Goal: Information Seeking & Learning: Find specific fact

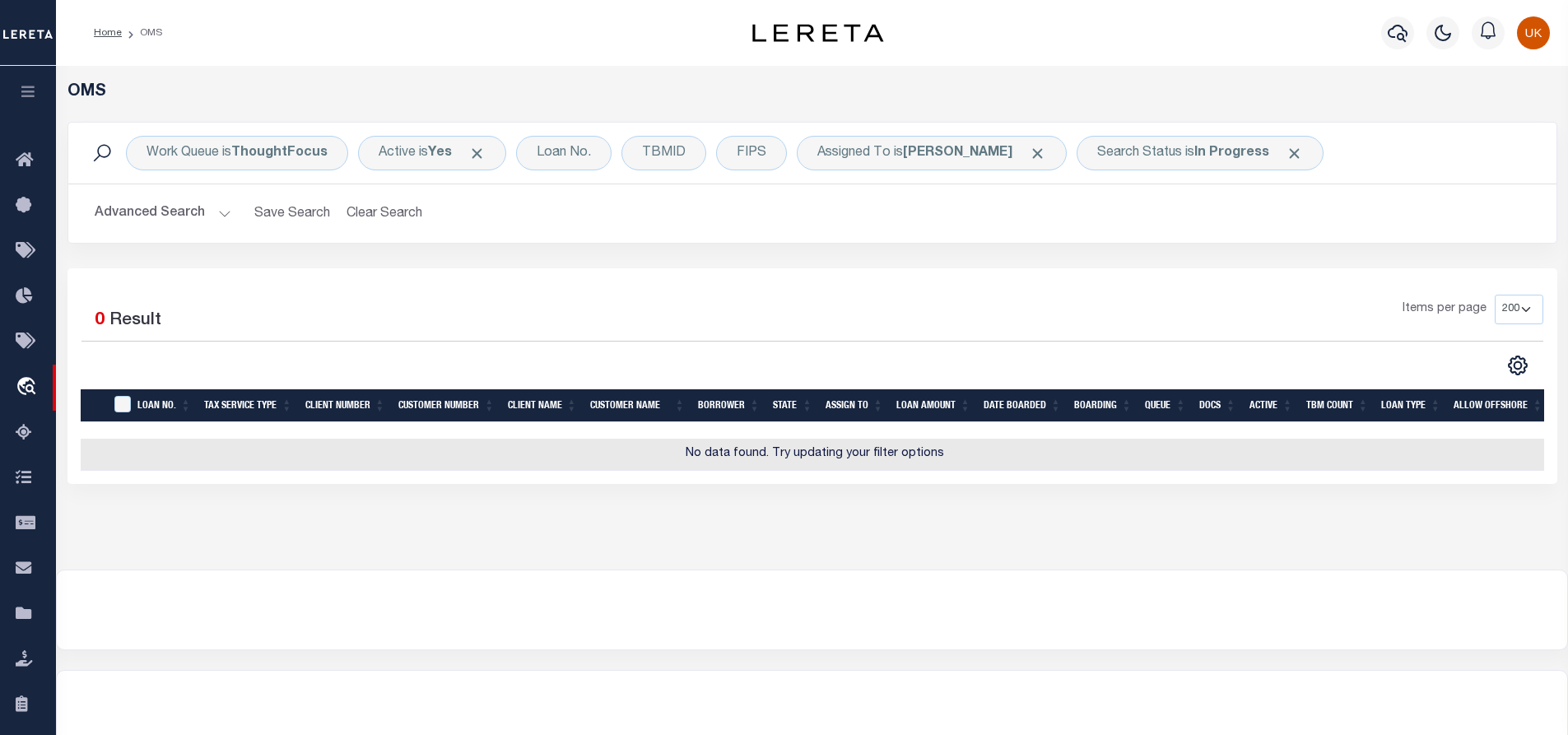
select select "200"
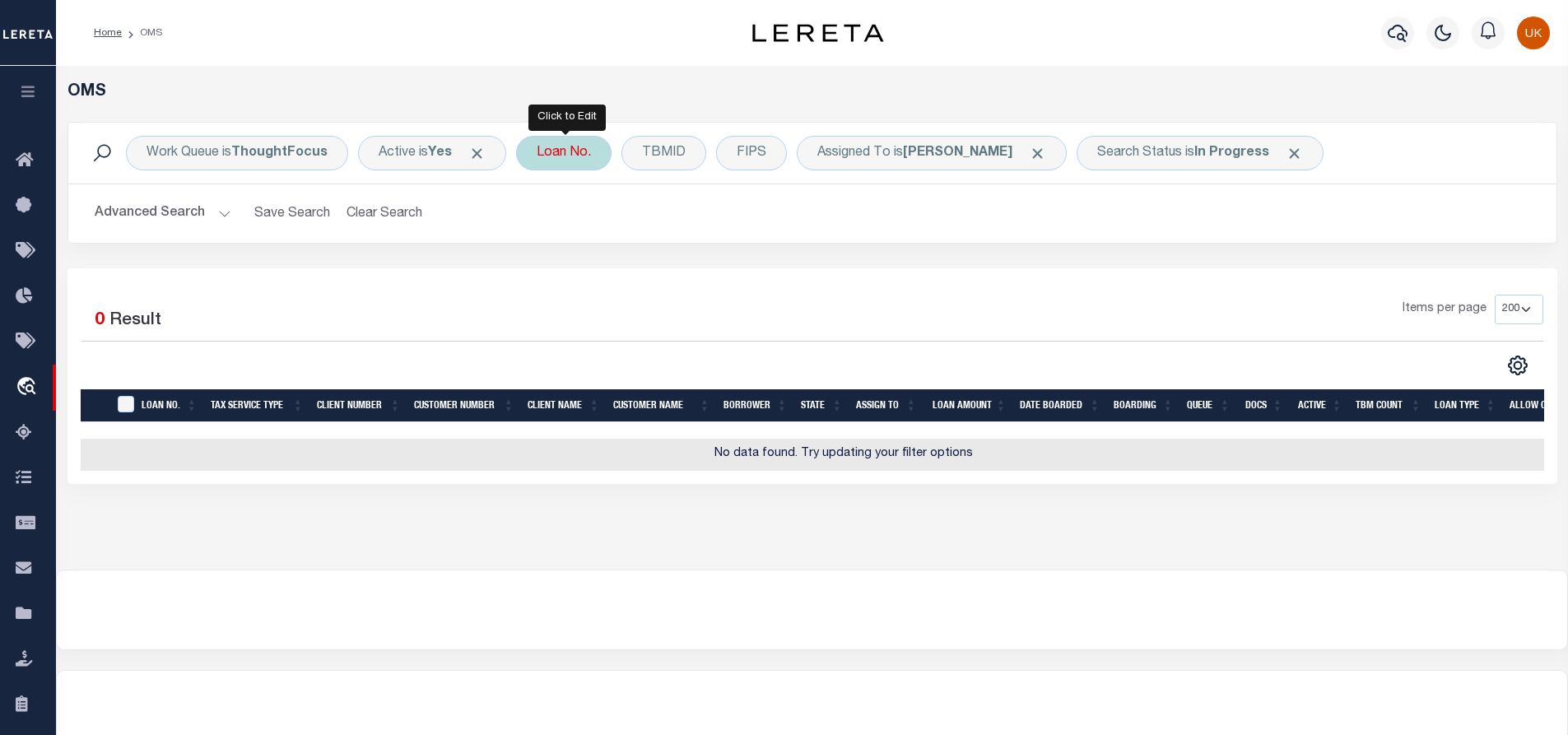
click at [579, 160] on div "Loan No." at bounding box center [564, 154] width 95 height 35
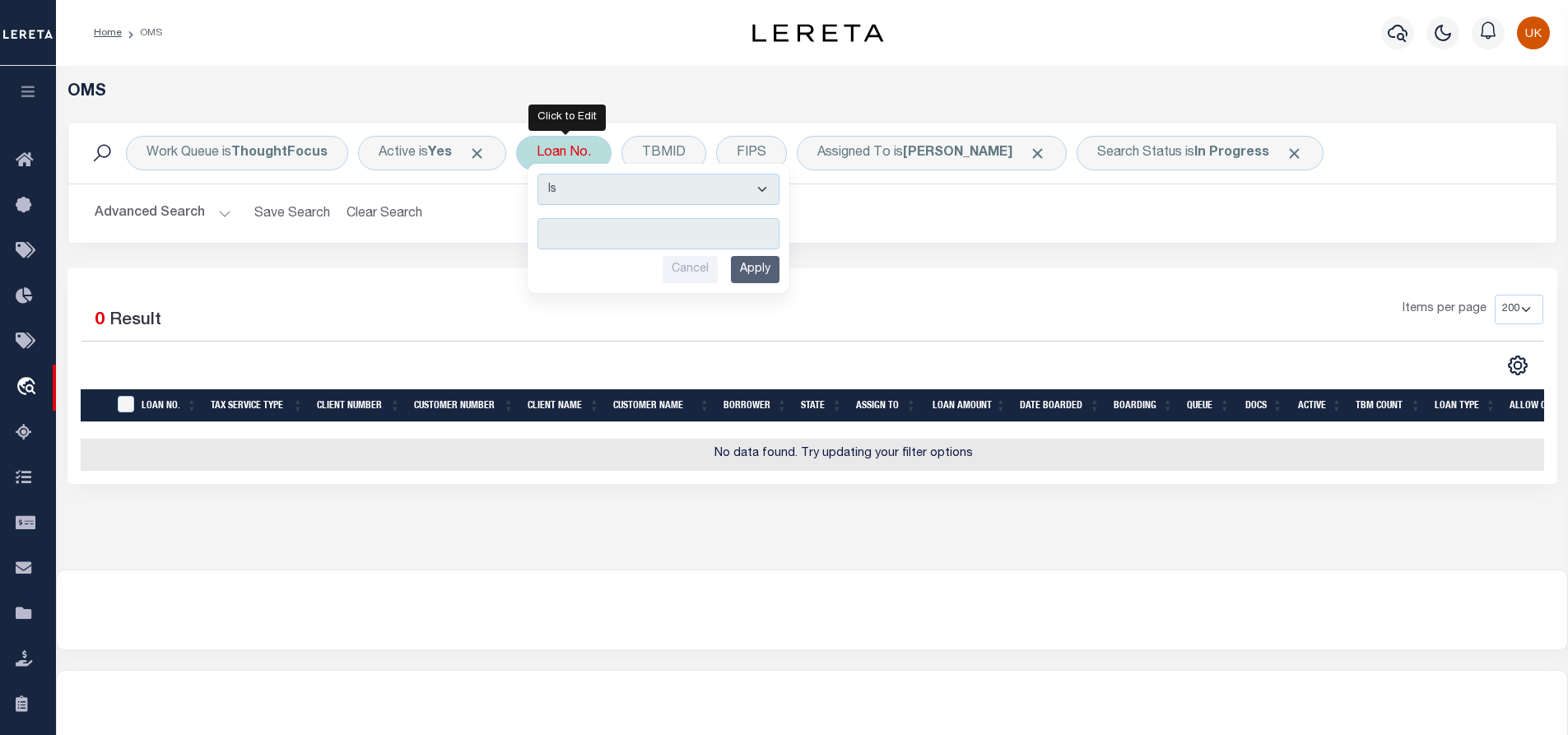
click at [607, 233] on input "text" at bounding box center [659, 233] width 242 height 31
type input "3515243"
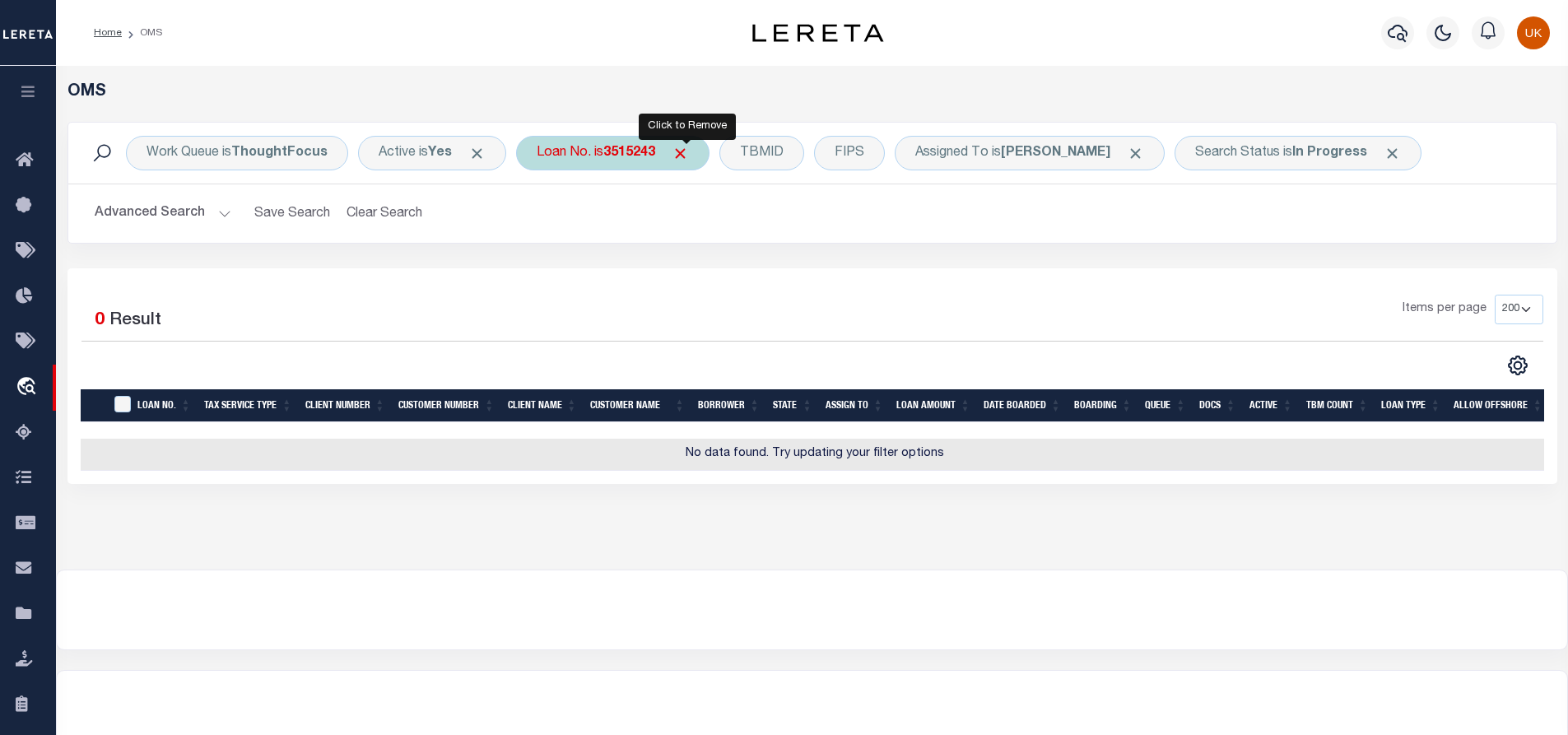
click at [682, 149] on span "Click to Remove" at bounding box center [680, 154] width 17 height 17
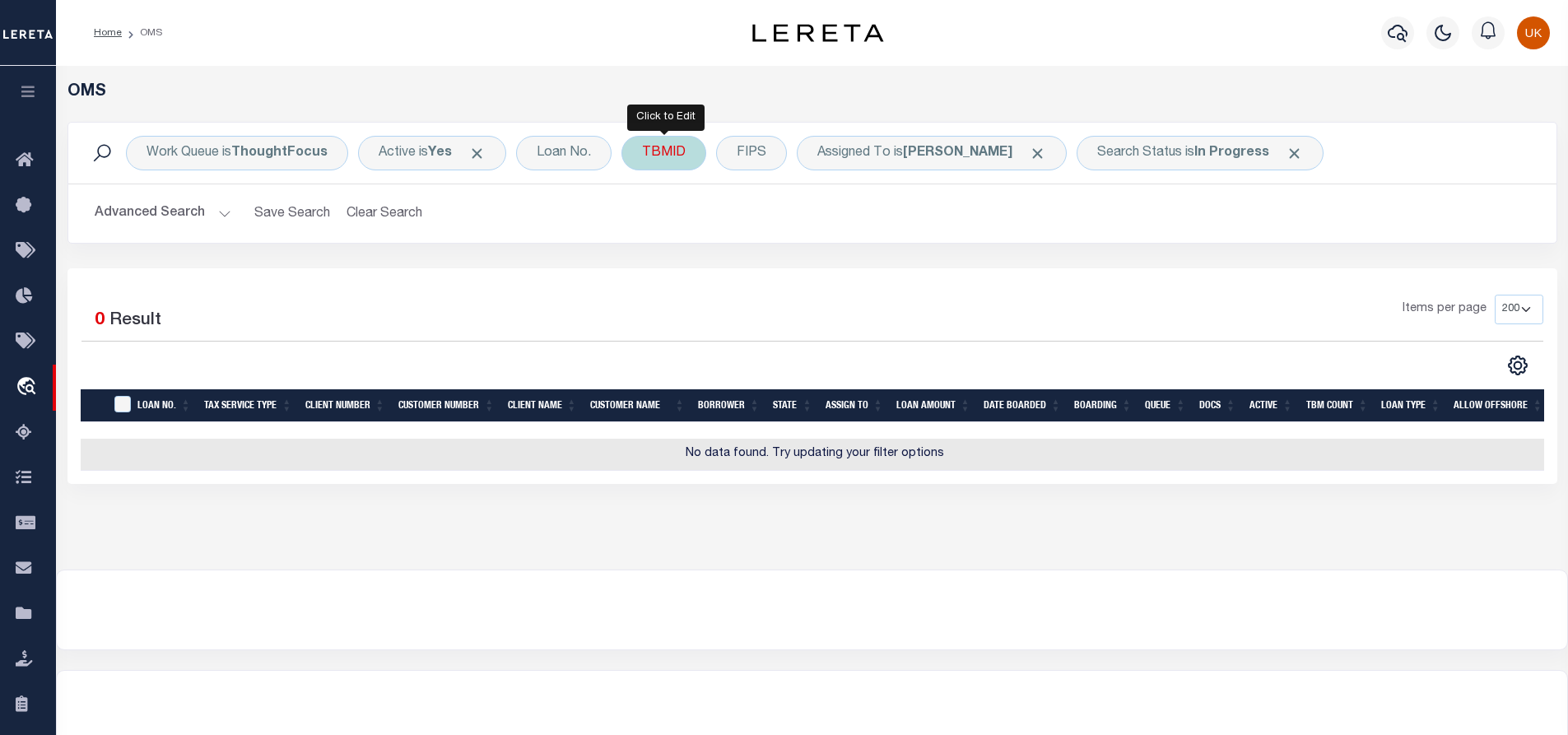
click at [682, 160] on div "TBMID" at bounding box center [664, 154] width 85 height 35
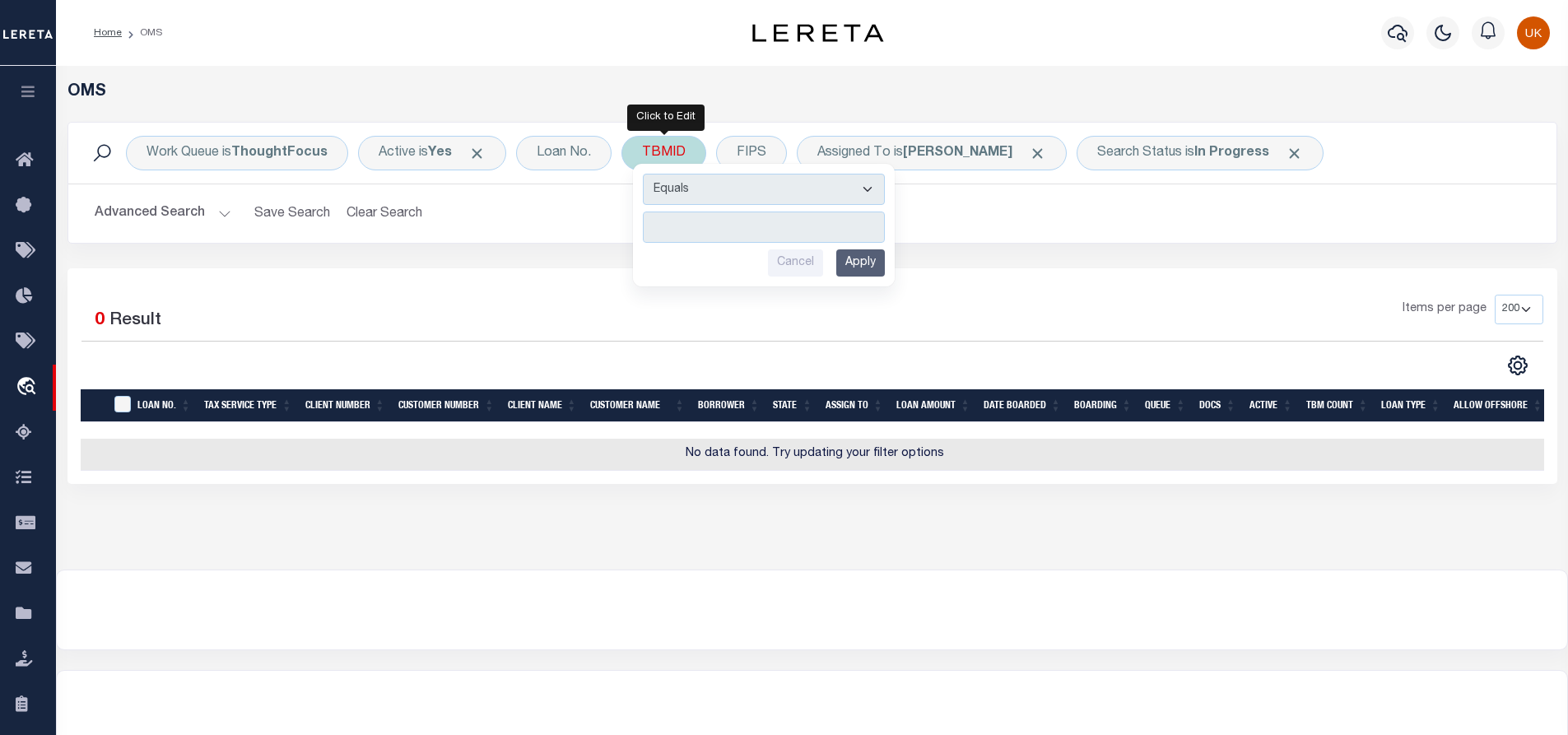
click at [668, 226] on input "number" at bounding box center [764, 227] width 242 height 31
type input "3515243"
click at [850, 262] on input "Apply" at bounding box center [861, 262] width 49 height 27
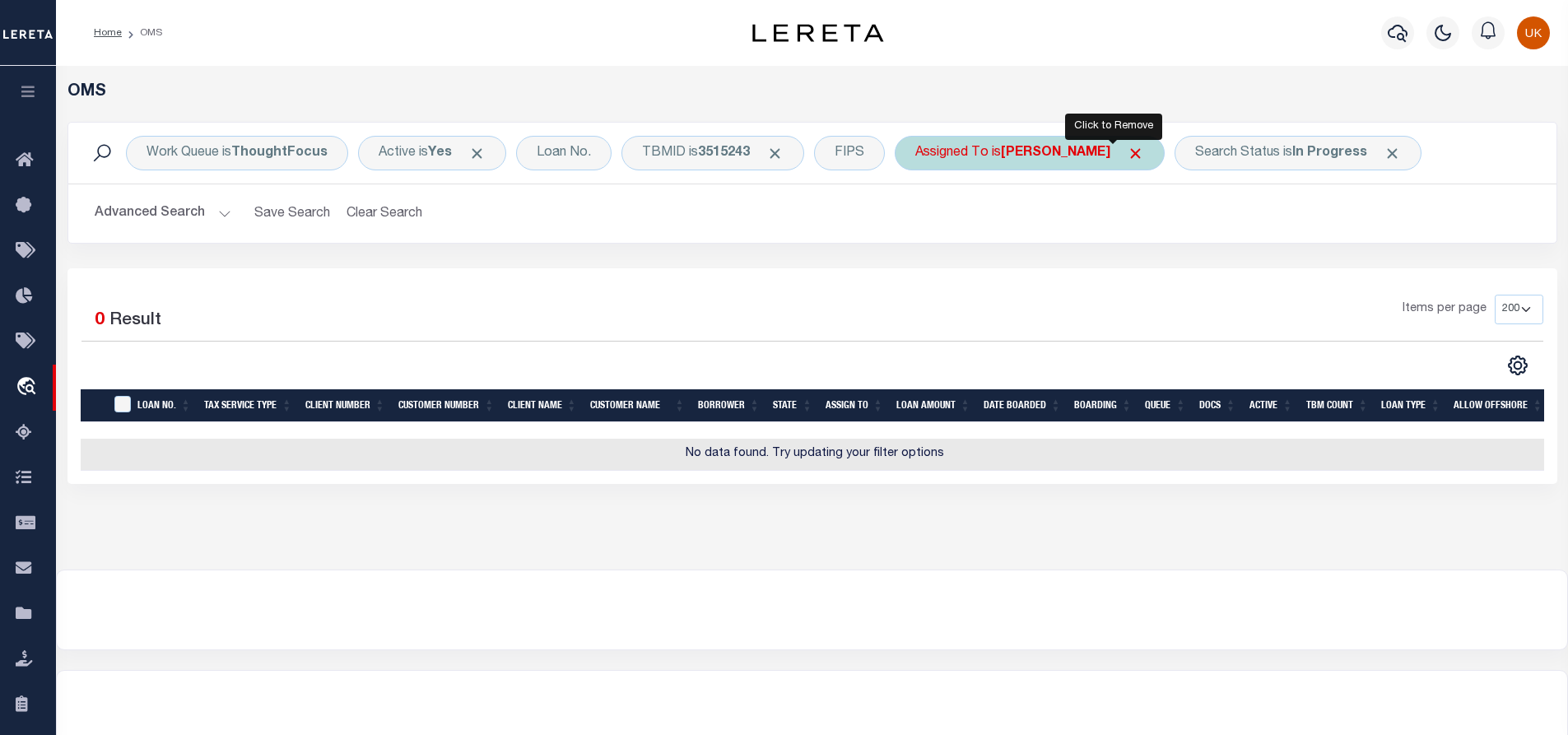
click at [1127, 153] on span "Click to Remove" at bounding box center [1136, 154] width 17 height 17
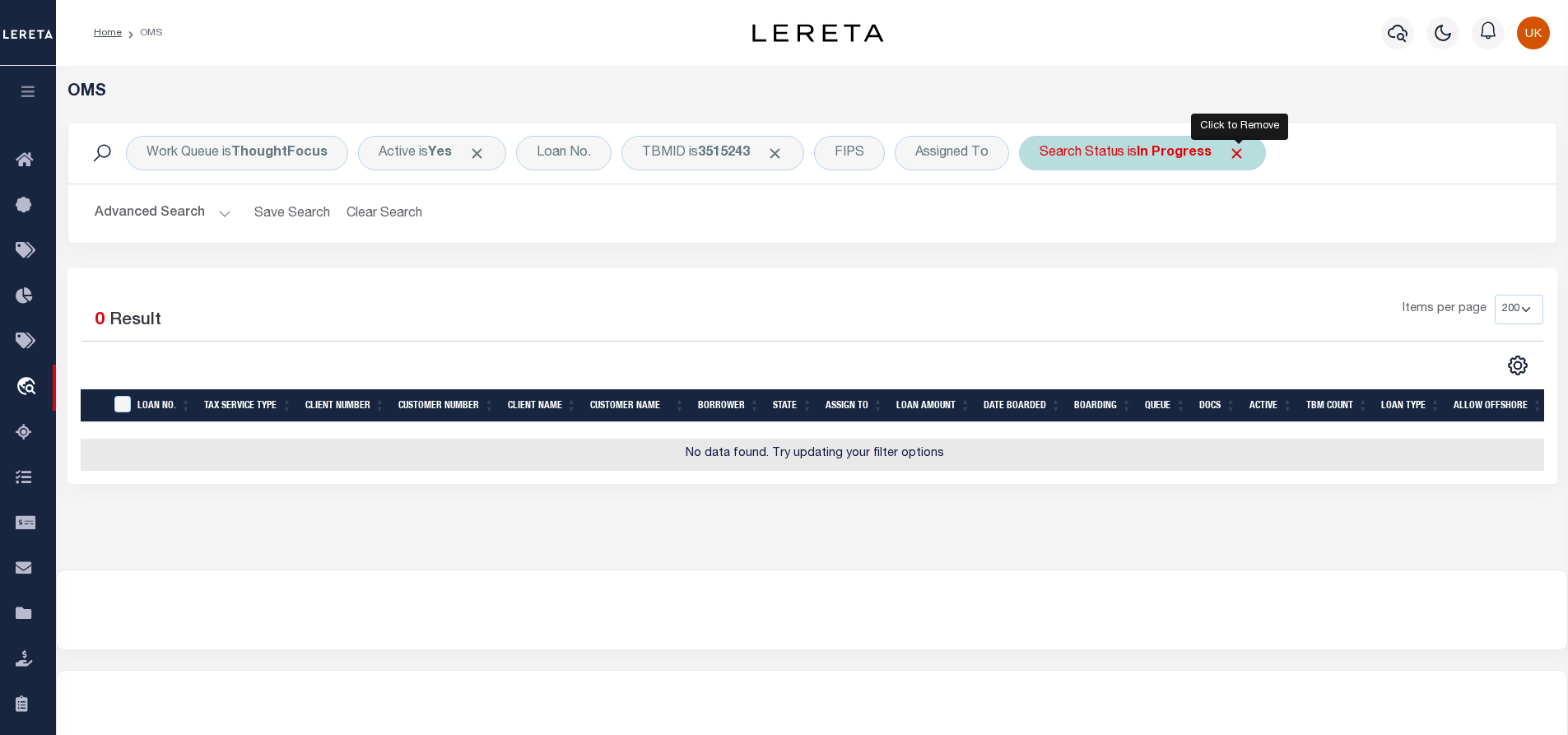
click at [1231, 153] on span "Click to Remove" at bounding box center [1237, 154] width 17 height 17
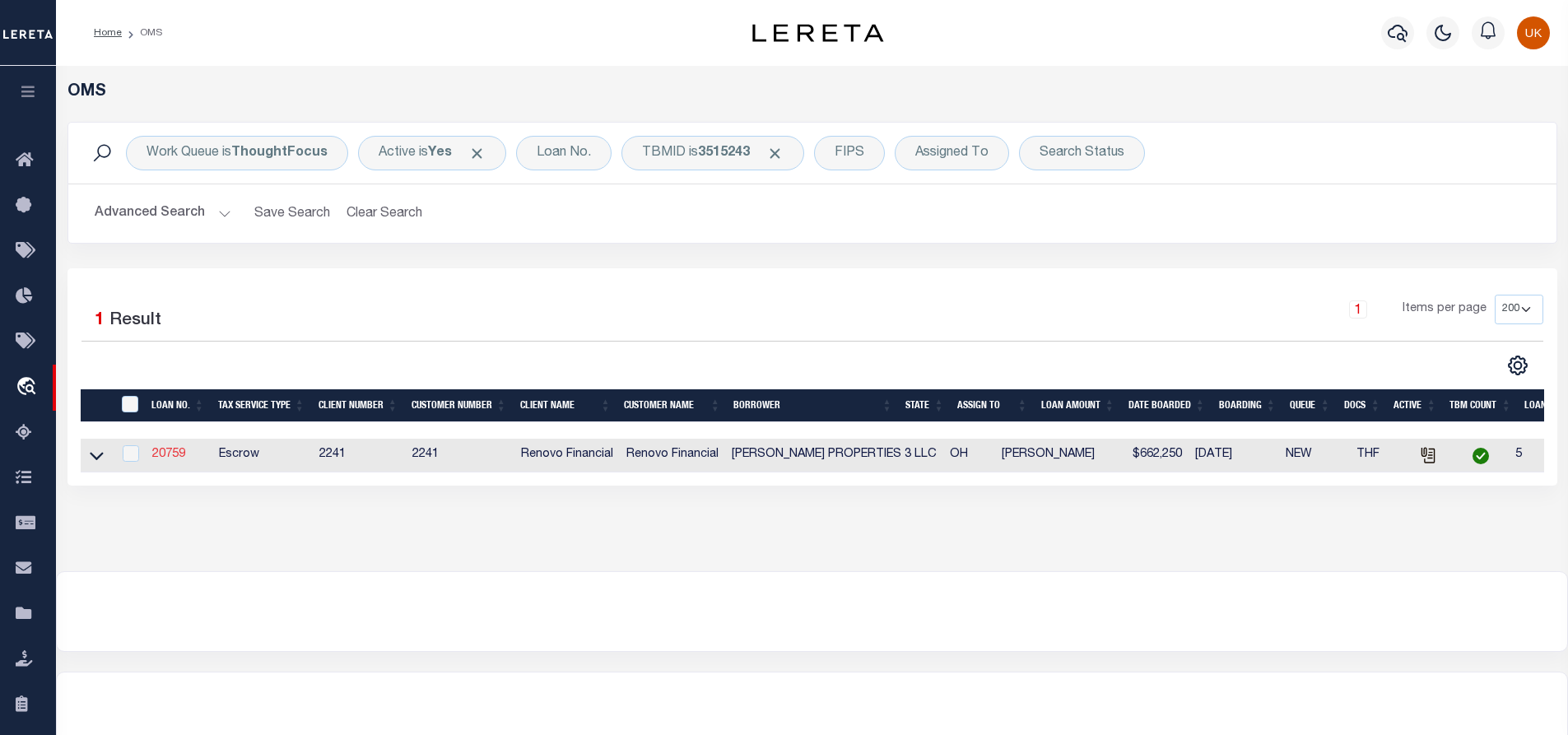
click at [174, 456] on link "20759" at bounding box center [169, 454] width 33 height 11
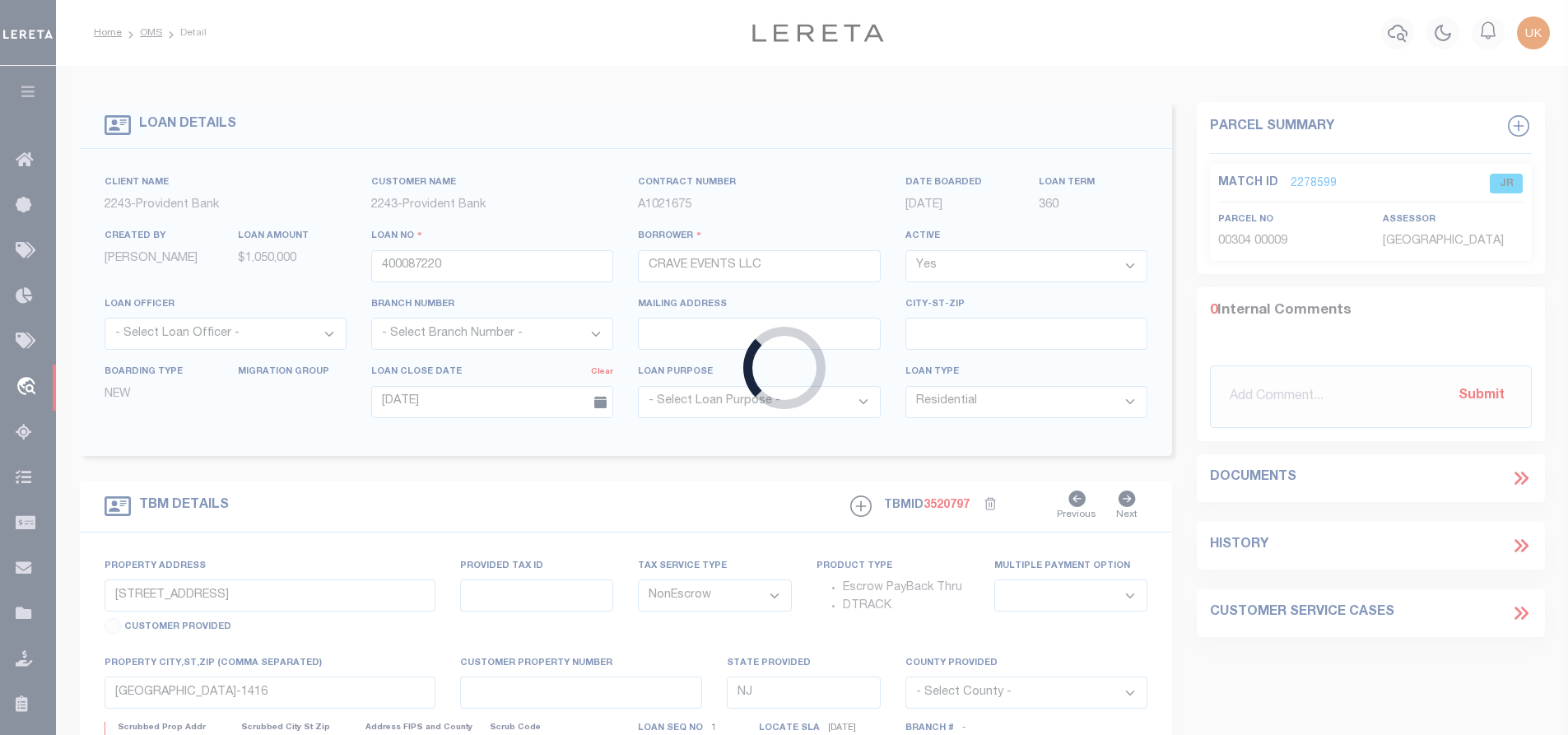
type input "20759"
type input "[PERSON_NAME] PROPERTIES 3 LLC"
select select
type input "[STREET_ADDRESS]"
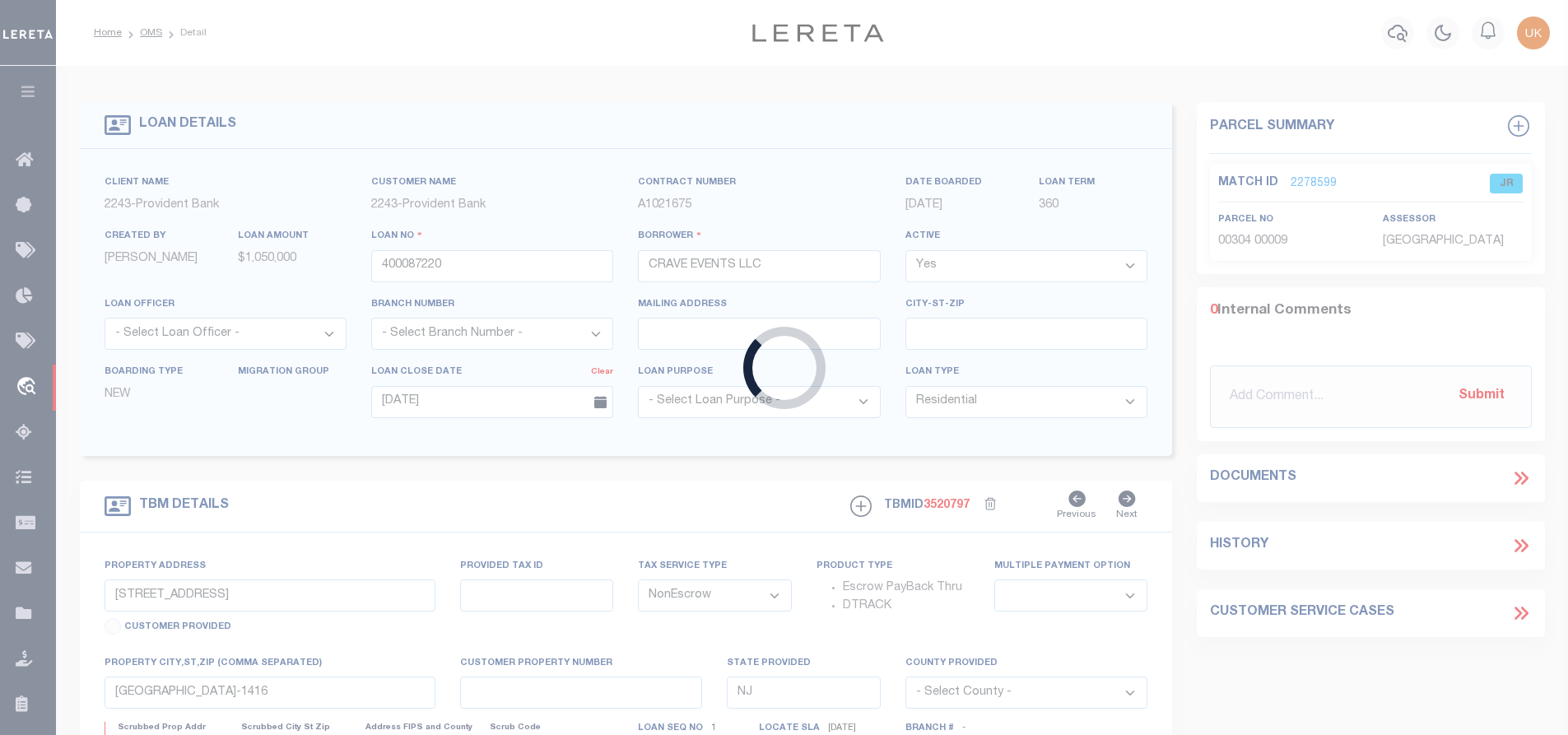
type input "Mentor OH 44060"
select select "400"
select select
select select "Escrow"
type input "[STREET_ADDRESS][PERSON_NAME]"
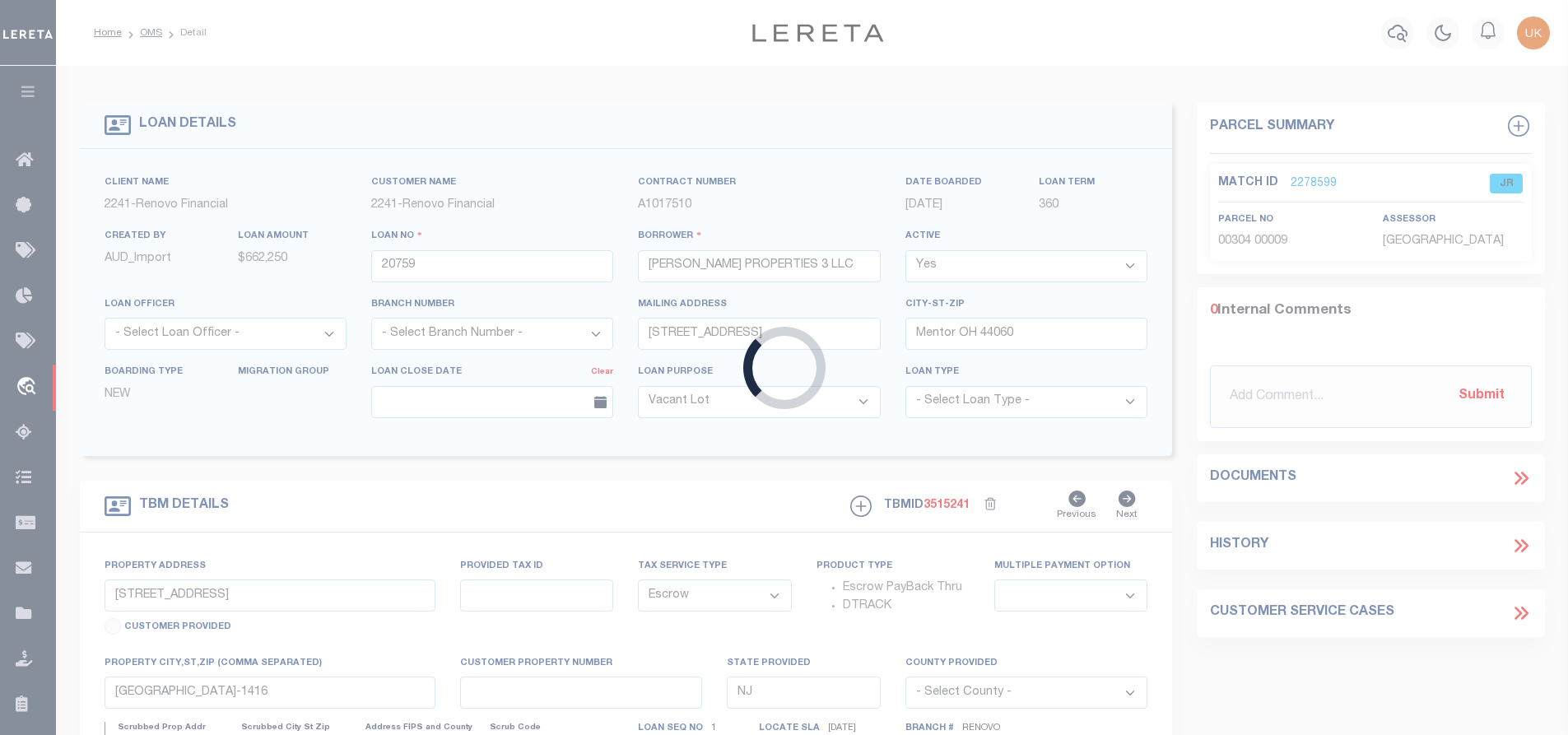
select select
type input "[GEOGRAPHIC_DATA]"
type input "a0kUS00000CiwSn"
type input "OH"
select select
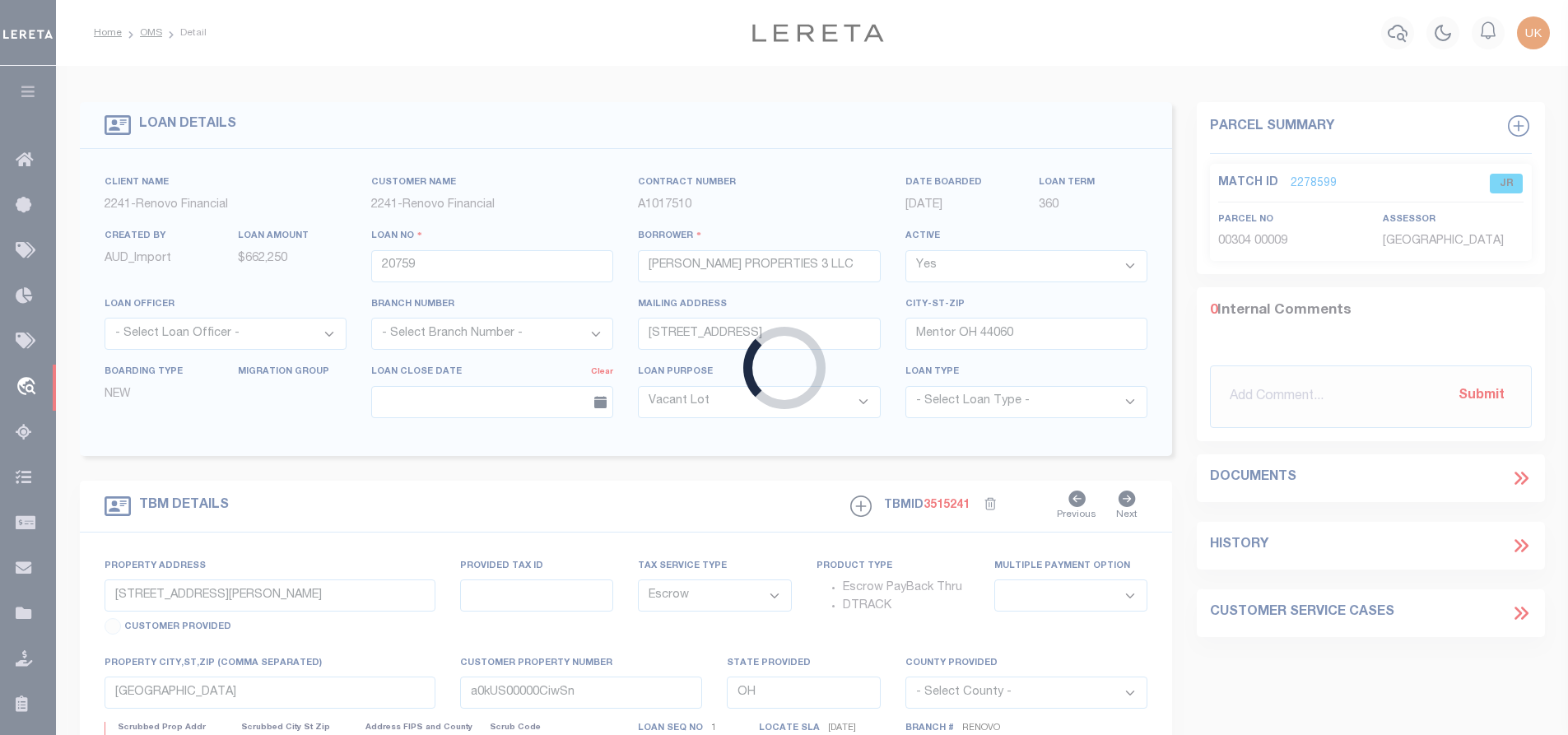
type textarea "LEGAL REQUIRED"
select select "164194"
select select "25066"
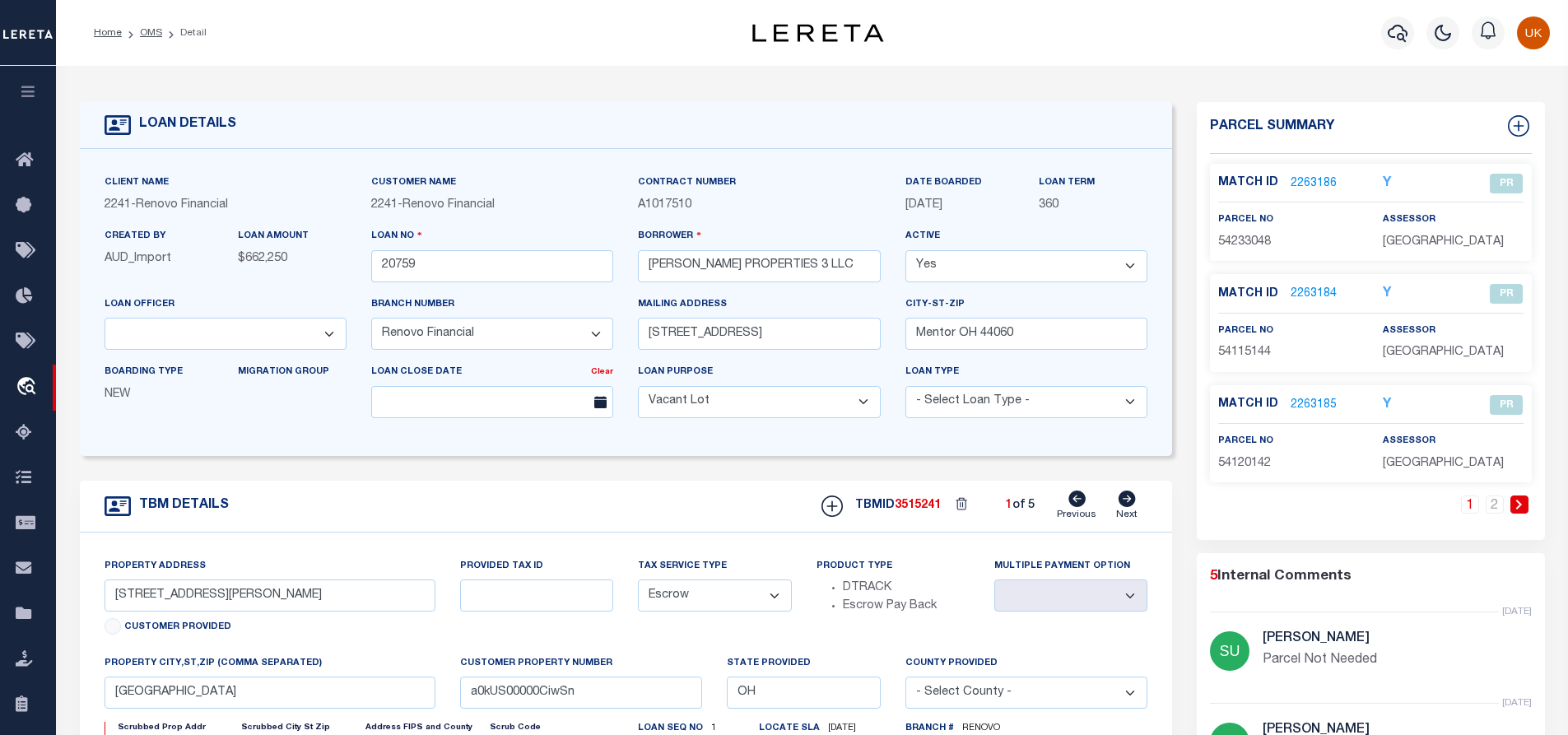
click at [1309, 181] on link "2263186" at bounding box center [1314, 184] width 46 height 17
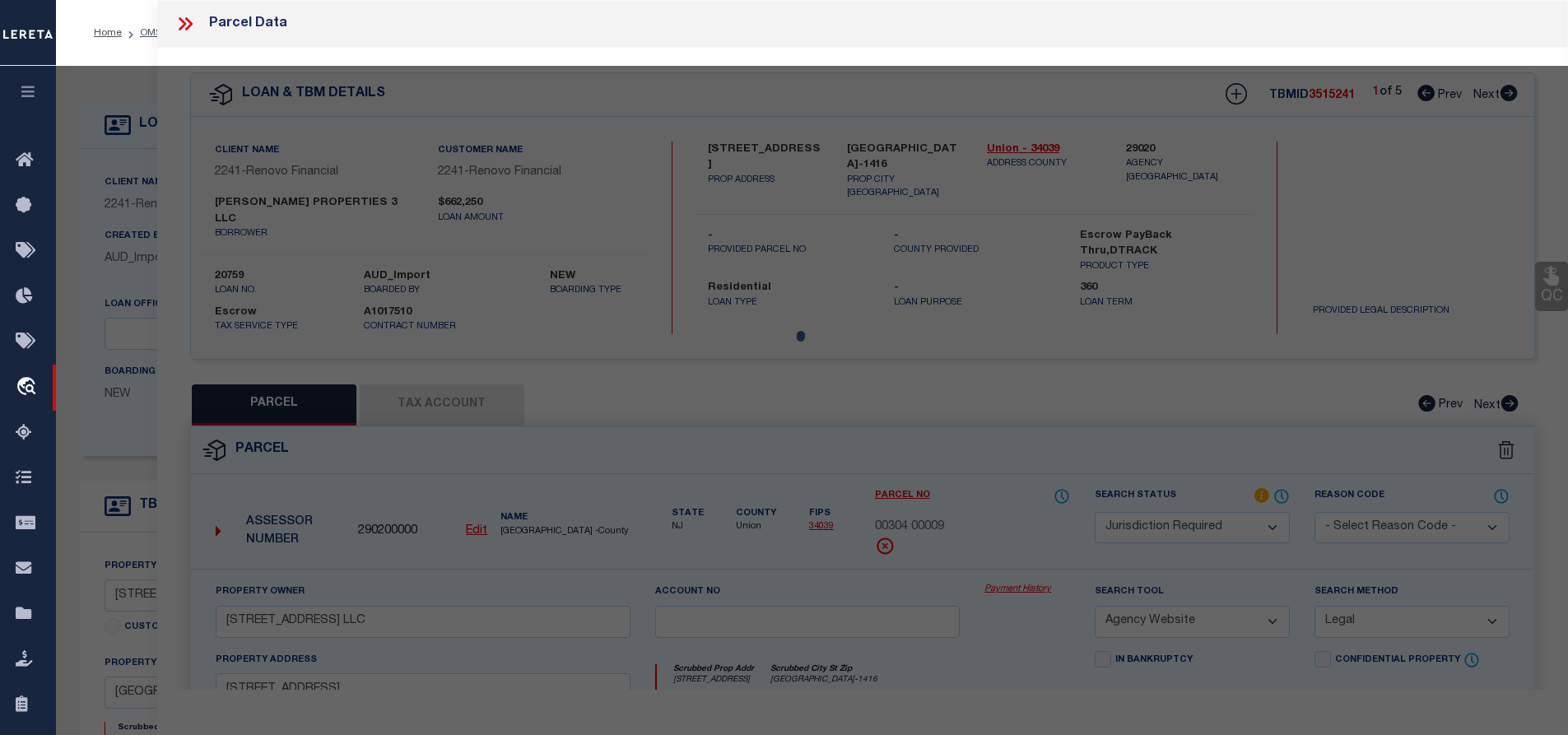
select select "AS"
select select
checkbox input "false"
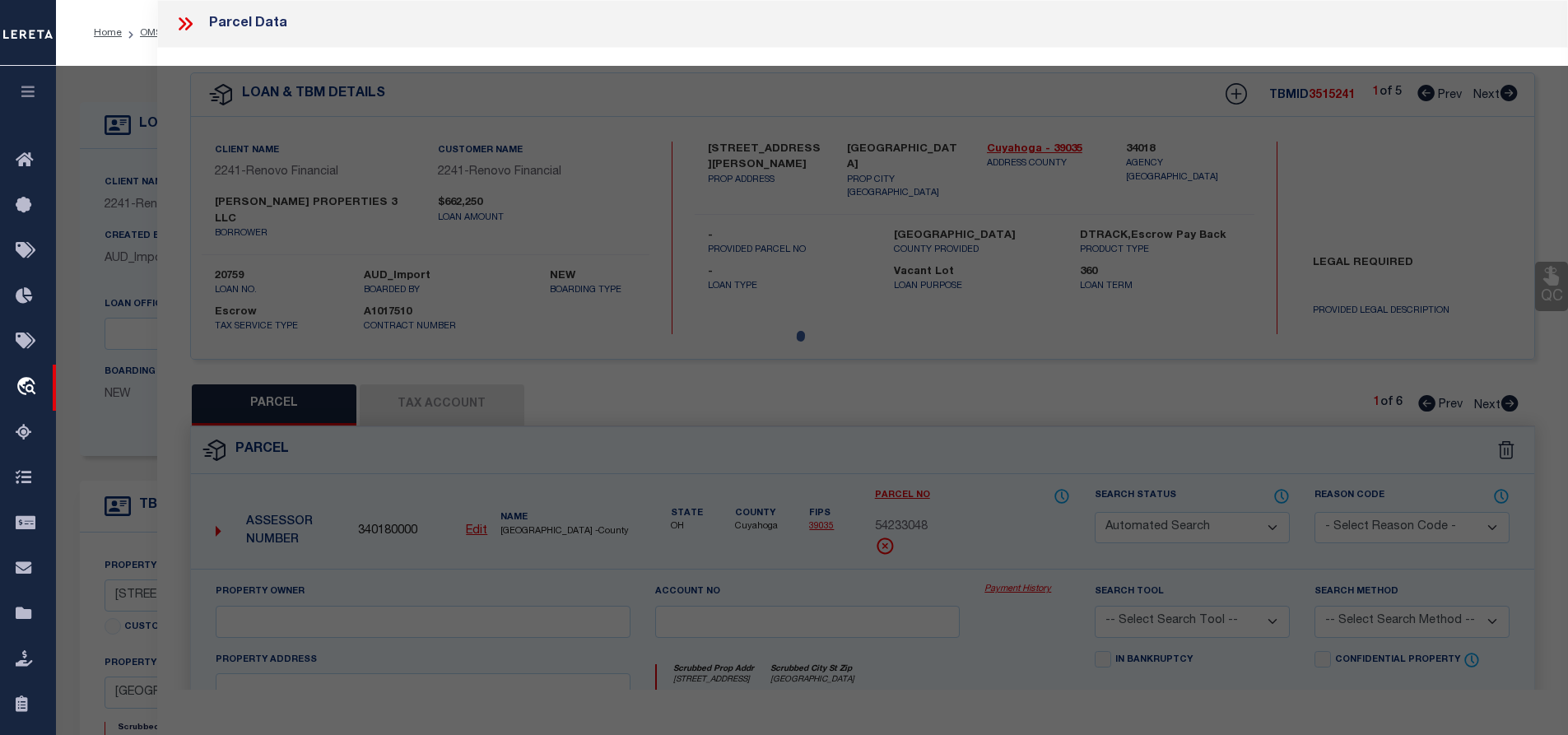
select select "PR"
type input "[PERSON_NAME] PROPERTIES 3 LLC"
select select "PRO"
select select "ADD"
type input "[STREET_ADDRESS]"
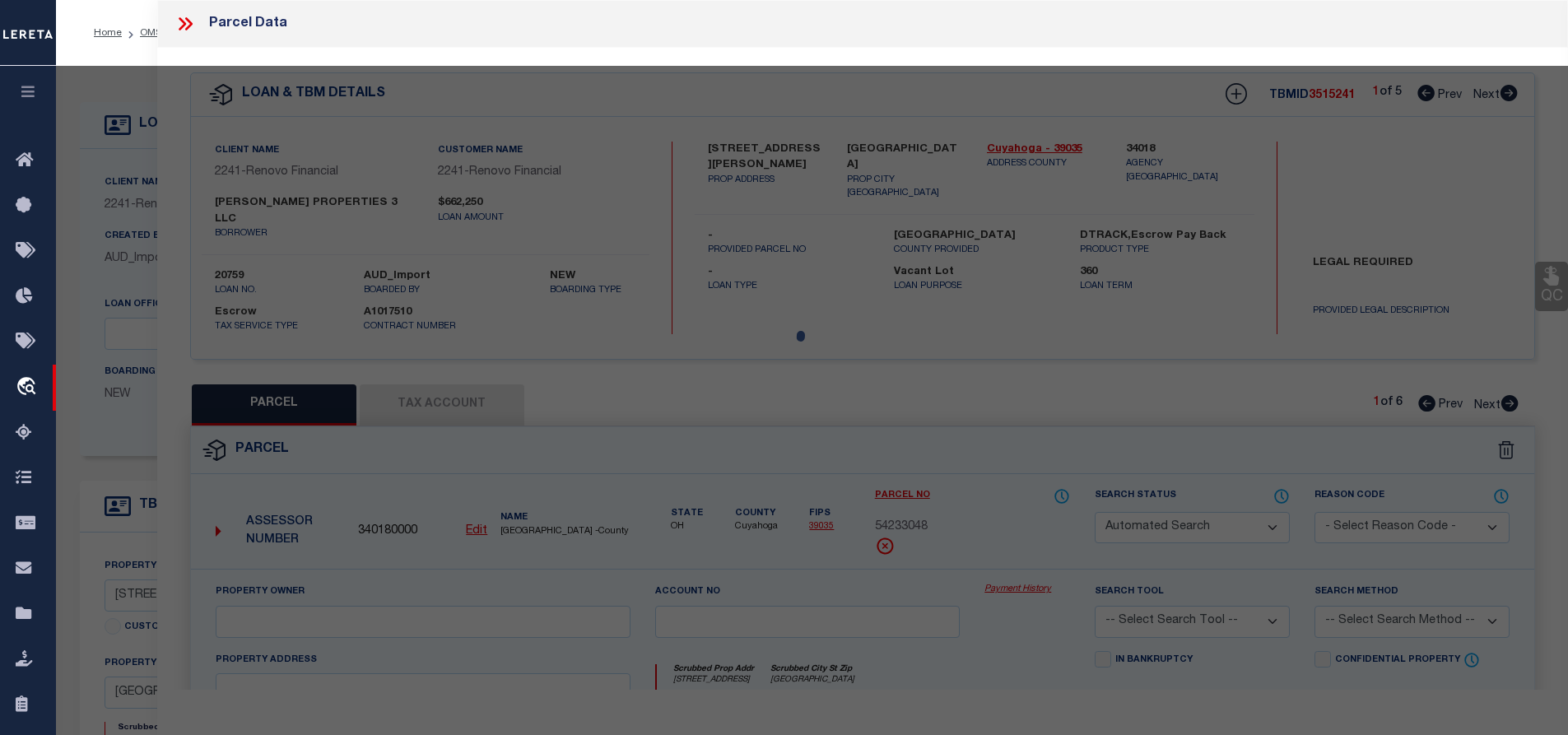
type input "[GEOGRAPHIC_DATA]"
type textarea "2 CROFTOVL 0381 ALL"
type textarea "Parcel Not Needed"
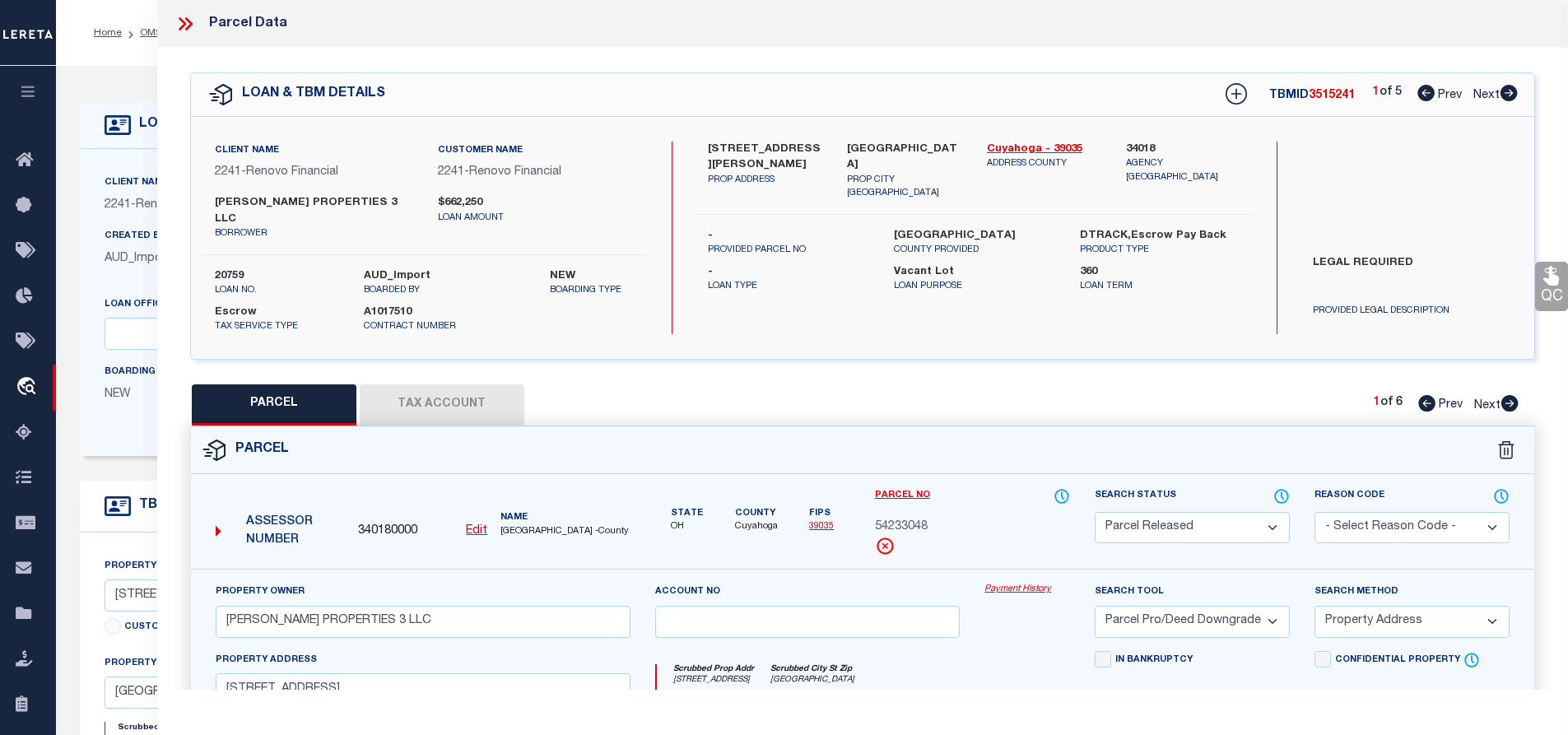
click at [1506, 395] on icon at bounding box center [1510, 403] width 17 height 16
select select "AS"
select select
checkbox input "false"
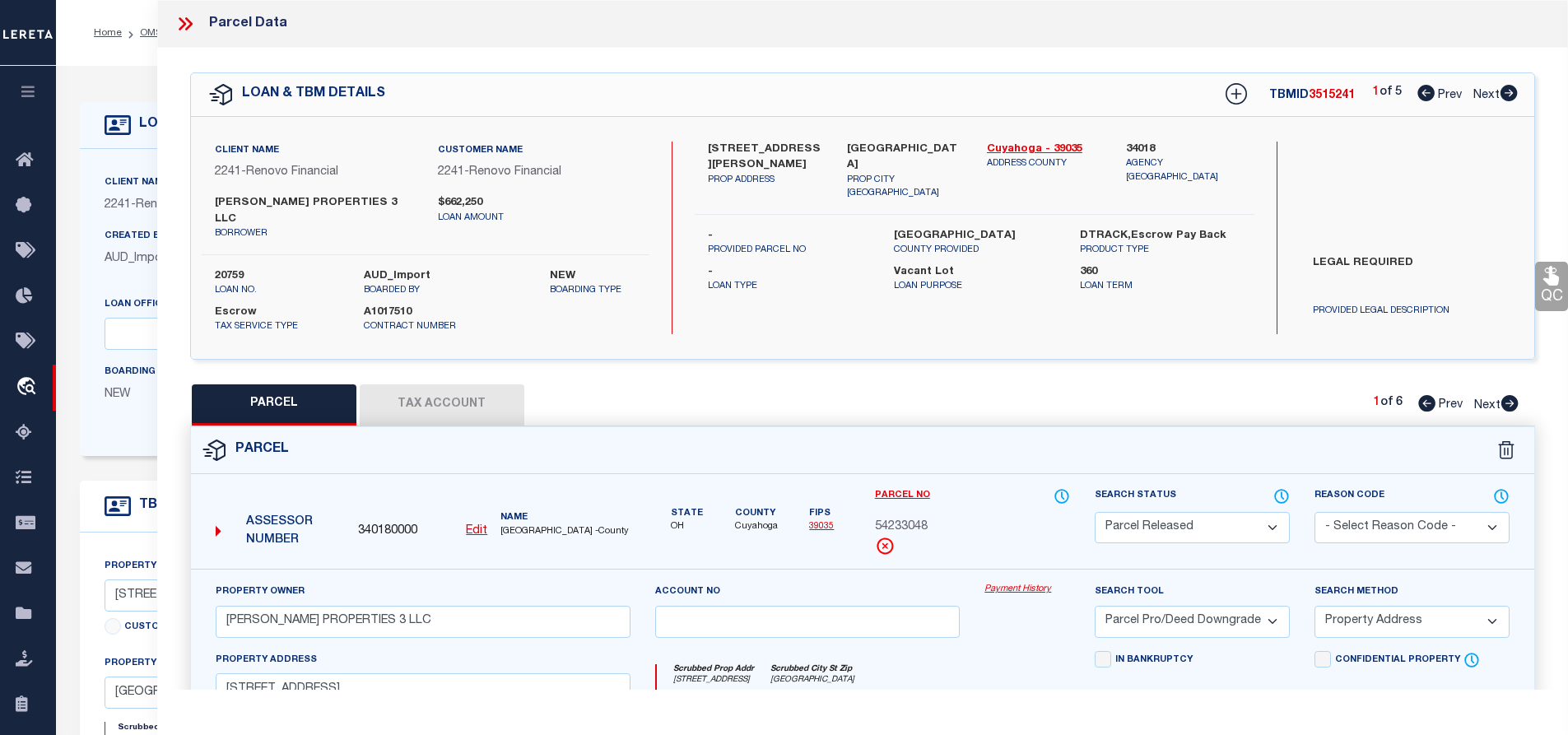
checkbox input "false"
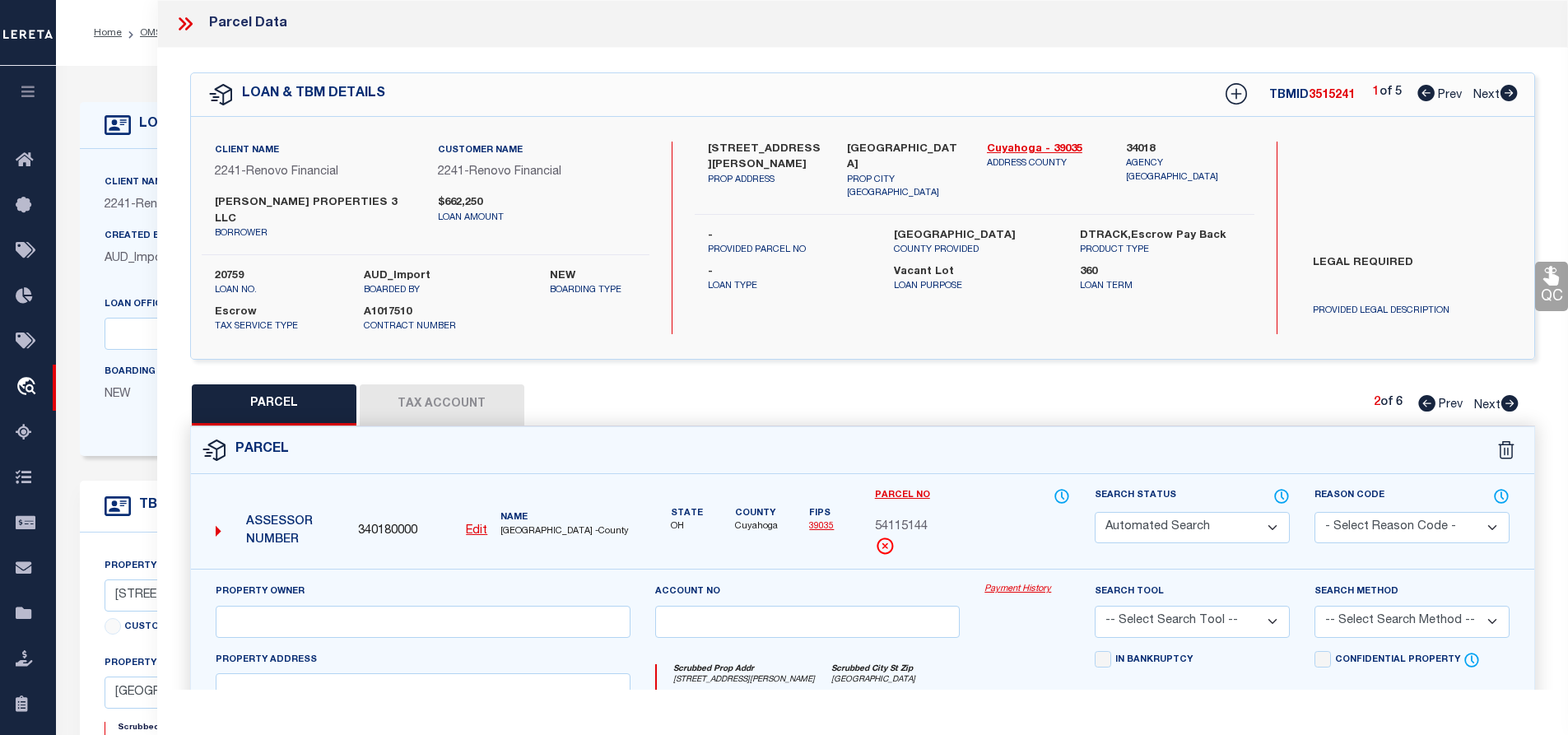
select select "PR"
select select "099"
select select "PRO"
select select "ADD"
type input "[STREET_ADDRESS][PERSON_NAME]"
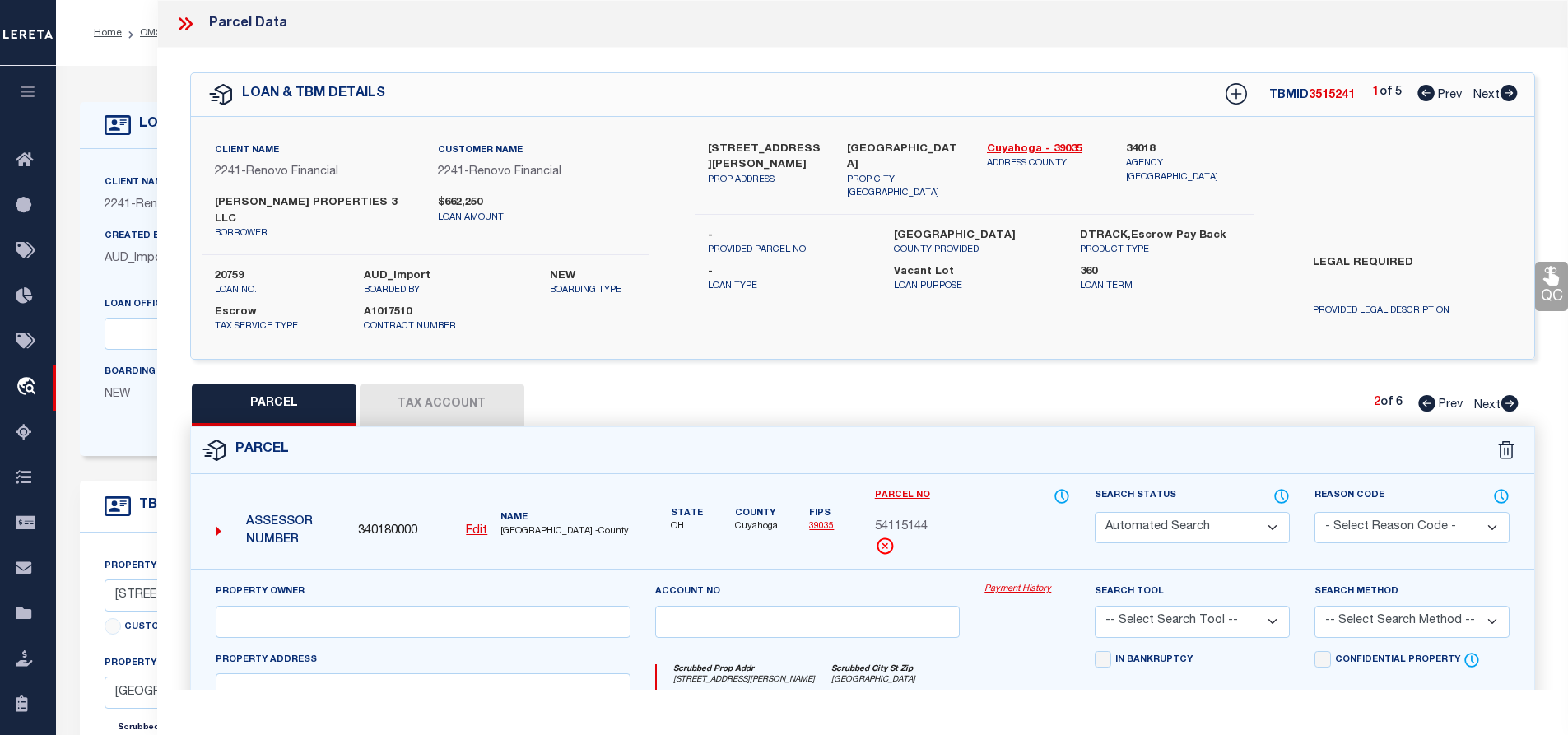
type textarea "Parcel Not Needed"
click at [1506, 395] on icon at bounding box center [1510, 403] width 17 height 16
select select "AS"
select select
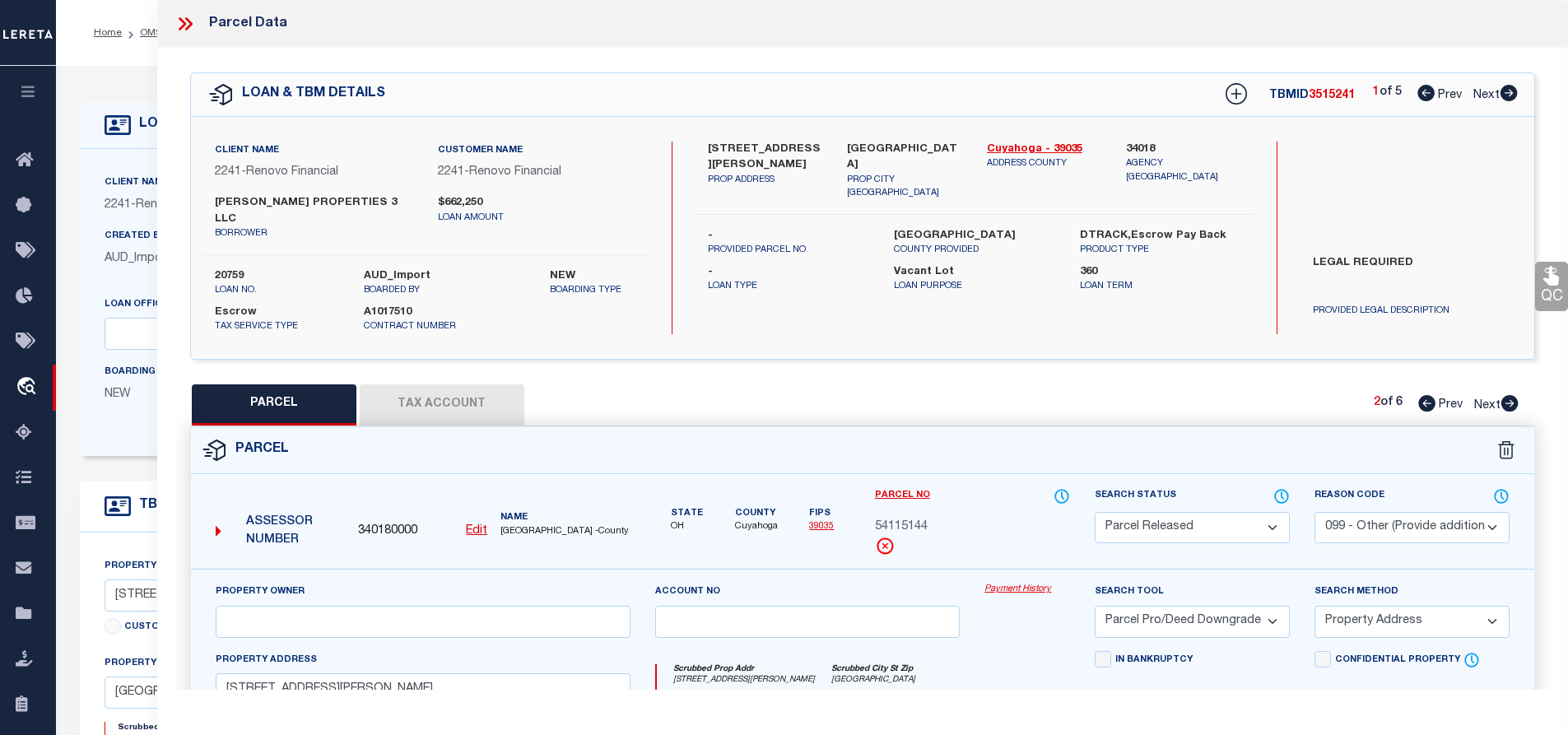
select select
checkbox input "false"
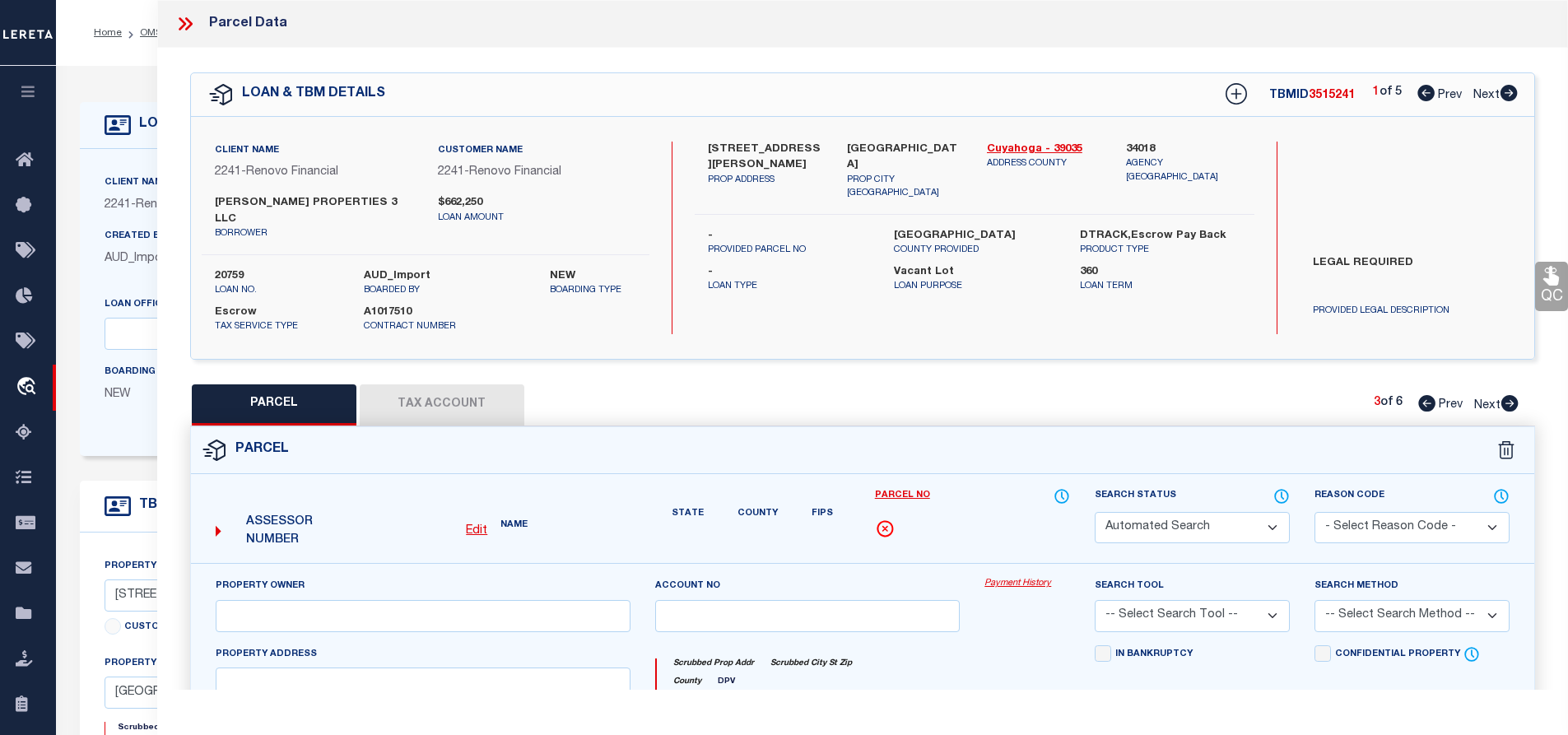
select select "PR"
select select "099"
select select "PRO"
select select "ADD"
type input "[STREET_ADDRESS]"
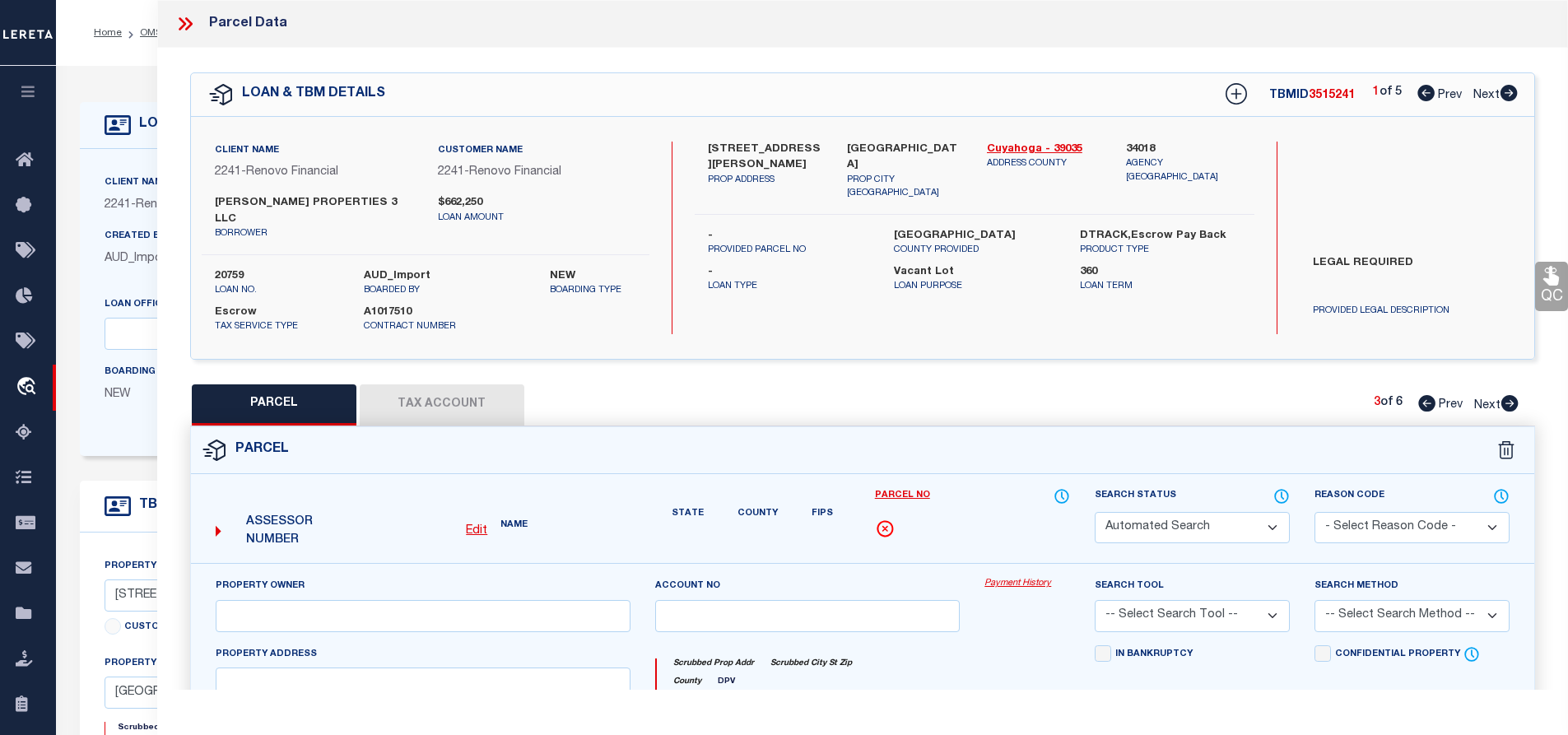
type textarea "Parcel Not Needed"
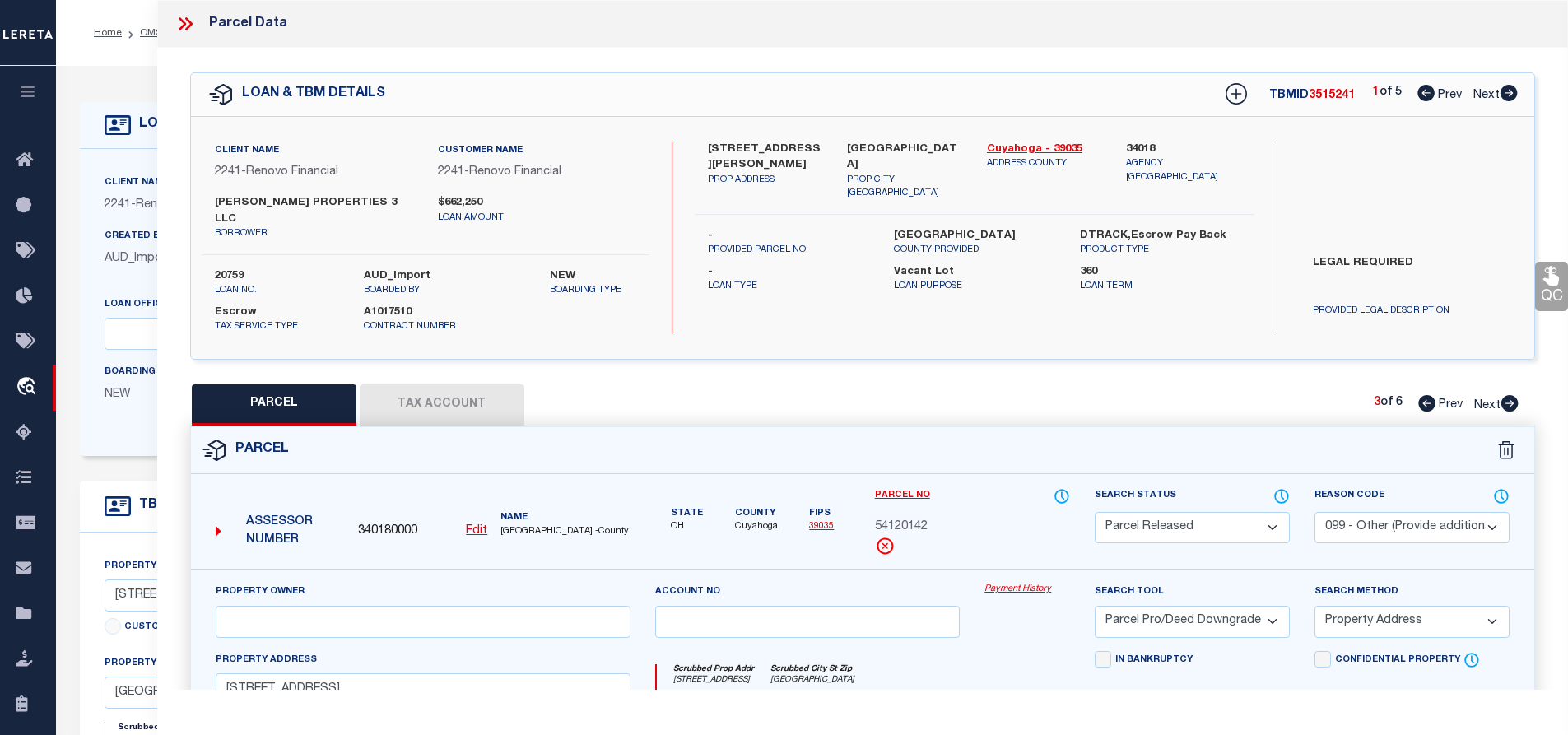
click at [1506, 395] on icon at bounding box center [1510, 403] width 17 height 16
select select "AS"
select select
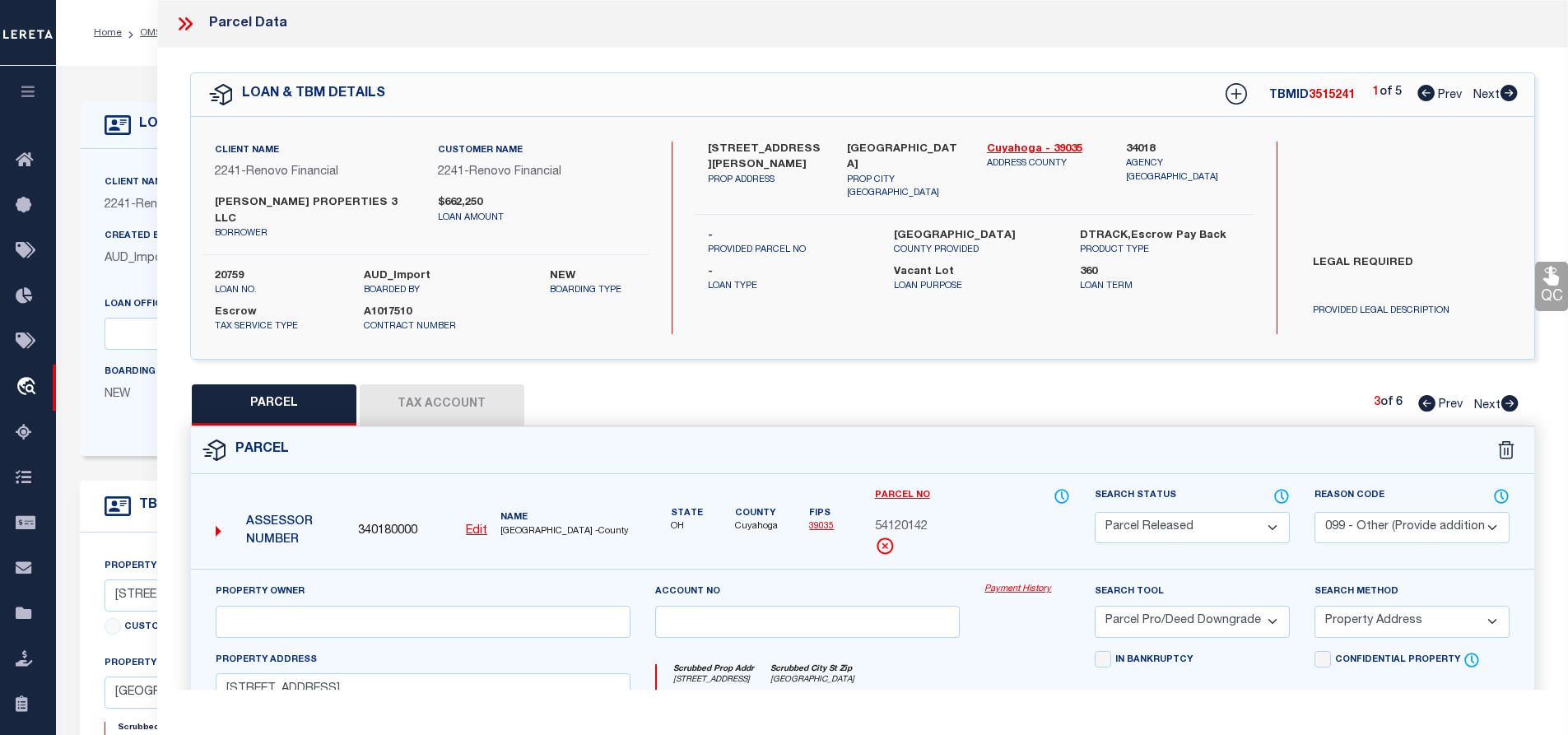
checkbox input "false"
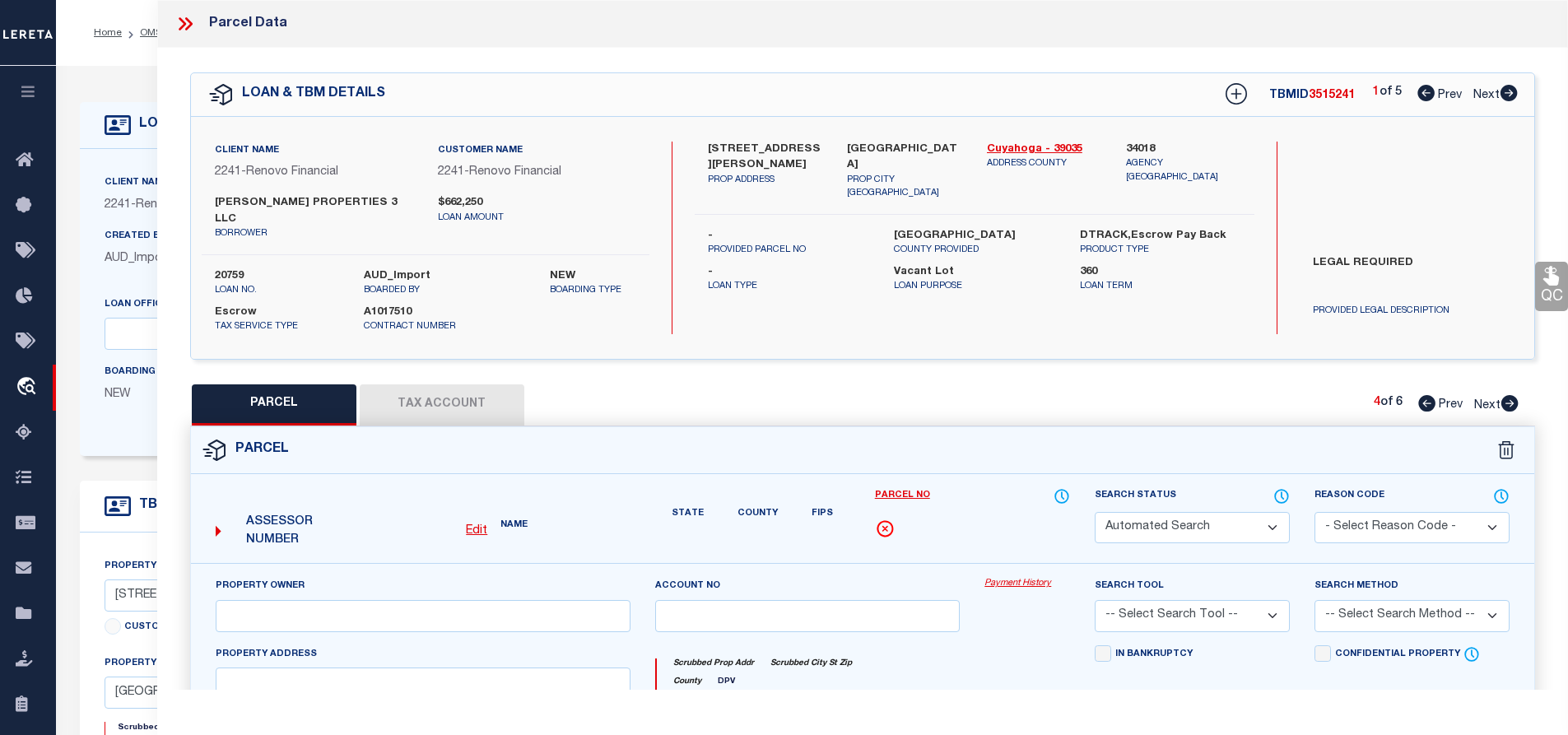
select select "PR"
select select "099"
select select "PRO"
select select "ADD"
type input "[STREET_ADDRESS][PERSON_NAME]"
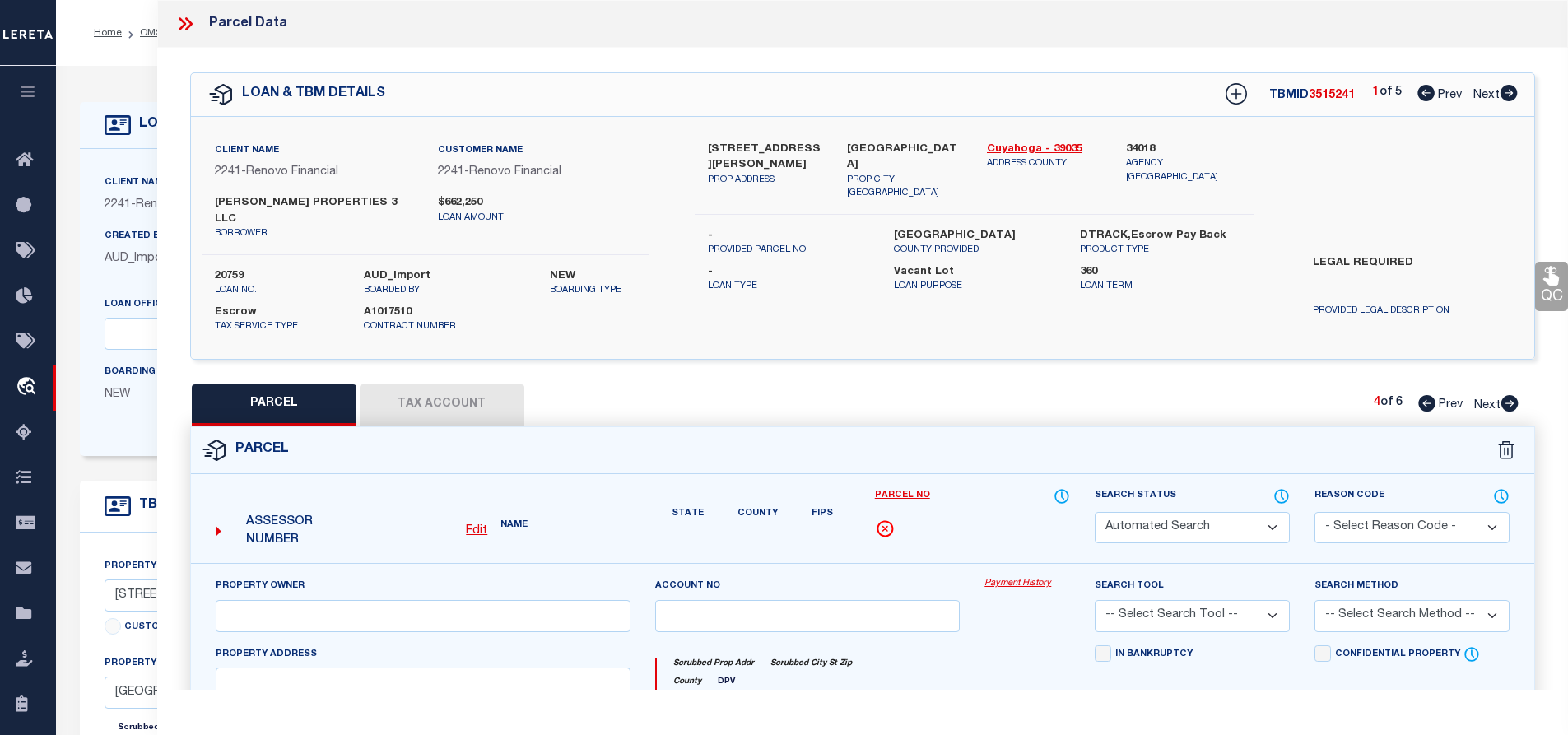
type textarea "Parcel Not Needed"
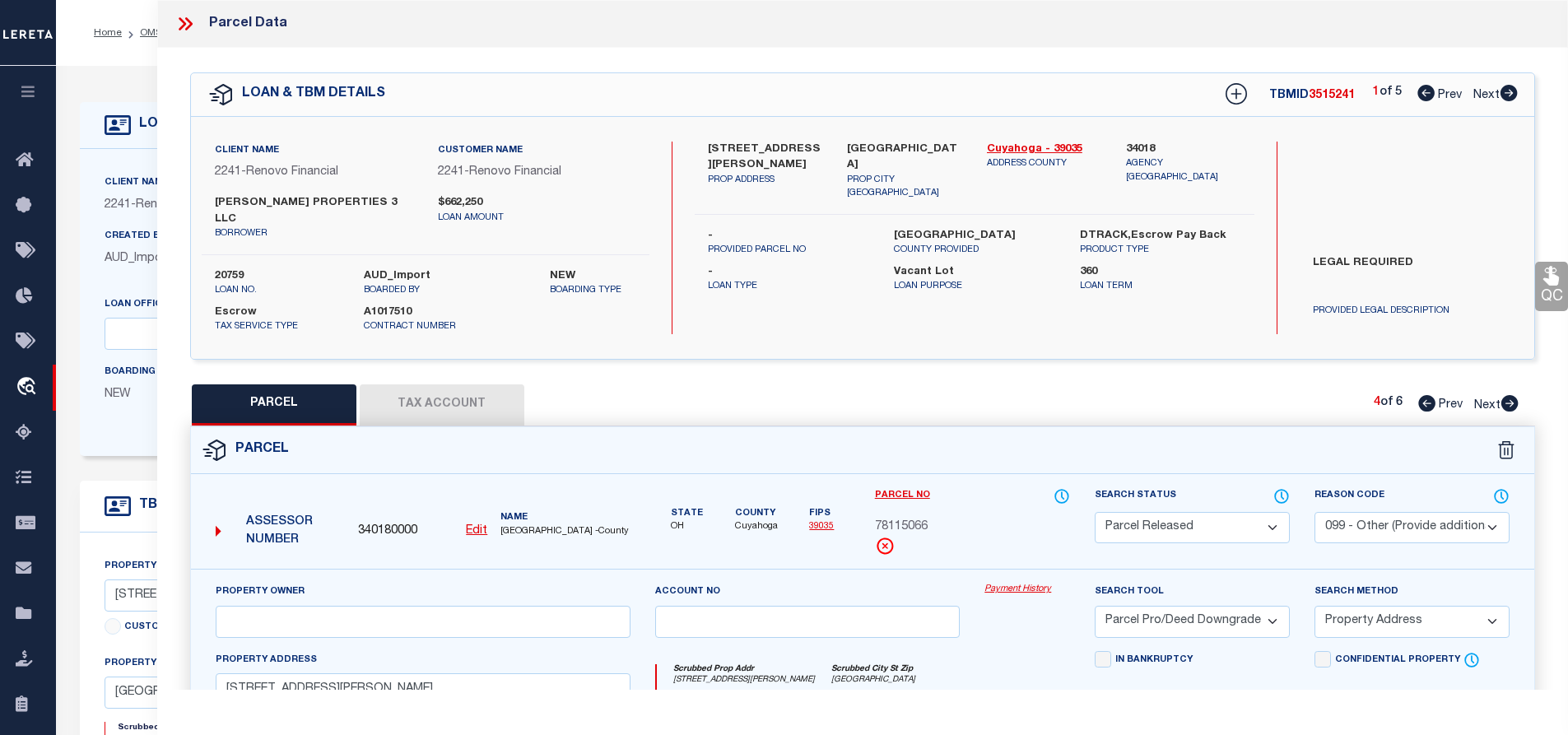
click at [1506, 395] on icon at bounding box center [1510, 403] width 17 height 16
select select "AS"
select select
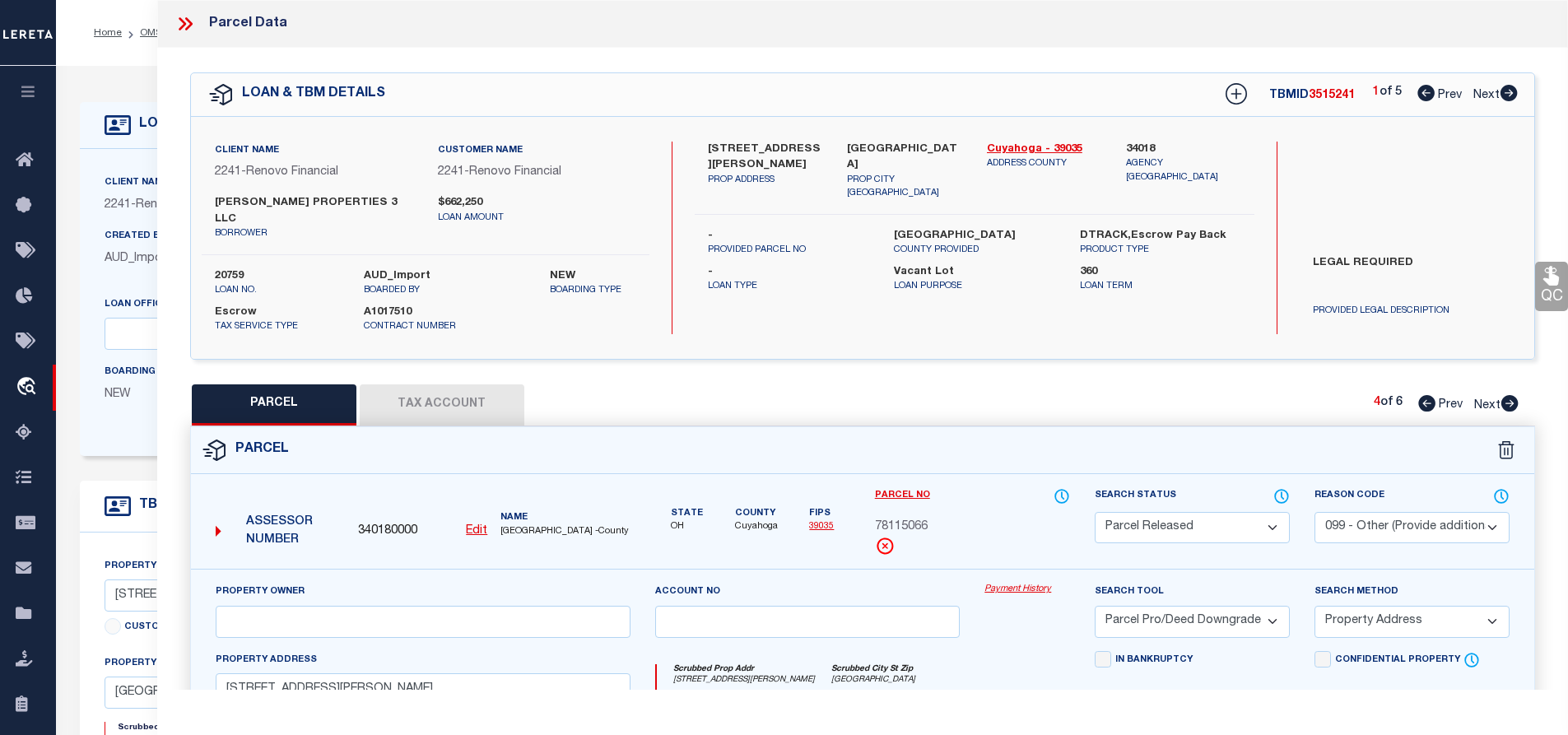
checkbox input "false"
select select "CP"
type input "[PERSON_NAME] PROPERTIES 3 LLC"
select select "AGW"
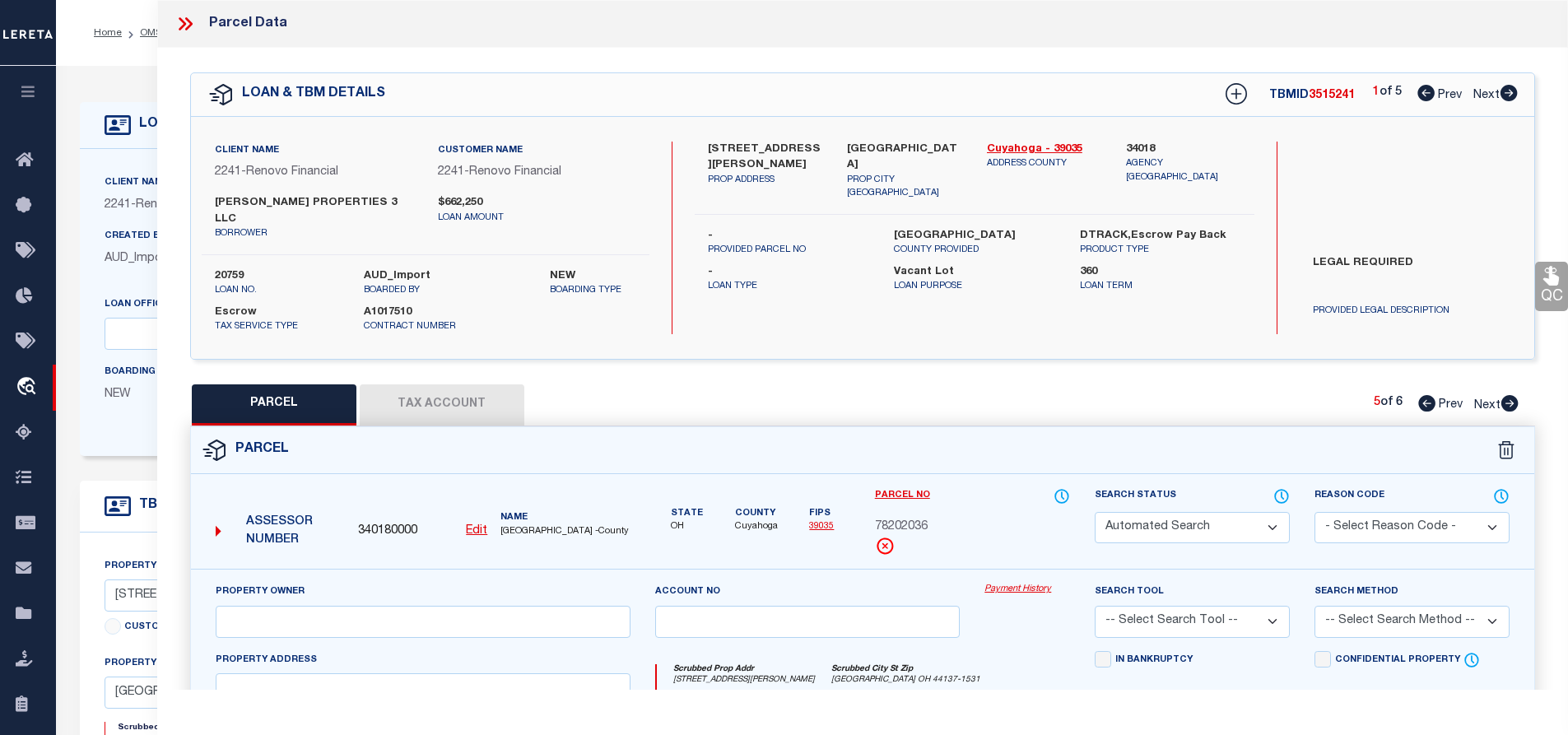
select select "LEG"
type input "[STREET_ADDRESS][PERSON_NAME]"
type input "[GEOGRAPHIC_DATA]"
type textarea "4 LIBGAR#2 0155 ALL"
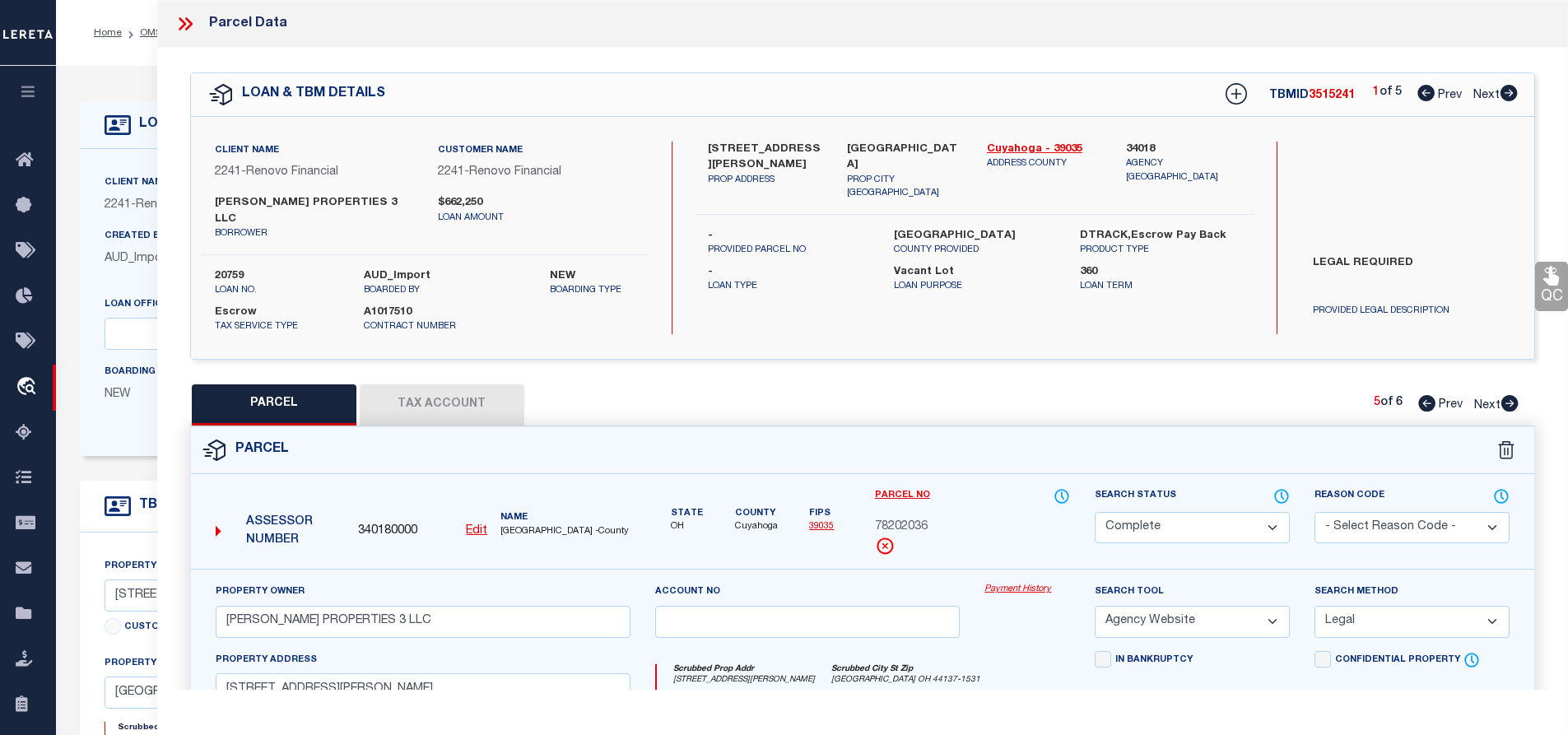
click at [1421, 395] on icon at bounding box center [1427, 403] width 17 height 16
select select "AS"
select select
checkbox input "false"
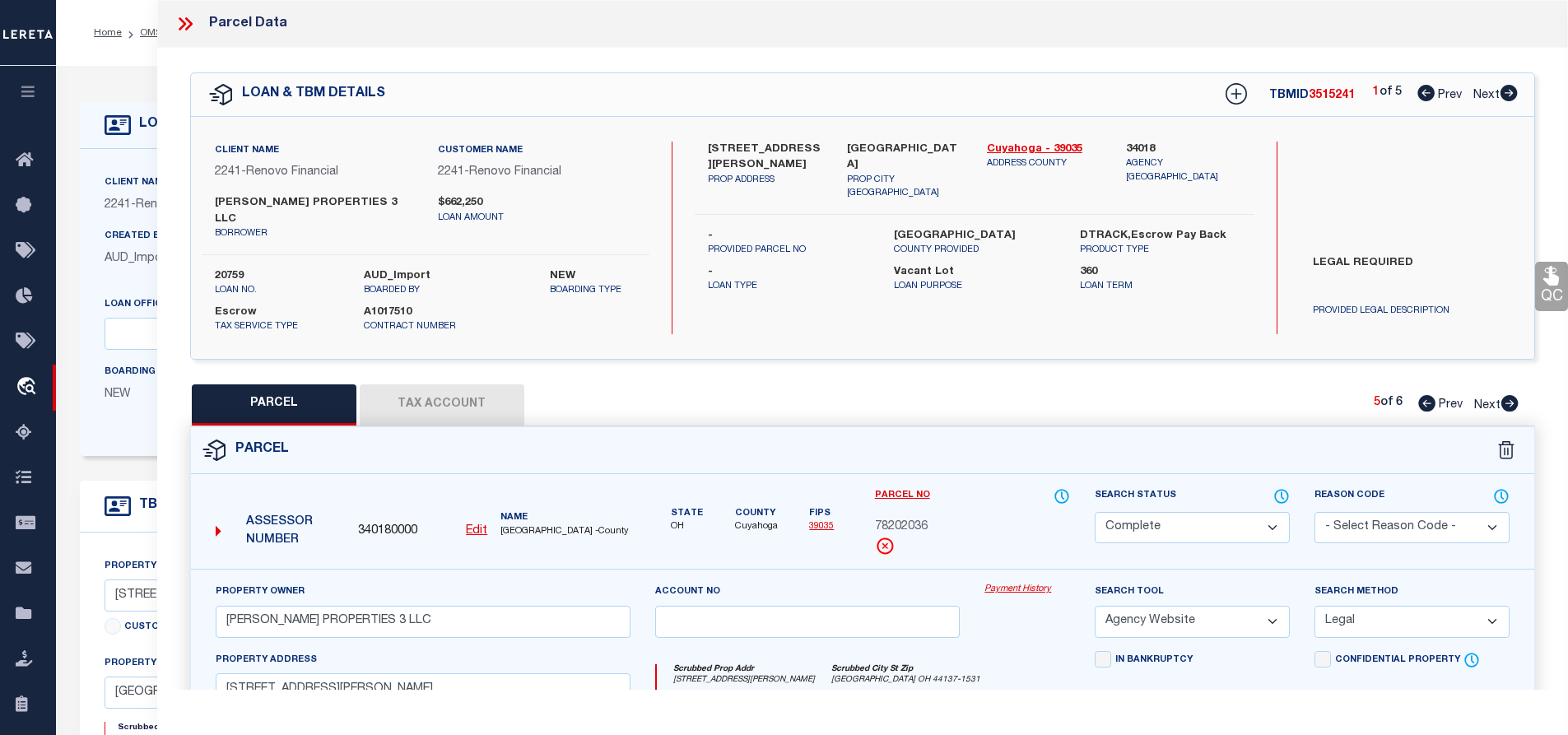
checkbox input "false"
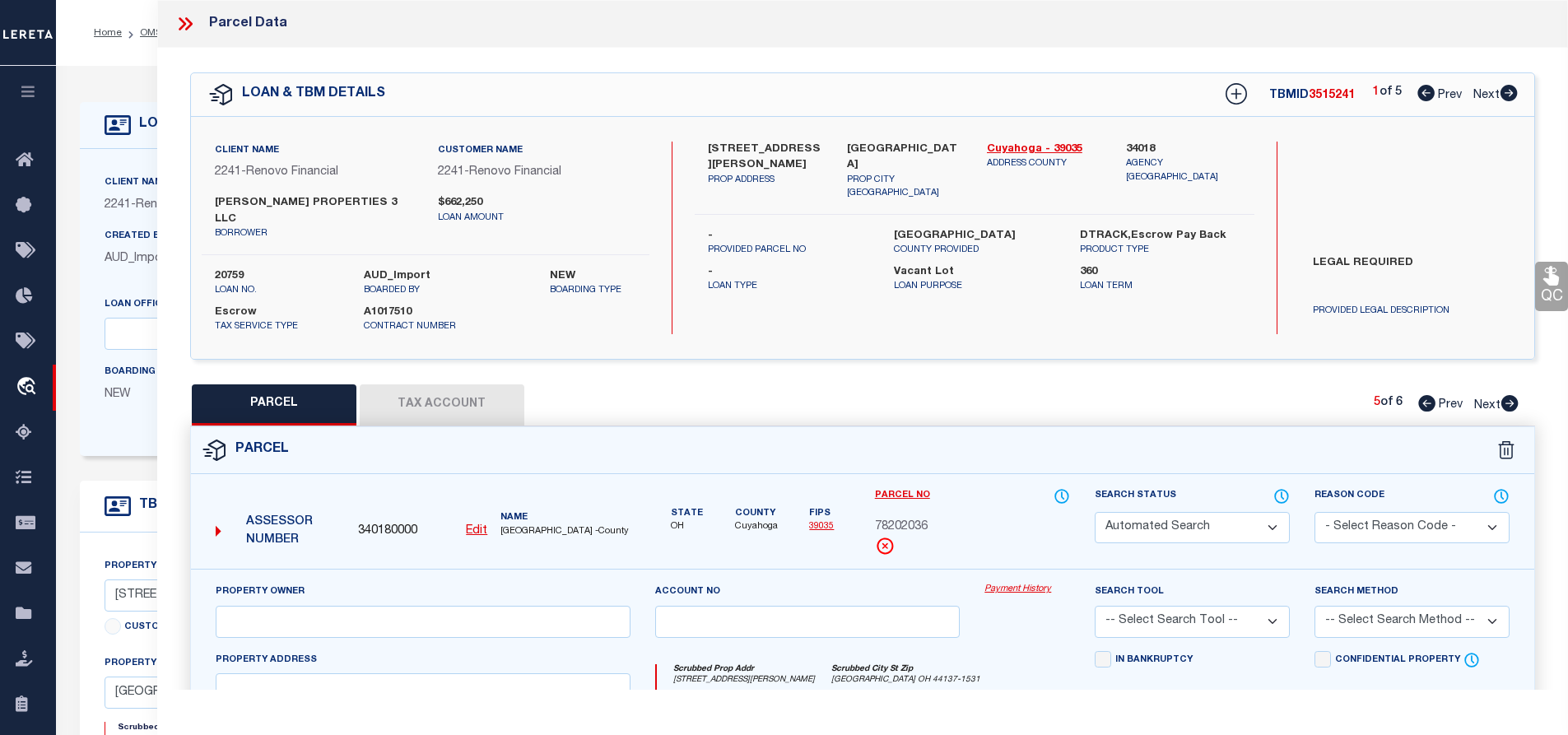
select select "PR"
select select "099"
select select "PRO"
select select "ADD"
type input "[STREET_ADDRESS][PERSON_NAME]"
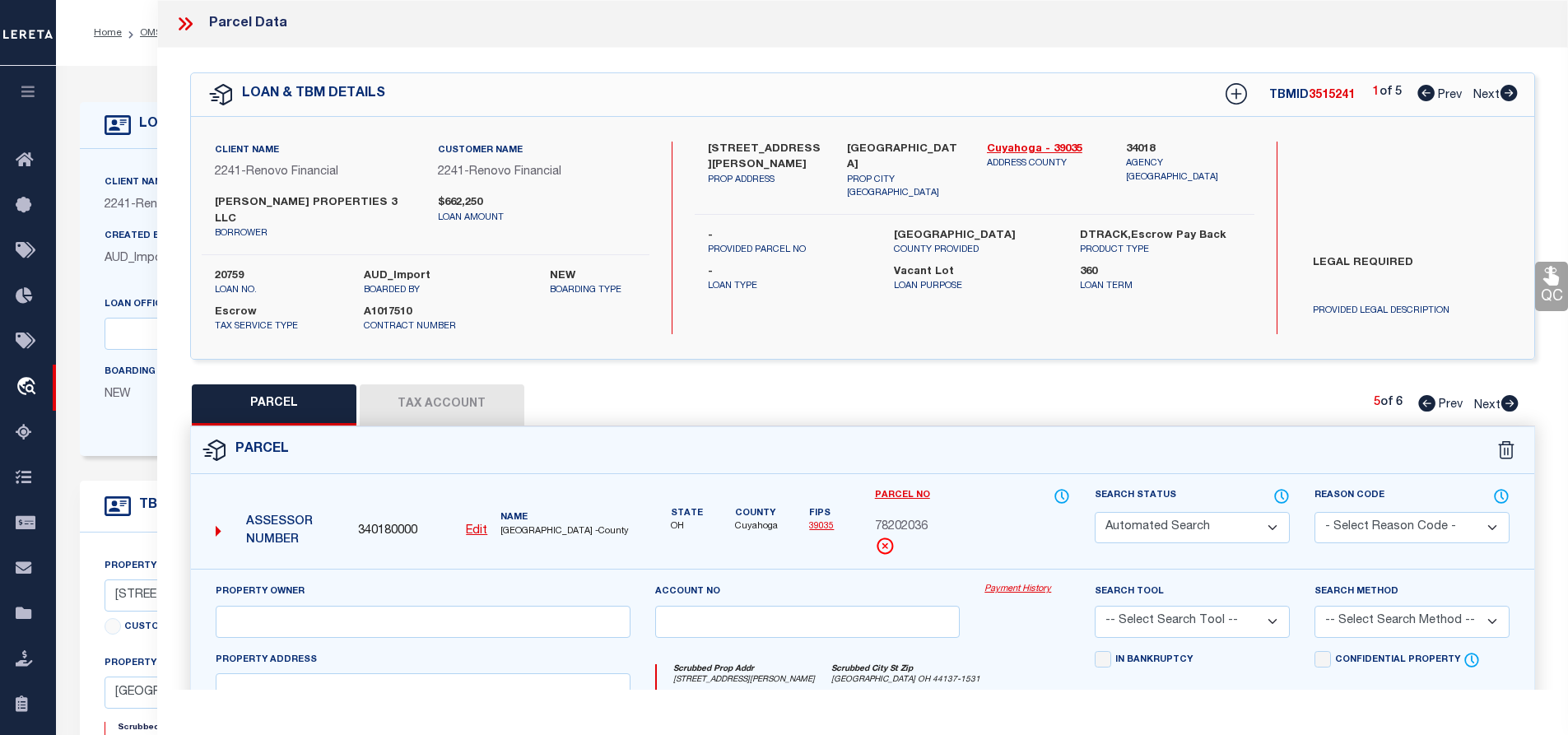
type textarea "Parcel Not Needed"
click at [1421, 395] on icon at bounding box center [1427, 403] width 17 height 16
select select "AS"
select select
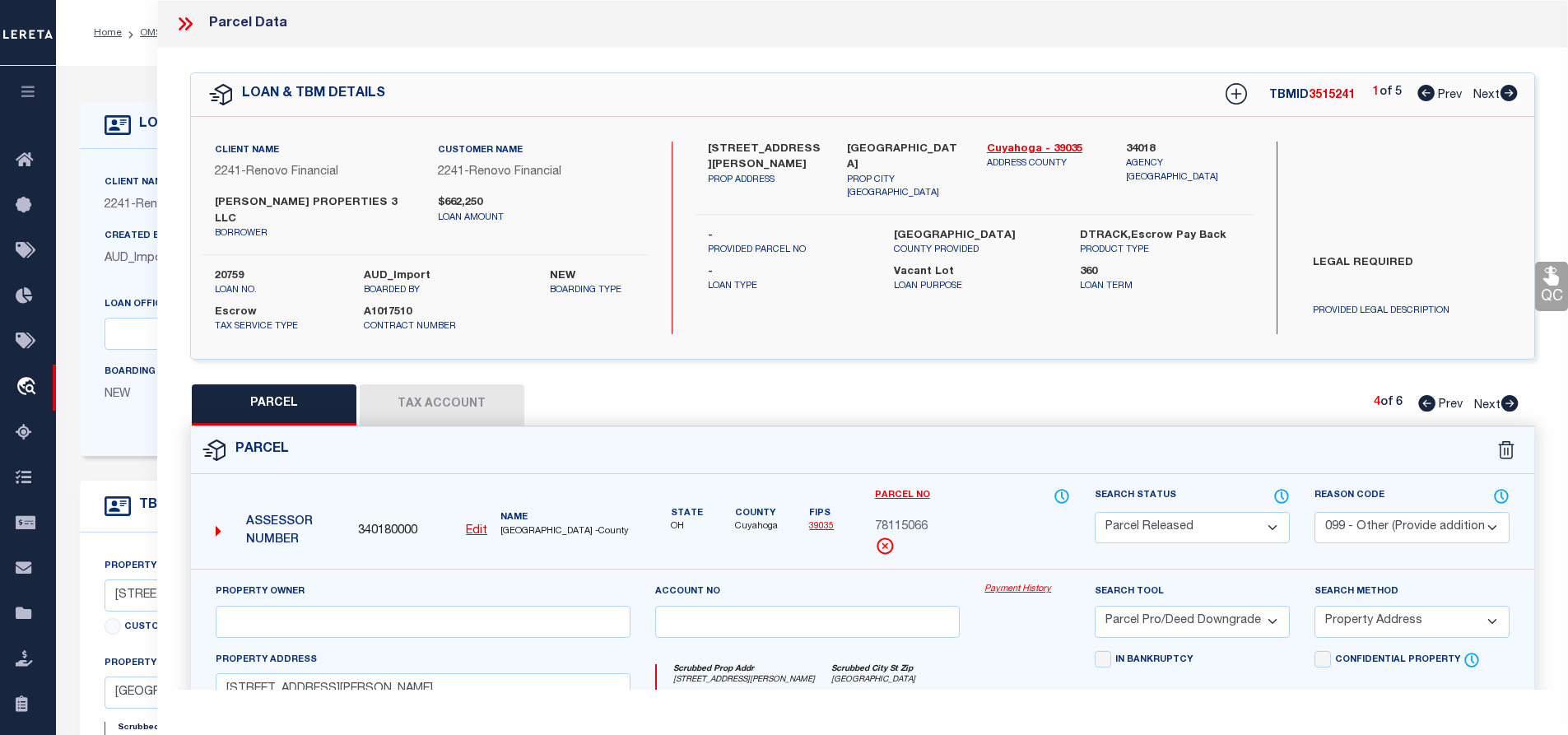
select select
checkbox input "false"
select select "PR"
select select "099"
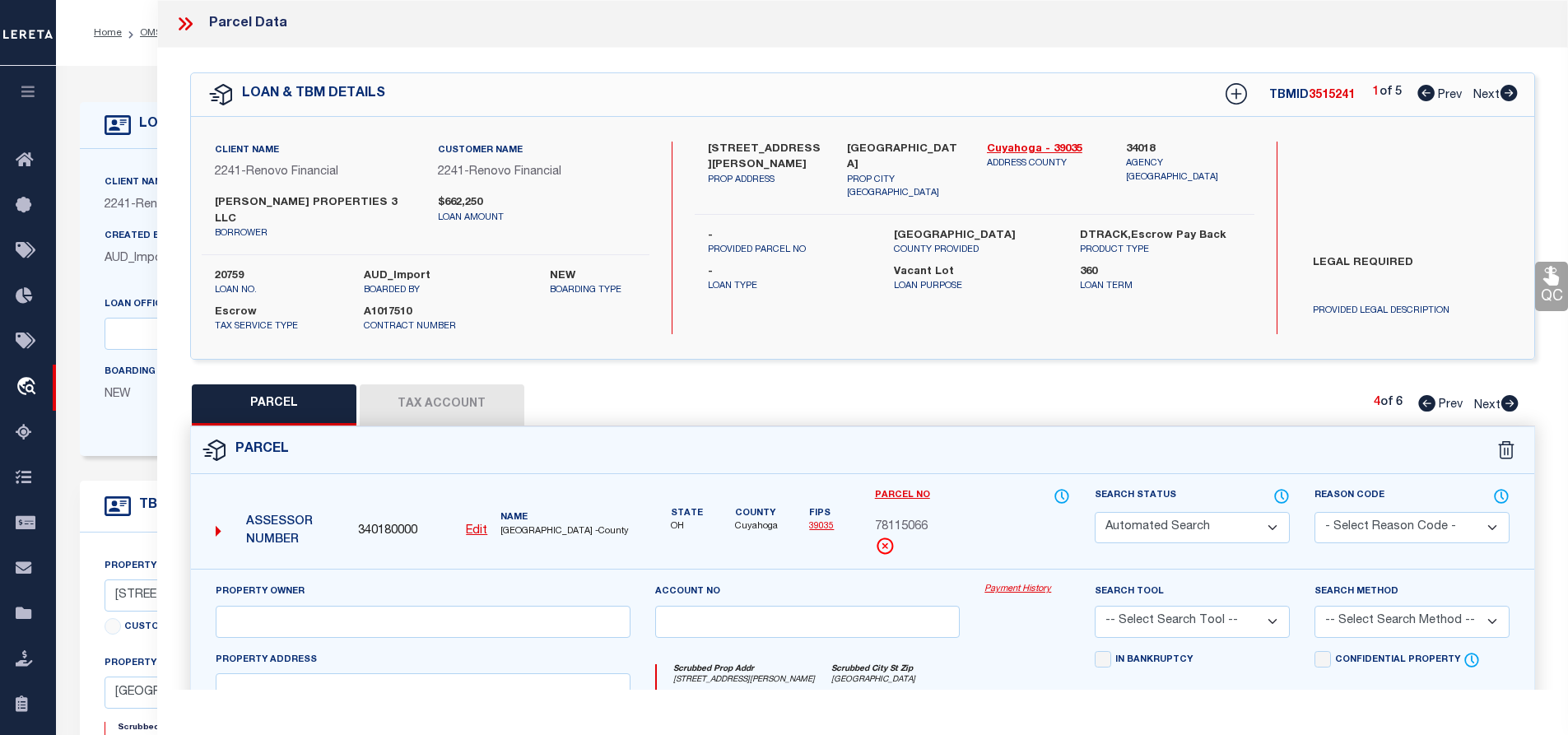
select select "PRO"
select select "ADD"
type input "[STREET_ADDRESS]"
type textarea "Parcel Not Needed"
click at [1421, 395] on icon at bounding box center [1427, 403] width 17 height 16
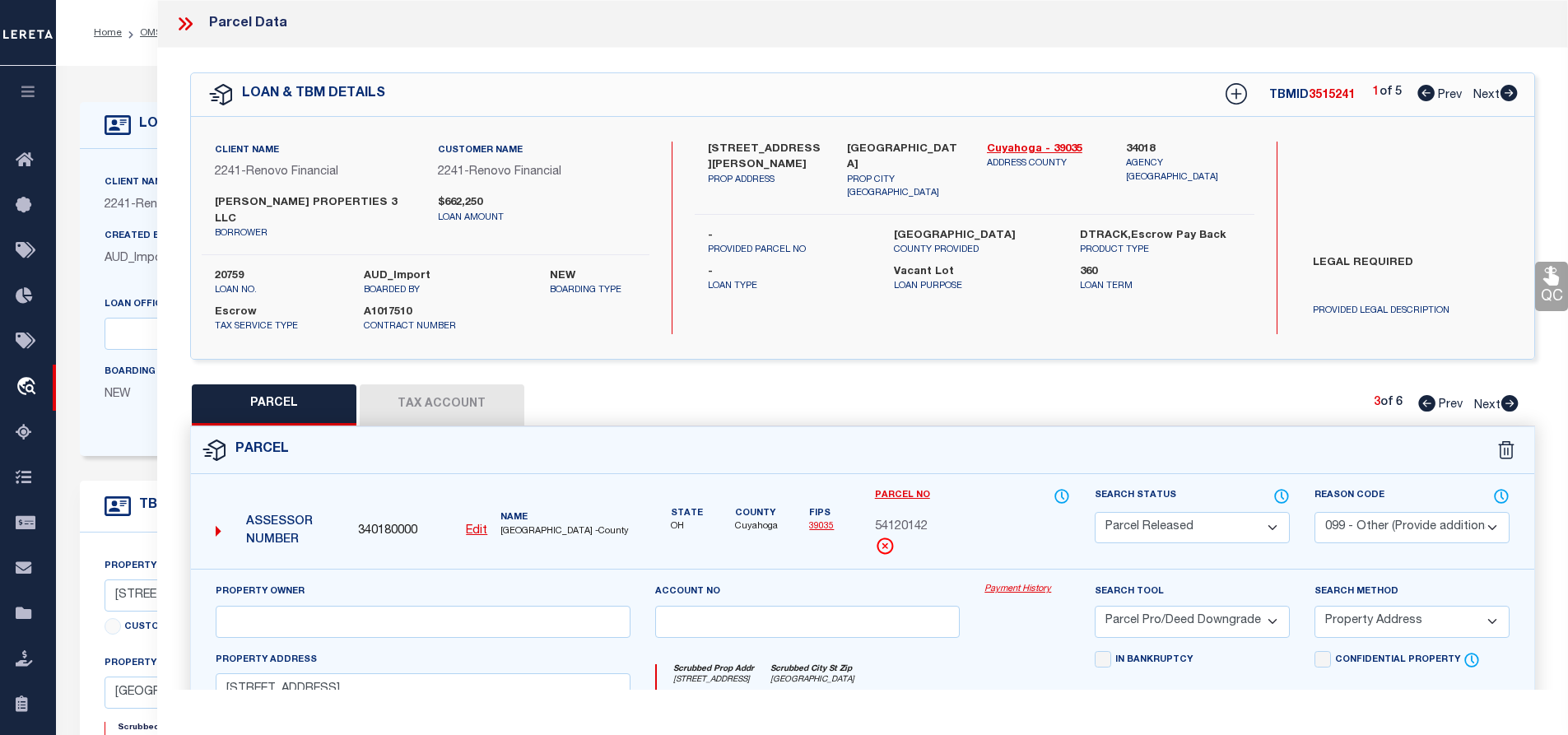
select select "AS"
select select
checkbox input "false"
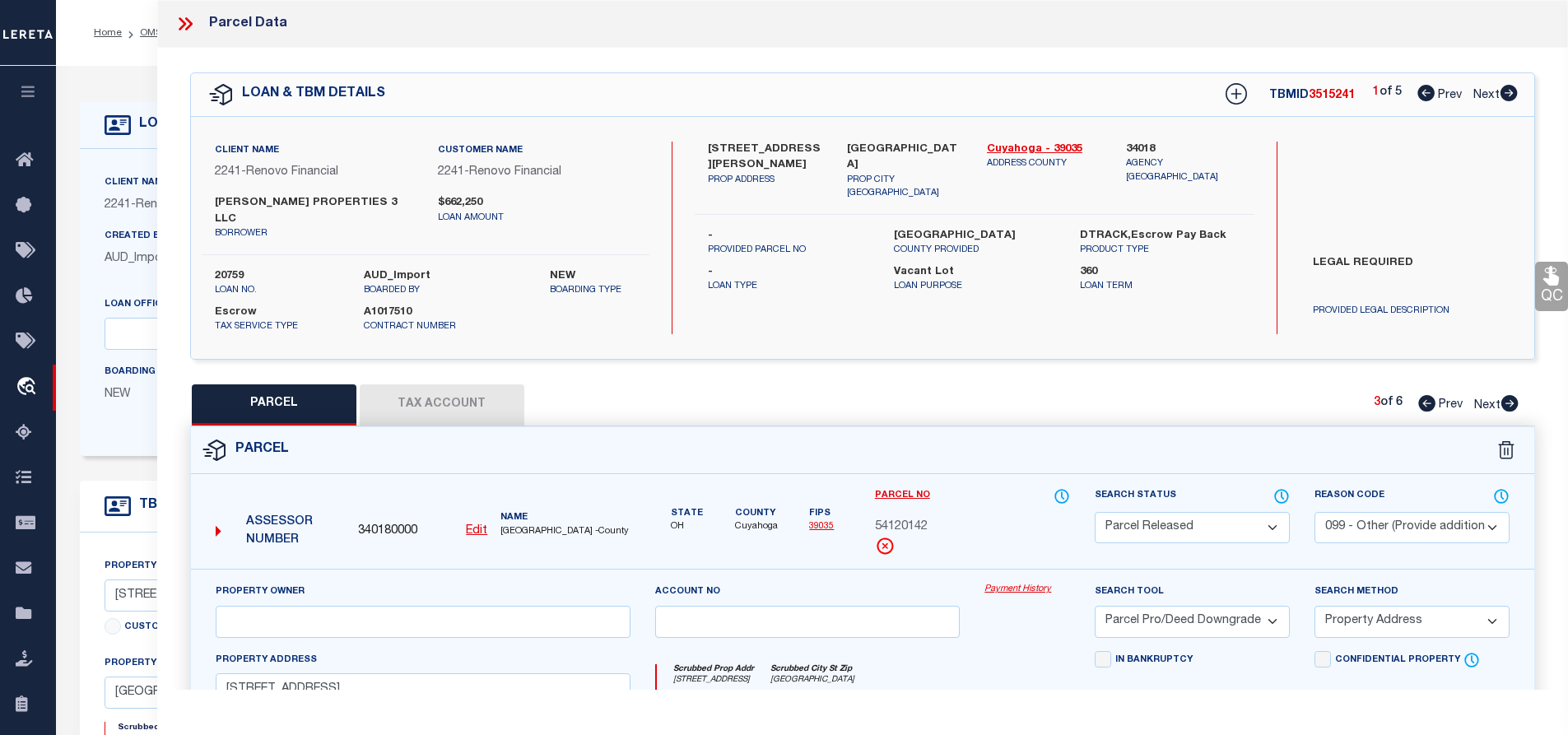
checkbox input "false"
select select "PR"
select select "099"
select select "PRO"
select select "ADD"
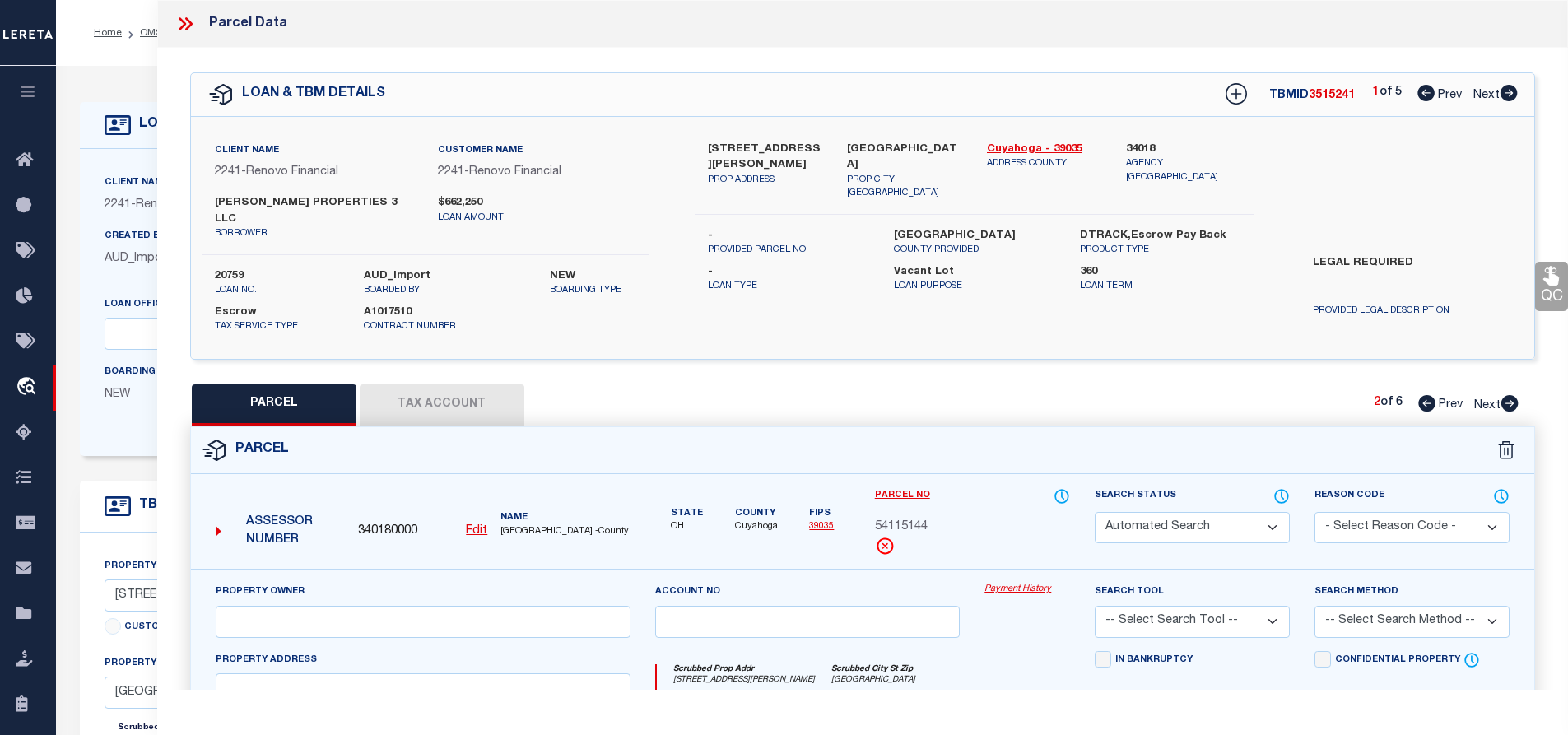
type input "[STREET_ADDRESS][PERSON_NAME]"
type textarea "Parcel Not Needed"
click at [1421, 395] on icon at bounding box center [1427, 403] width 17 height 16
select select "AS"
select select
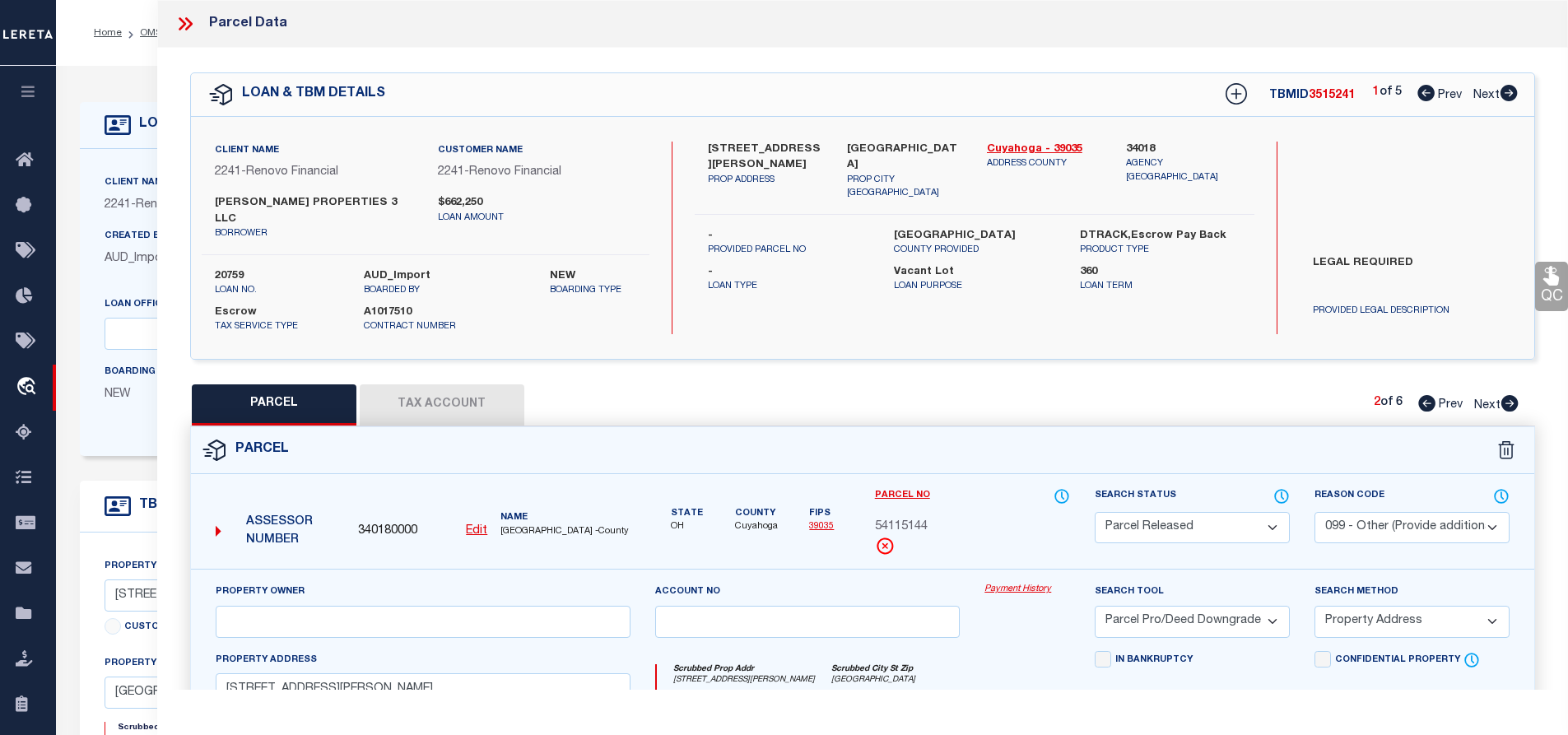
select select
checkbox input "false"
select select "PR"
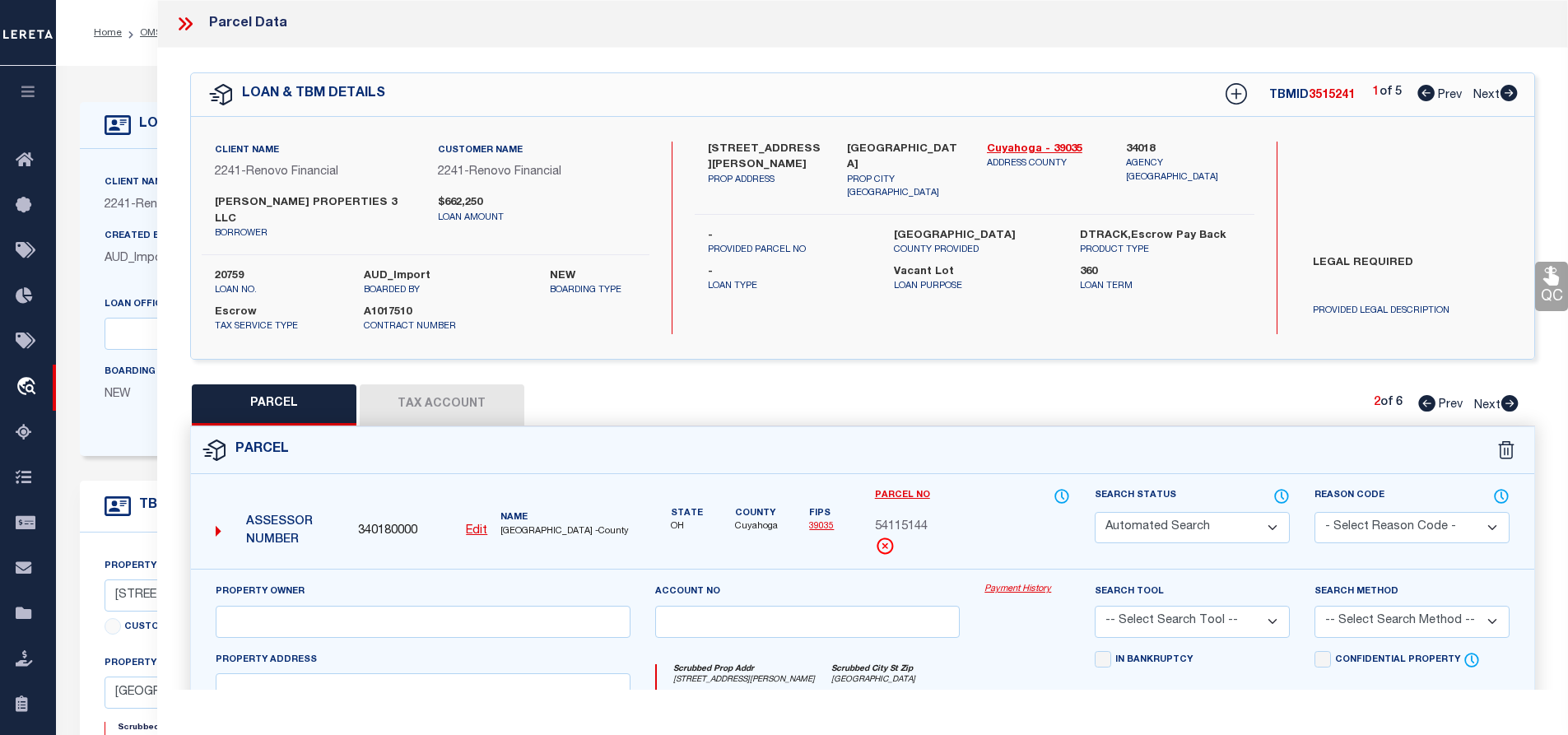
type input "[PERSON_NAME] PROPERTIES 3 LLC"
select select "PRO"
select select "ADD"
type input "[STREET_ADDRESS]"
type input "[GEOGRAPHIC_DATA]"
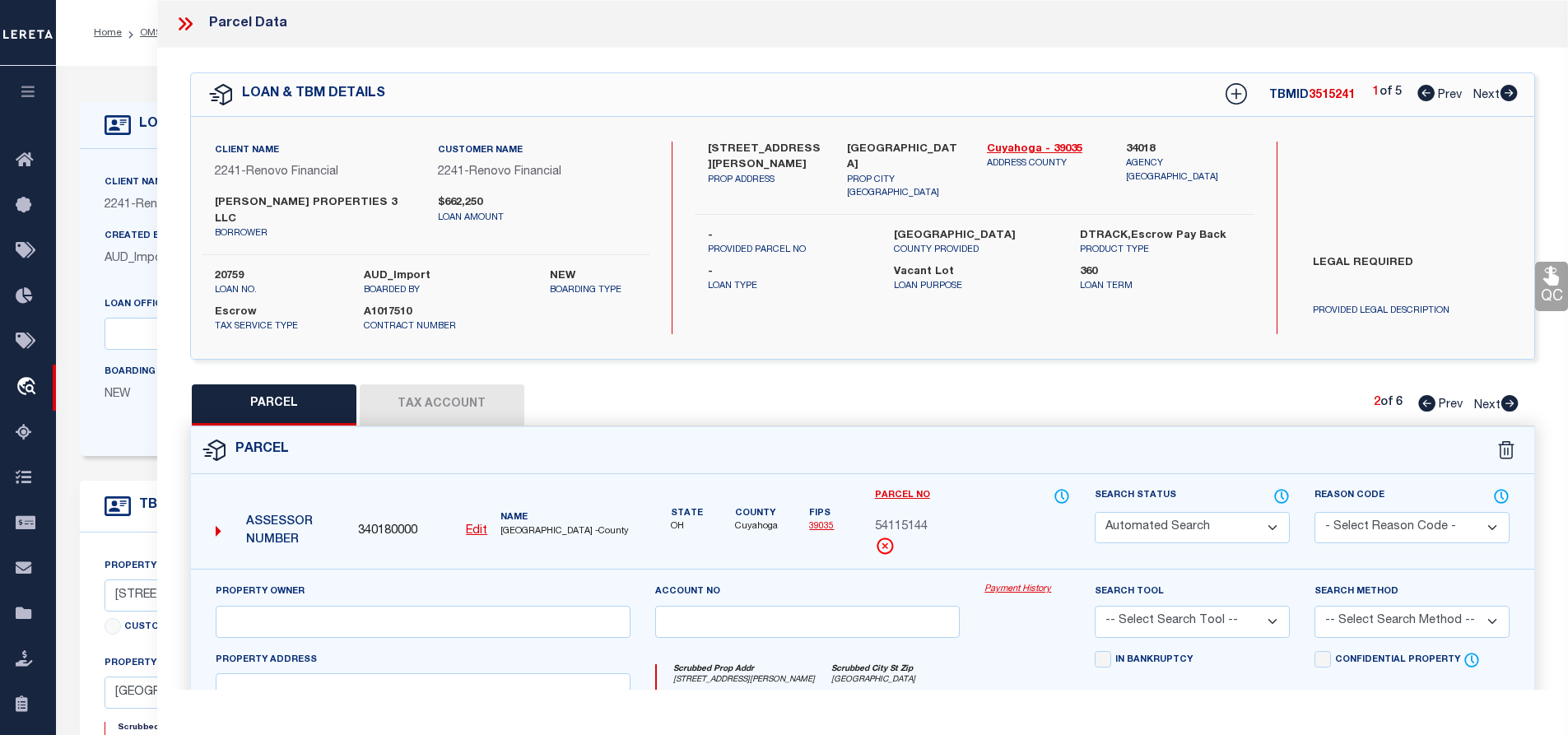
type textarea "2 CROFTOVL 0381 ALL"
type textarea "Parcel Not Needed"
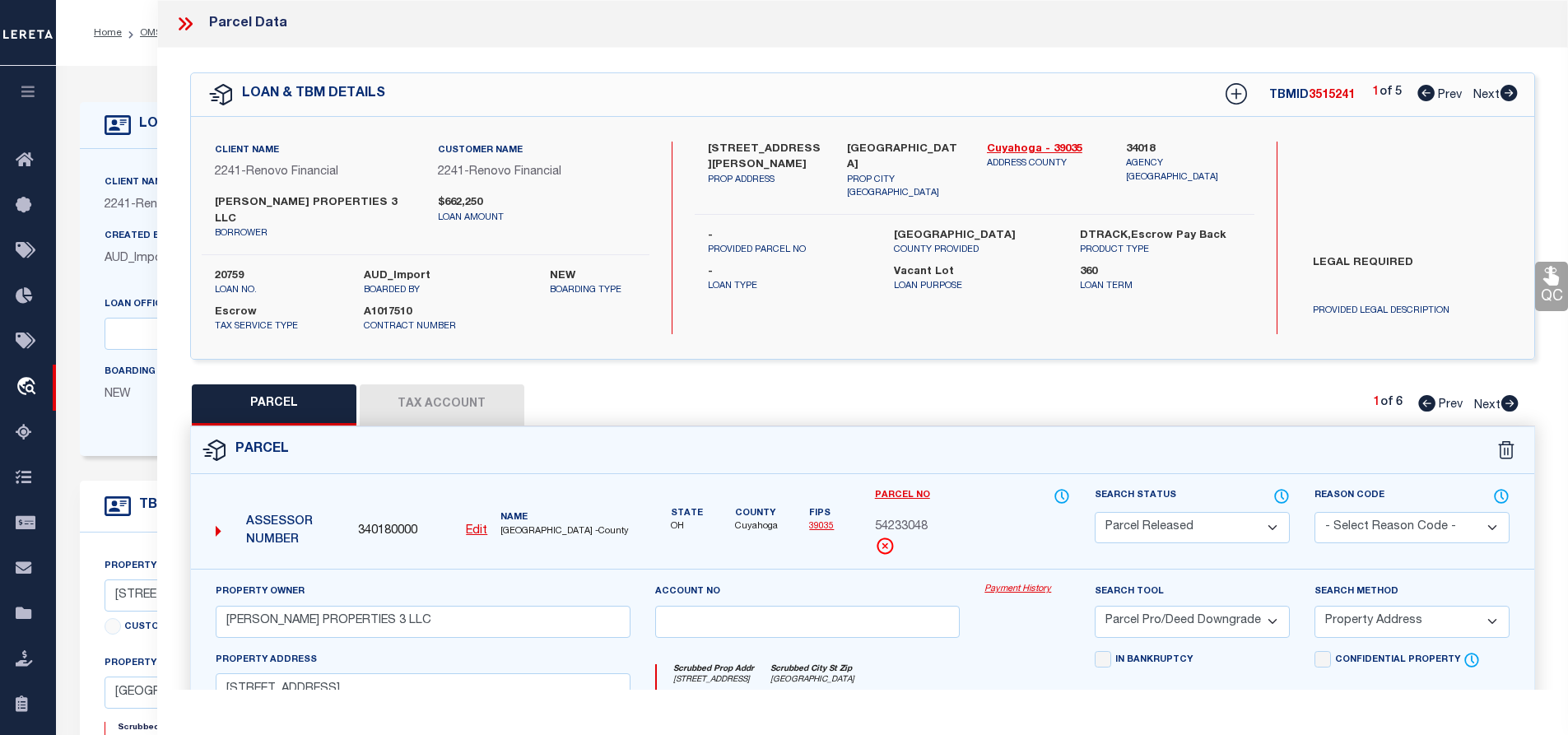
click at [1513, 395] on icon at bounding box center [1510, 403] width 18 height 16
select select "AS"
select select
checkbox input "false"
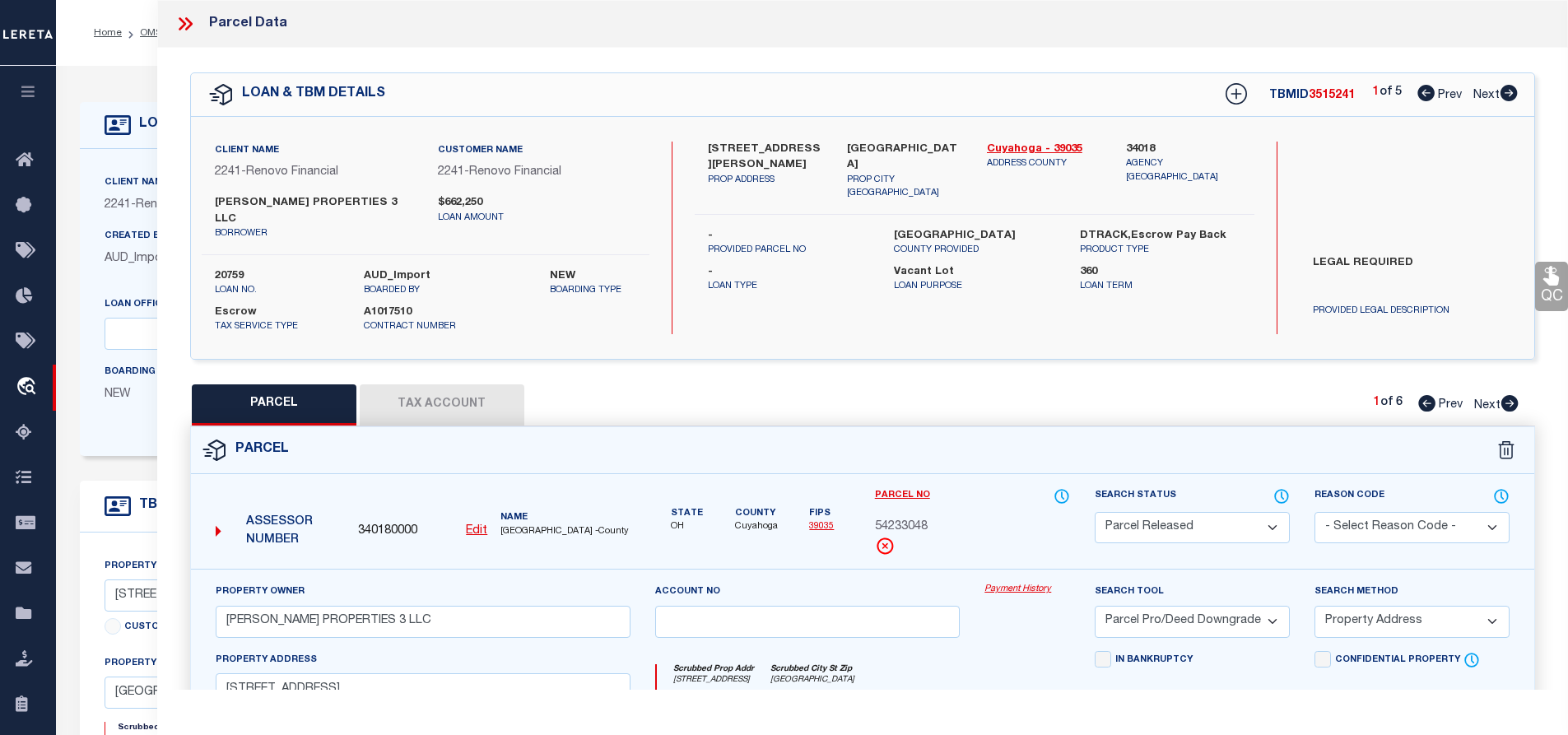
checkbox input "false"
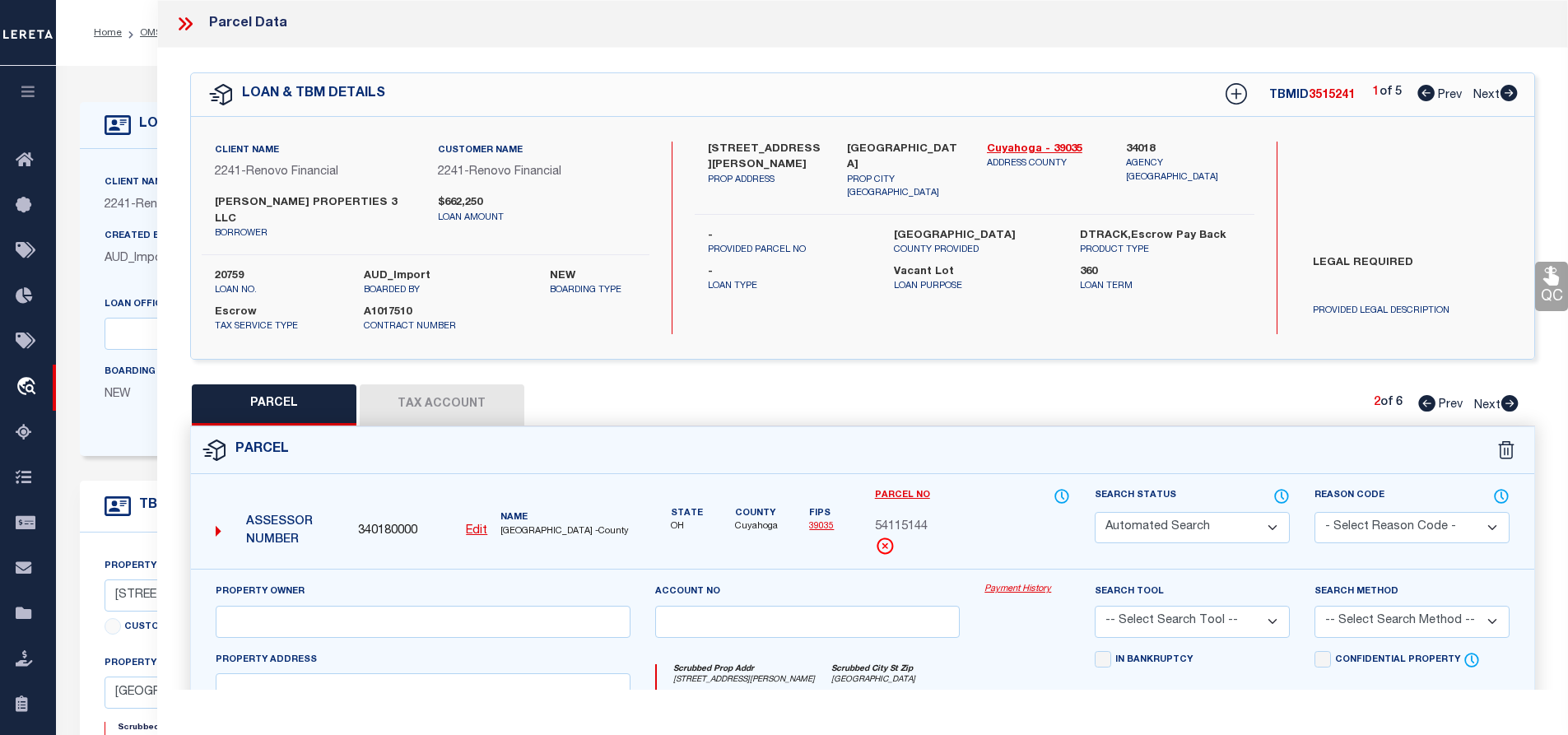
select select "PR"
select select "099"
select select "PRO"
select select "ADD"
type input "[STREET_ADDRESS][PERSON_NAME]"
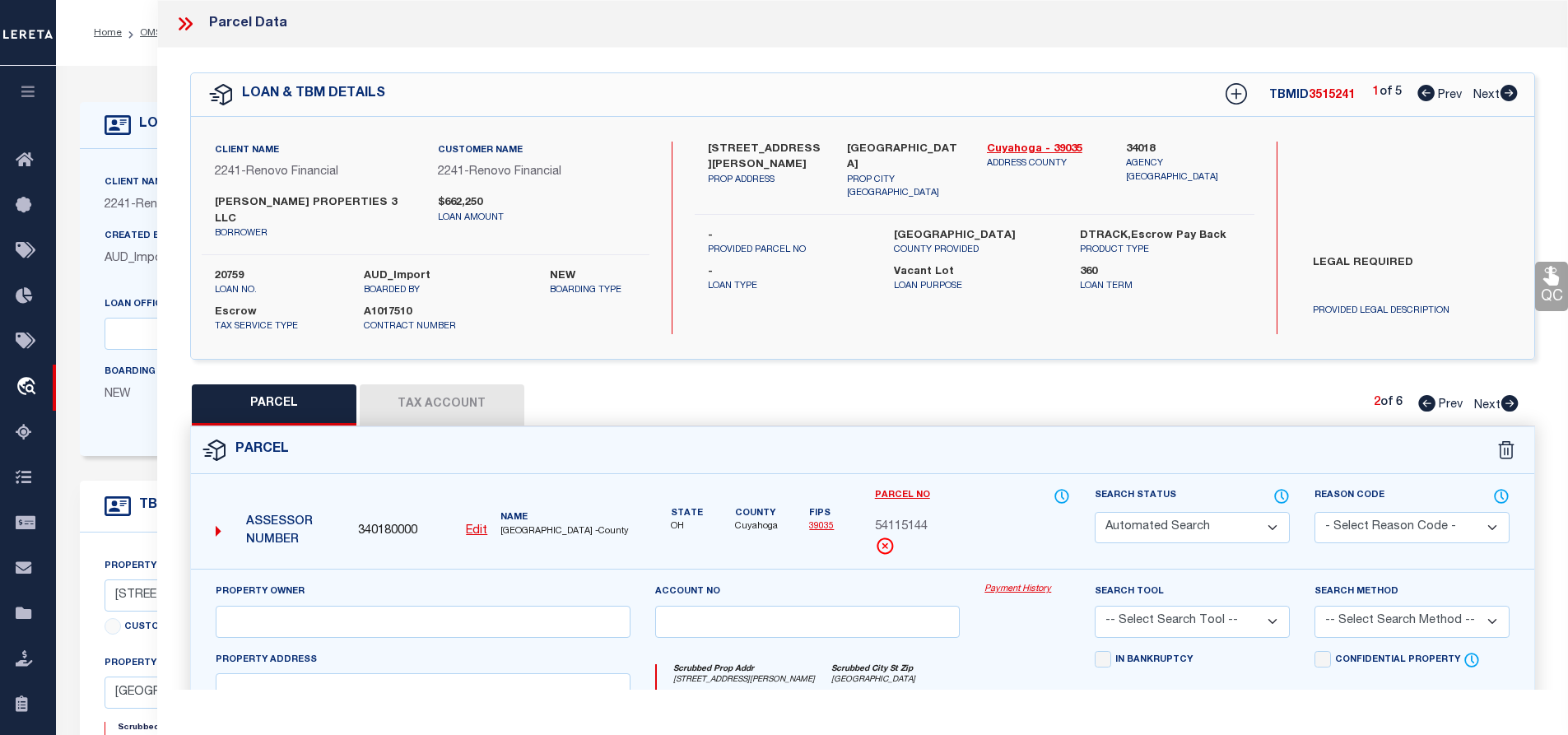
type textarea "Parcel Not Needed"
click at [1512, 395] on icon at bounding box center [1510, 403] width 18 height 16
select select "AS"
select select
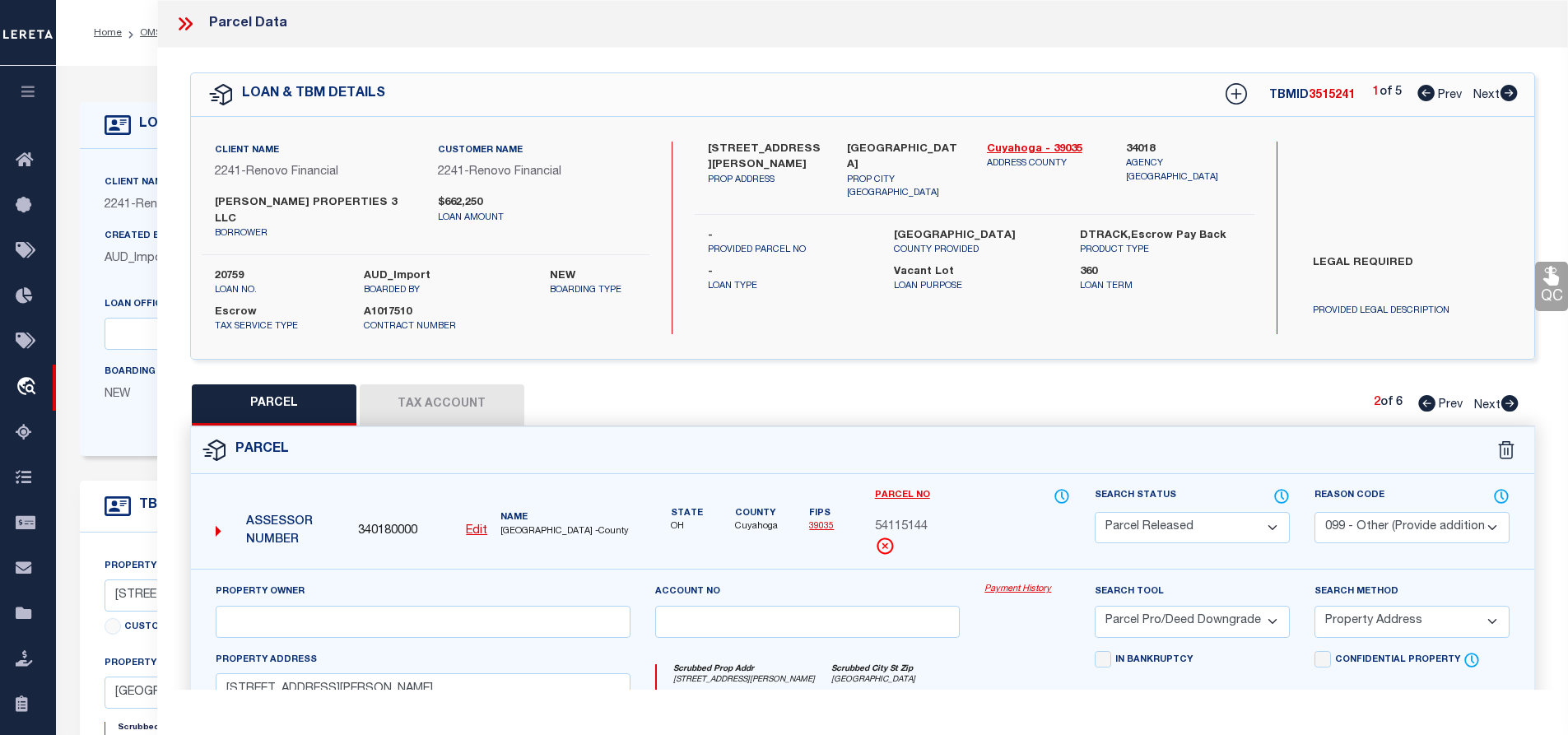
select select
checkbox input "false"
select select "PR"
select select "099"
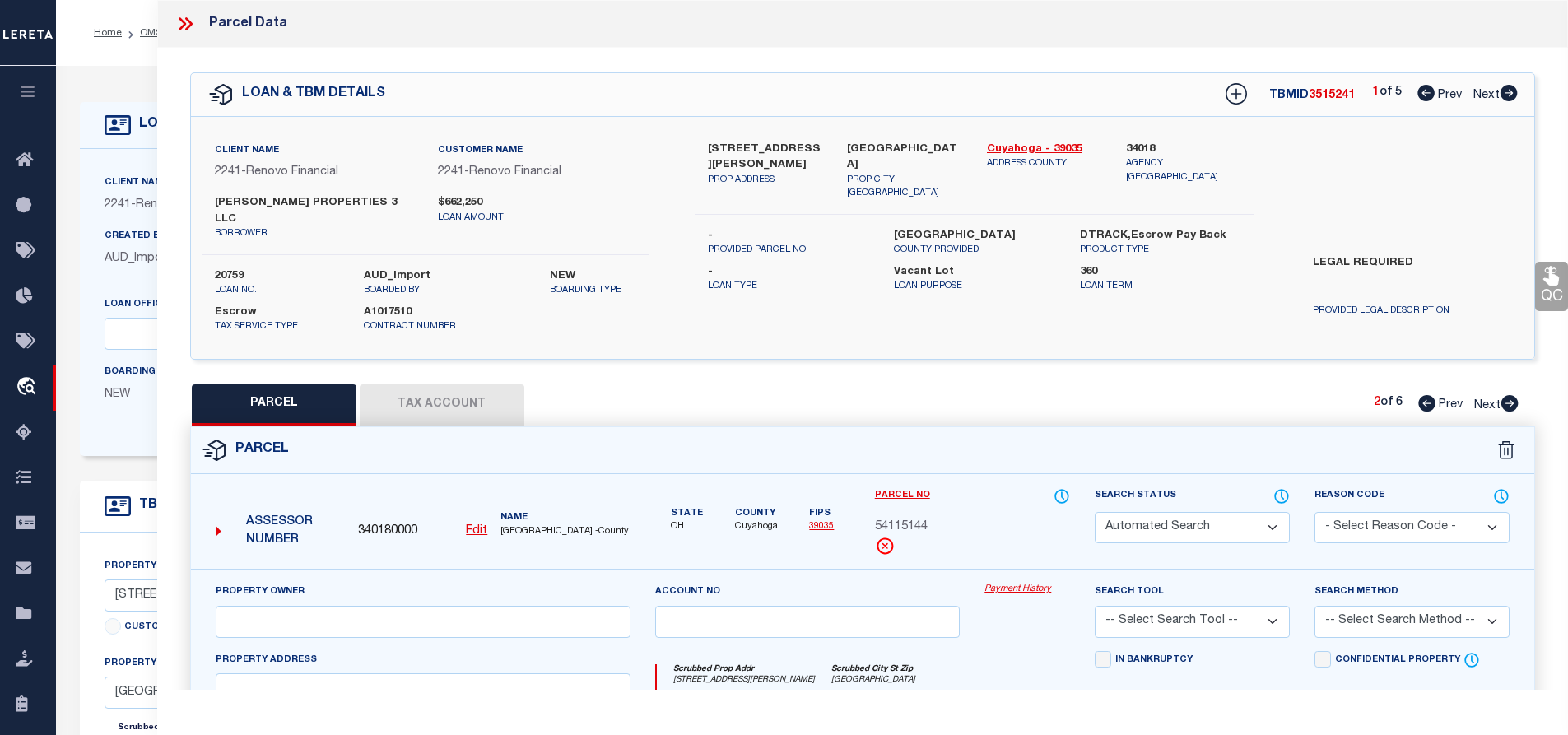
select select "PRO"
select select "ADD"
type input "[STREET_ADDRESS]"
type textarea "Parcel Not Needed"
click at [1512, 395] on icon at bounding box center [1510, 403] width 18 height 16
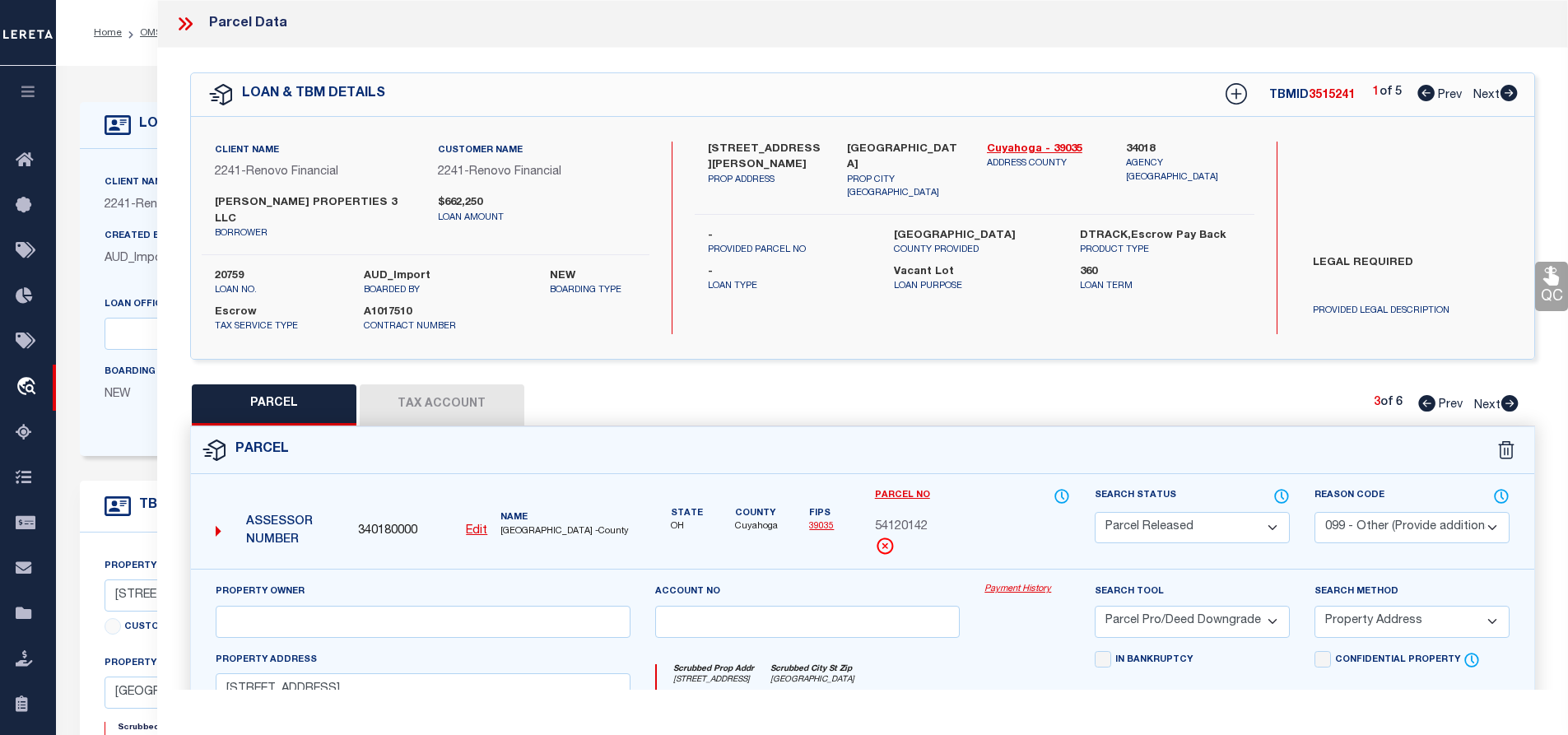
select select "AS"
select select
checkbox input "false"
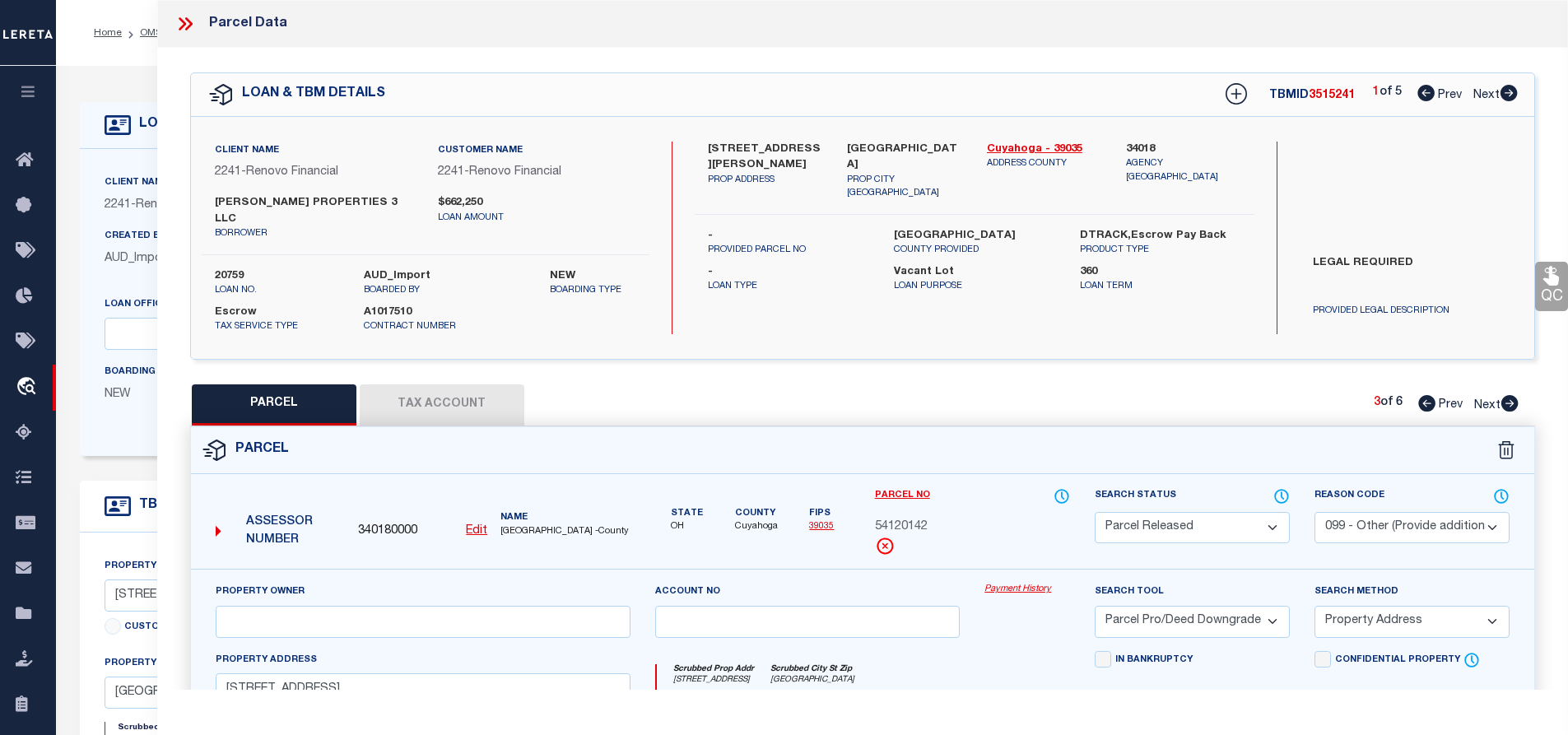
checkbox input "false"
select select "PR"
select select "099"
select select "PRO"
select select "ADD"
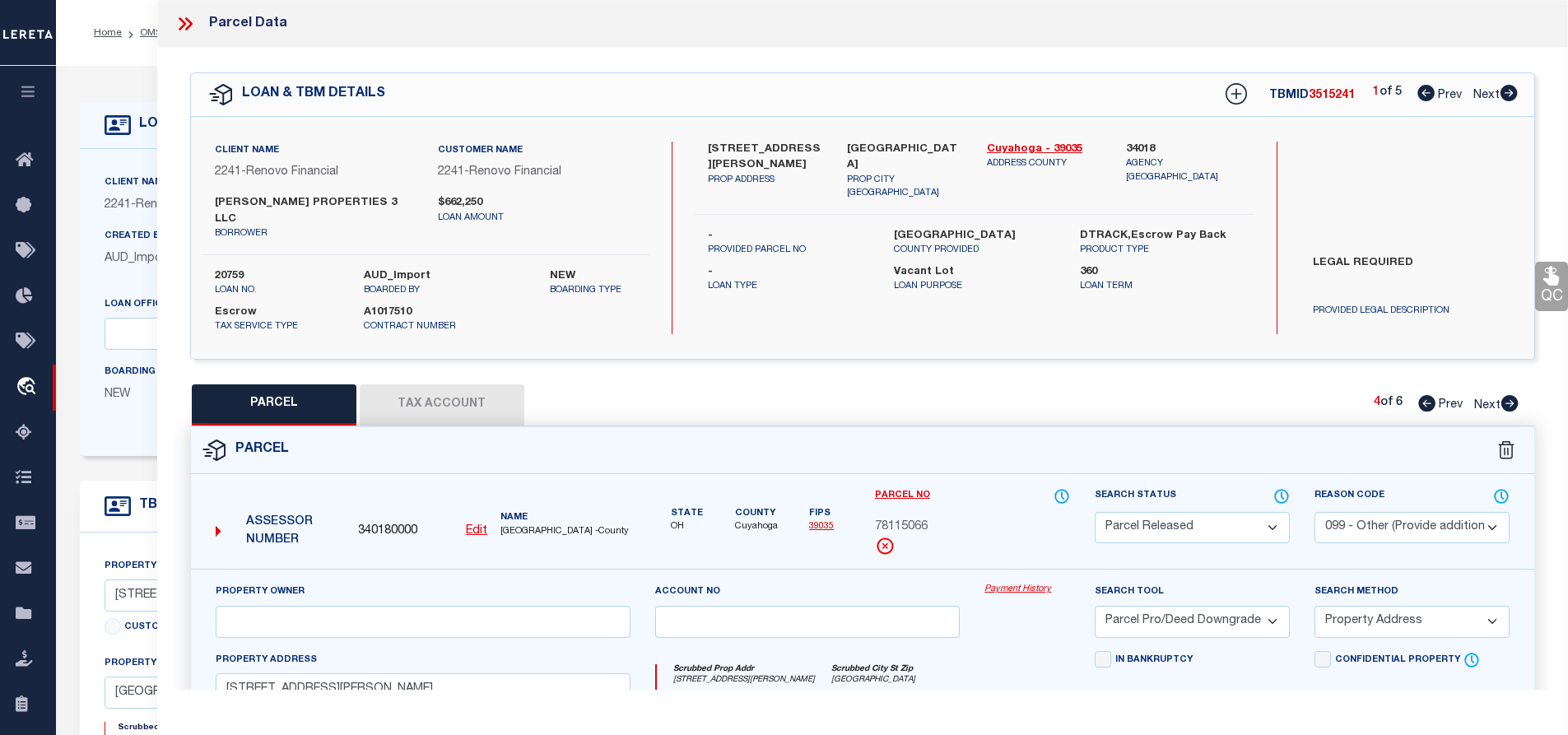
click at [1512, 395] on icon at bounding box center [1510, 403] width 18 height 16
click at [1430, 395] on icon at bounding box center [1427, 403] width 17 height 16
click at [180, 23] on icon at bounding box center [185, 23] width 22 height 22
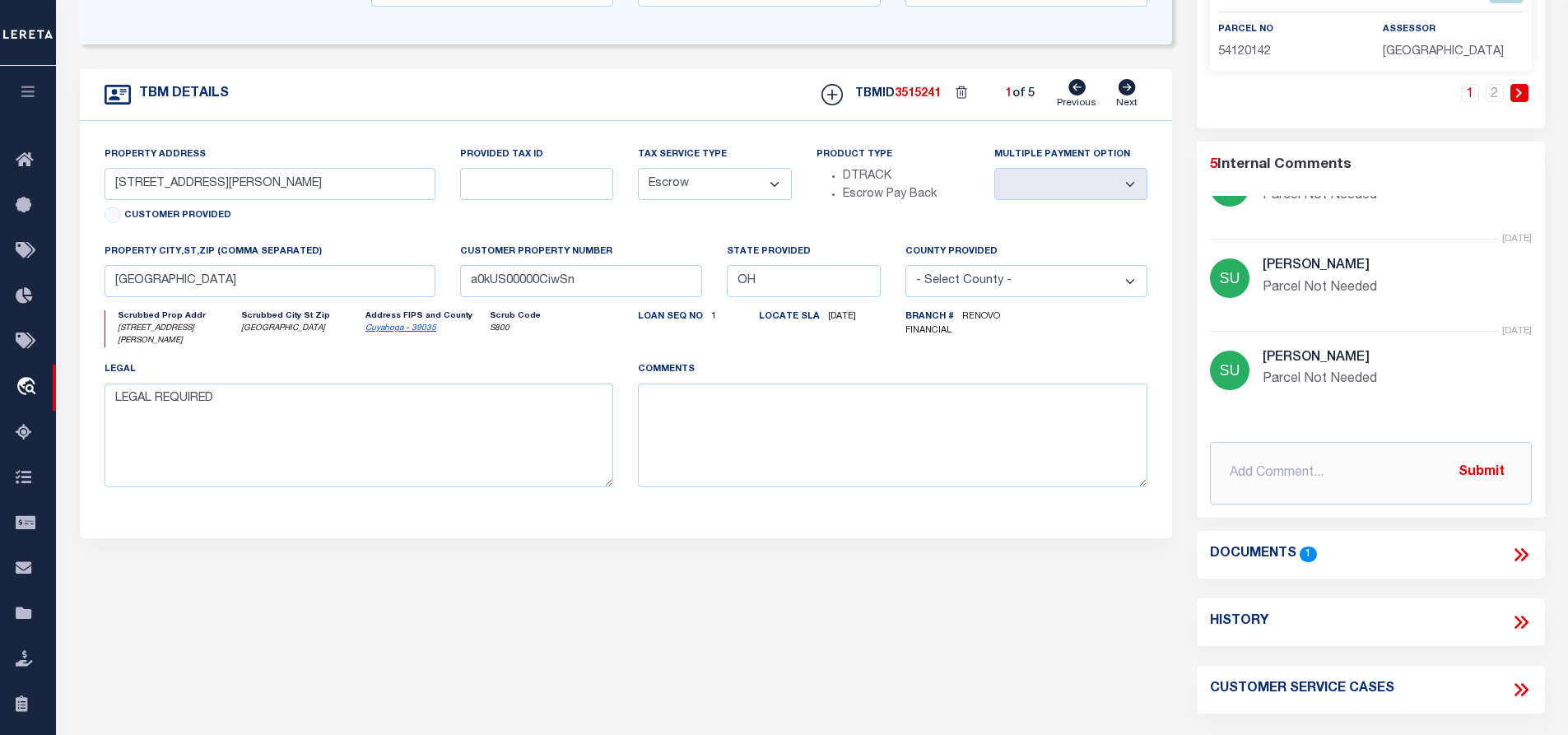
scroll to position [576, 0]
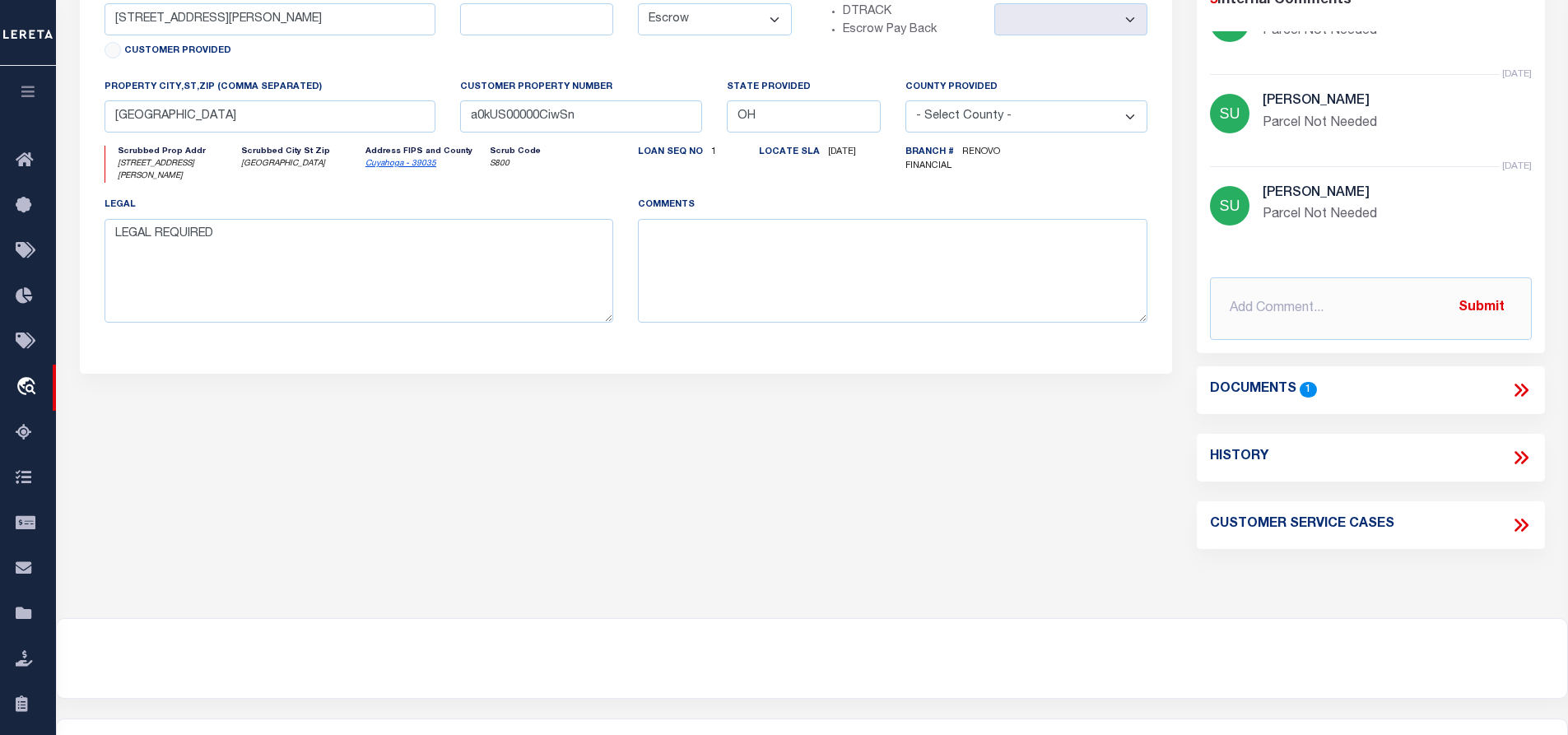
click at [1260, 387] on h4 "Documents" at bounding box center [1254, 390] width 87 height 16
click at [1524, 390] on icon at bounding box center [1521, 390] width 22 height 22
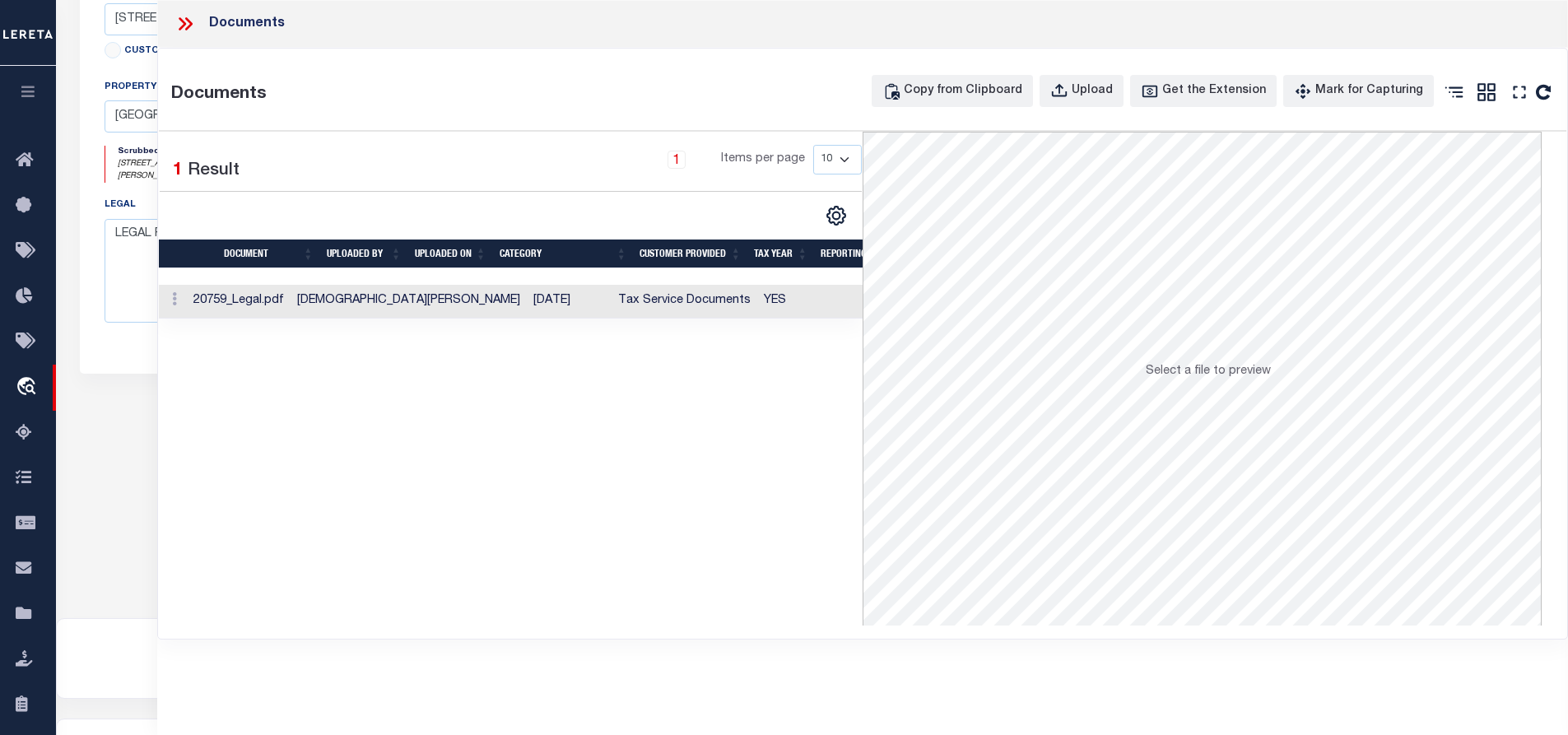
click at [187, 302] on td at bounding box center [173, 301] width 28 height 34
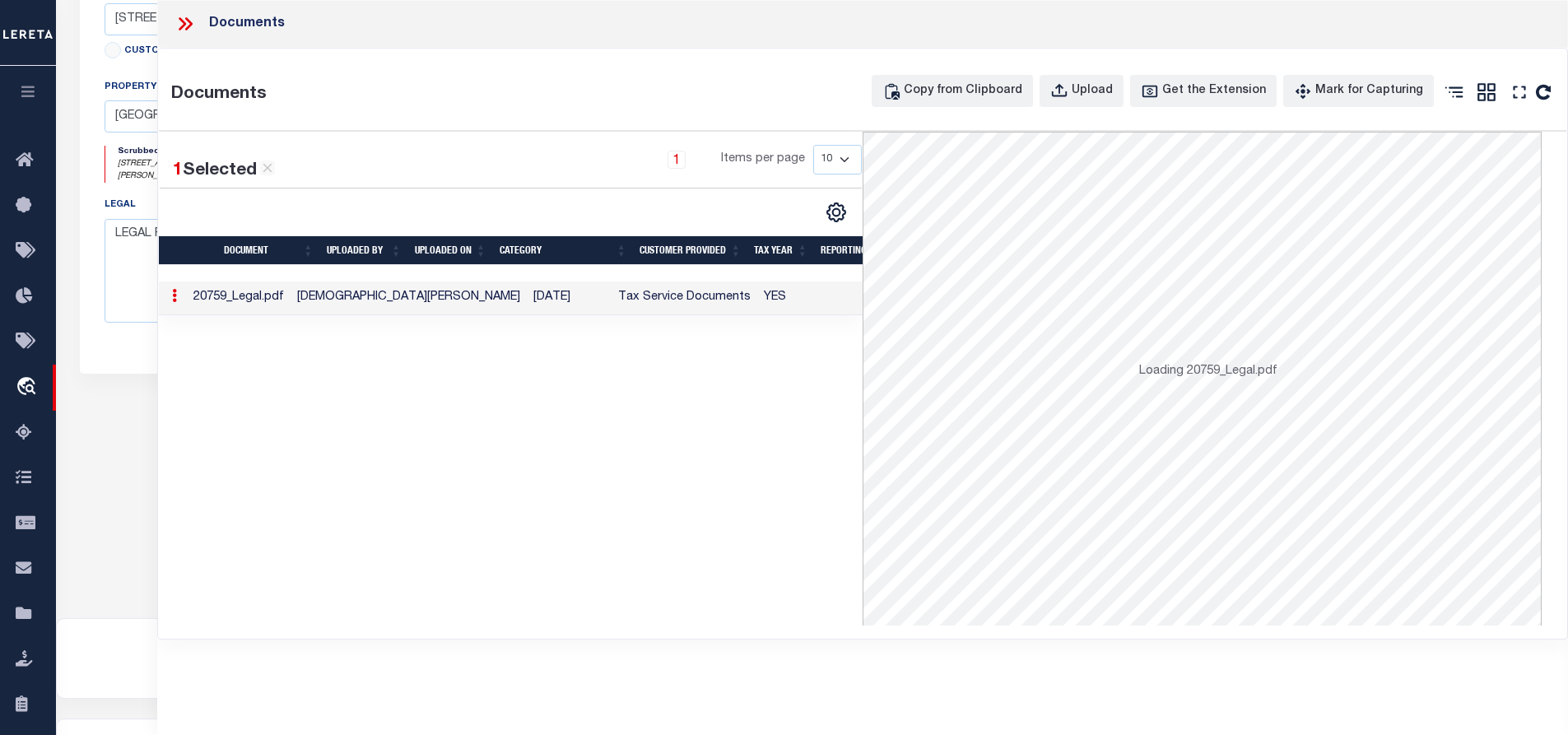
click at [187, 302] on td at bounding box center [173, 298] width 28 height 34
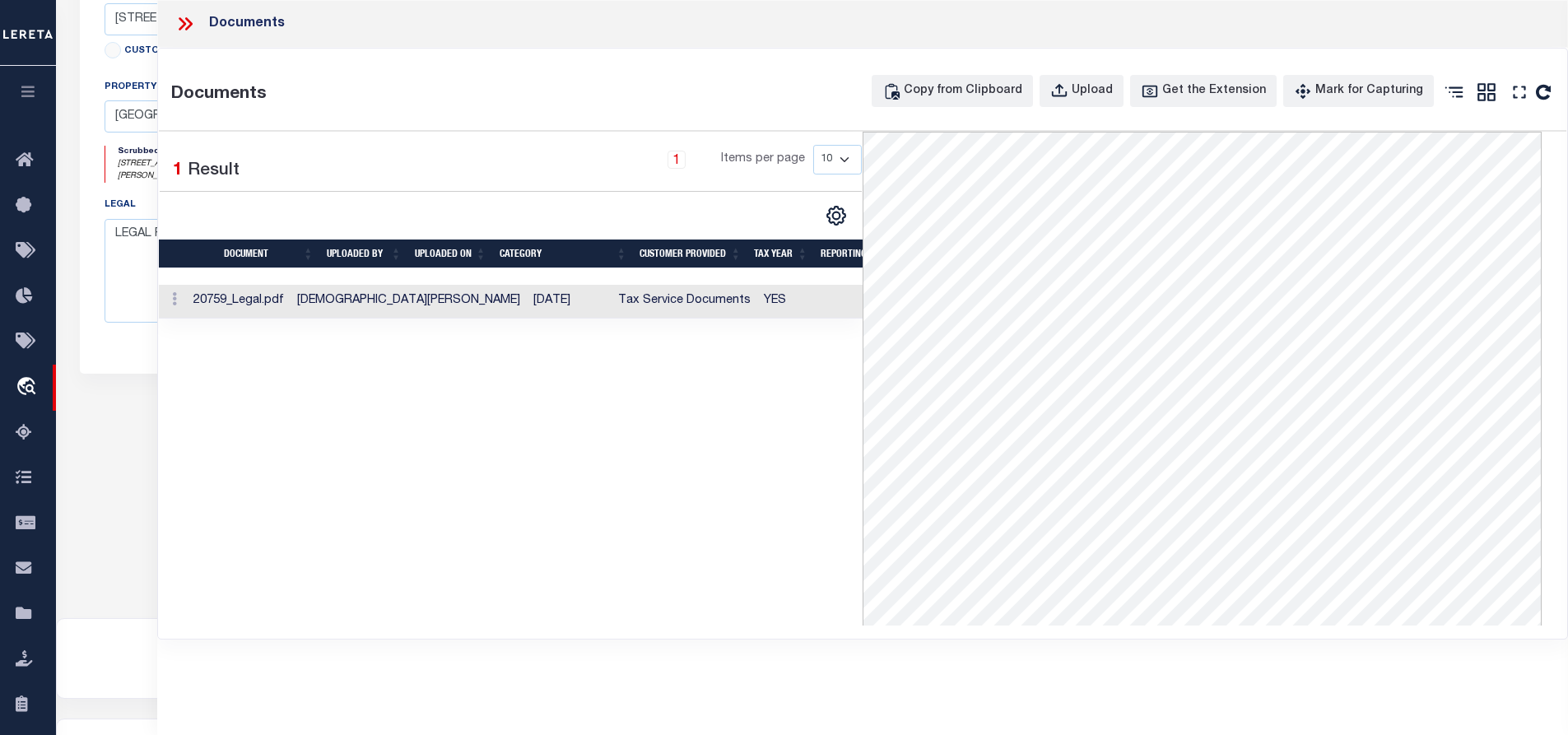
click at [180, 19] on icon at bounding box center [185, 23] width 22 height 22
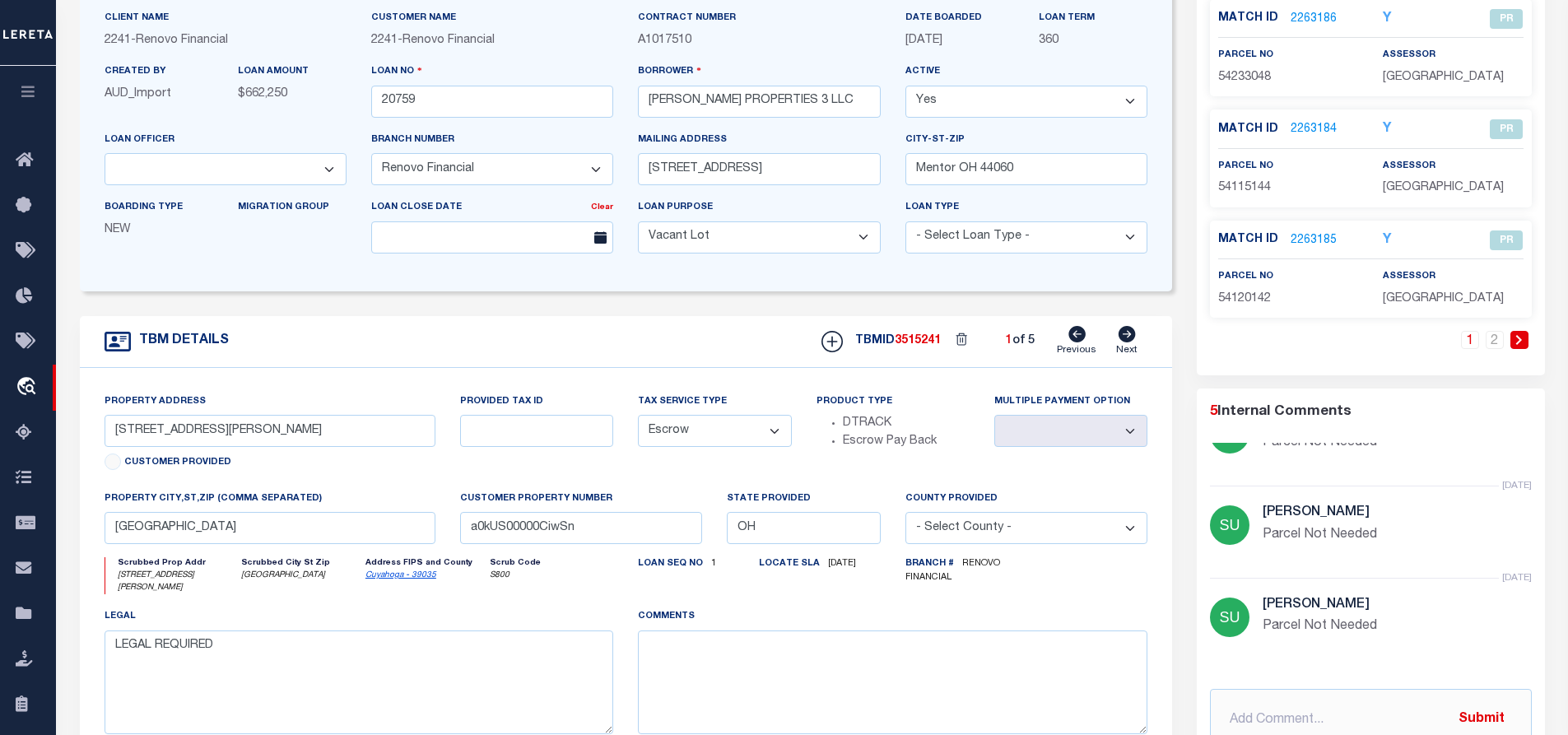
scroll to position [0, 0]
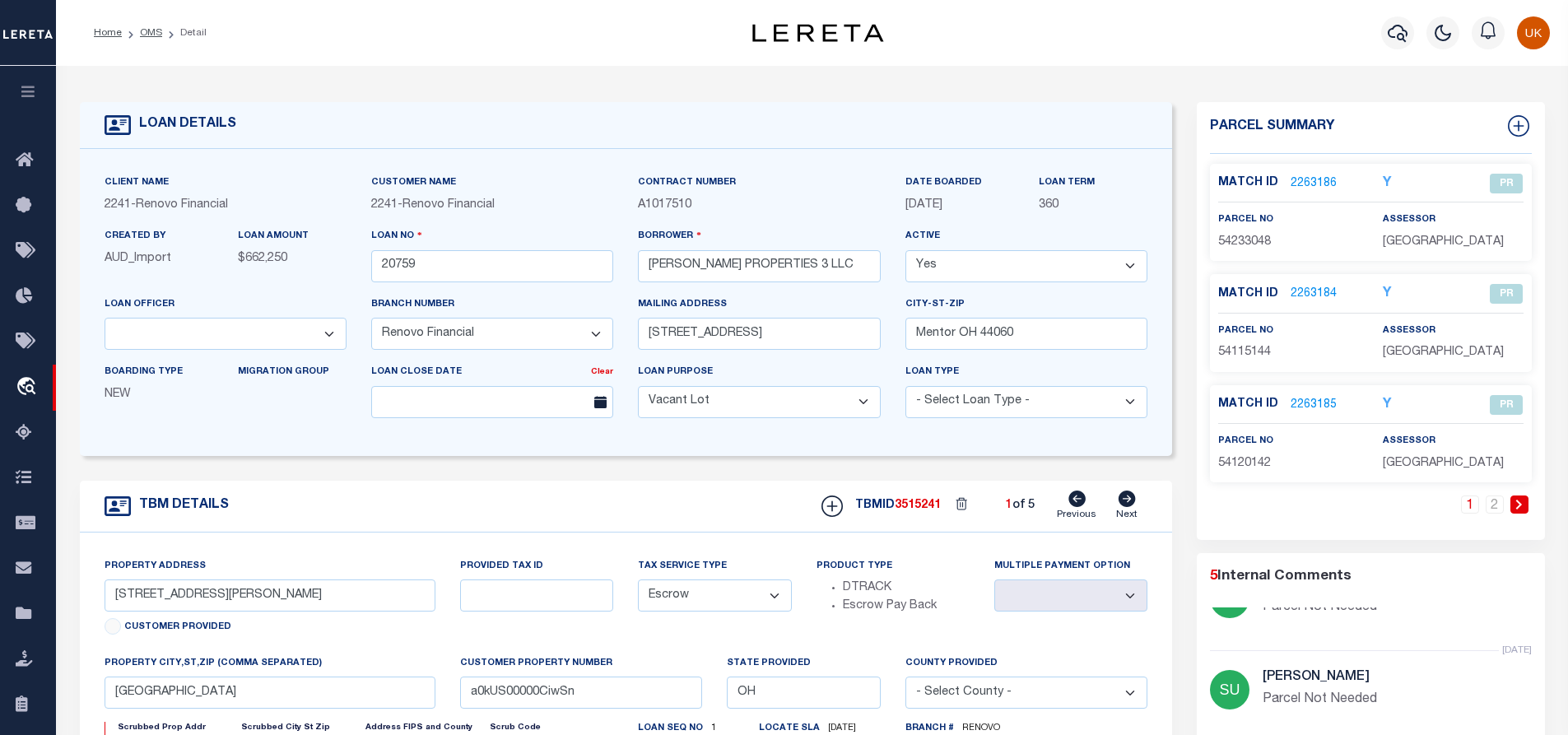
click at [1311, 179] on link "2263186" at bounding box center [1314, 184] width 46 height 17
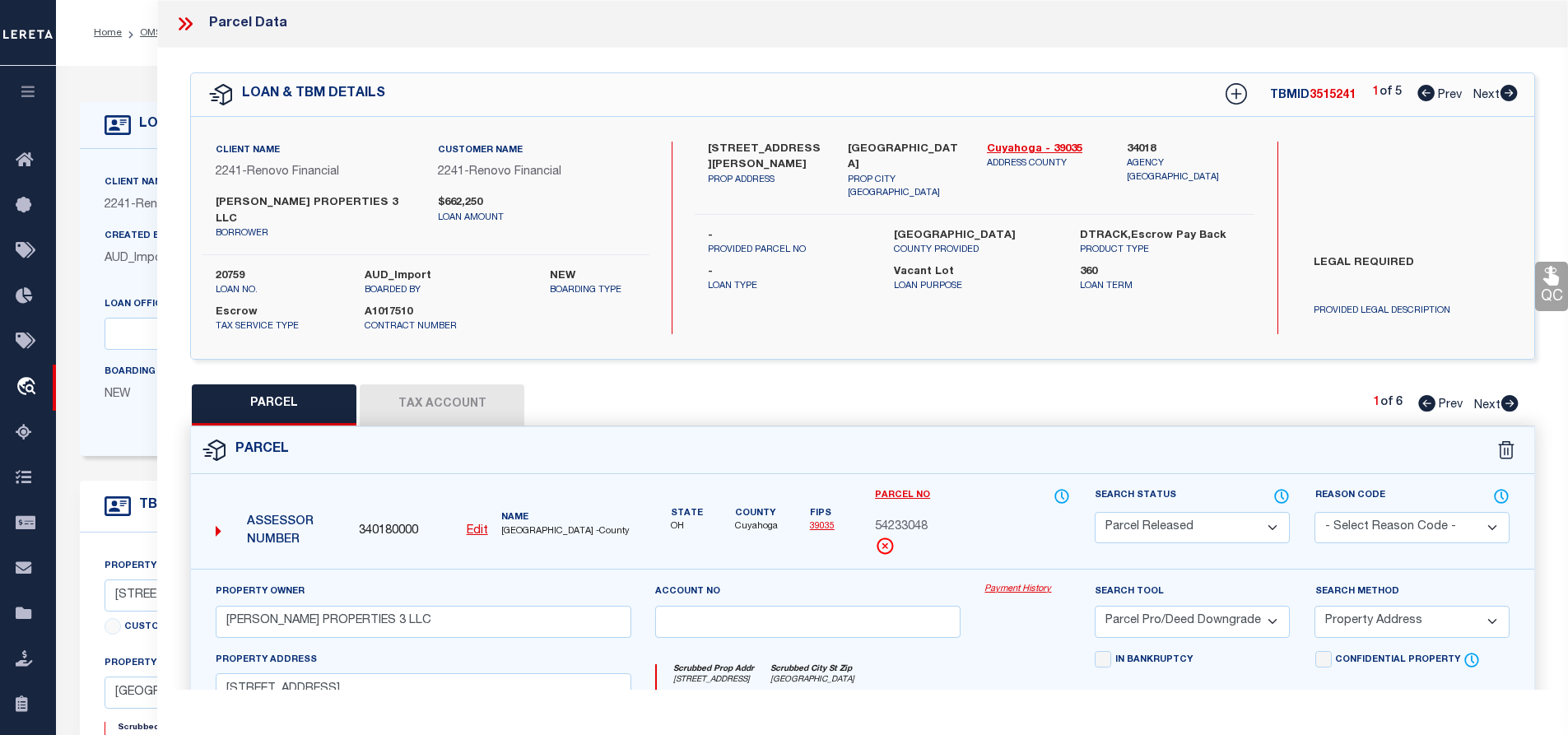
click at [1507, 395] on icon at bounding box center [1510, 403] width 17 height 16
click at [1504, 95] on icon at bounding box center [1510, 93] width 17 height 16
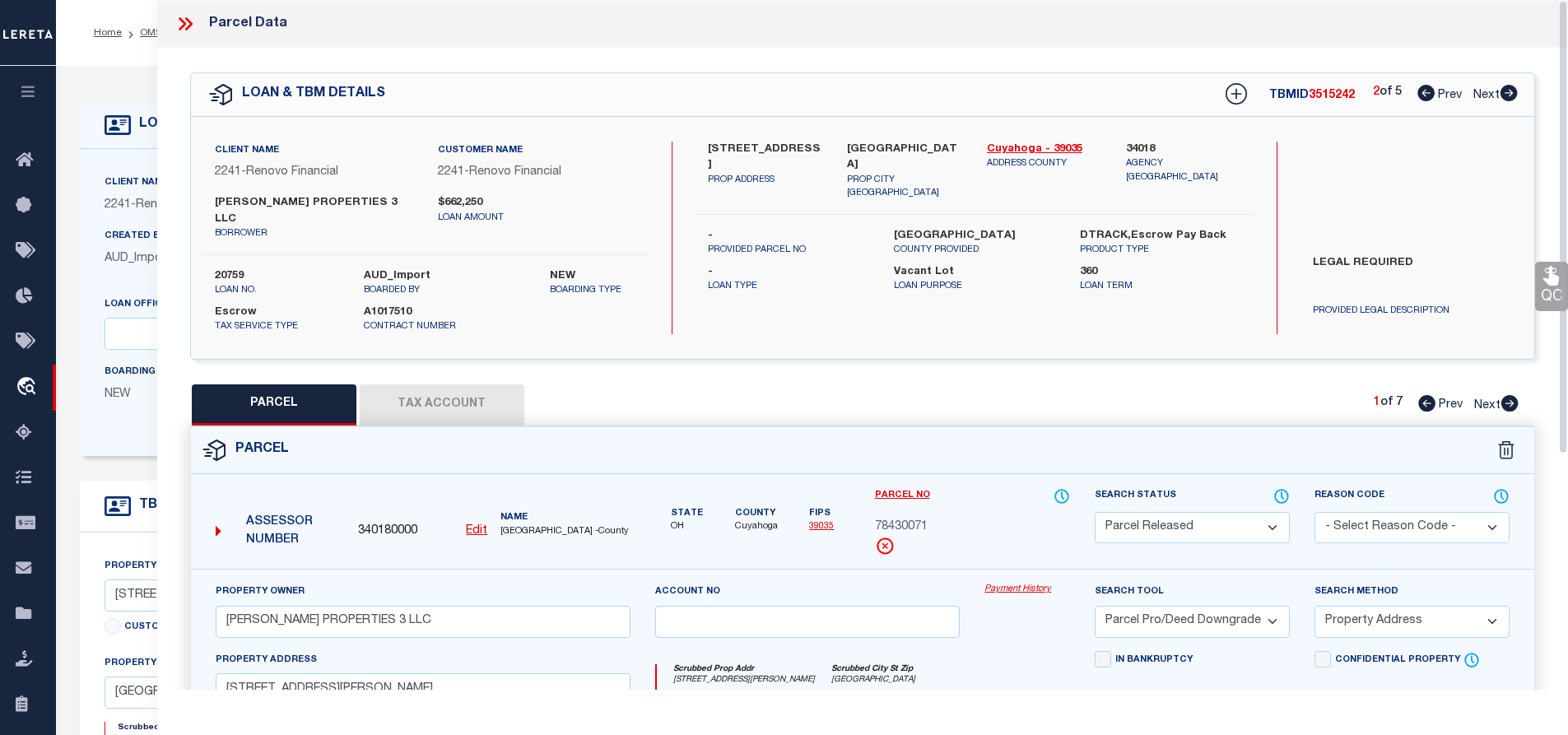
click at [1508, 395] on icon at bounding box center [1510, 403] width 17 height 16
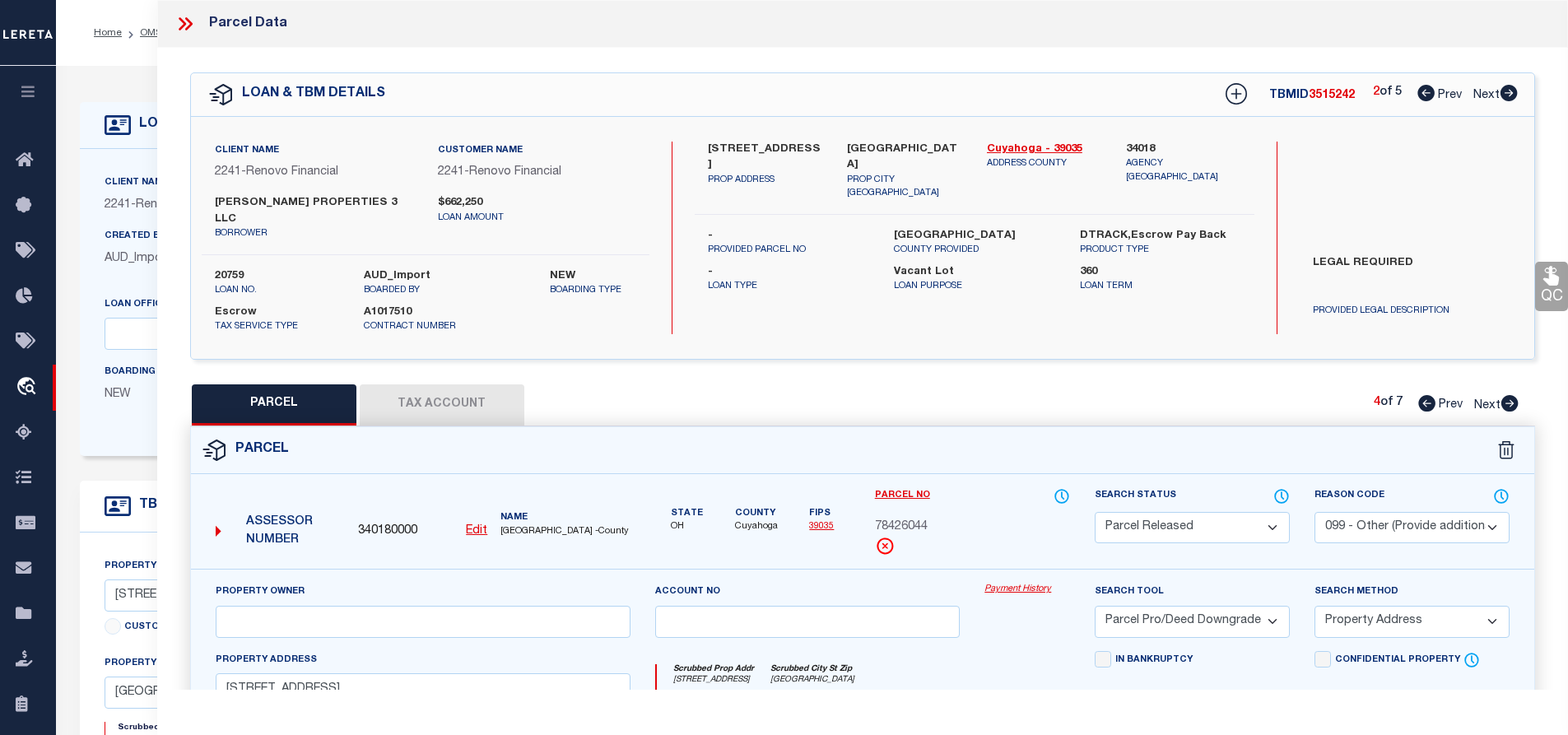
click at [1508, 395] on icon at bounding box center [1510, 403] width 17 height 16
click at [1506, 94] on icon at bounding box center [1509, 93] width 18 height 16
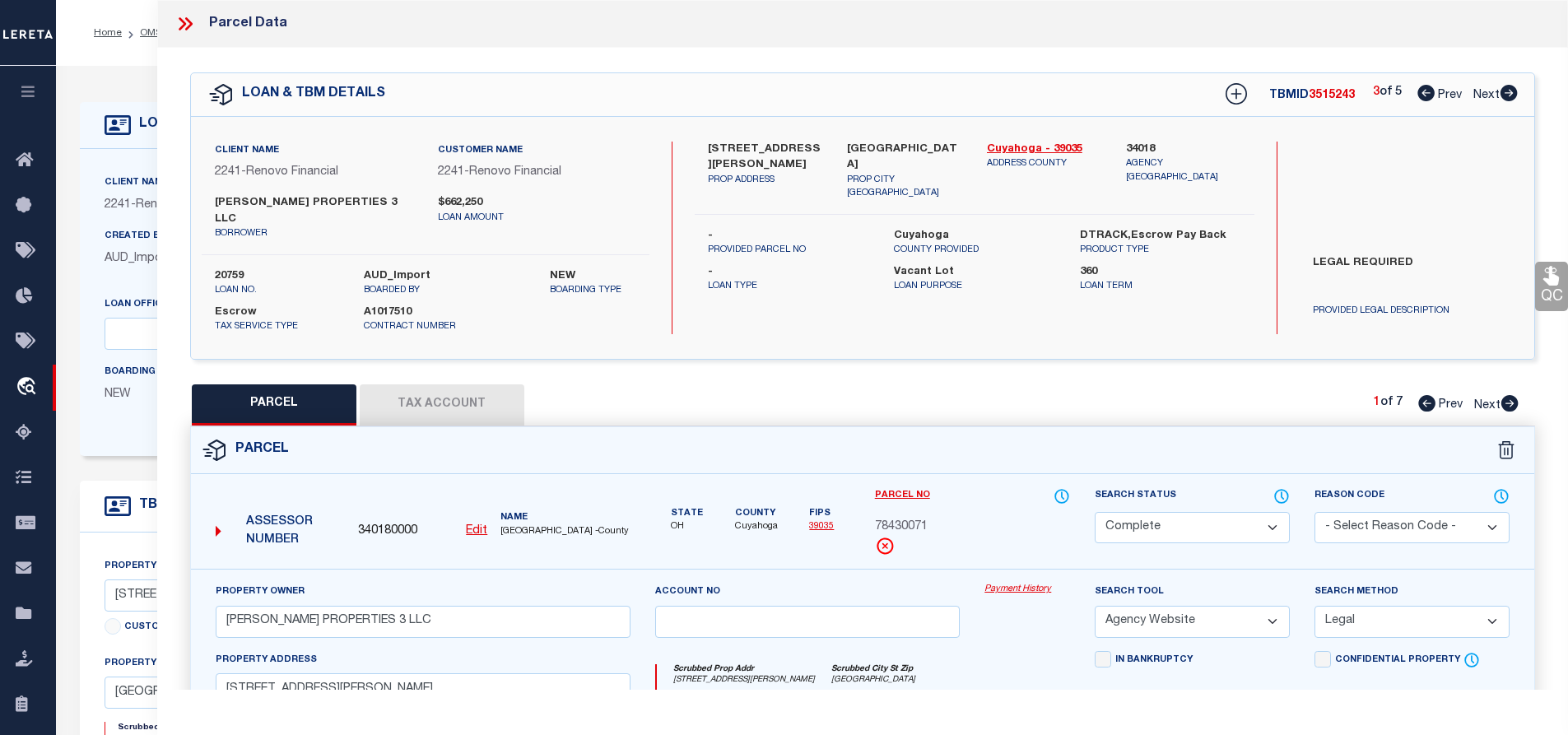
click at [1512, 395] on icon at bounding box center [1510, 403] width 17 height 16
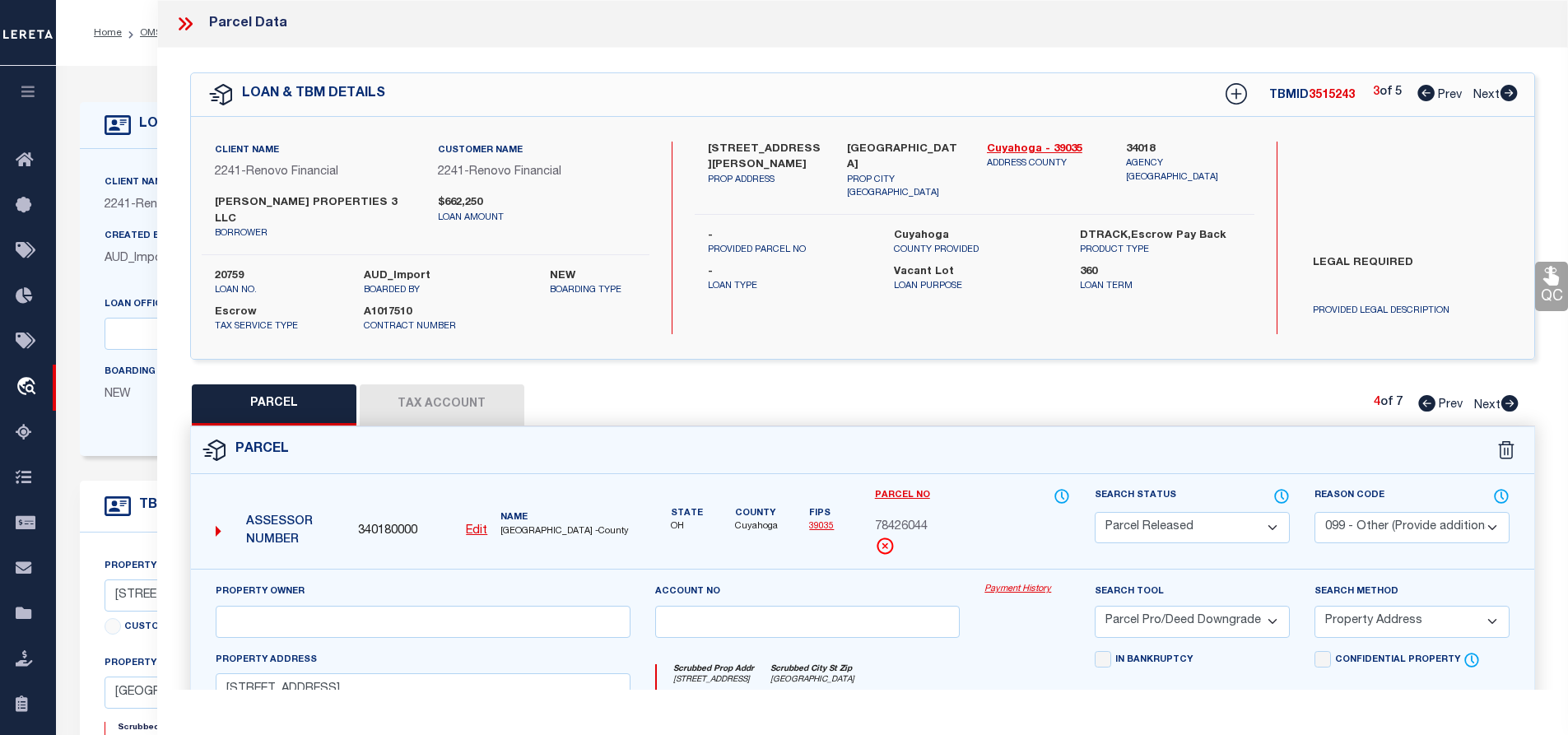
click at [1512, 395] on icon at bounding box center [1510, 403] width 17 height 16
click at [1423, 395] on icon at bounding box center [1427, 403] width 17 height 16
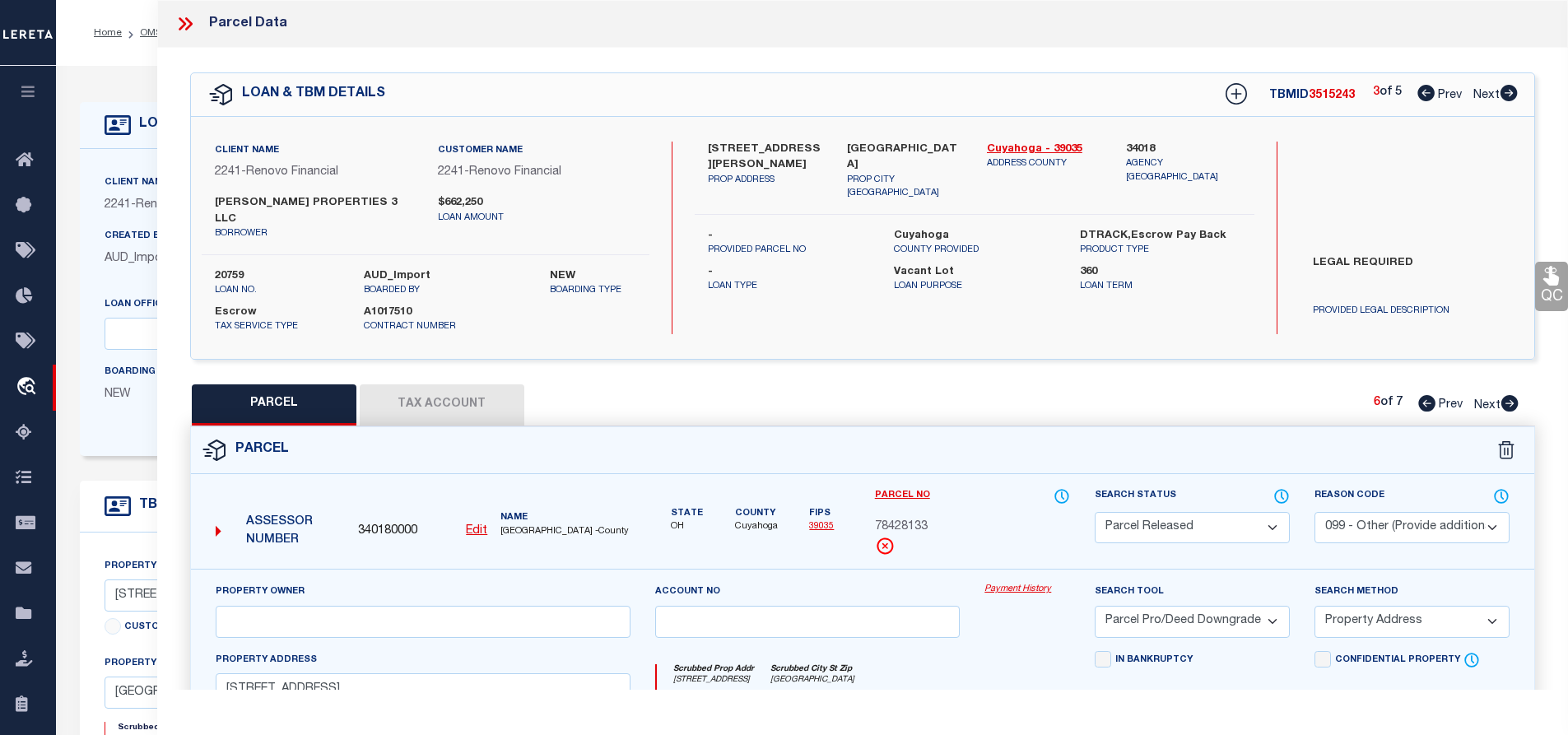
click at [1423, 395] on icon at bounding box center [1427, 403] width 17 height 16
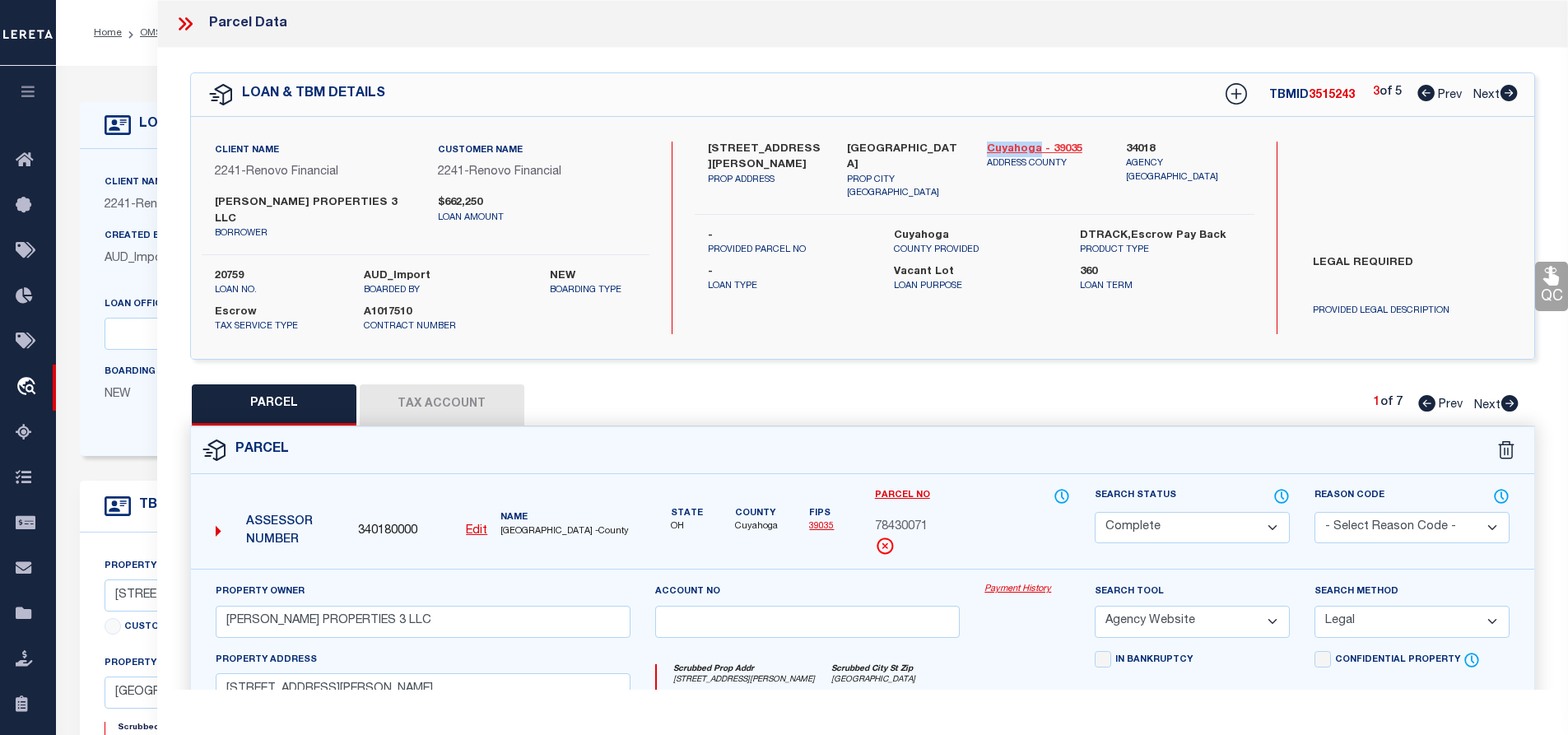
drag, startPoint x: 987, startPoint y: 150, endPoint x: 1038, endPoint y: 150, distance: 51.0
click at [1038, 150] on div "Cuyahoga - 39035 ADDRESS COUNTY" at bounding box center [1044, 171] width 140 height 59
copy link "Cuyahoga"
drag, startPoint x: 872, startPoint y: 507, endPoint x: 950, endPoint y: 507, distance: 78.0
click at [950, 507] on div "Parcel No 78430071" at bounding box center [972, 528] width 220 height 82
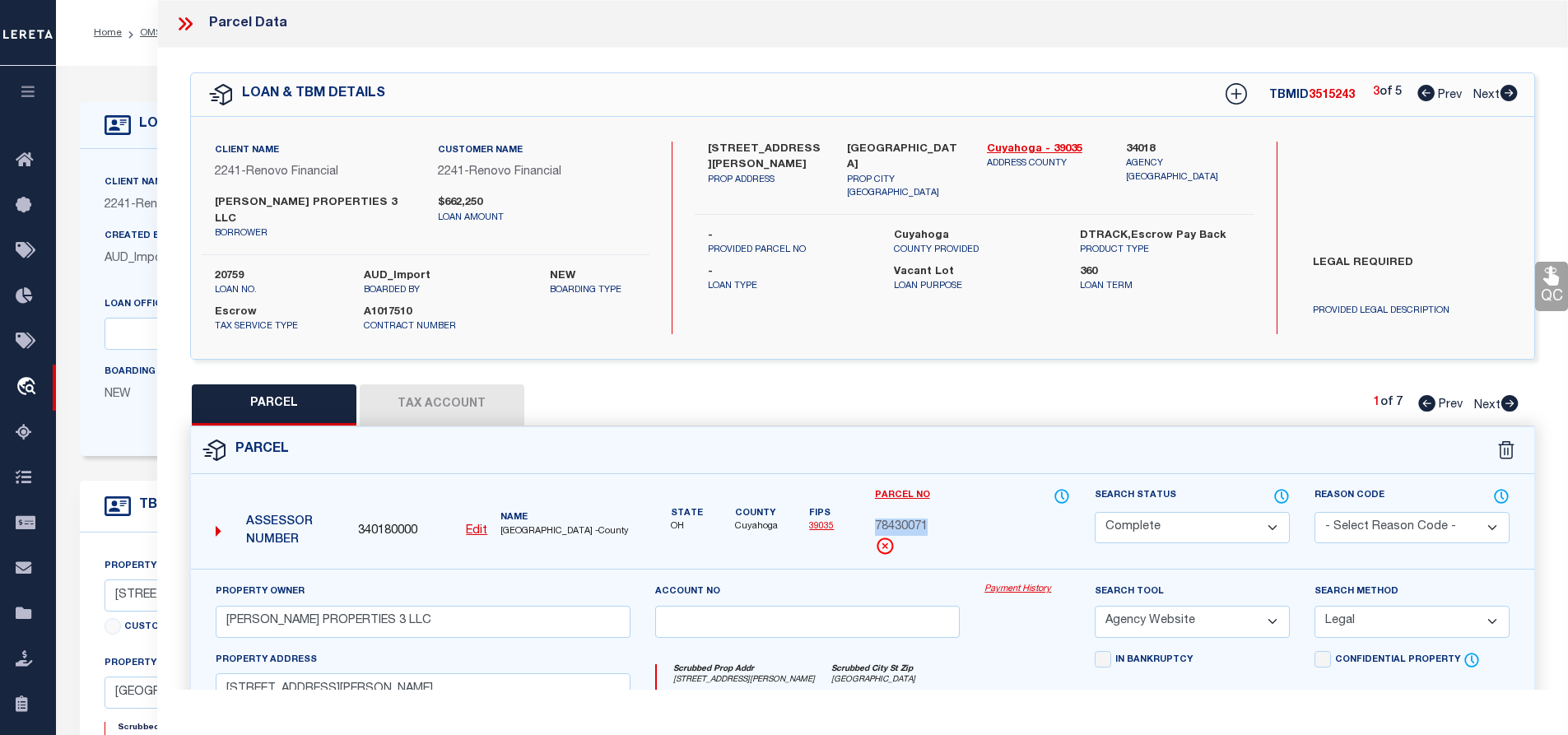
copy span "78430071"
click at [788, 154] on label "[STREET_ADDRESS][PERSON_NAME]" at bounding box center [765, 157] width 115 height 32
drag, startPoint x: 707, startPoint y: 144, endPoint x: 804, endPoint y: 147, distance: 97.0
click at [804, 147] on label "[STREET_ADDRESS][PERSON_NAME]" at bounding box center [765, 157] width 115 height 32
copy label "[STREET_ADDRESS][PERSON_NAME]"
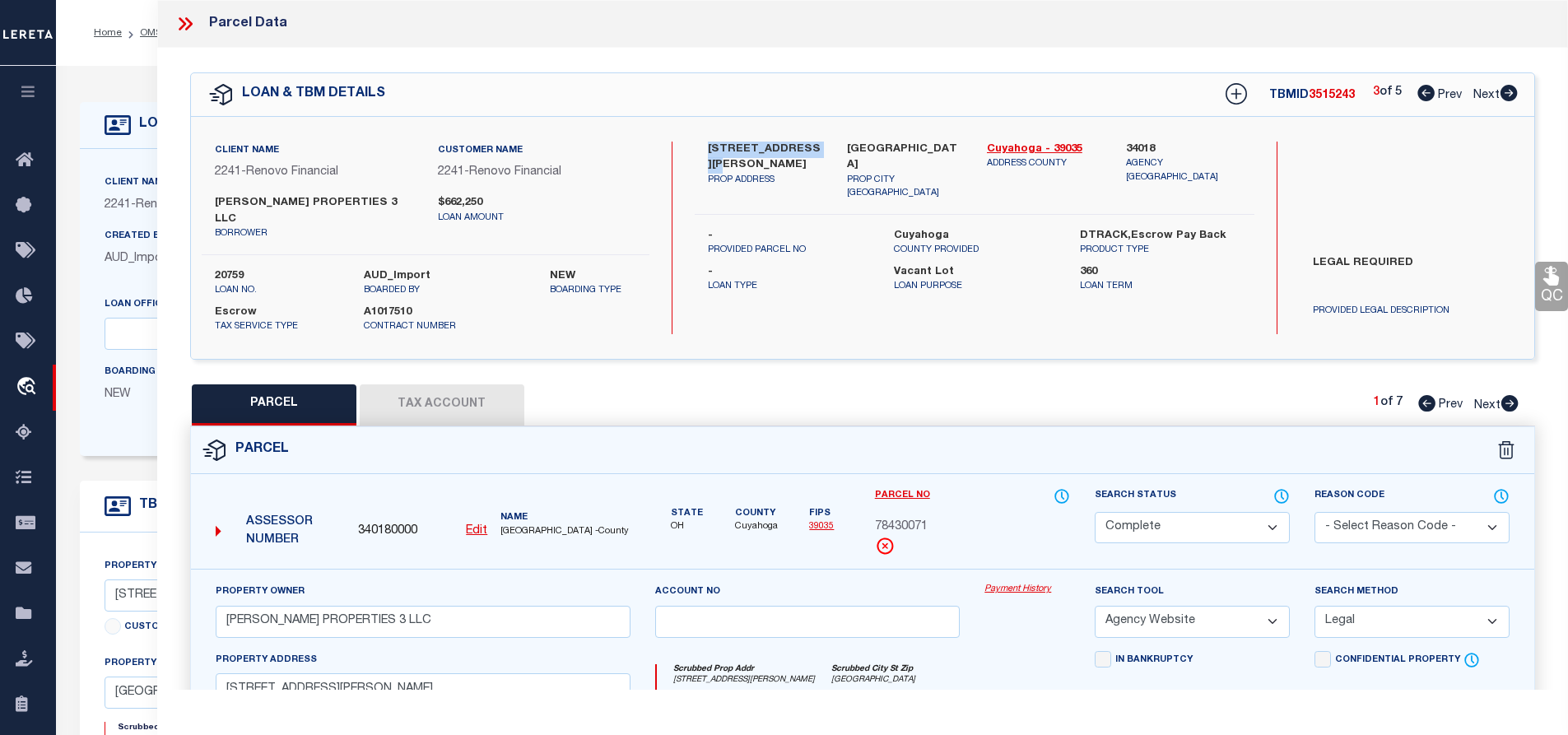
scroll to position [165, 0]
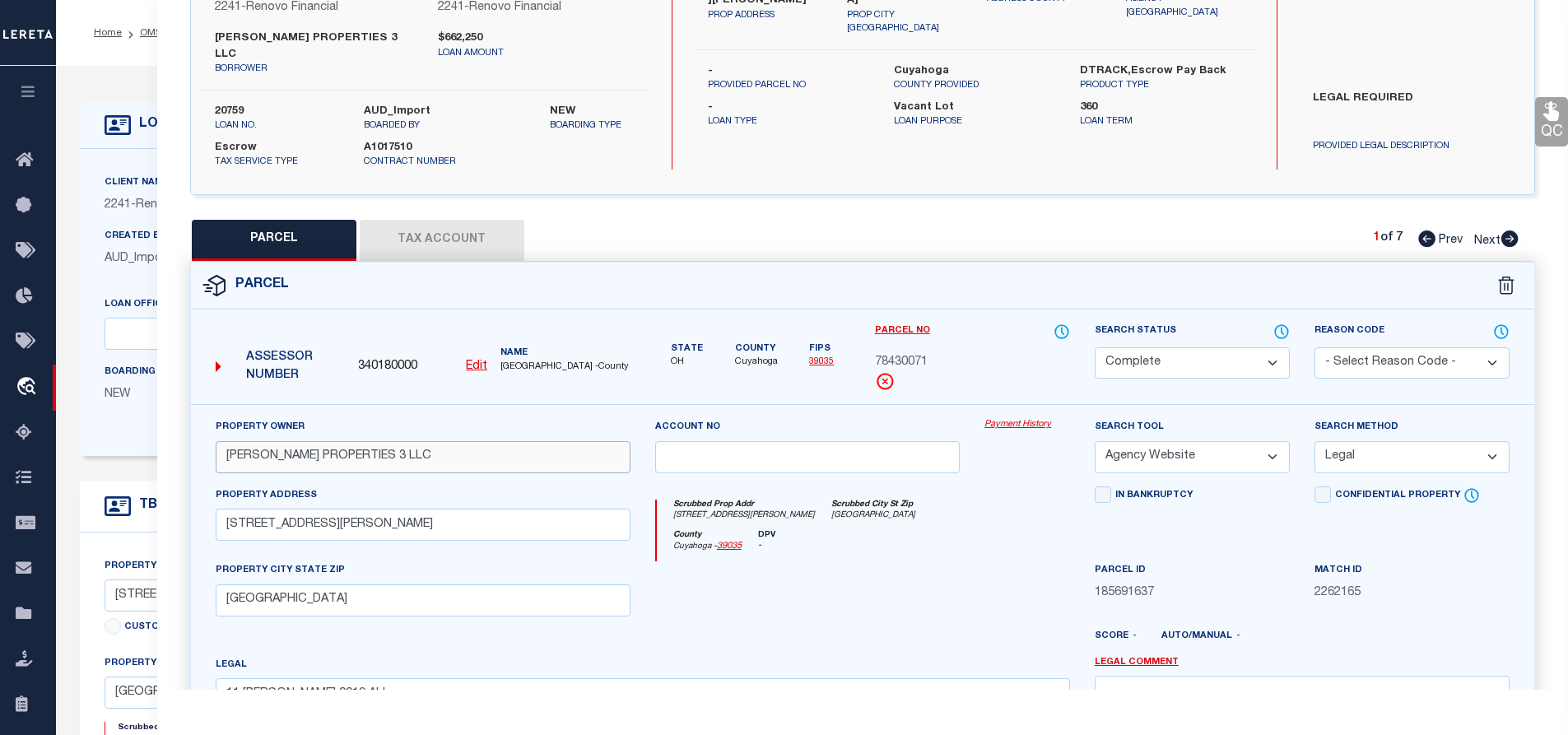
drag, startPoint x: 223, startPoint y: 443, endPoint x: 427, endPoint y: 441, distance: 204.0
click at [427, 442] on input "[PERSON_NAME] PROPERTIES 3 LLC" at bounding box center [423, 457] width 415 height 32
click at [313, 418] on div "Property Owner [PERSON_NAME] PROPERTIES 3 LLC" at bounding box center [423, 445] width 415 height 55
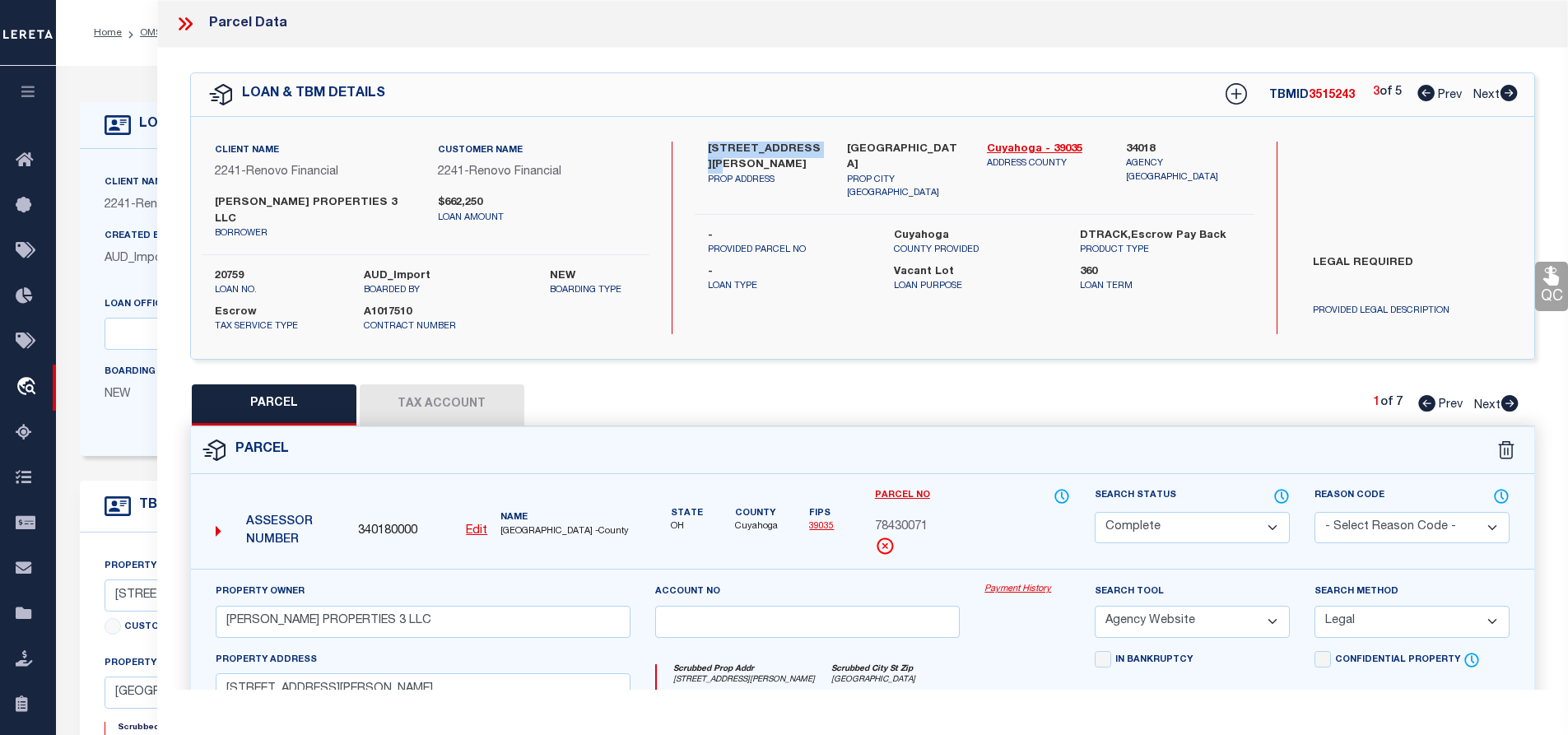
drag, startPoint x: 706, startPoint y: 144, endPoint x: 813, endPoint y: 148, distance: 107.1
click at [813, 148] on div "[STREET_ADDRESS][PERSON_NAME] PROP ADDRESS" at bounding box center [765, 171] width 140 height 59
copy label "[STREET_ADDRESS][PERSON_NAME]"
click at [805, 196] on div "[STREET_ADDRESS][PERSON_NAME] PROP ADDRESS [GEOGRAPHIC_DATA], [GEOGRAPHIC_DATA]…" at bounding box center [974, 178] width 560 height 73
drag, startPoint x: 709, startPoint y: 145, endPoint x: 810, endPoint y: 142, distance: 101.0
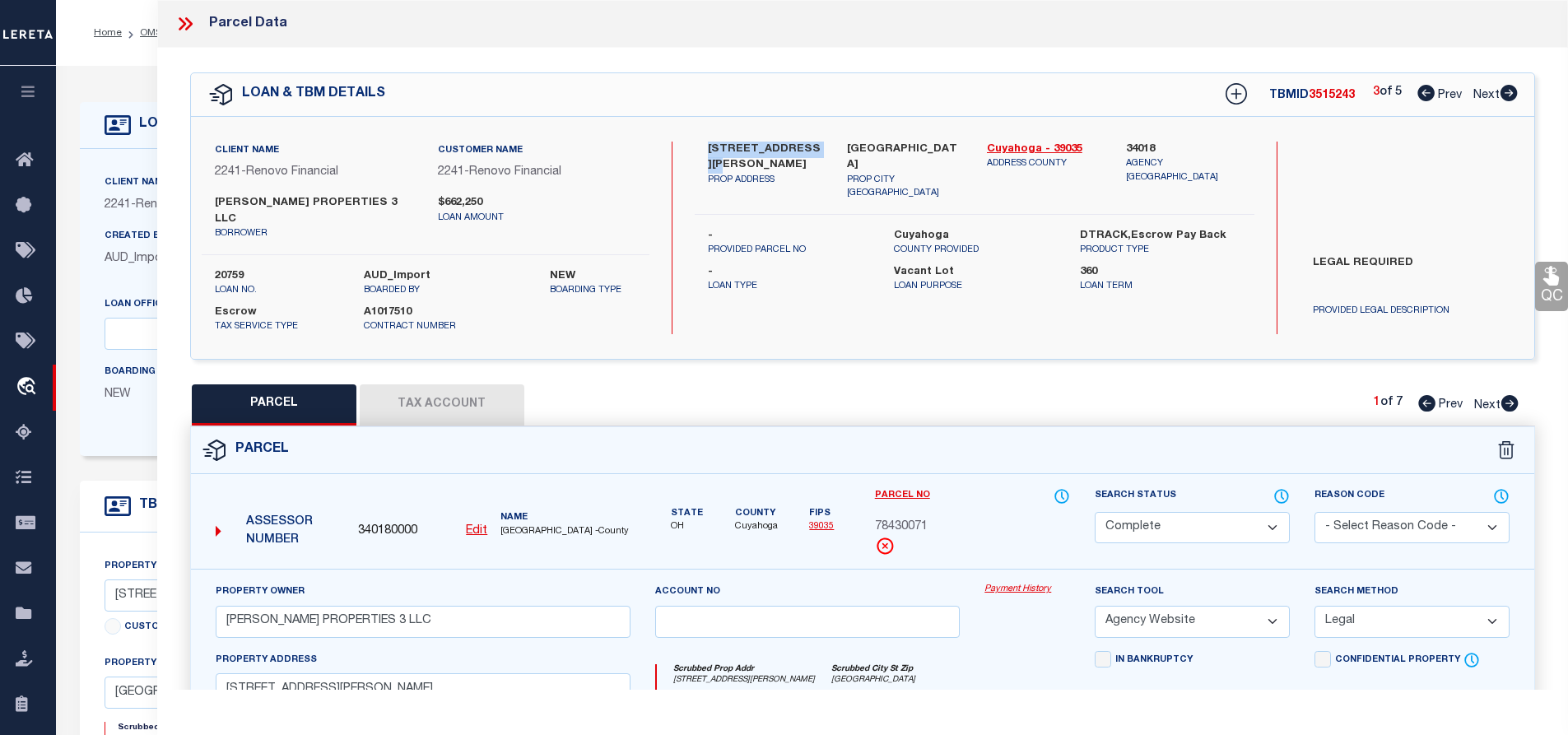
click at [810, 142] on div "[STREET_ADDRESS][PERSON_NAME] PROP ADDRESS" at bounding box center [765, 171] width 140 height 59
copy label "[STREET_ADDRESS][PERSON_NAME]"
drag, startPoint x: 242, startPoint y: 611, endPoint x: 402, endPoint y: 602, distance: 160.3
click at [402, 606] on input "[PERSON_NAME] PROPERTIES 3 LLC" at bounding box center [423, 621] width 415 height 32
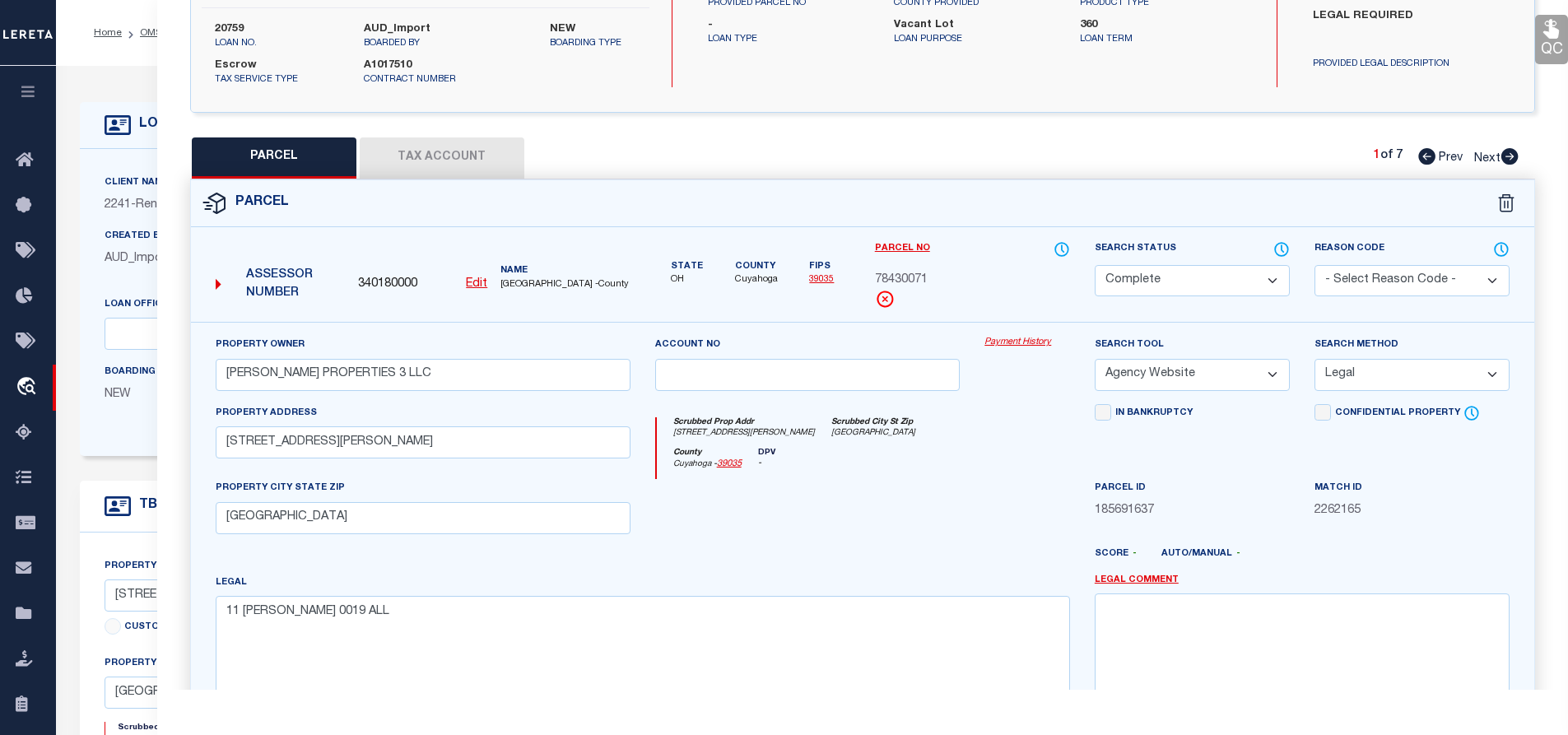
click at [421, 137] on button "Tax Account" at bounding box center [443, 157] width 165 height 41
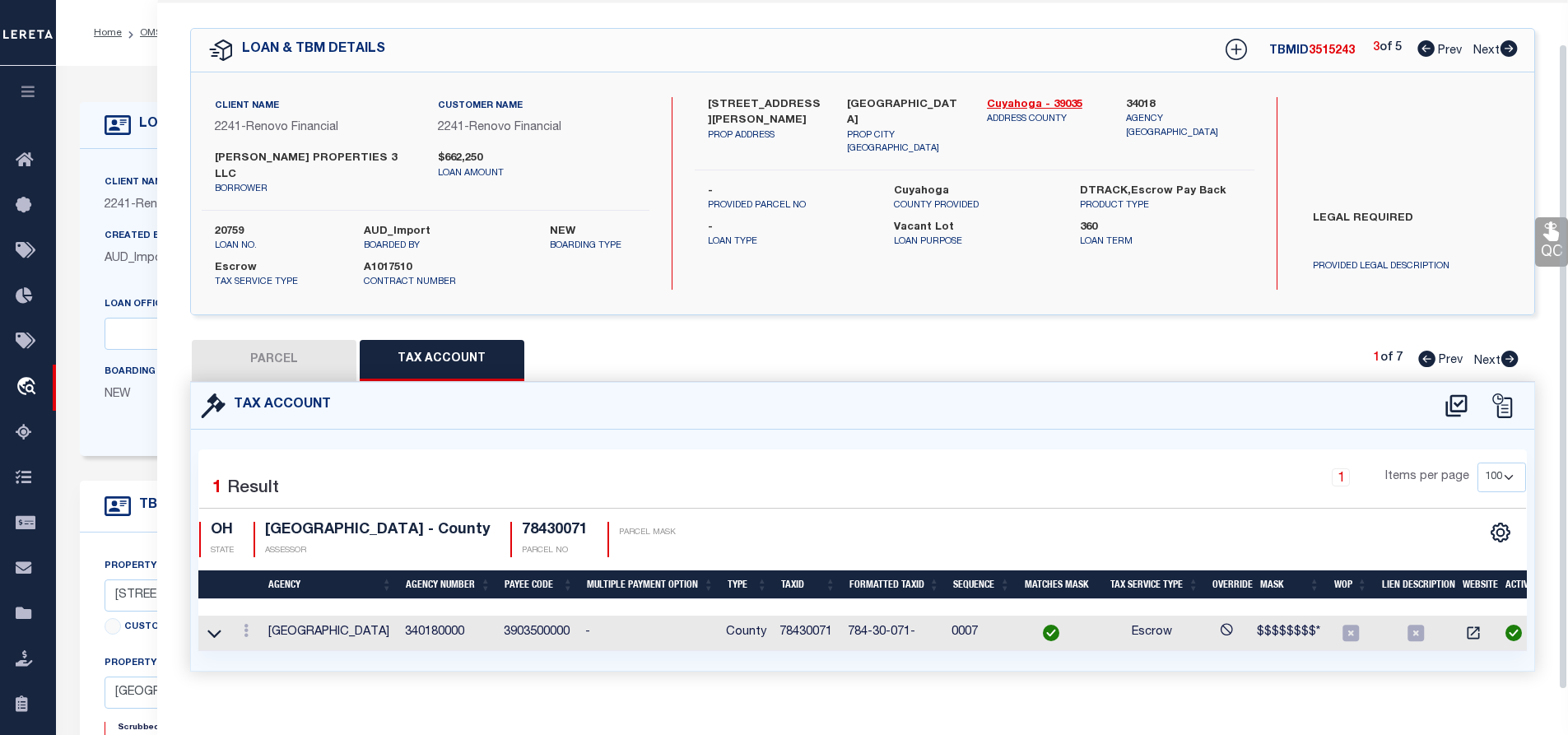
scroll to position [60, 0]
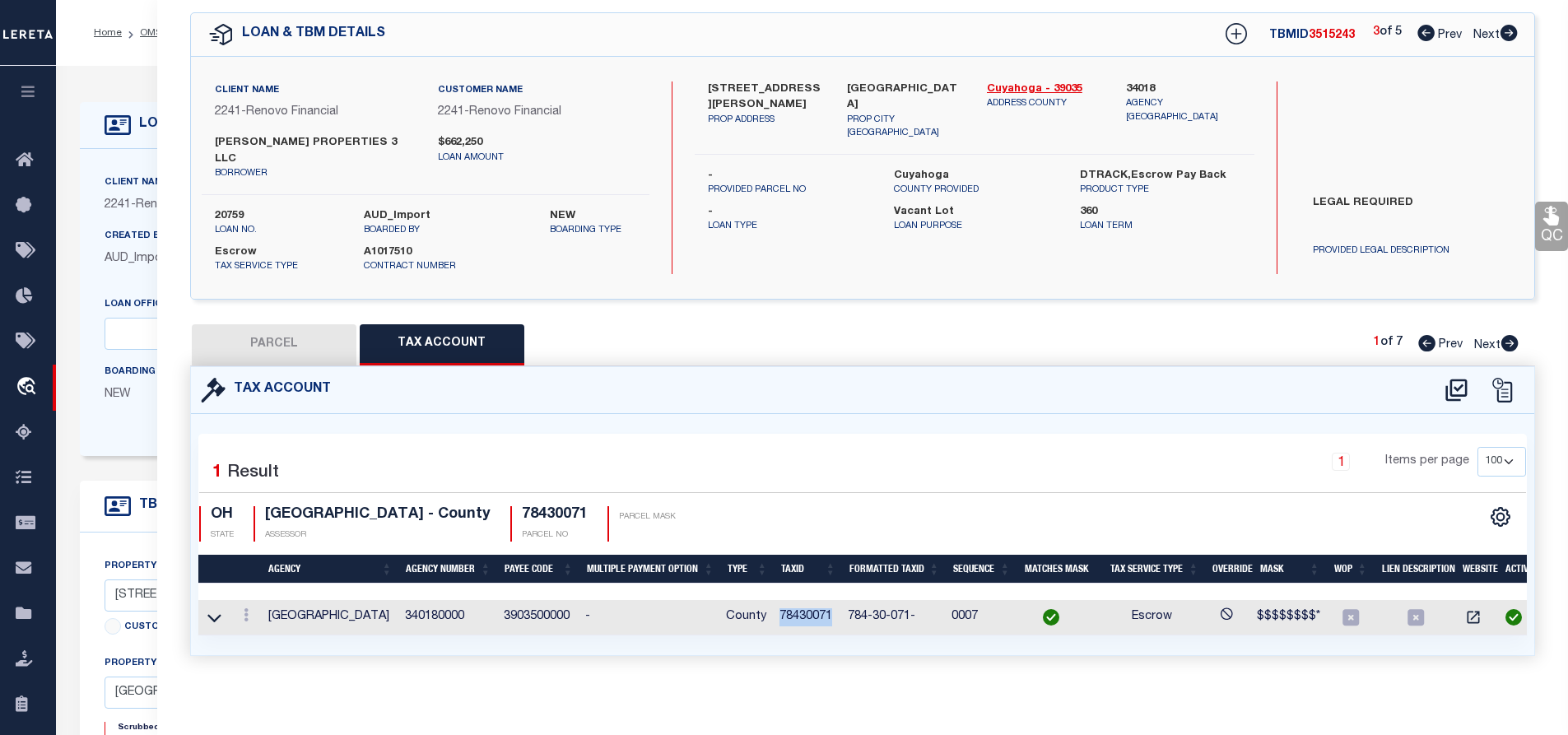
drag, startPoint x: 784, startPoint y: 602, endPoint x: 837, endPoint y: 602, distance: 53.0
click at [837, 602] on td "78430071" at bounding box center [807, 618] width 69 height 36
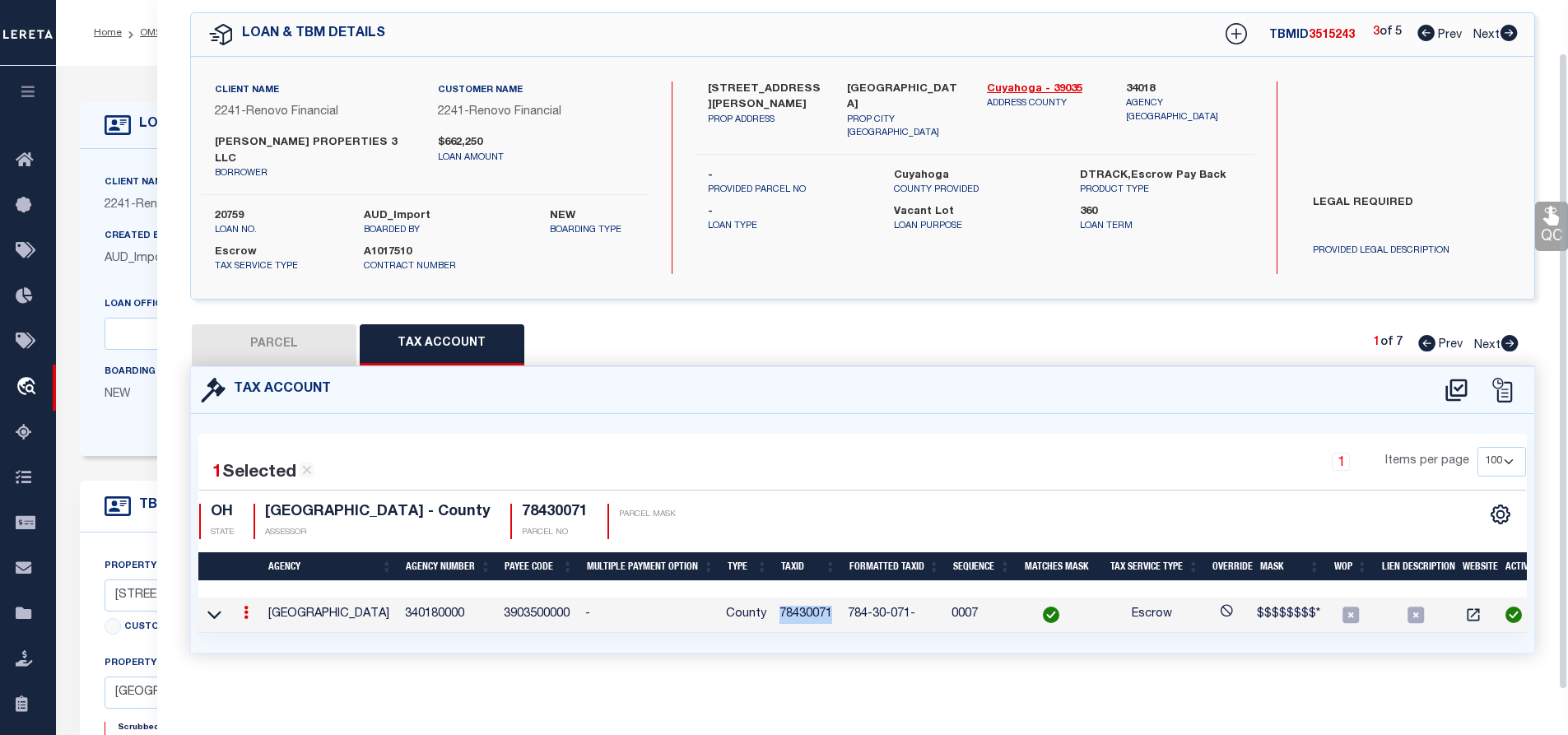
scroll to position [56, 0]
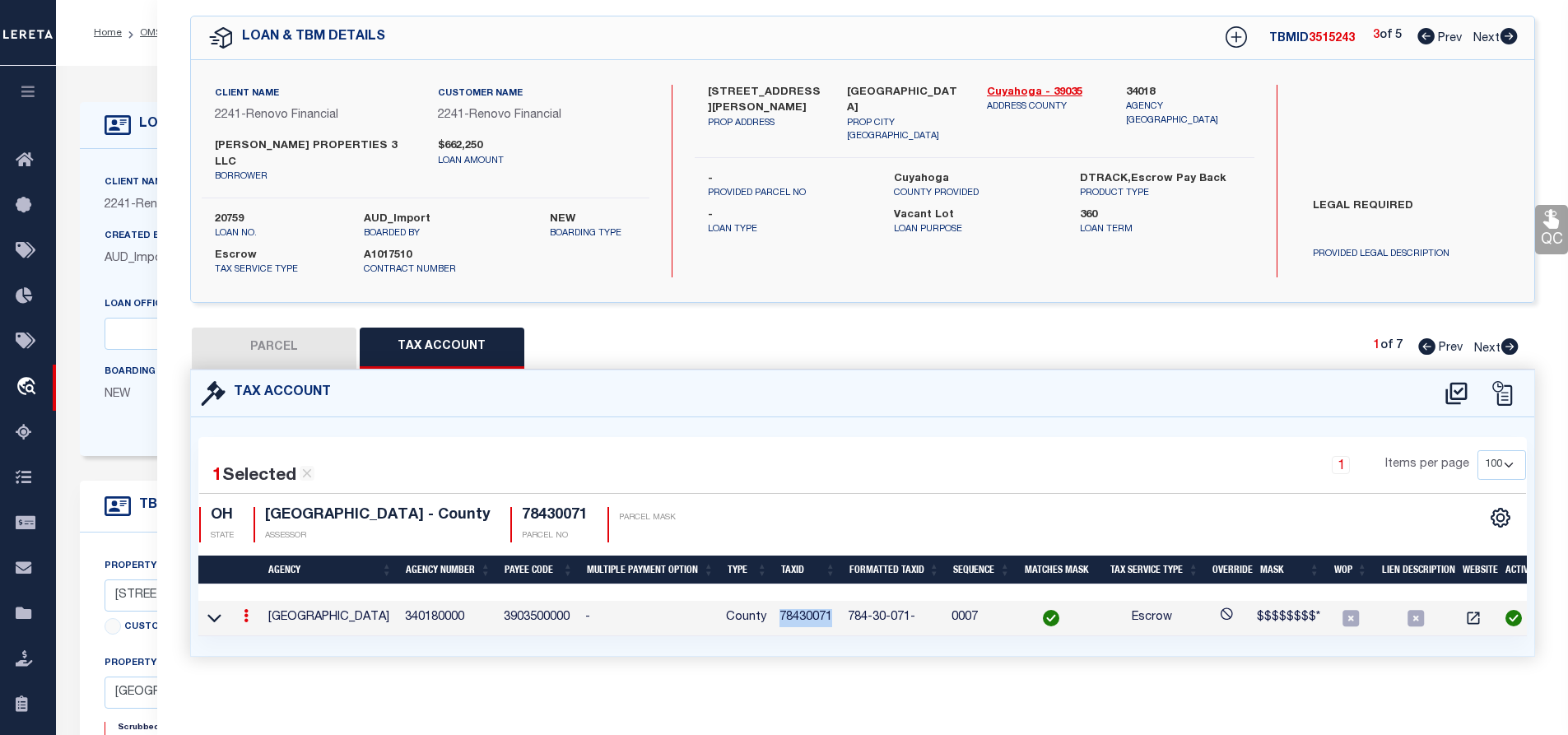
copy td "78430071"
click at [299, 328] on button "PARCEL" at bounding box center [274, 348] width 165 height 41
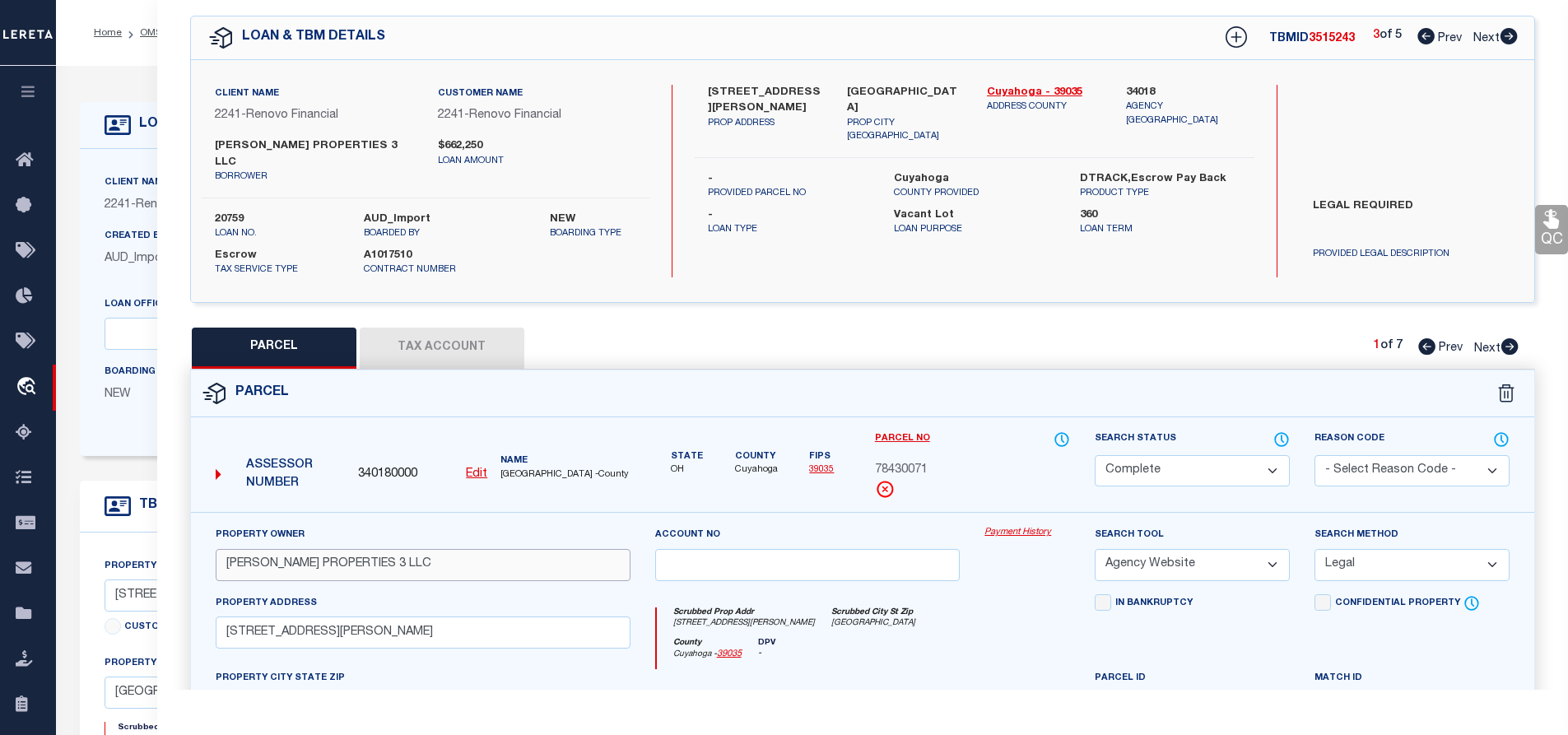
drag, startPoint x: 221, startPoint y: 548, endPoint x: 278, endPoint y: 548, distance: 57.0
click at [278, 549] on input "[PERSON_NAME] PROPERTIES 3 LLC" at bounding box center [423, 565] width 415 height 32
click at [277, 549] on input "[PERSON_NAME] PROPERTIES 3 LLC" at bounding box center [423, 565] width 415 height 32
drag, startPoint x: 225, startPoint y: 552, endPoint x: 352, endPoint y: 549, distance: 127.0
click at [352, 549] on input "[PERSON_NAME] PROPERTIES 3 LLC" at bounding box center [423, 565] width 415 height 32
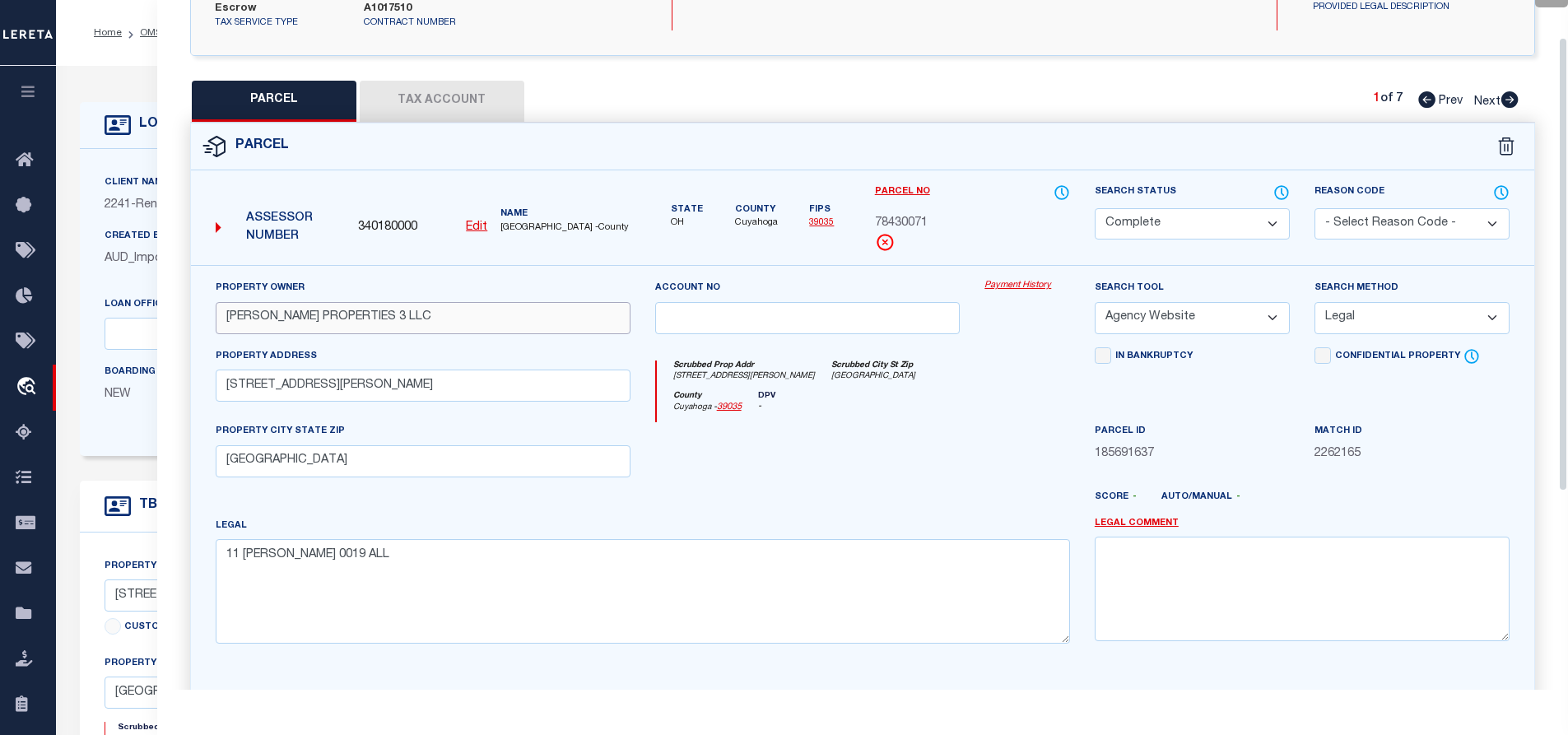
scroll to position [0, 0]
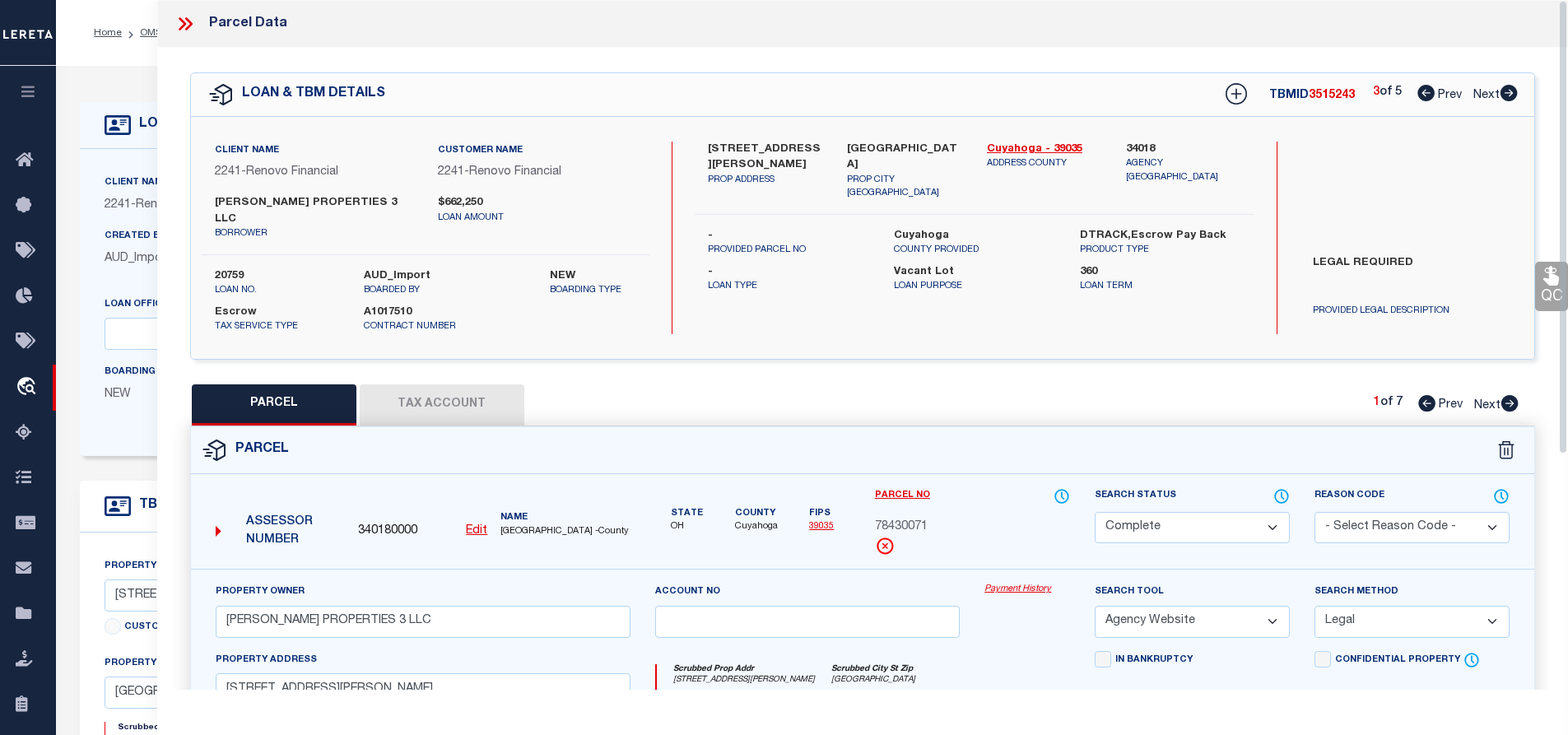
click at [187, 23] on icon at bounding box center [185, 23] width 22 height 22
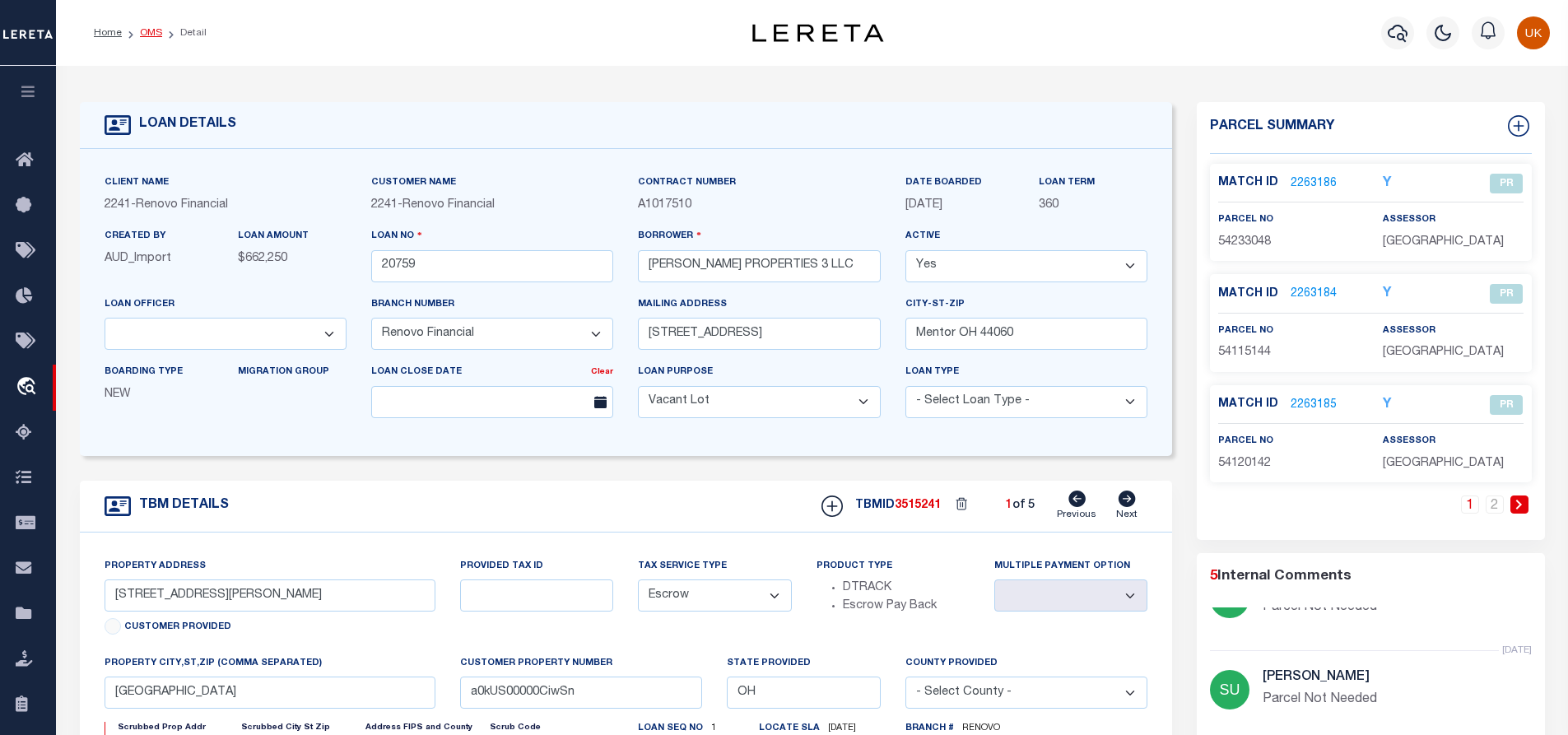
click at [153, 31] on link "OMS" at bounding box center [151, 32] width 23 height 10
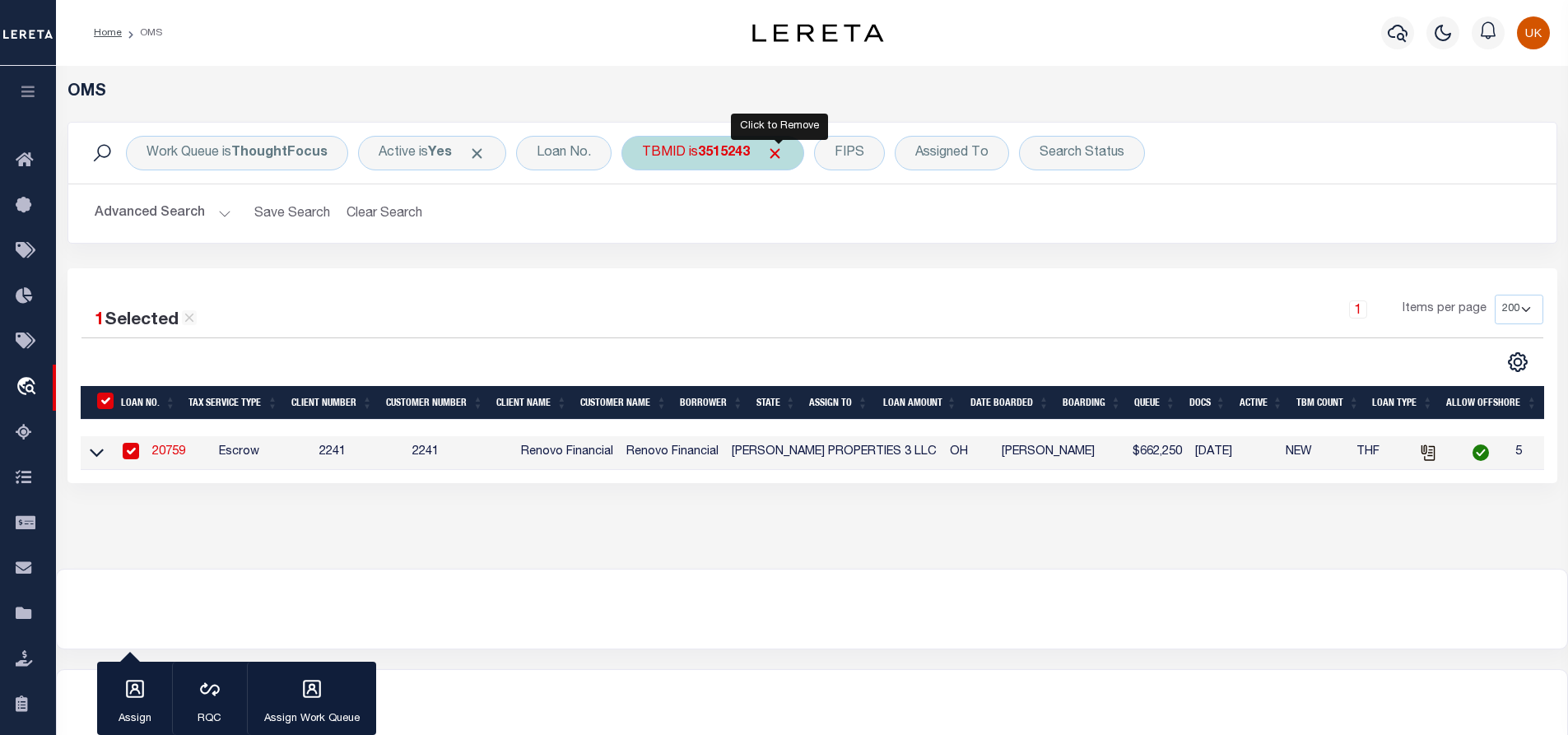
click at [777, 154] on span "Click to Remove" at bounding box center [775, 154] width 17 height 17
click at [653, 158] on div "TBMID" at bounding box center [664, 154] width 85 height 35
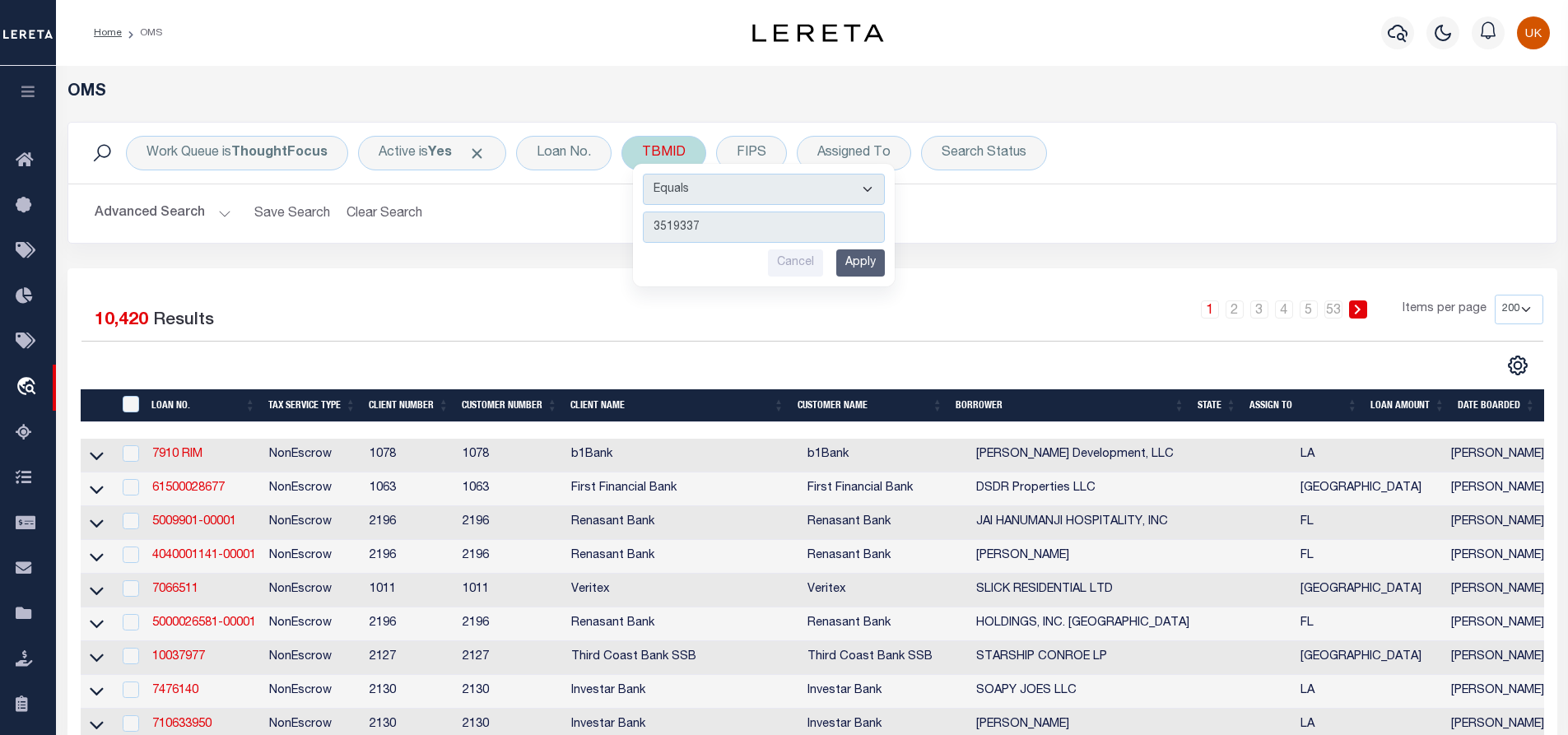
click at [866, 266] on input "Apply" at bounding box center [861, 262] width 49 height 27
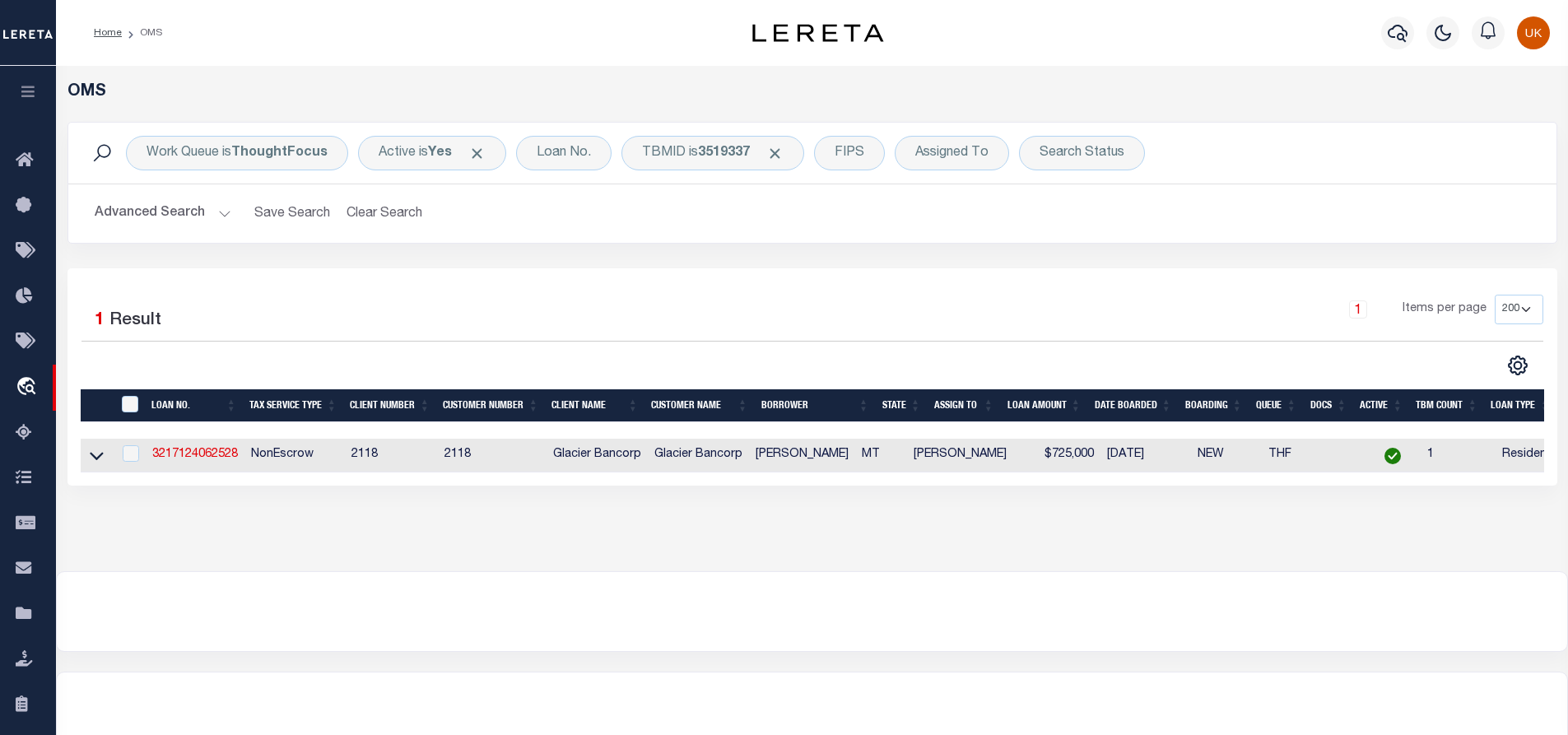
scroll to position [0, 115]
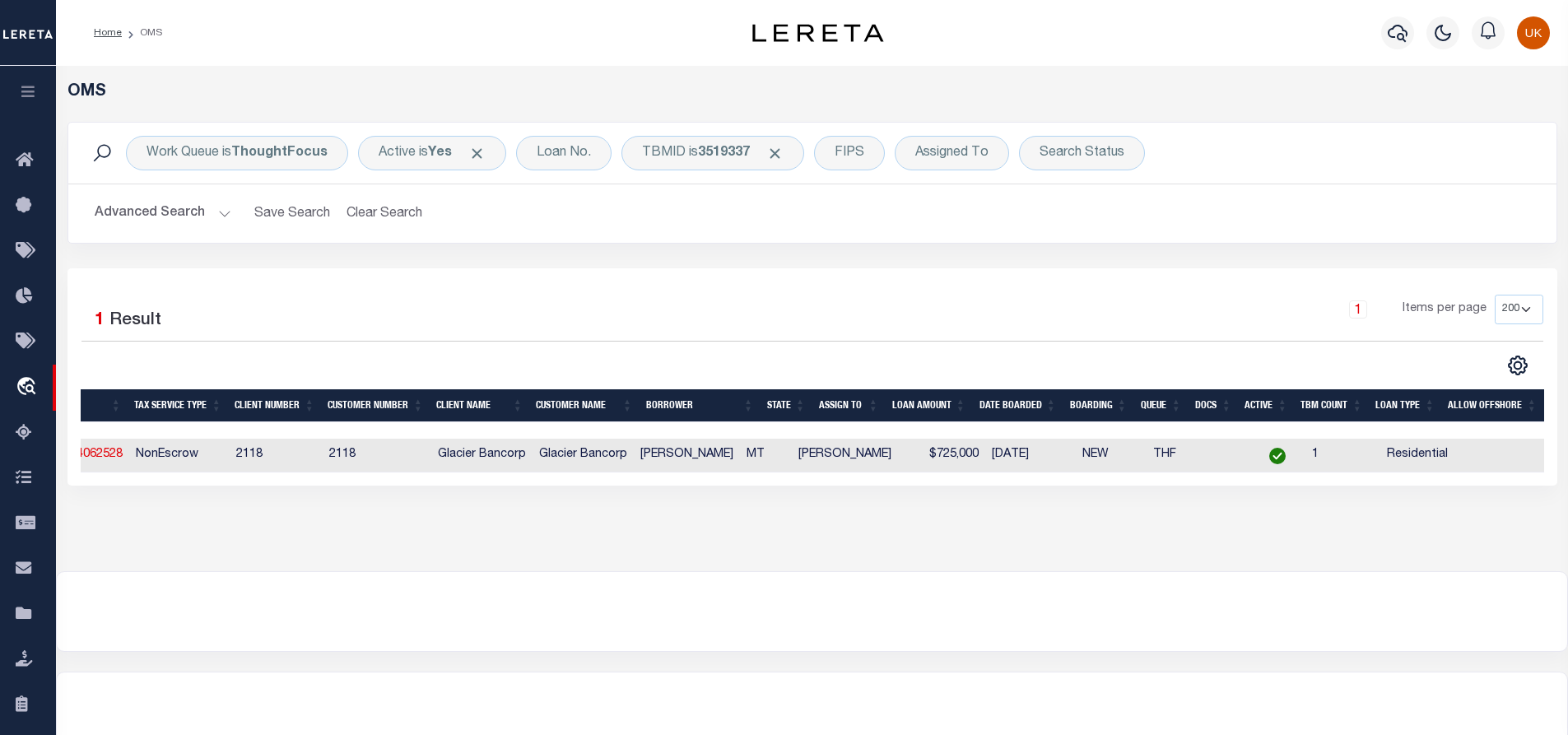
drag, startPoint x: 390, startPoint y: 489, endPoint x: 212, endPoint y: 489, distance: 178.0
click at [210, 486] on div "1 Selected 1 Result 1 Items per page 10 25 50 100 200" at bounding box center [812, 377] width 1490 height 217
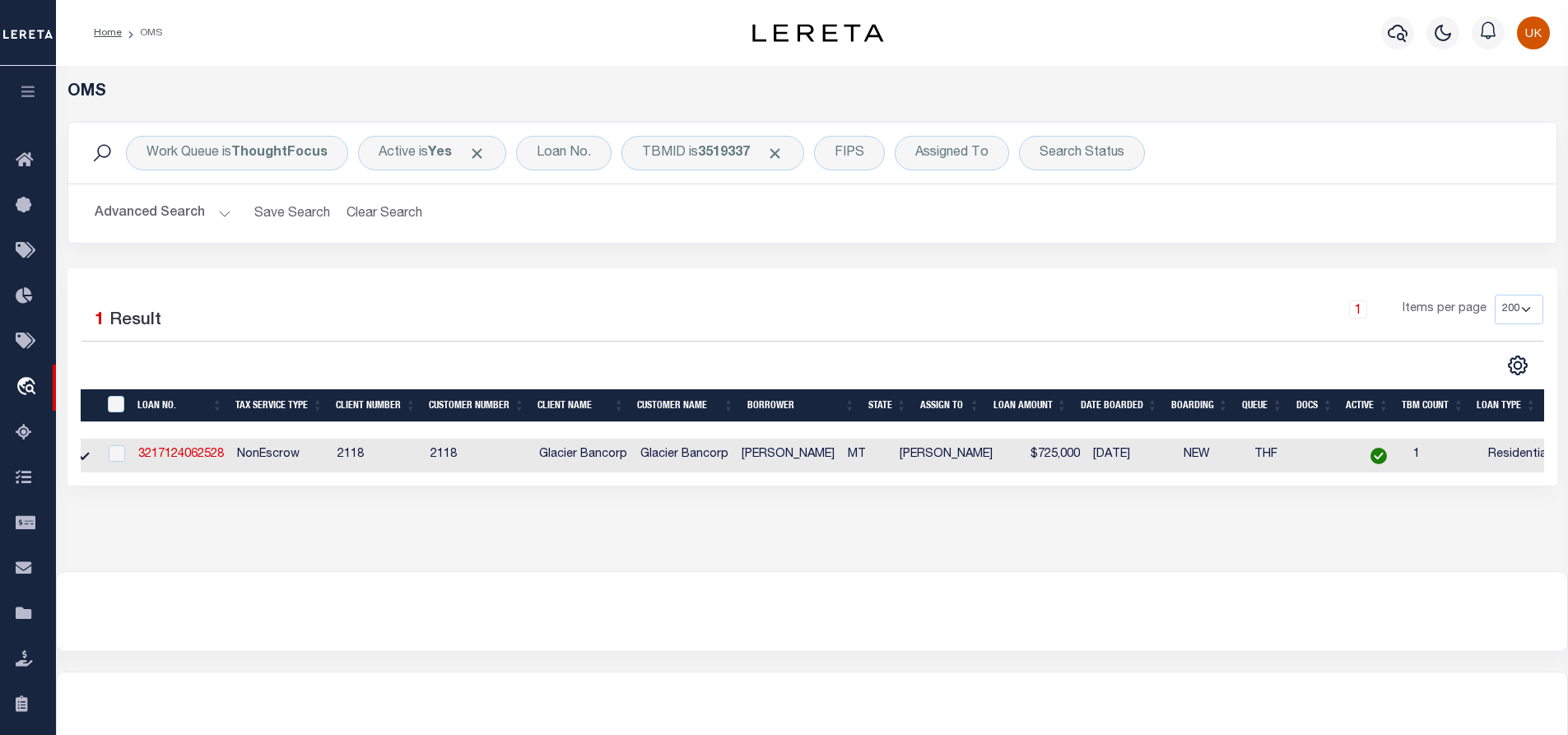
scroll to position [0, 0]
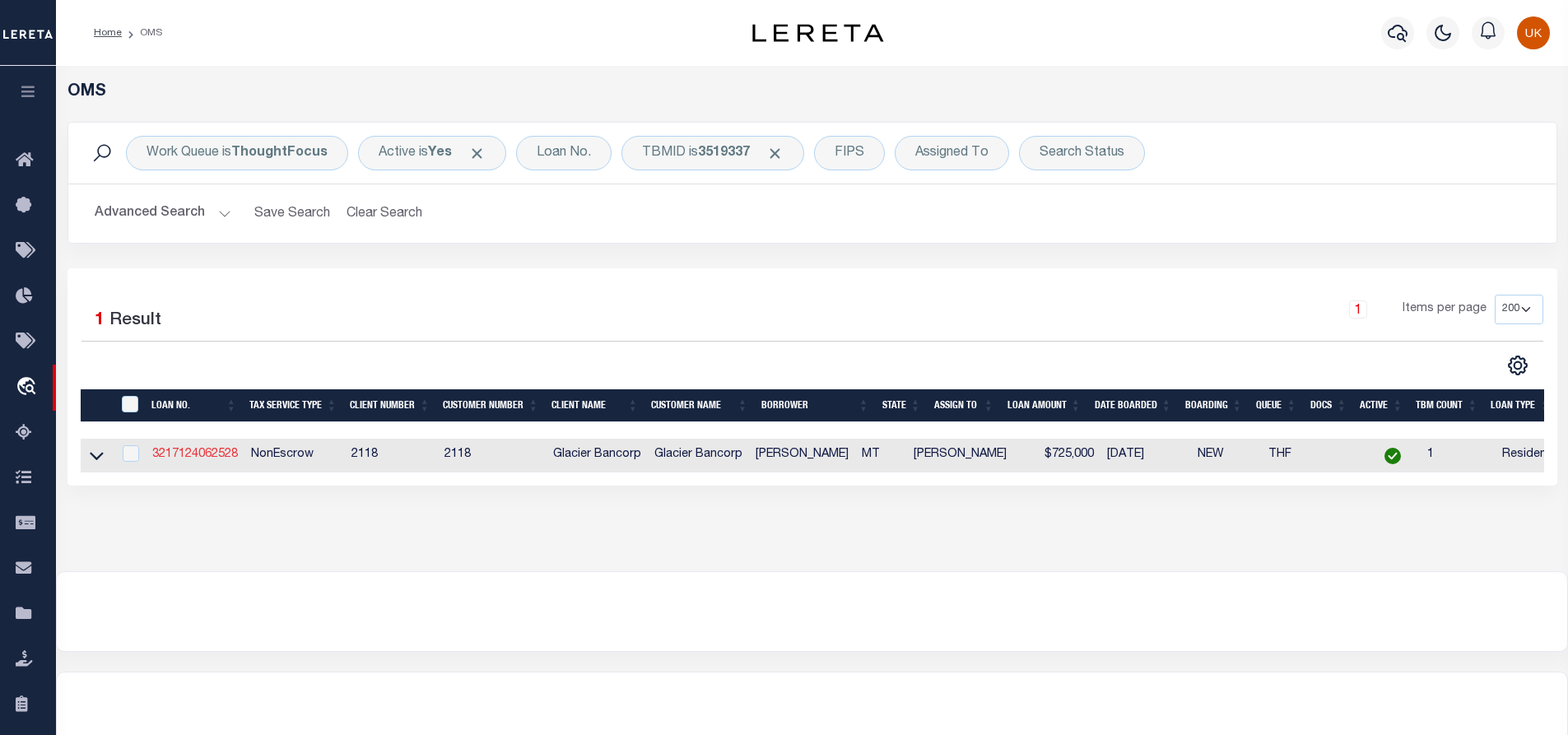
click at [201, 456] on link "3217124062528" at bounding box center [195, 454] width 86 height 11
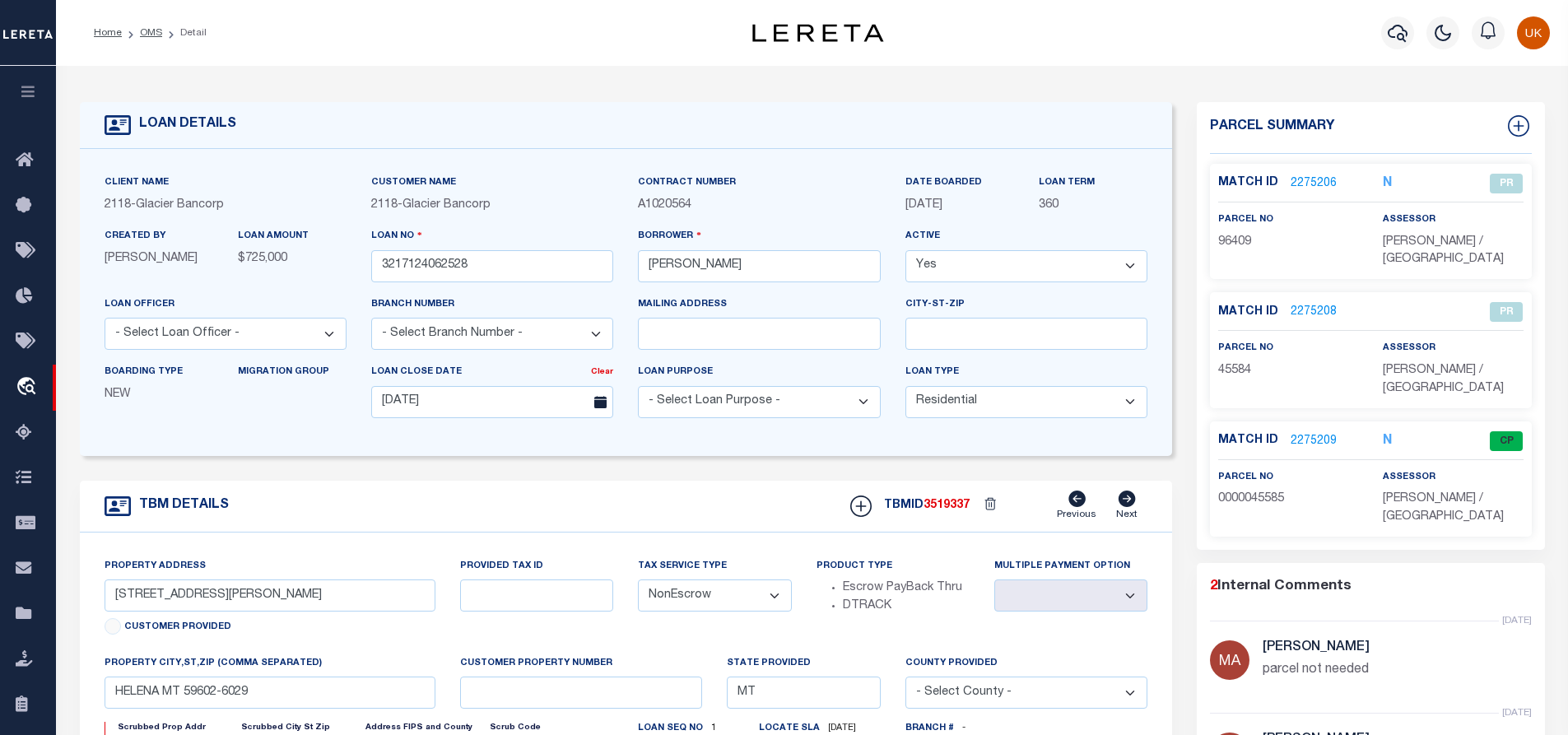
click at [1316, 433] on link "2275209" at bounding box center [1314, 442] width 46 height 17
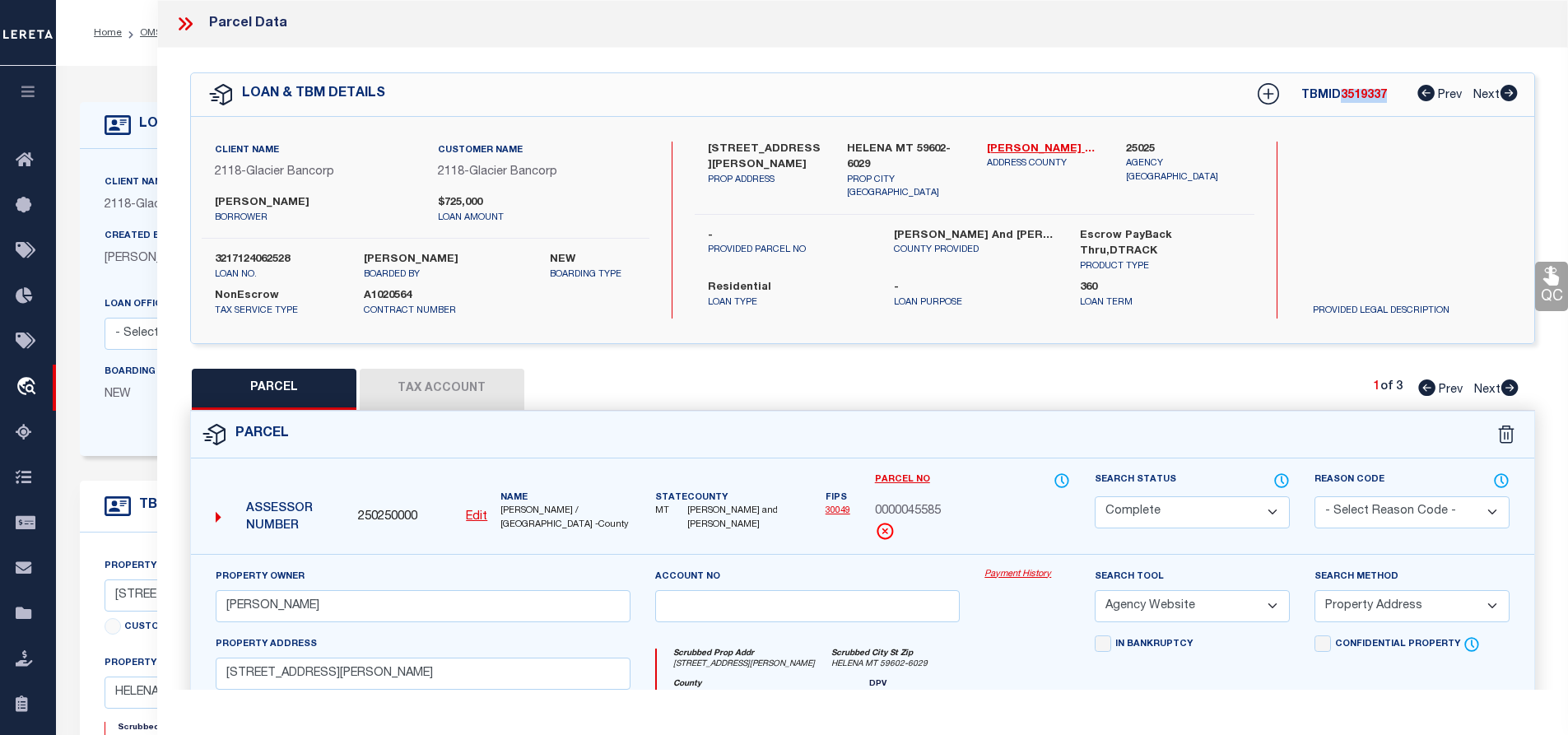
drag, startPoint x: 1341, startPoint y: 95, endPoint x: 1388, endPoint y: 95, distance: 47.0
click at [1388, 95] on div "TBMID 3519337 Prev Next" at bounding box center [1376, 95] width 282 height 30
click at [1026, 149] on link "[PERSON_NAME] and [PERSON_NAME] - 30049" at bounding box center [1045, 149] width 115 height 16
drag, startPoint x: 706, startPoint y: 144, endPoint x: 802, endPoint y: 147, distance: 96.0
click at [802, 147] on div "[STREET_ADDRESS][PERSON_NAME] [PERSON_NAME] ADDRESS" at bounding box center [765, 171] width 140 height 59
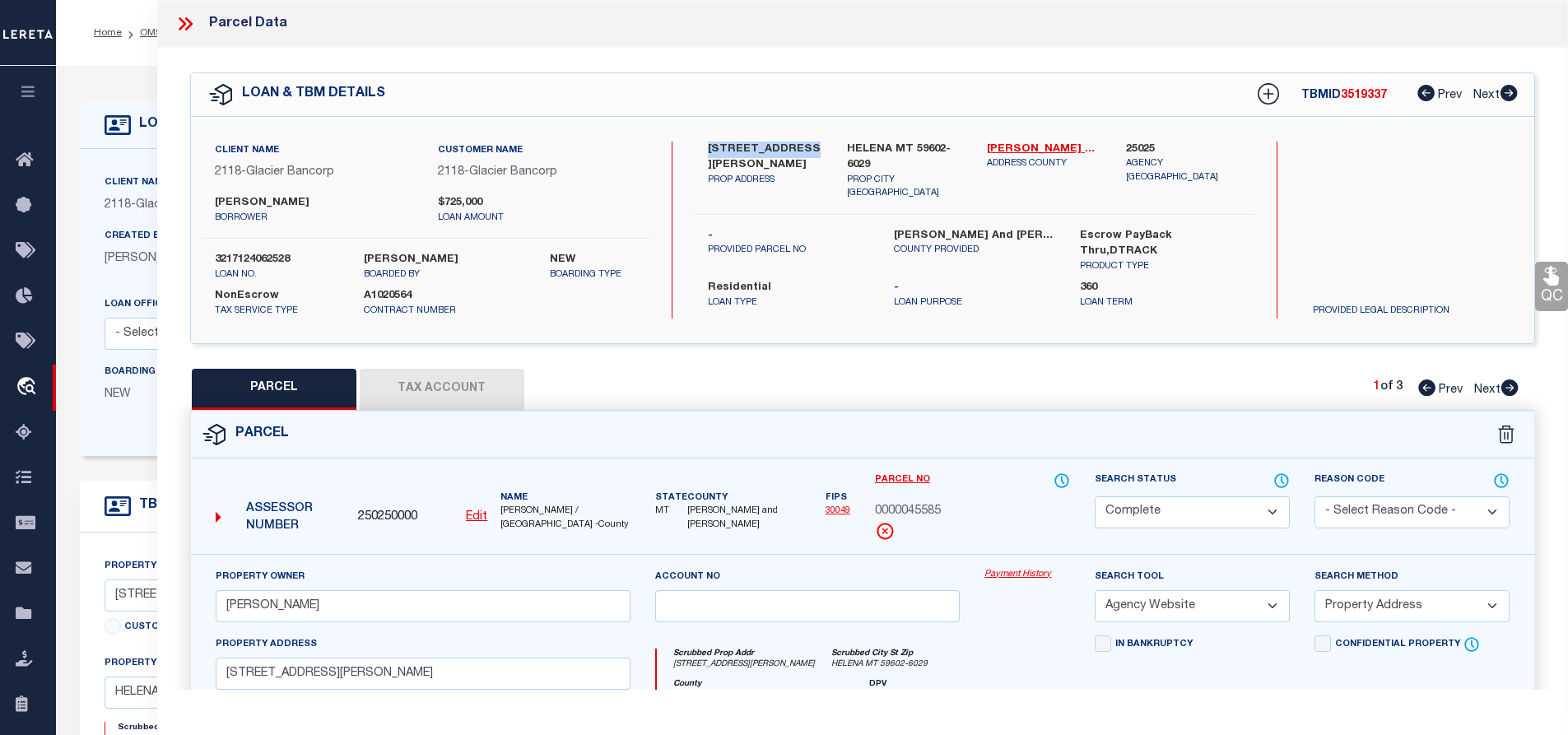
copy label "[STREET_ADDRESS][PERSON_NAME]"
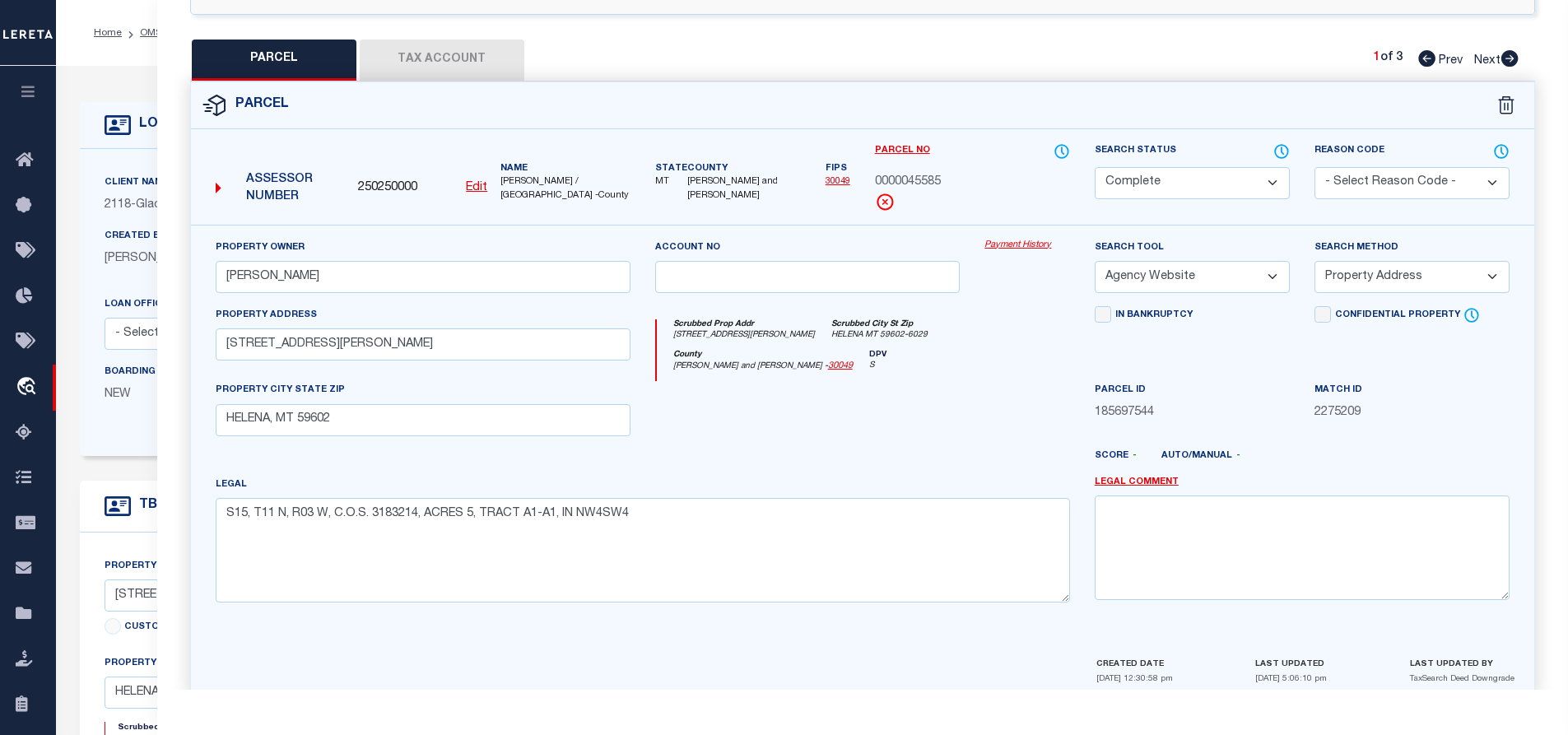
click at [414, 68] on button "Tax Account" at bounding box center [443, 60] width 165 height 41
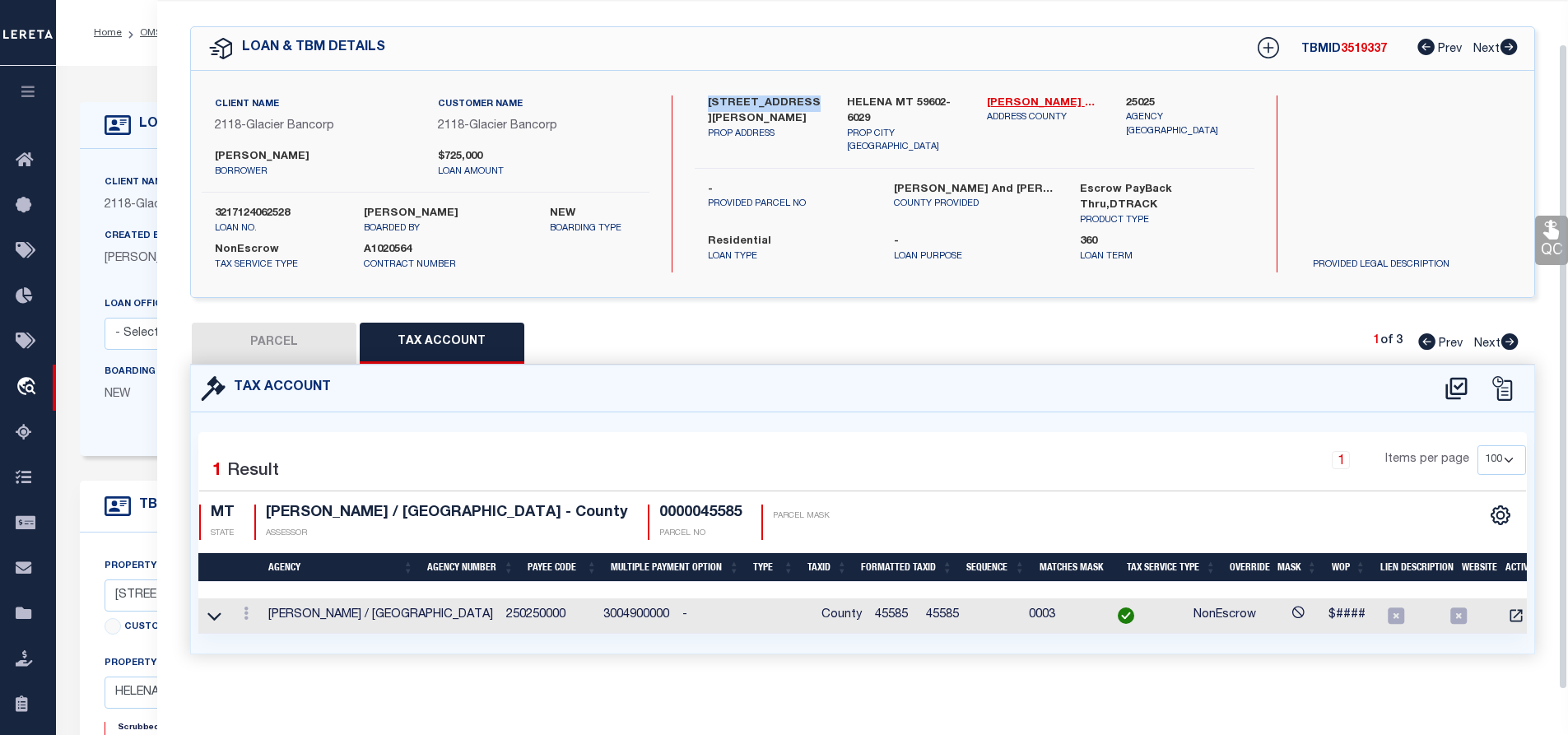
scroll to position [60, 0]
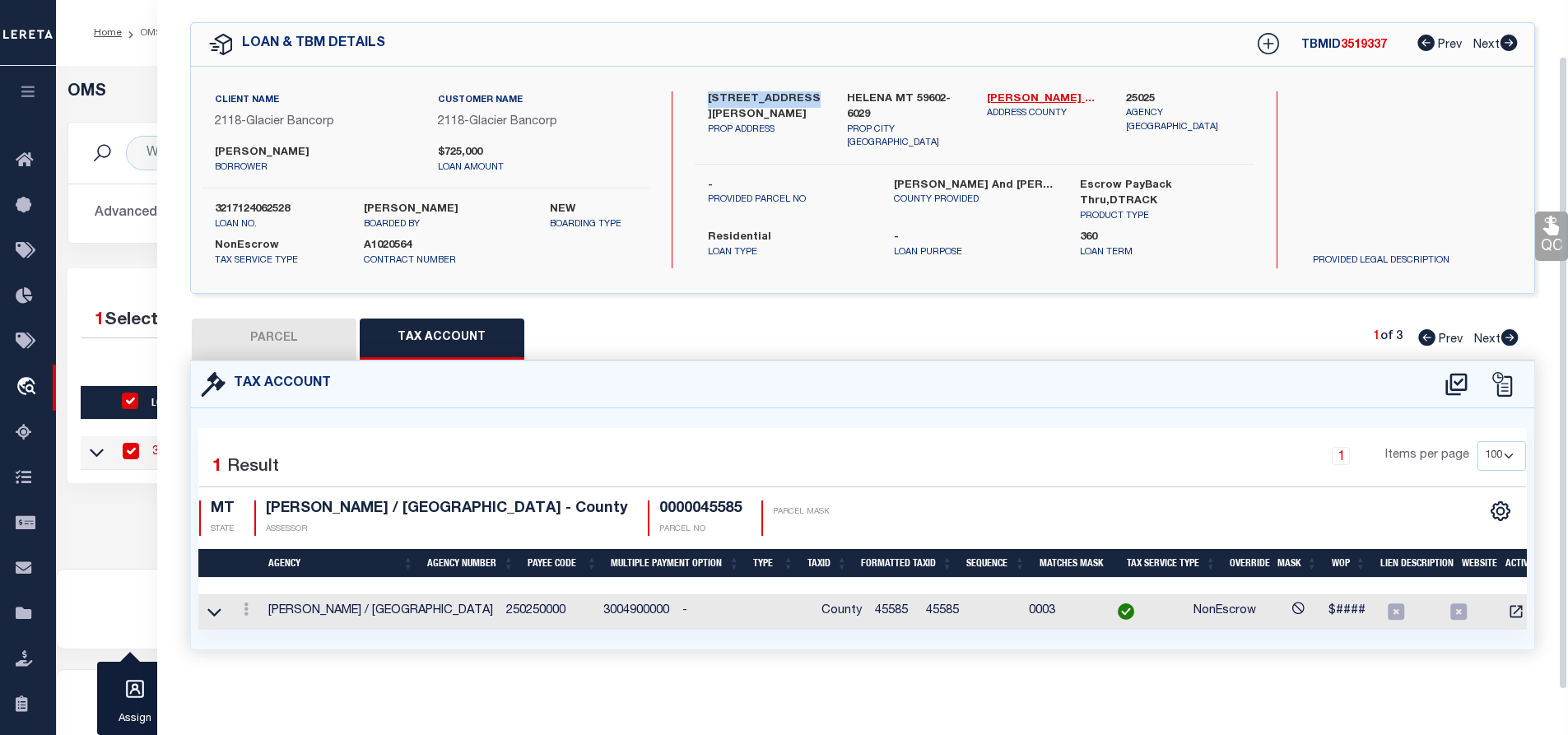
click at [308, 335] on button "PARCEL" at bounding box center [274, 338] width 165 height 41
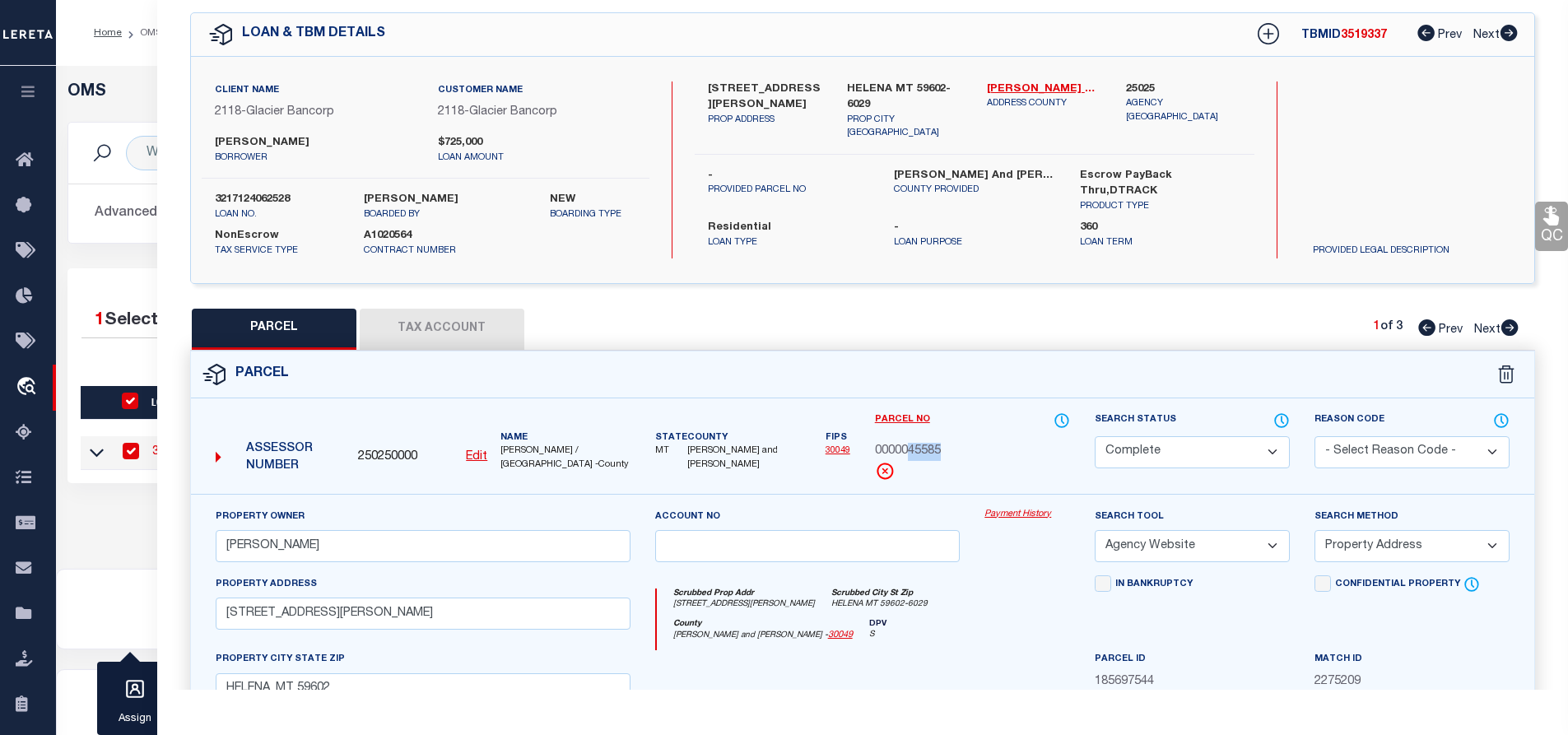
drag, startPoint x: 908, startPoint y: 448, endPoint x: 952, endPoint y: 450, distance: 44.0
click at [952, 450] on div "0000045585" at bounding box center [972, 451] width 195 height 18
copy span "45585"
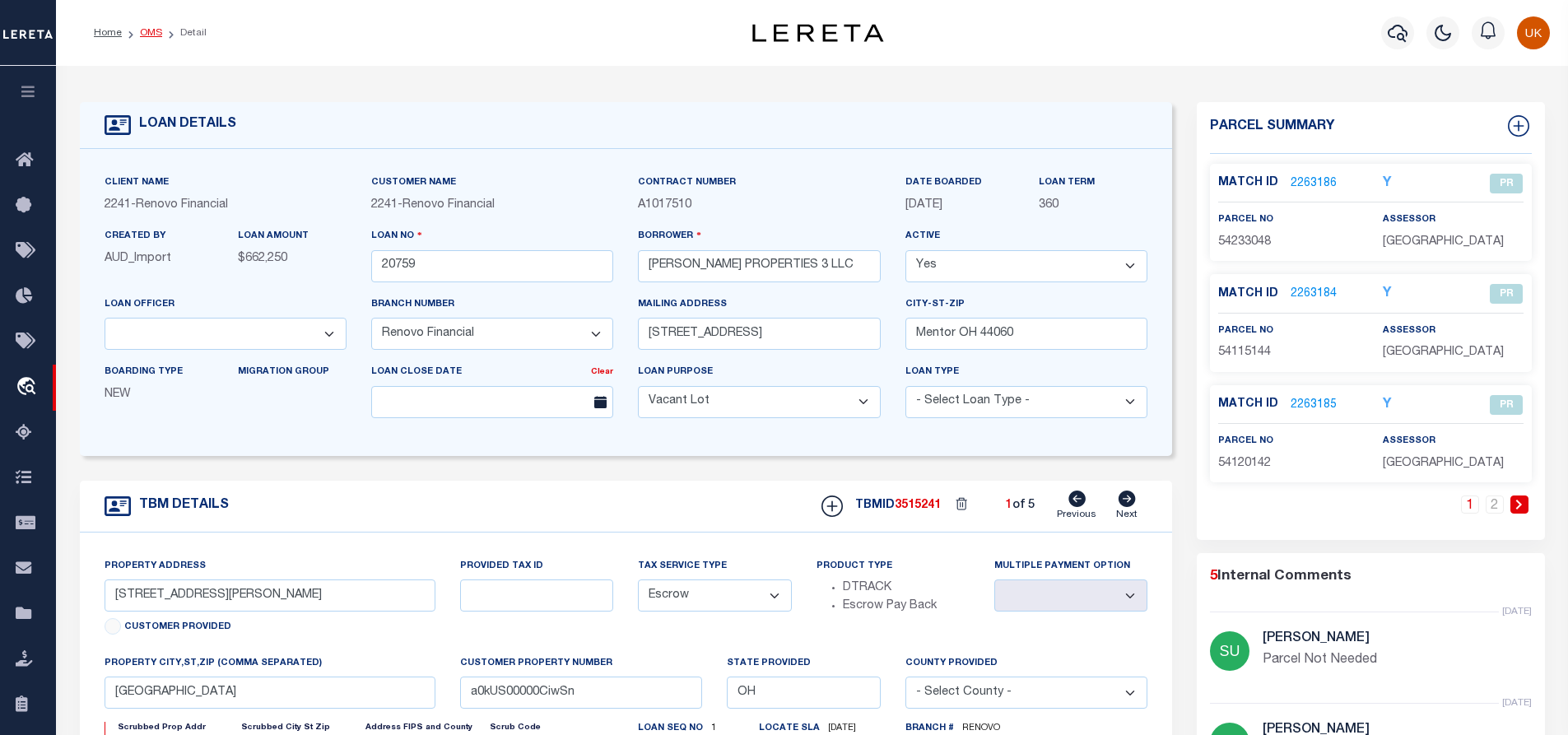
click at [146, 31] on link "OMS" at bounding box center [151, 32] width 23 height 10
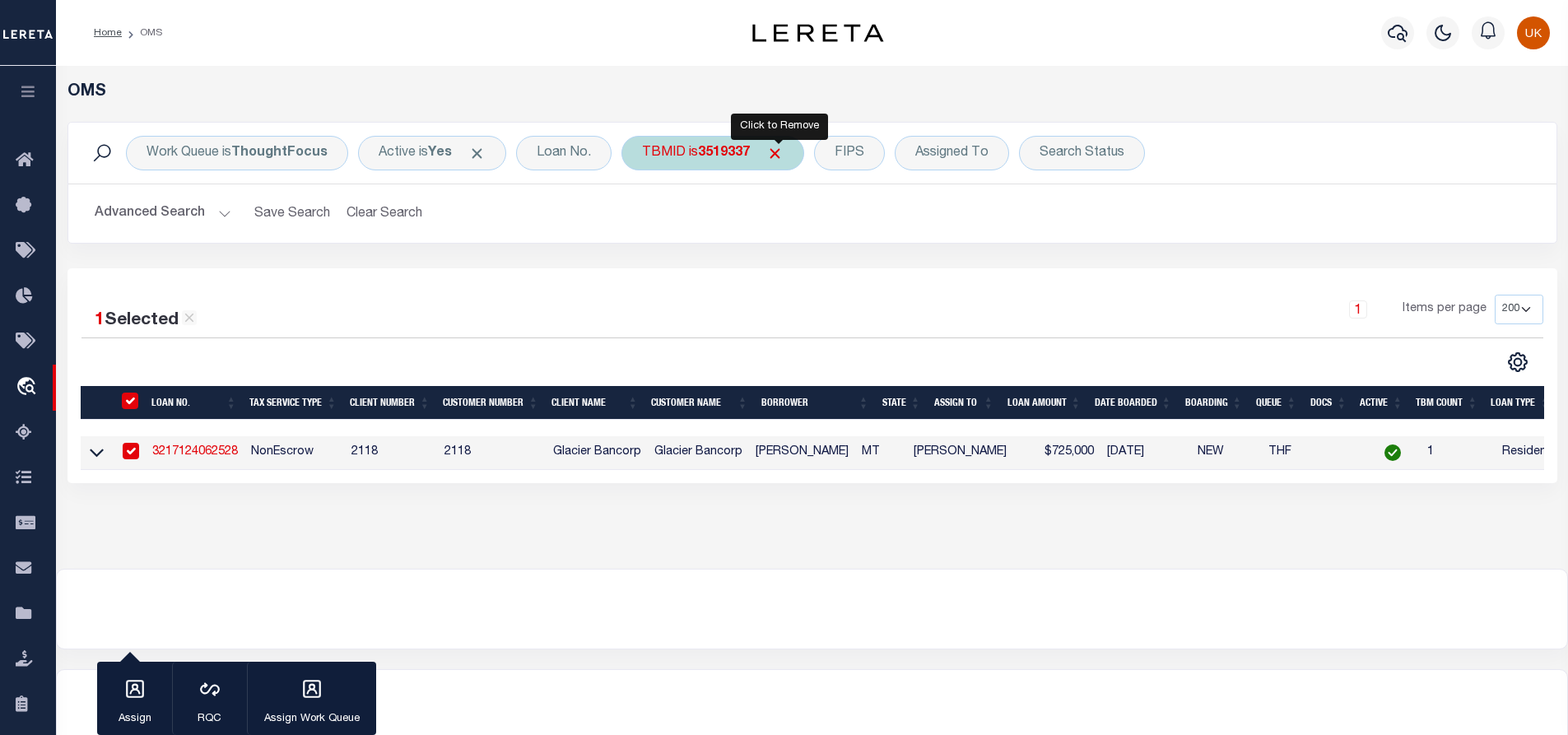
click at [781, 152] on span "Click to Remove" at bounding box center [775, 154] width 17 height 17
click at [646, 158] on div "TBMID" at bounding box center [664, 154] width 85 height 35
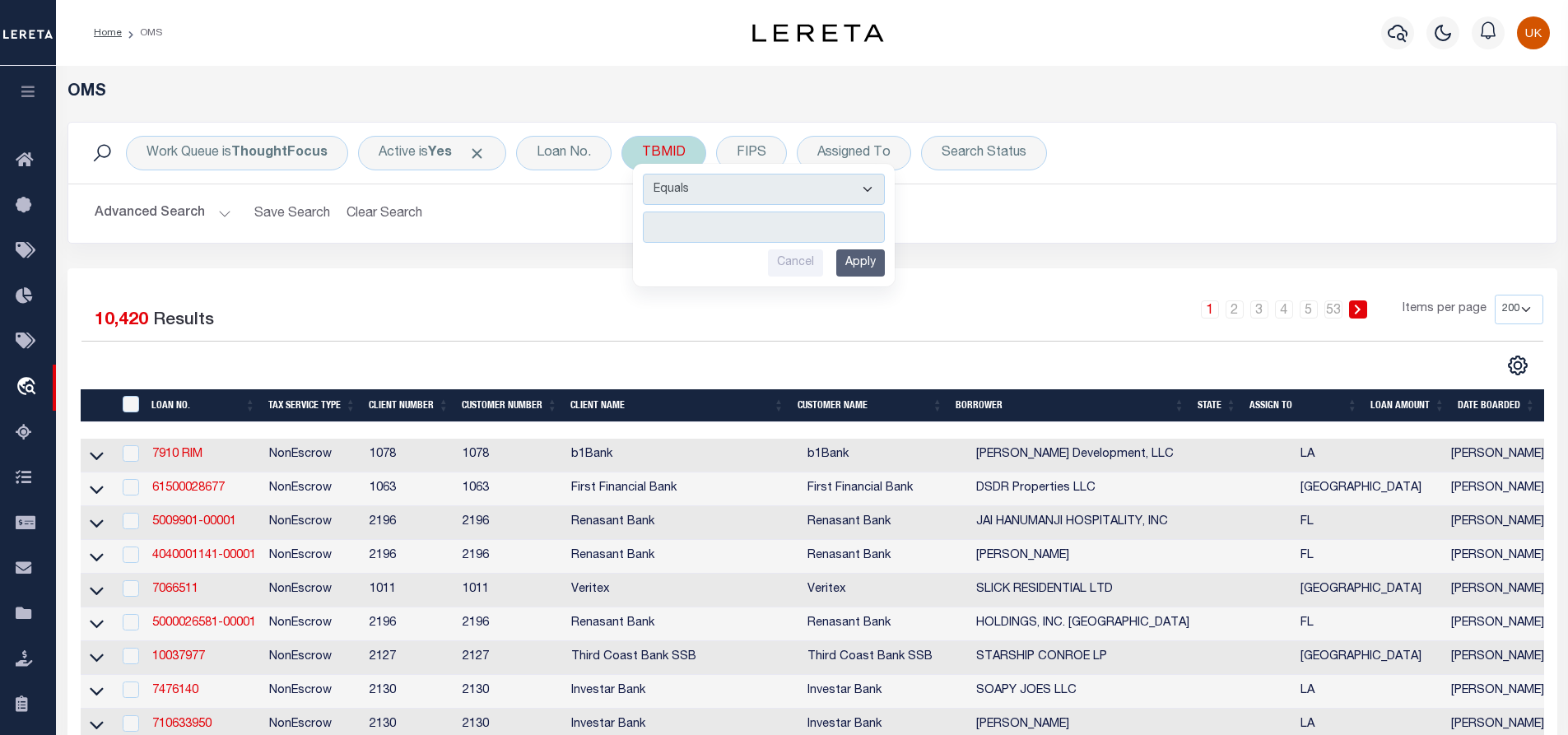
click at [679, 232] on input "number" at bounding box center [764, 227] width 242 height 31
click at [861, 265] on input "Apply" at bounding box center [861, 262] width 49 height 27
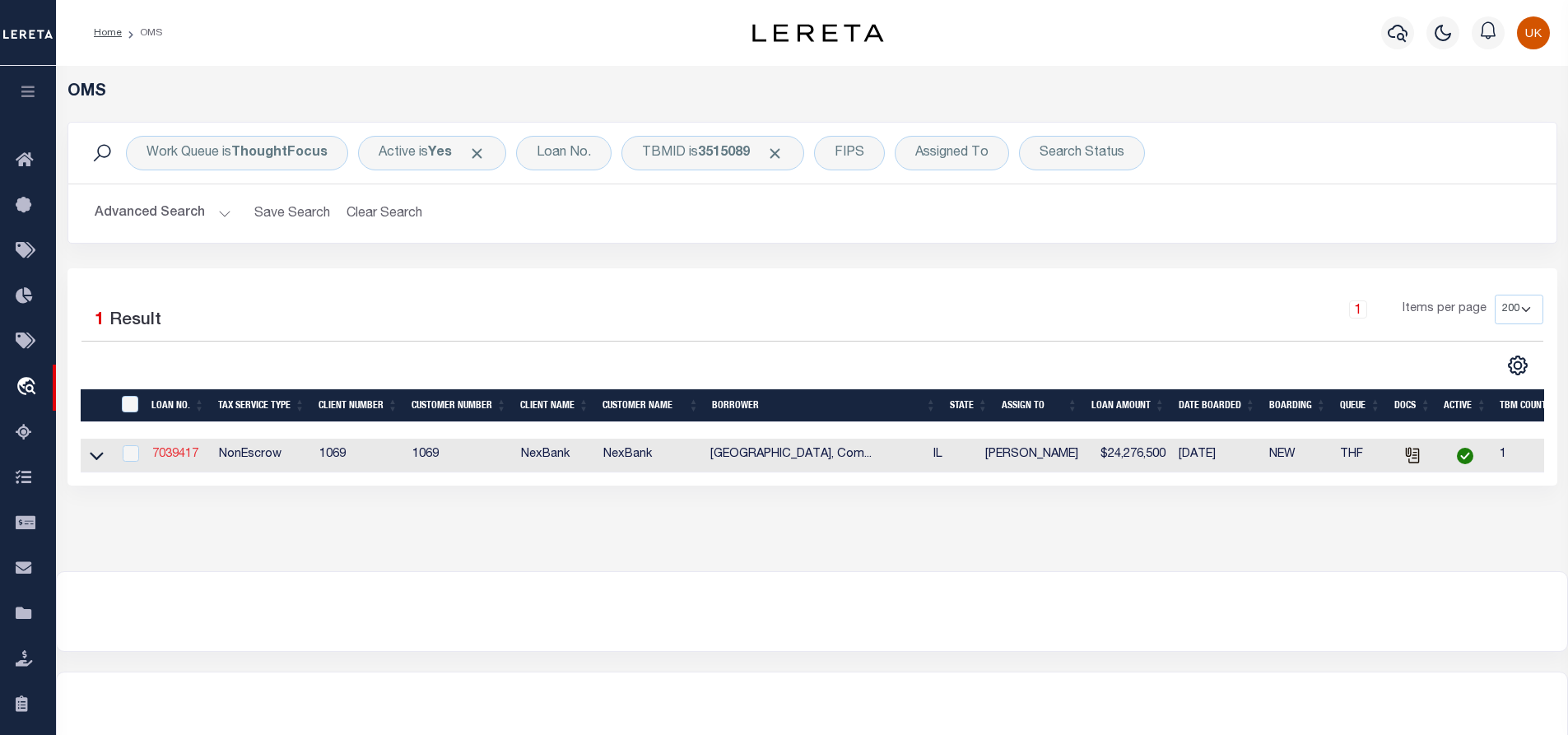
click at [184, 459] on link "7039417" at bounding box center [175, 454] width 46 height 11
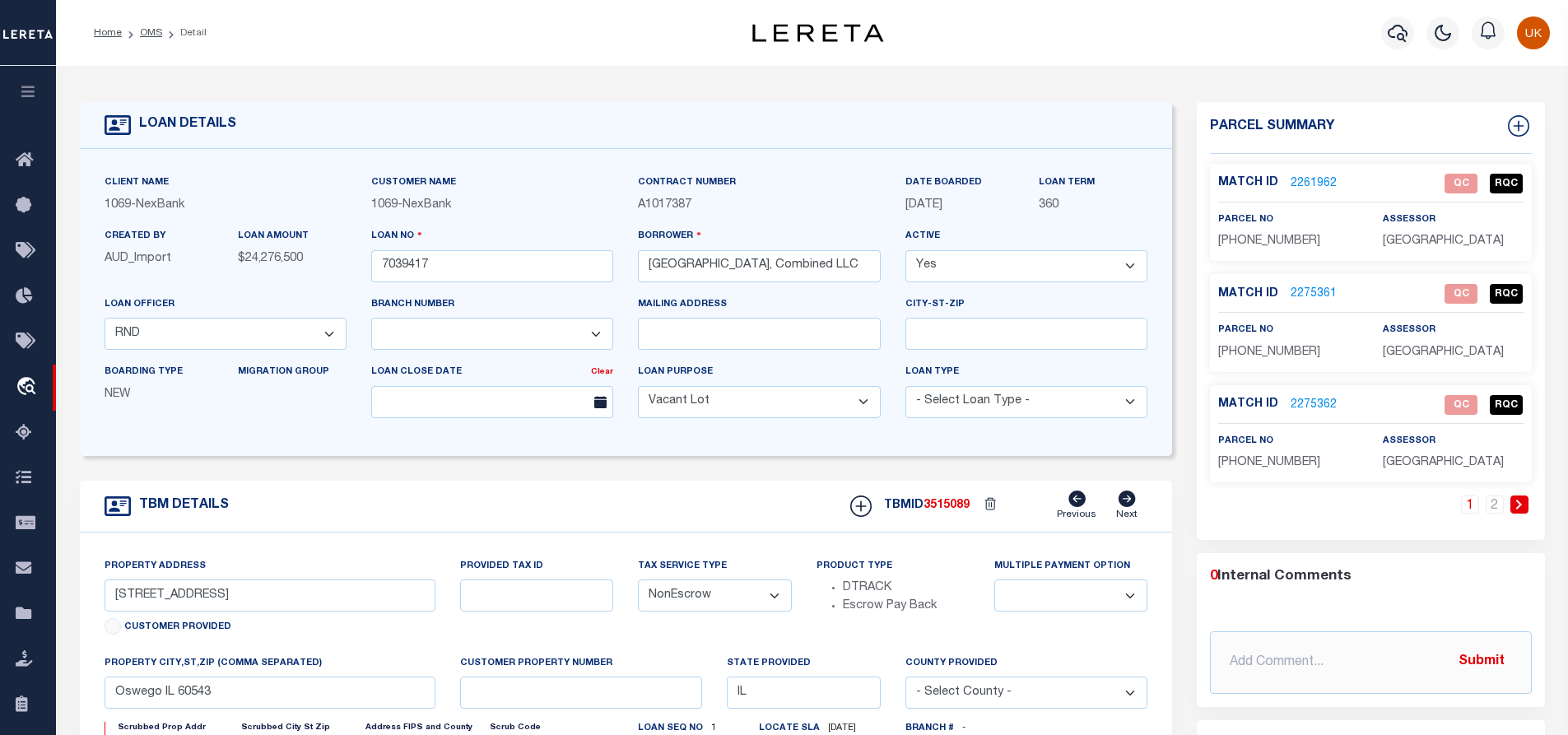
click at [1309, 184] on link "2261962" at bounding box center [1314, 184] width 46 height 17
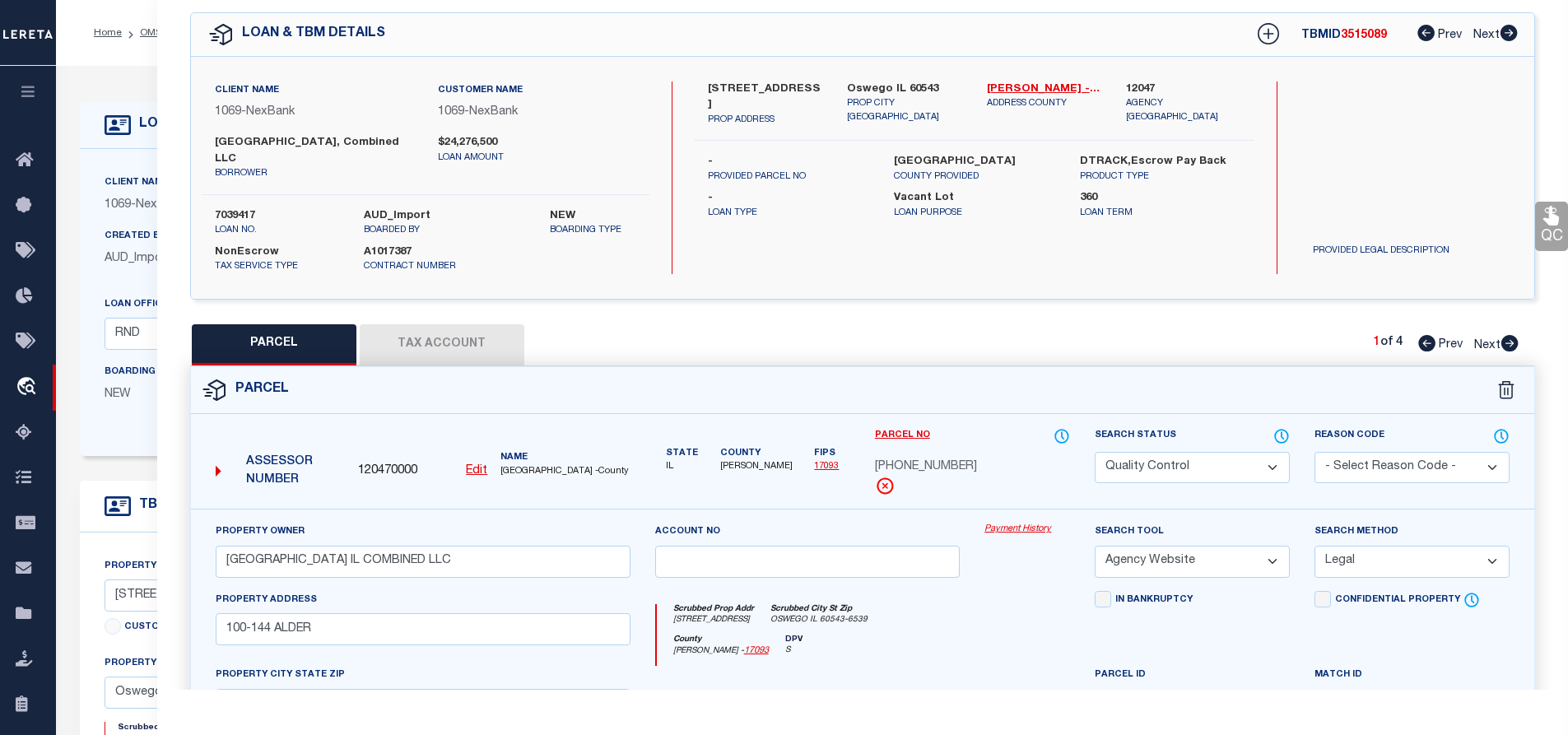
click at [1509, 344] on icon at bounding box center [1510, 343] width 17 height 16
click at [1019, 88] on link "[PERSON_NAME] - 17093" at bounding box center [1045, 89] width 115 height 16
drag, startPoint x: 913, startPoint y: 468, endPoint x: 975, endPoint y: 470, distance: 62.0
click at [975, 470] on div "[PHONE_NUMBER]" at bounding box center [972, 467] width 195 height 18
copy span "[PHONE_NUMBER]"
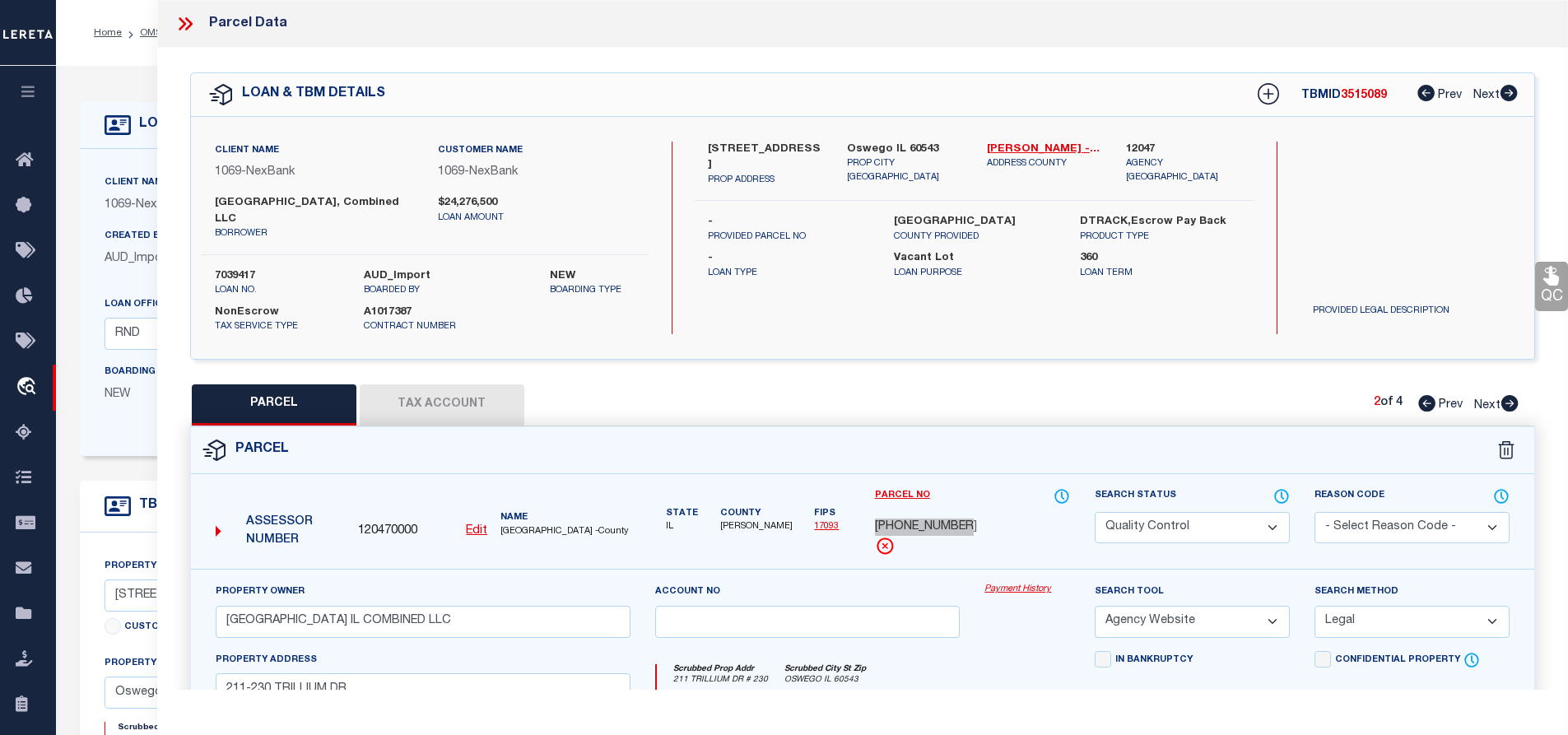
scroll to position [165, 0]
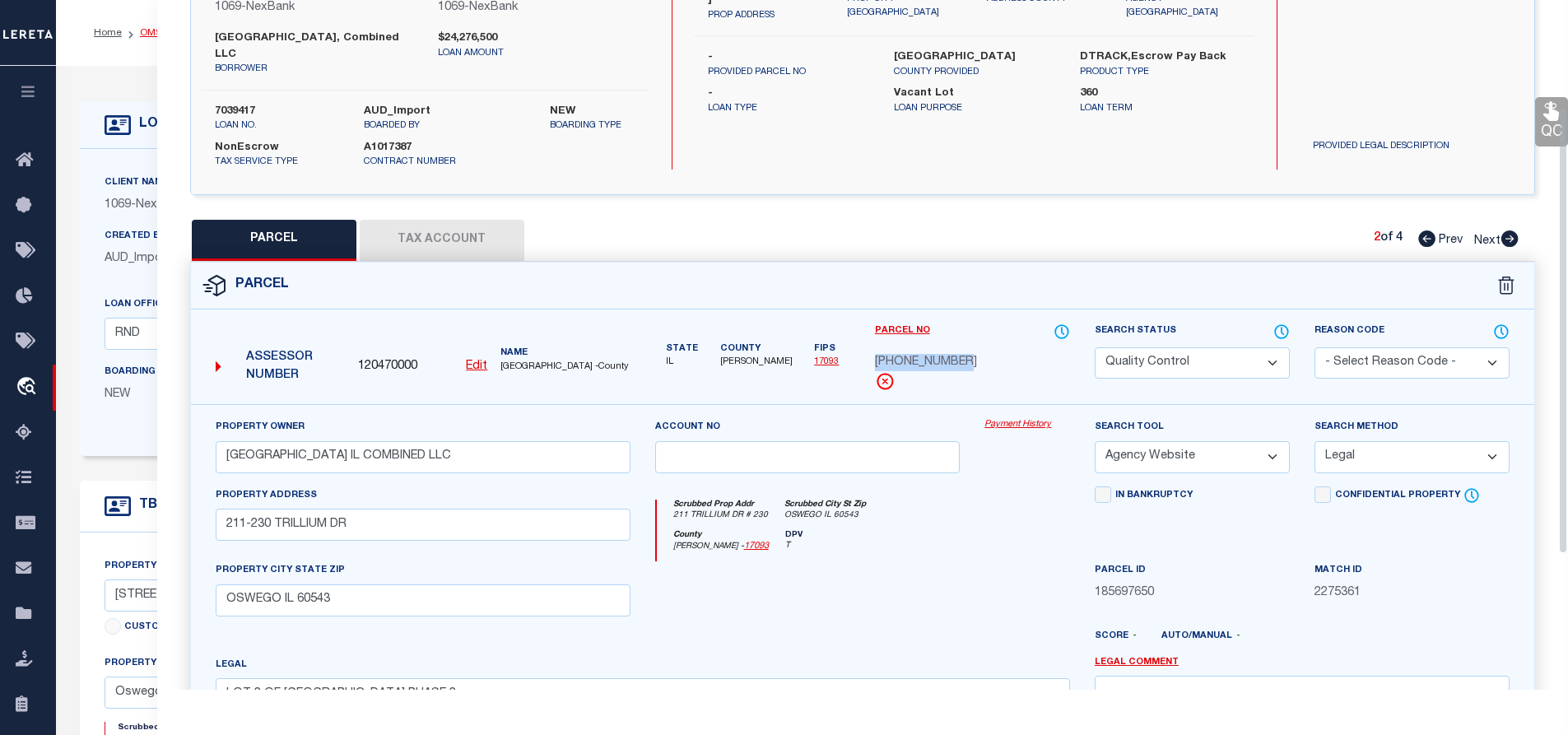
click at [149, 30] on link "OMS" at bounding box center [151, 32] width 23 height 10
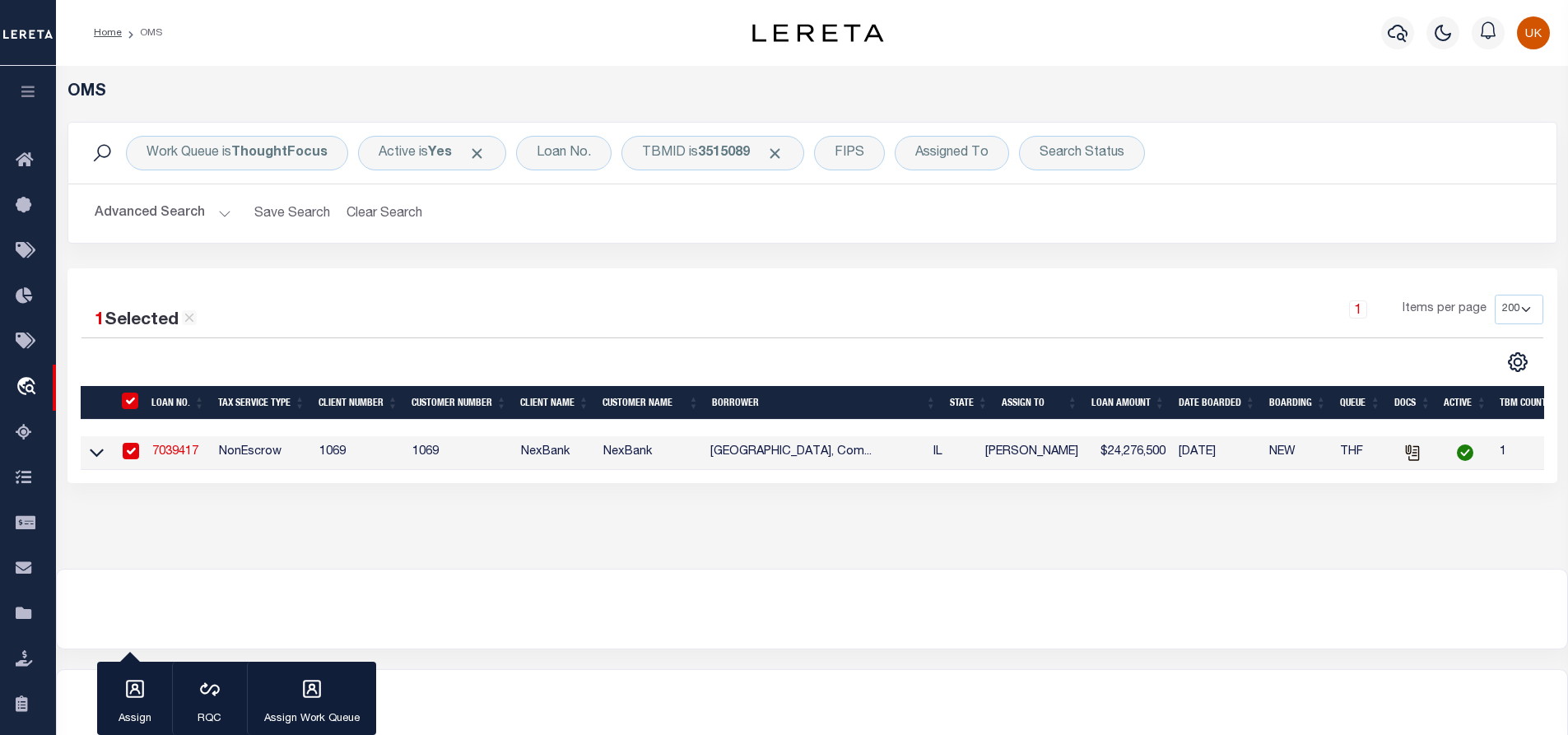
click at [1419, 456] on icon at bounding box center [1413, 452] width 18 height 18
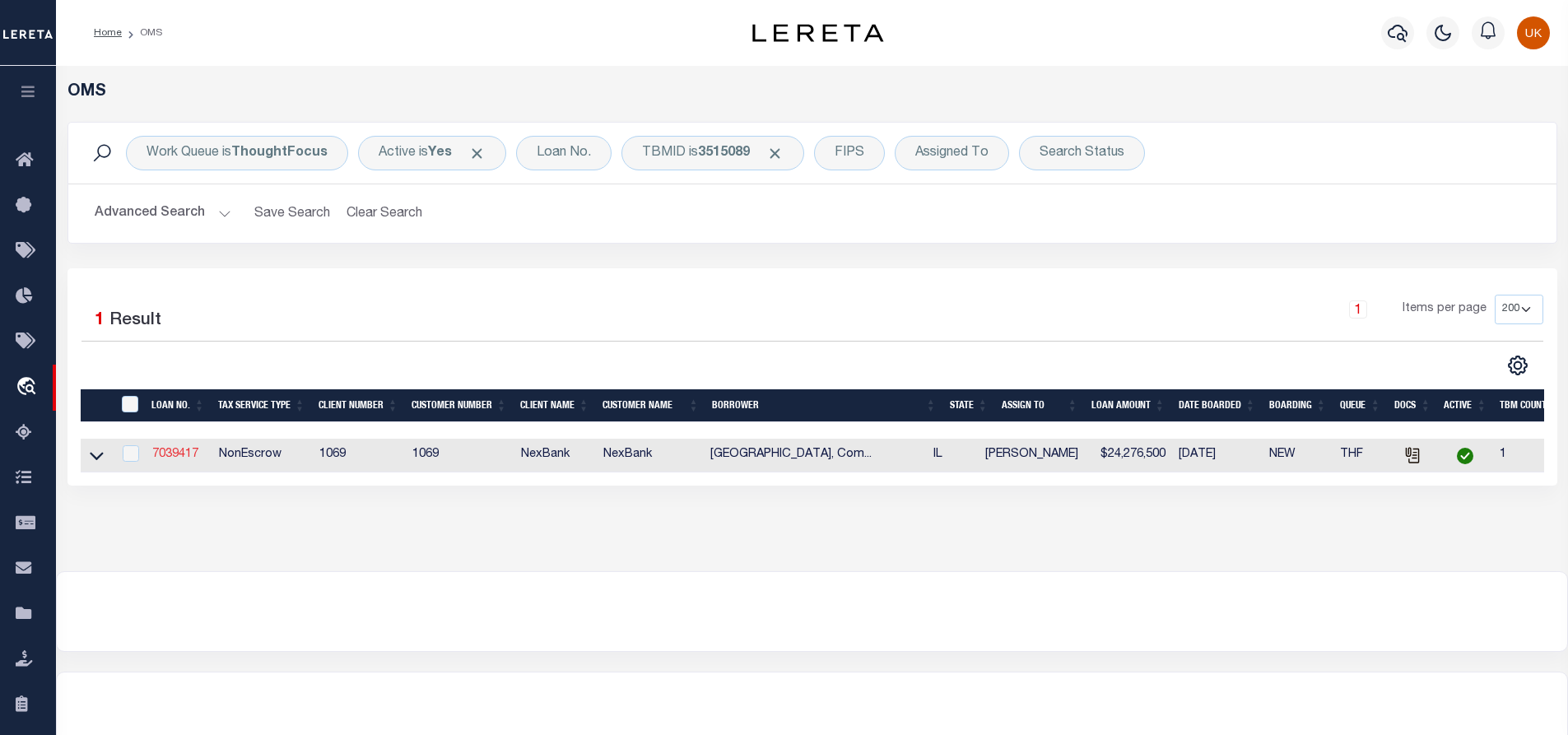
click at [173, 450] on link "7039417" at bounding box center [175, 454] width 46 height 11
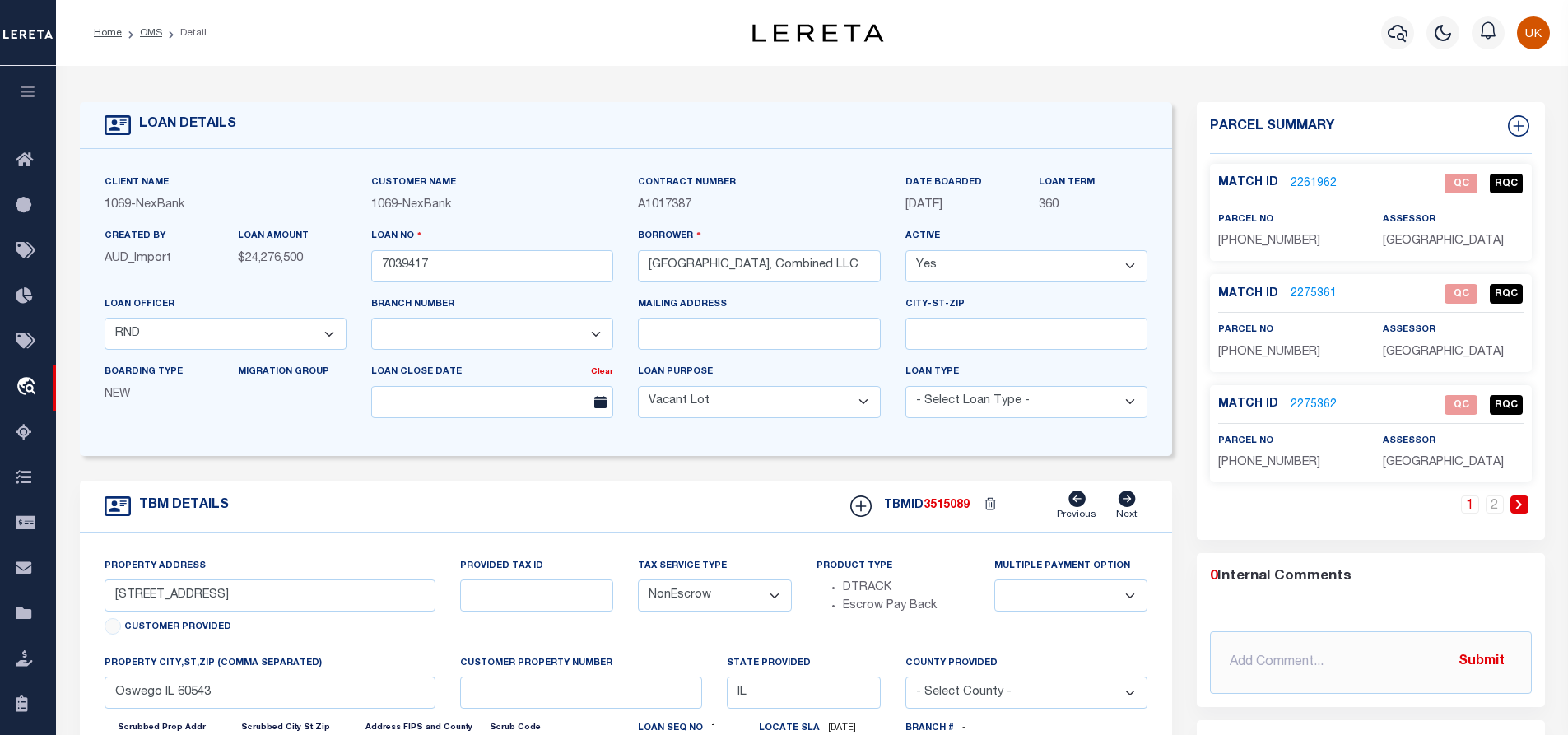
scroll to position [247, 0]
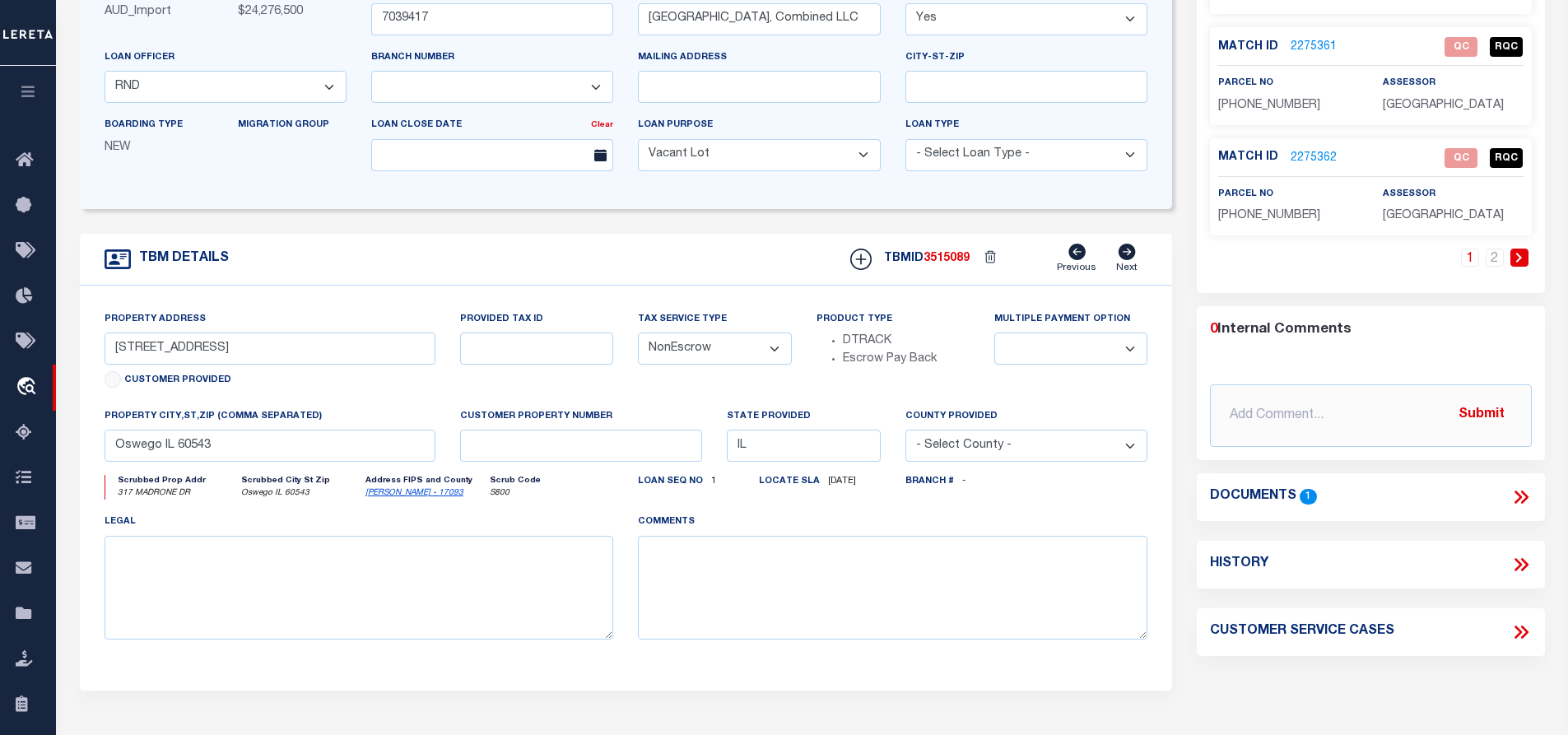
click at [1516, 500] on icon at bounding box center [1521, 497] width 22 height 22
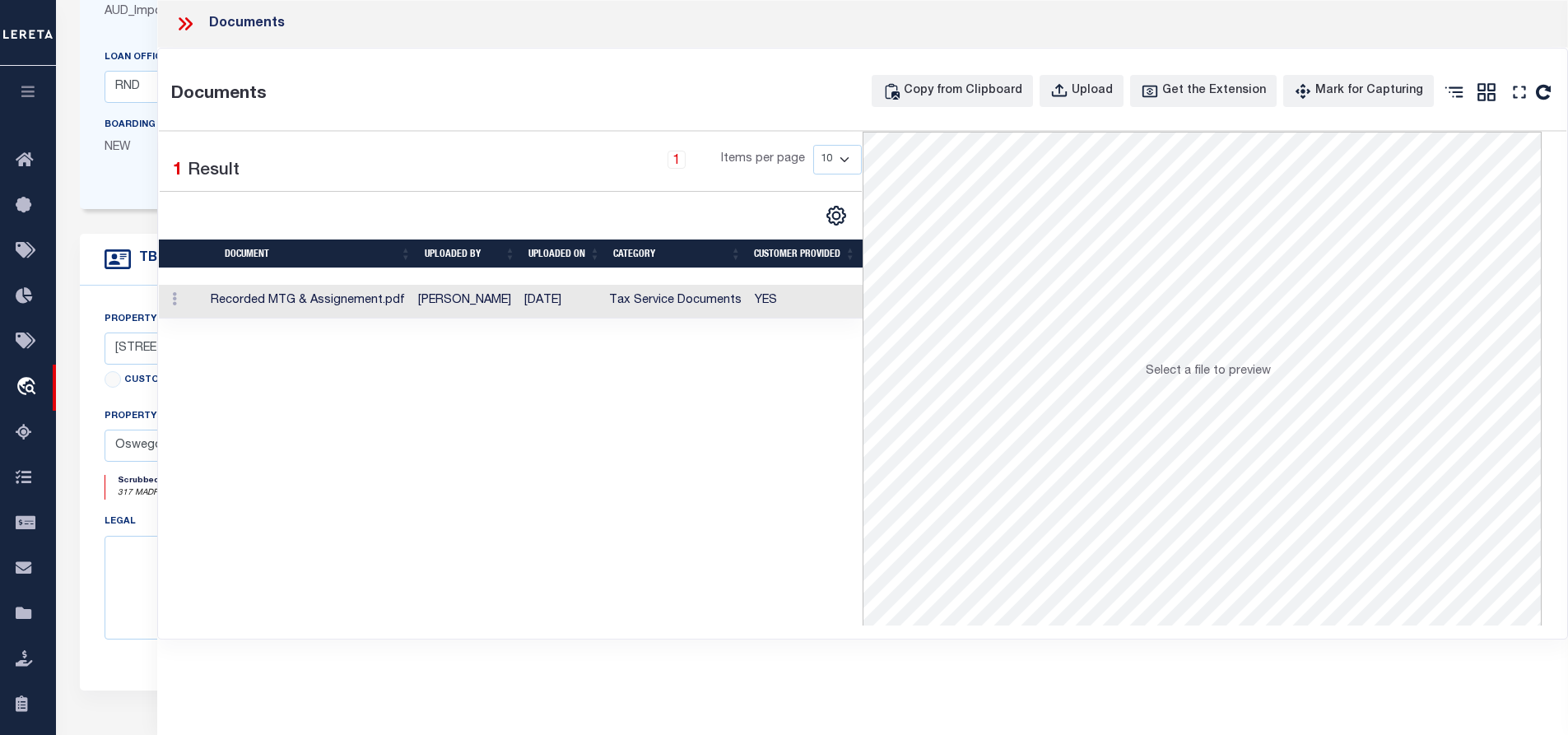
click at [200, 303] on td at bounding box center [181, 301] width 45 height 34
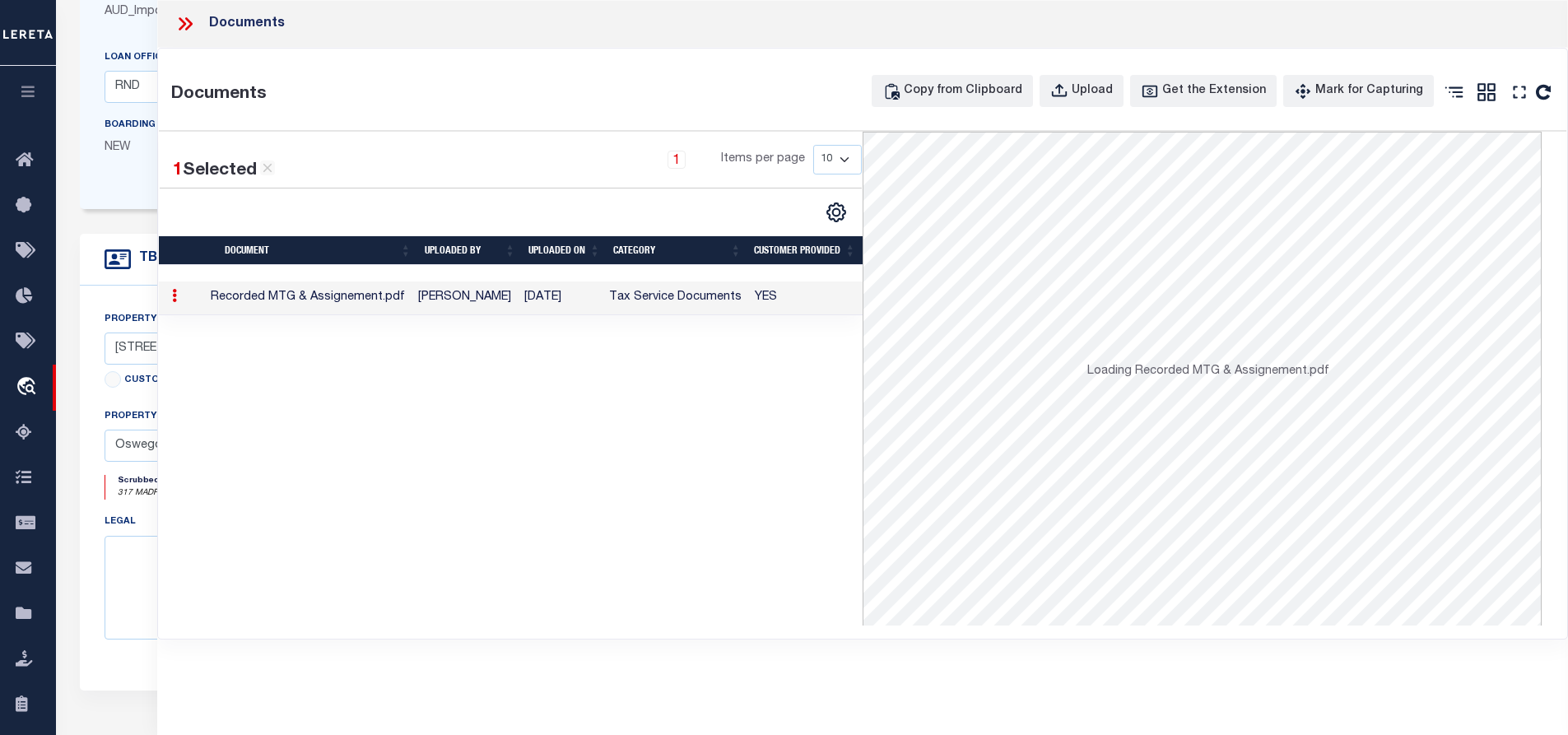
click at [200, 303] on td at bounding box center [181, 298] width 45 height 34
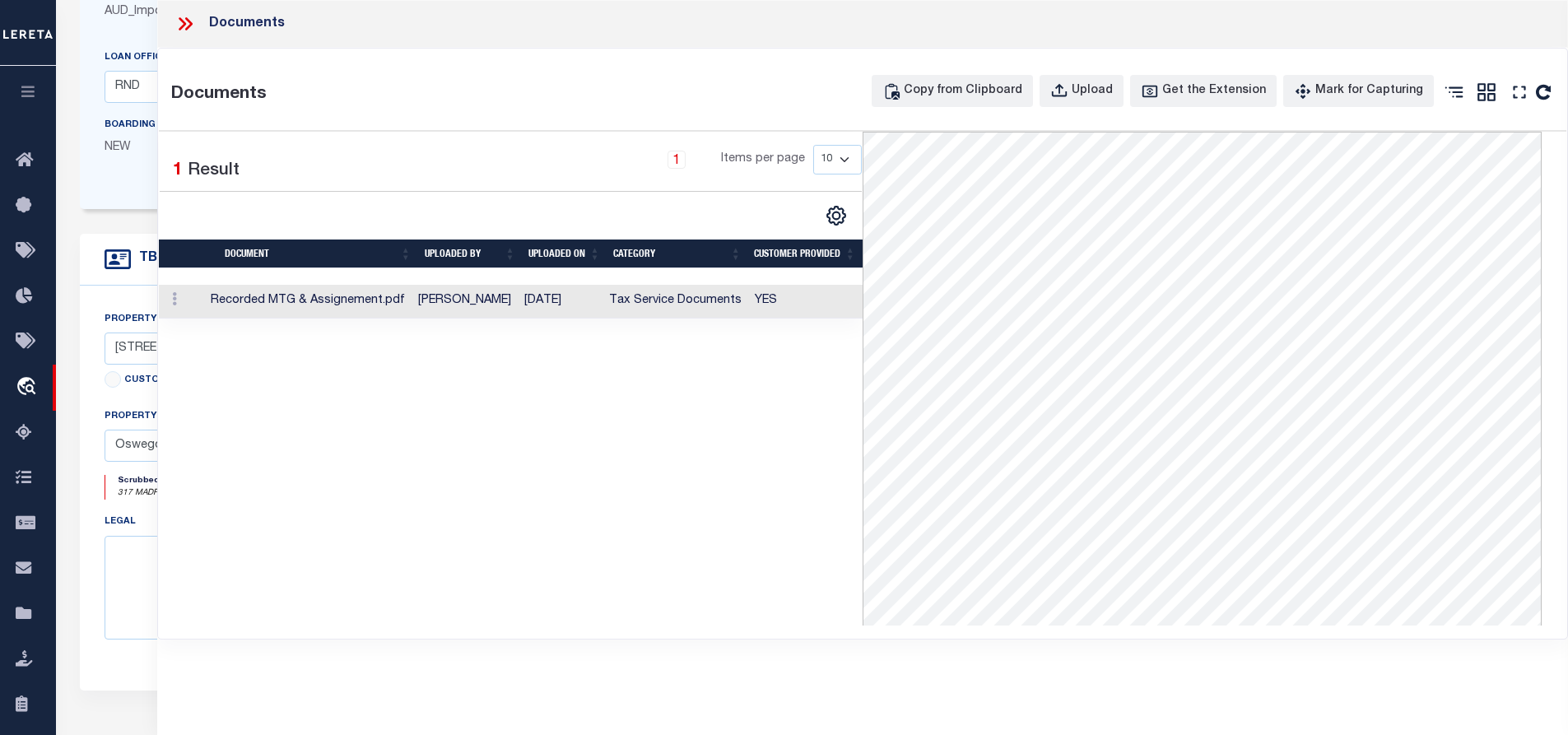
click at [189, 17] on icon at bounding box center [185, 23] width 22 height 22
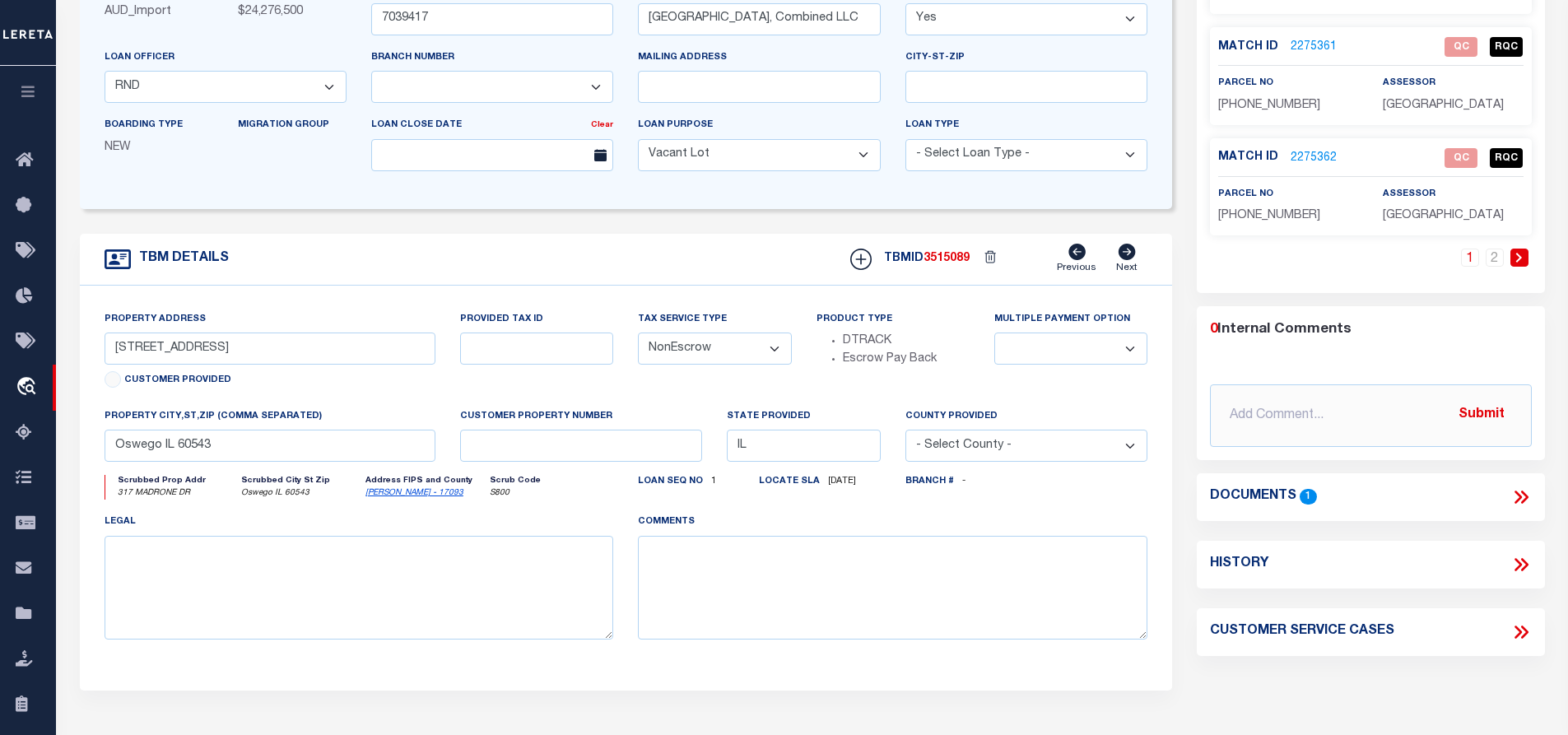
scroll to position [0, 0]
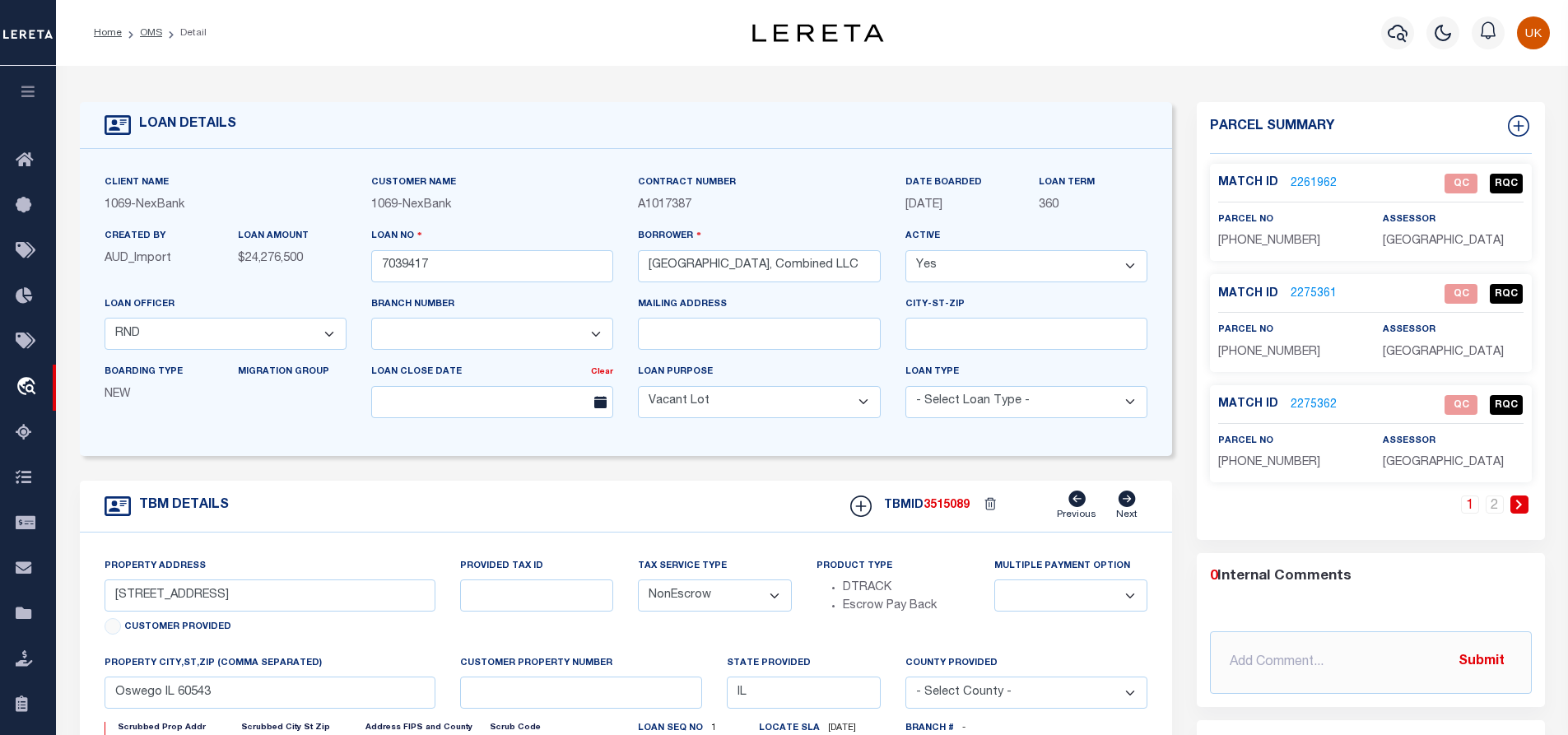
click at [1313, 400] on link "2275362" at bounding box center [1314, 405] width 46 height 17
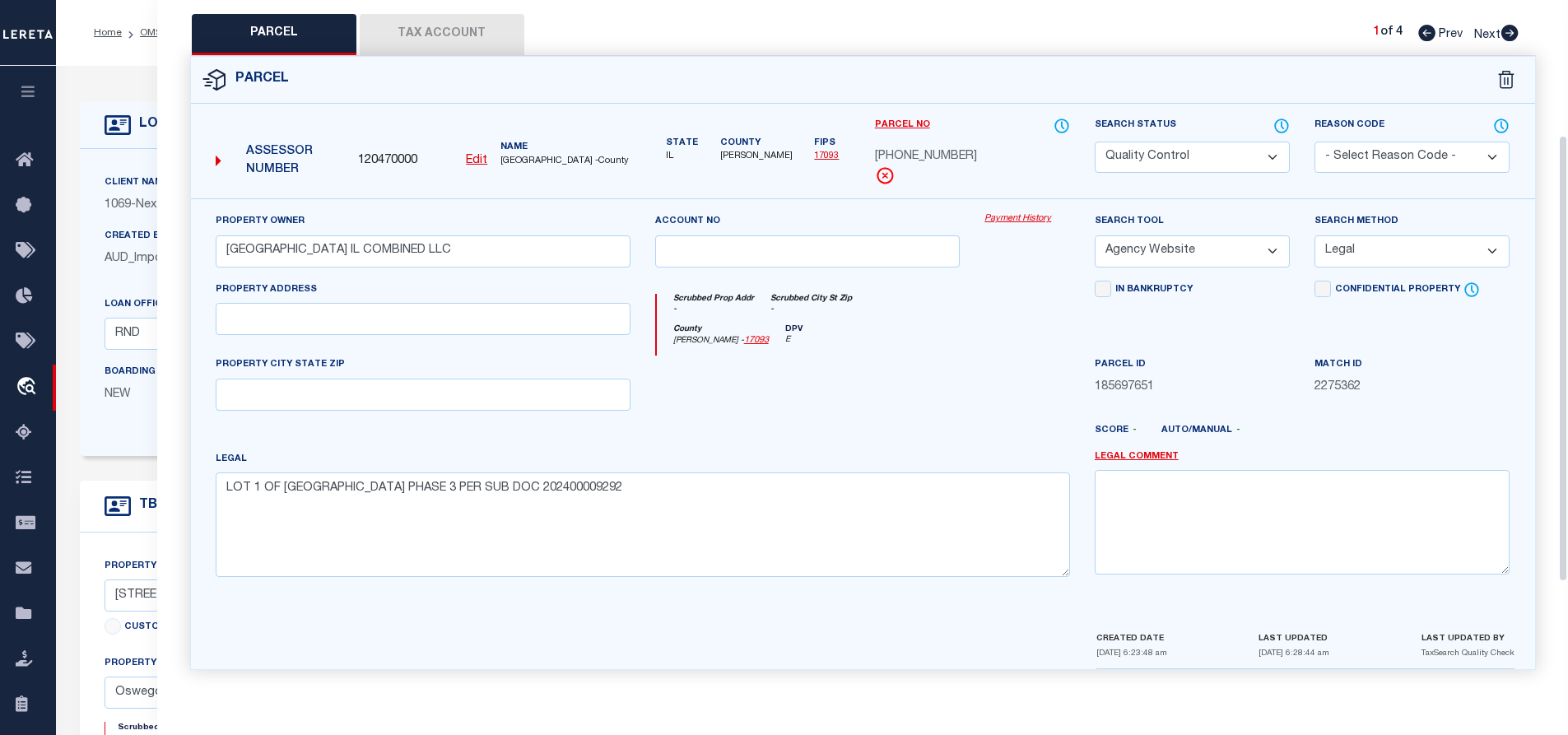
scroll to position [43, 0]
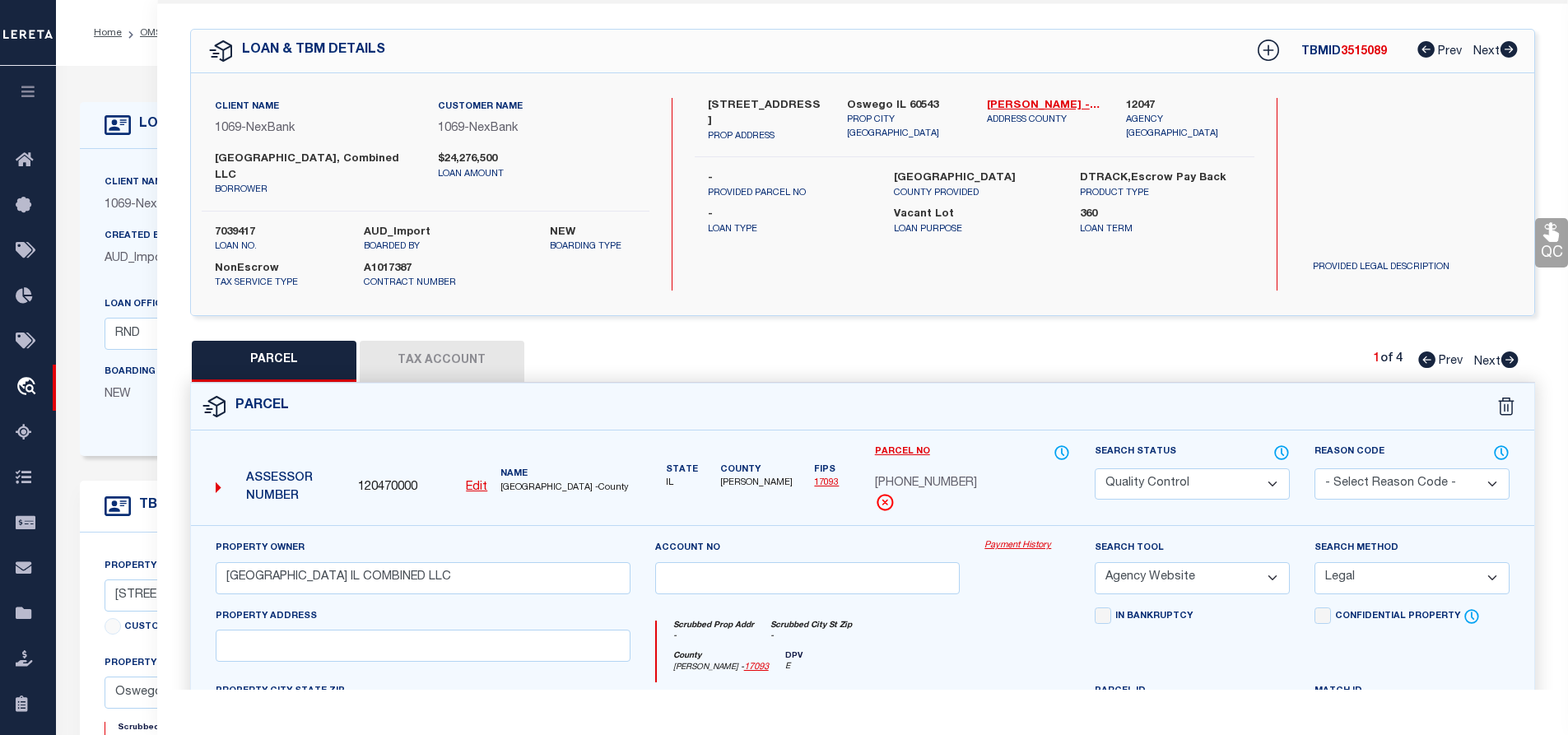
click at [1504, 48] on icon at bounding box center [1510, 49] width 17 height 16
click at [1506, 357] on icon at bounding box center [1510, 359] width 17 height 16
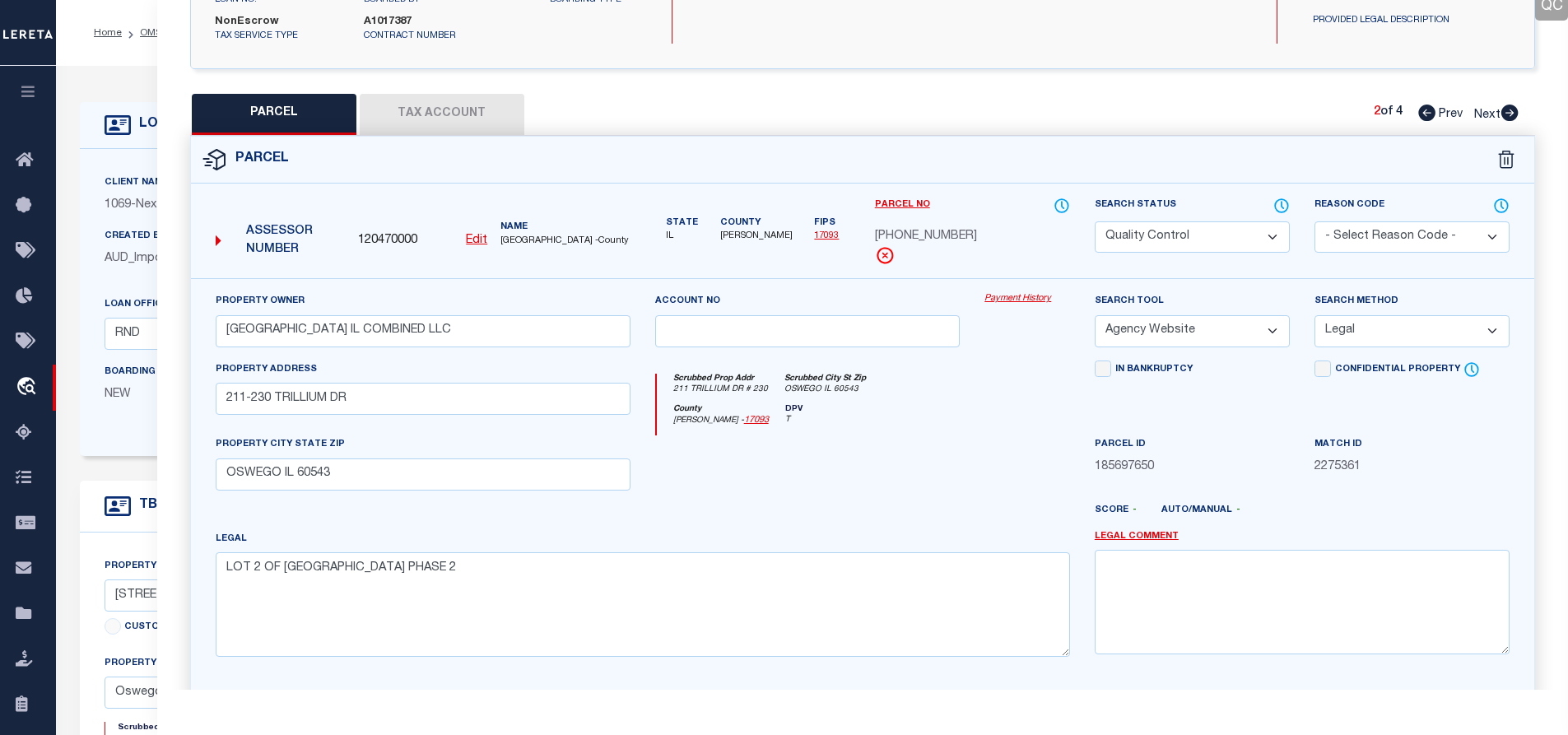
scroll to position [0, 0]
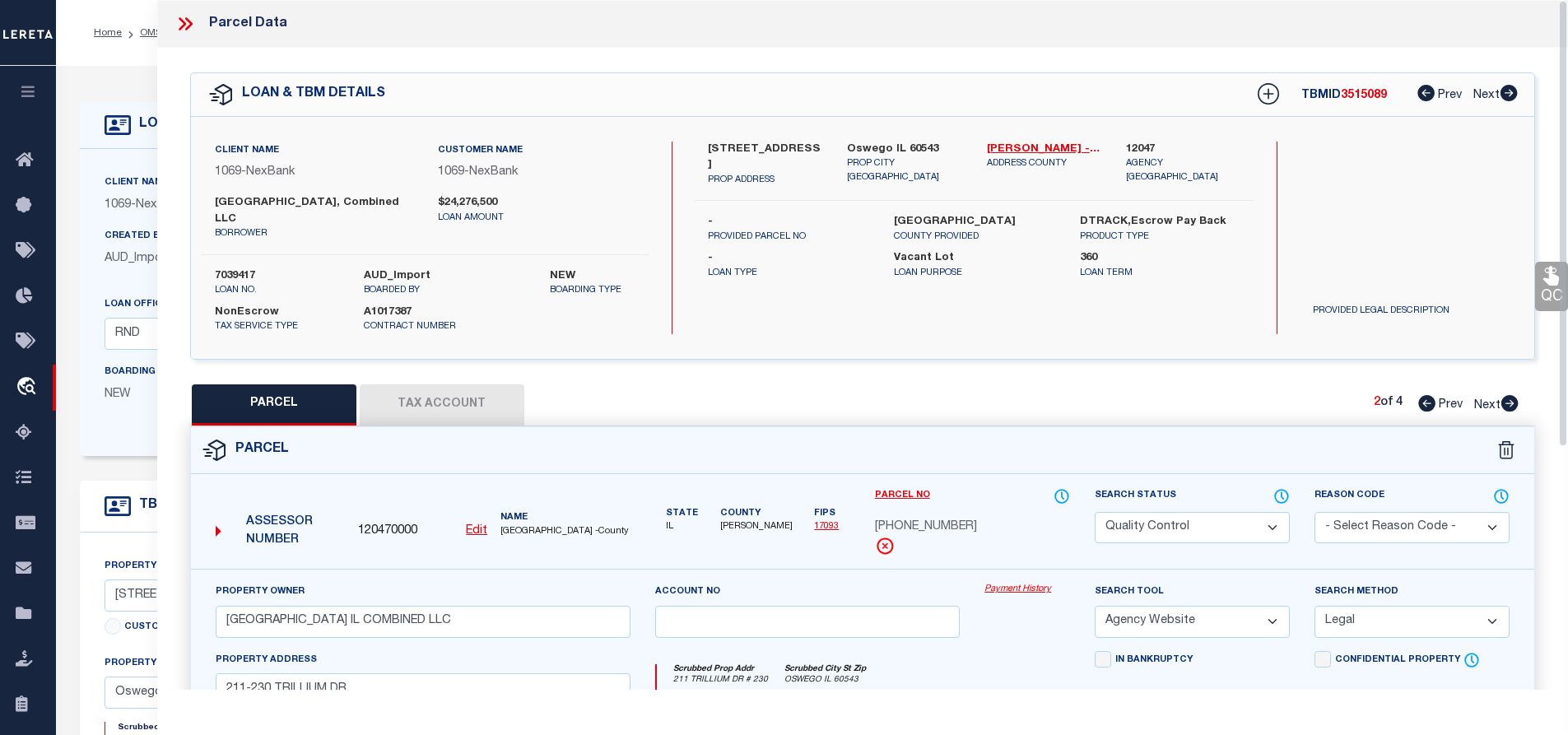
click at [187, 25] on icon at bounding box center [185, 23] width 22 height 22
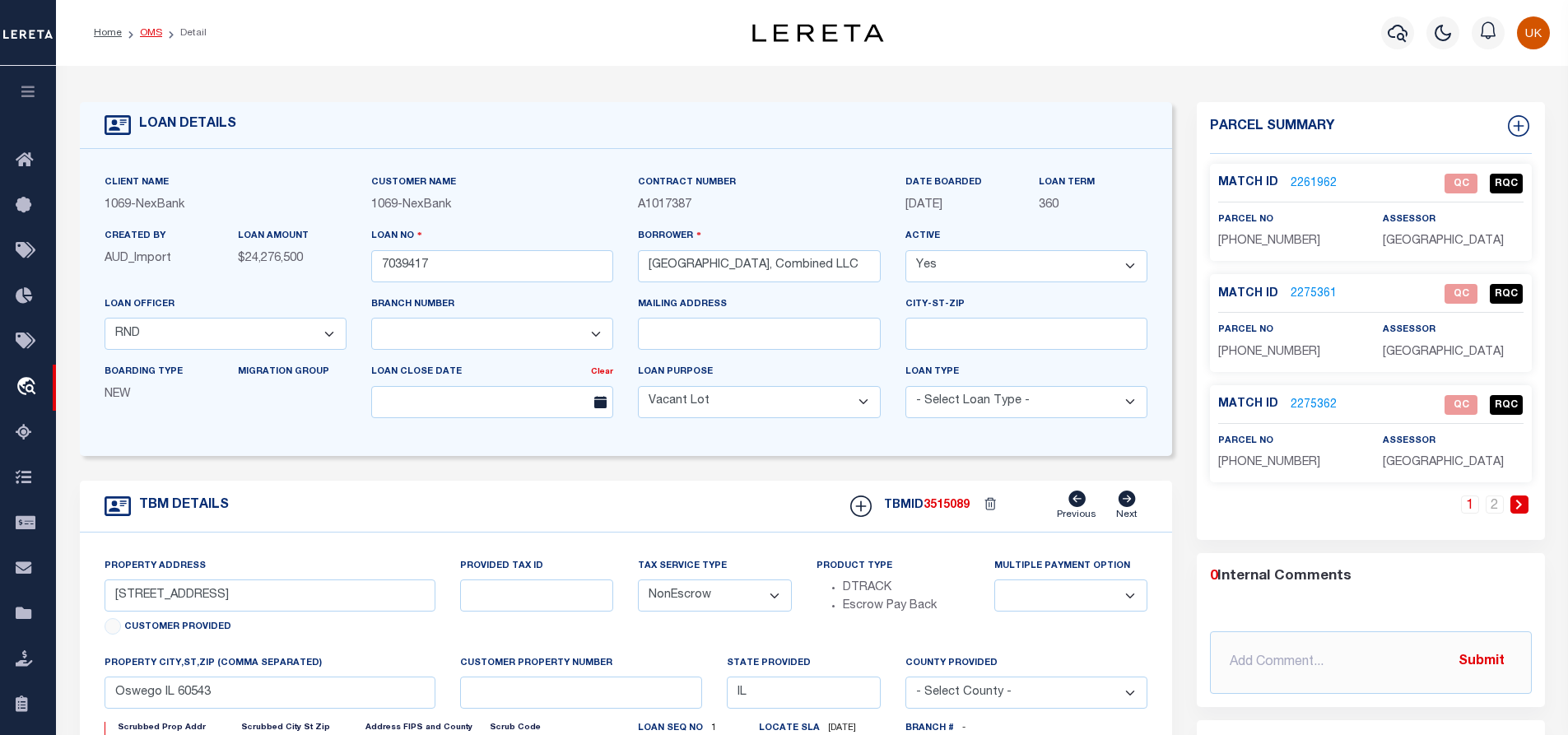
click at [145, 31] on link "OMS" at bounding box center [151, 32] width 23 height 10
click at [148, 30] on link "OMS" at bounding box center [151, 32] width 23 height 10
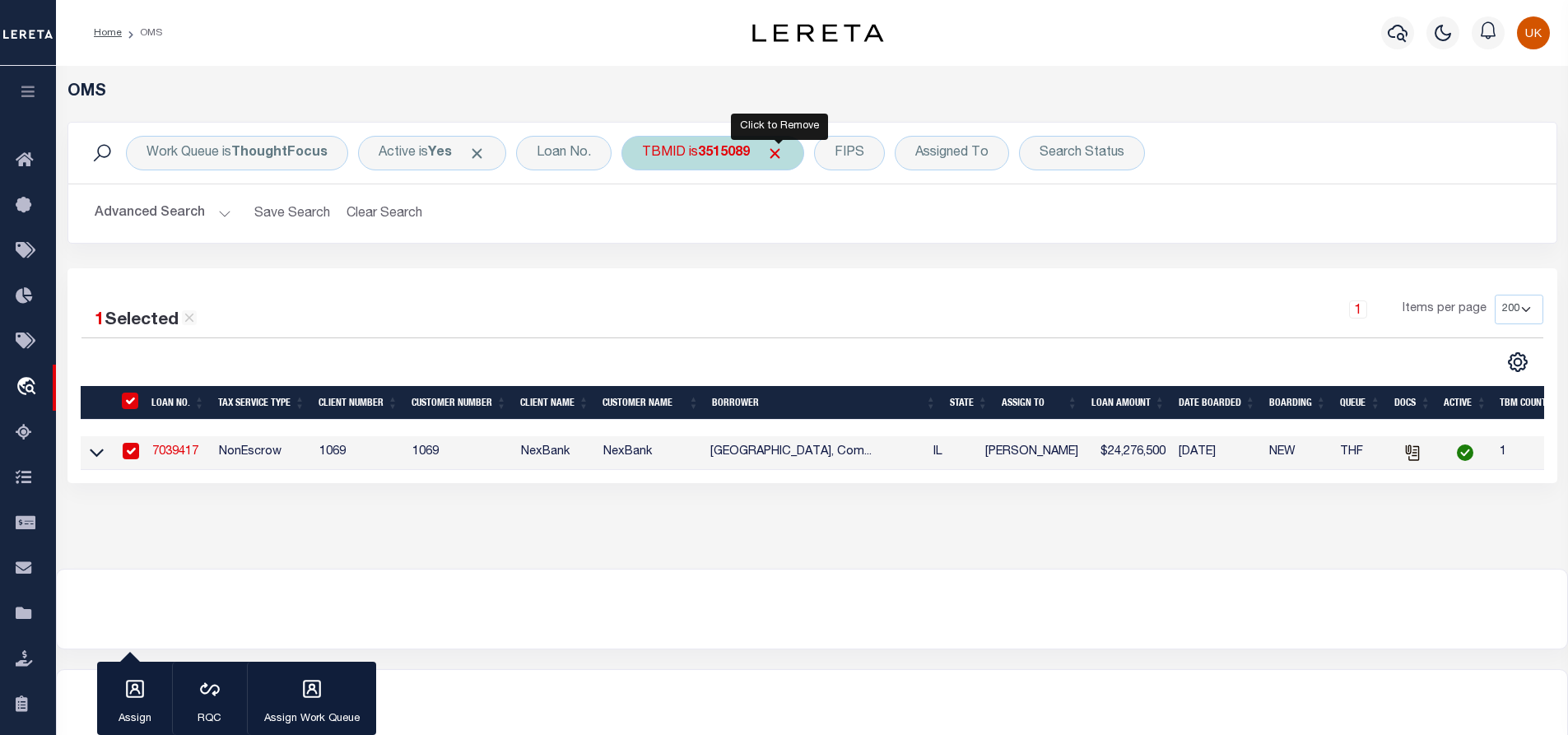
click at [778, 156] on span "Click to Remove" at bounding box center [775, 154] width 17 height 17
click at [646, 153] on div "TBMID" at bounding box center [664, 154] width 85 height 35
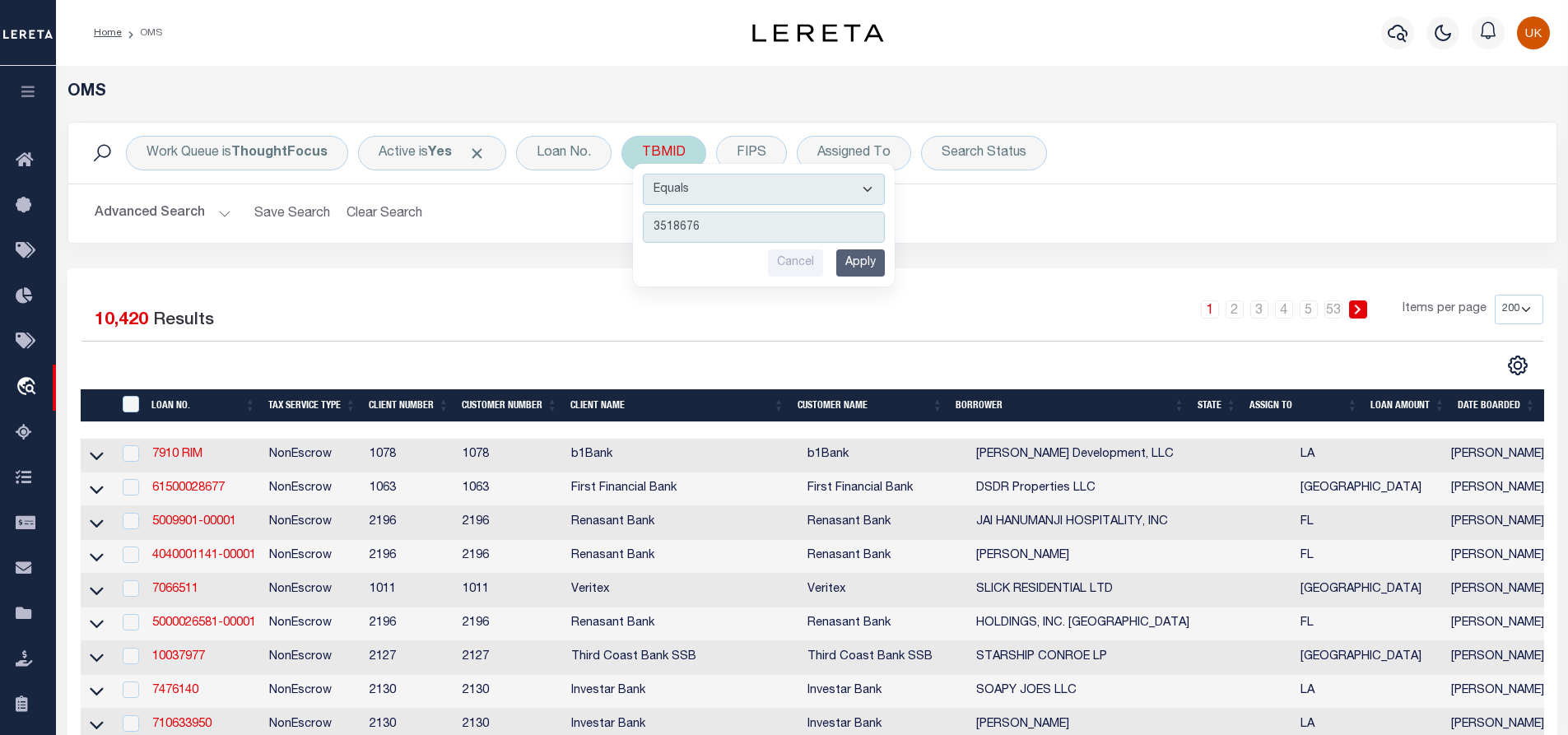
click at [859, 262] on input "Apply" at bounding box center [861, 262] width 49 height 27
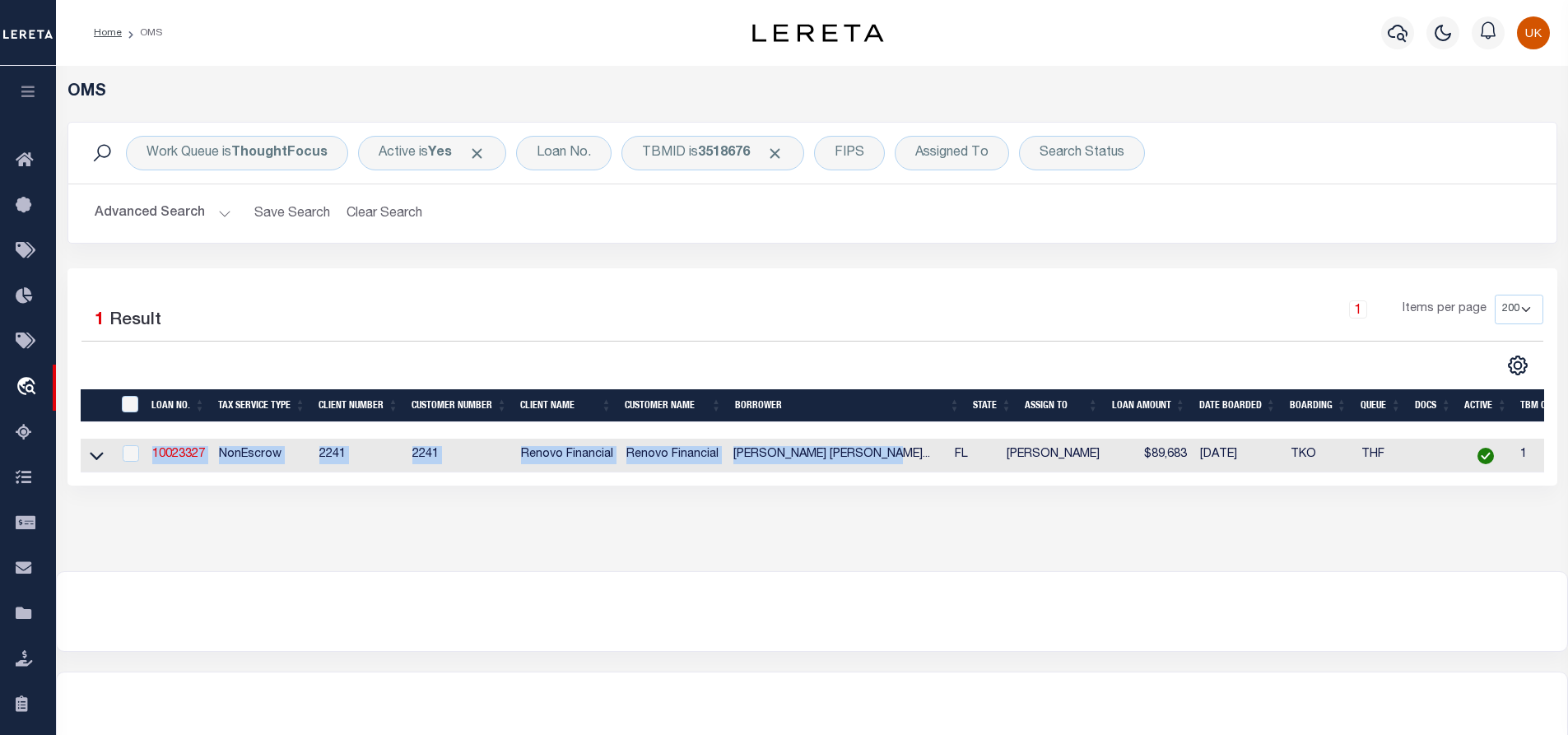
drag, startPoint x: 910, startPoint y: 473, endPoint x: 1308, endPoint y: 494, distance: 398.6
click at [1308, 486] on div "1 Selected 1 Result 1 Items per page 10 25 50 100 200" at bounding box center [812, 377] width 1490 height 217
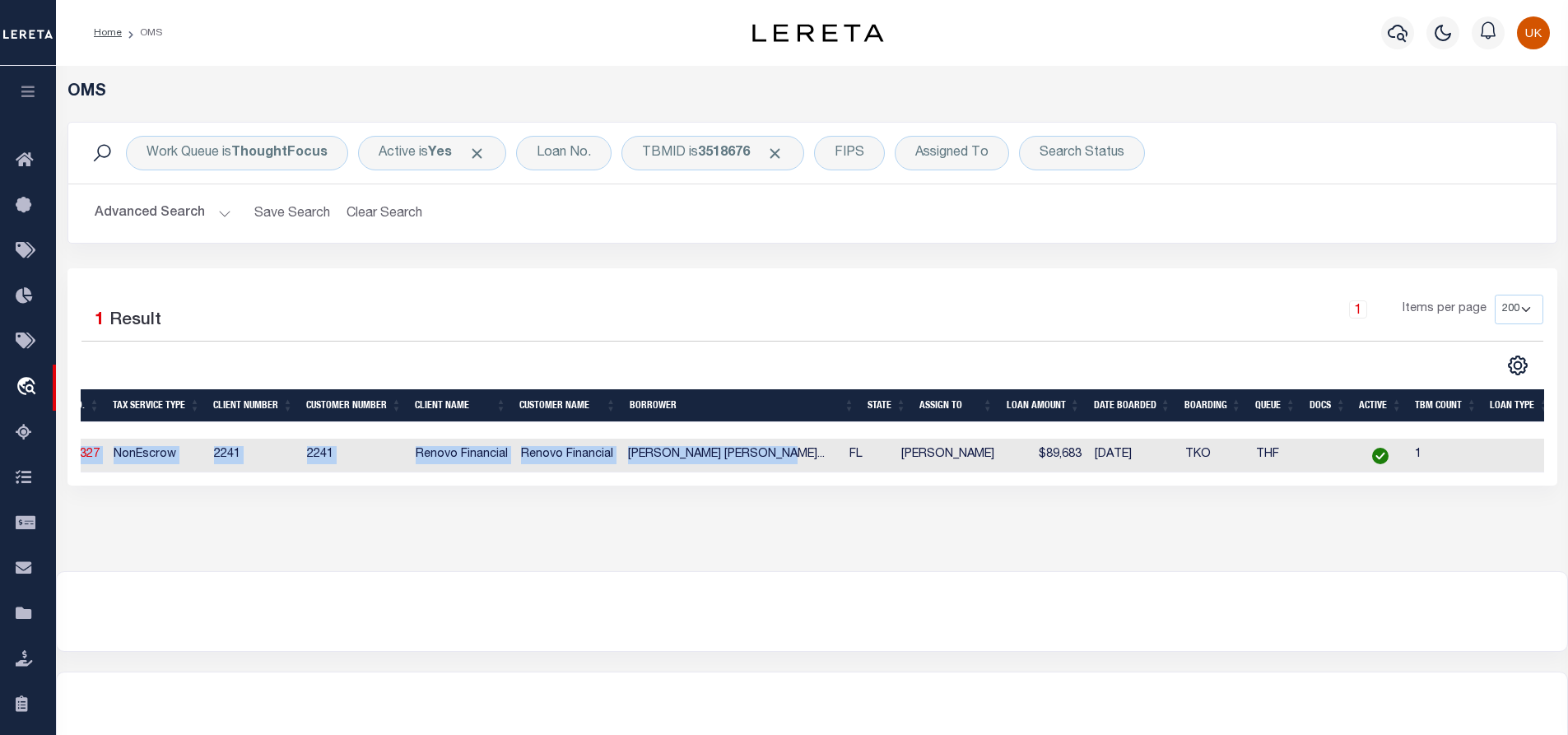
scroll to position [0, 220]
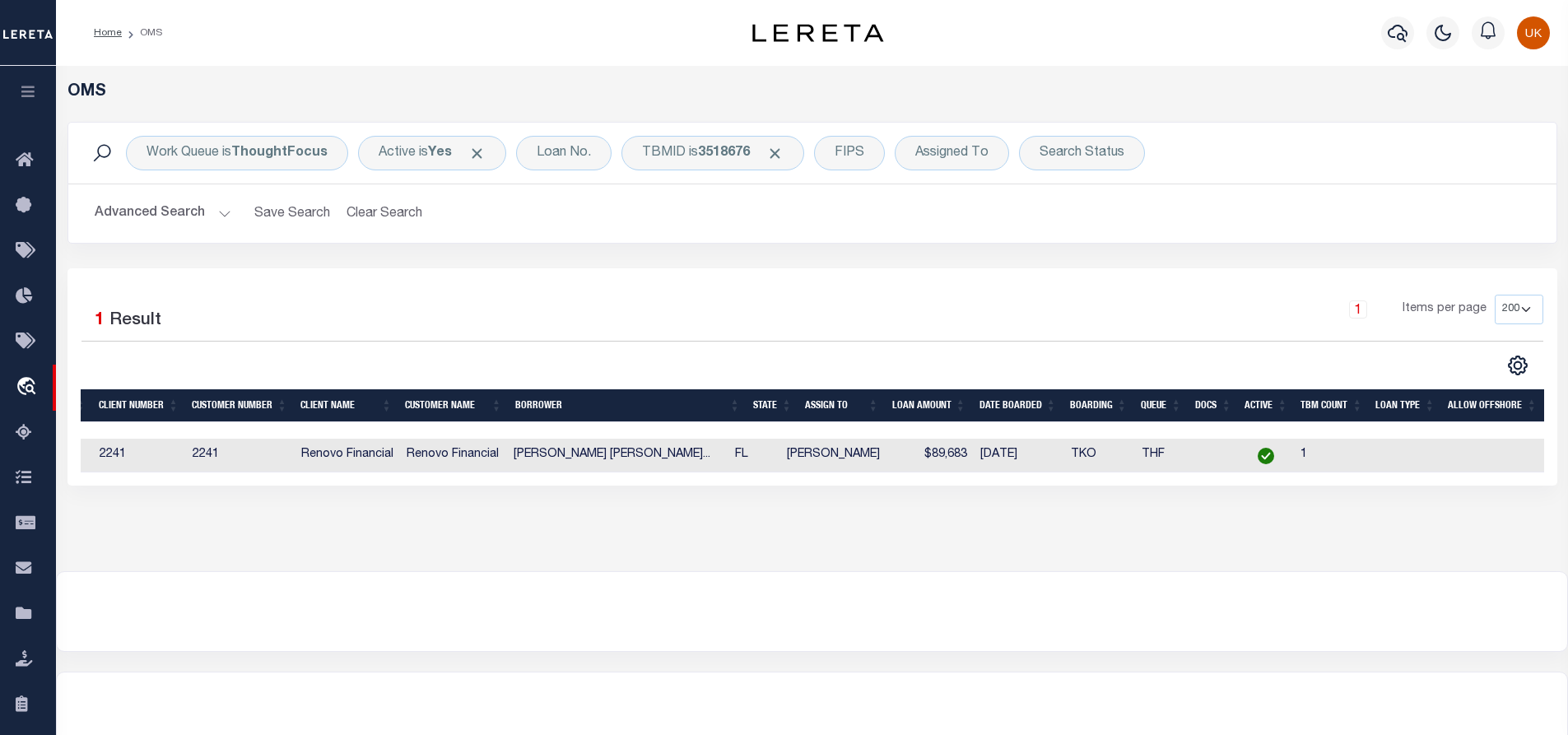
drag, startPoint x: 491, startPoint y: 486, endPoint x: 89, endPoint y: 479, distance: 402.1
click at [89, 479] on div "1 Selected 1 Result 1 Items per page 10 25 50 100 200" at bounding box center [812, 377] width 1490 height 217
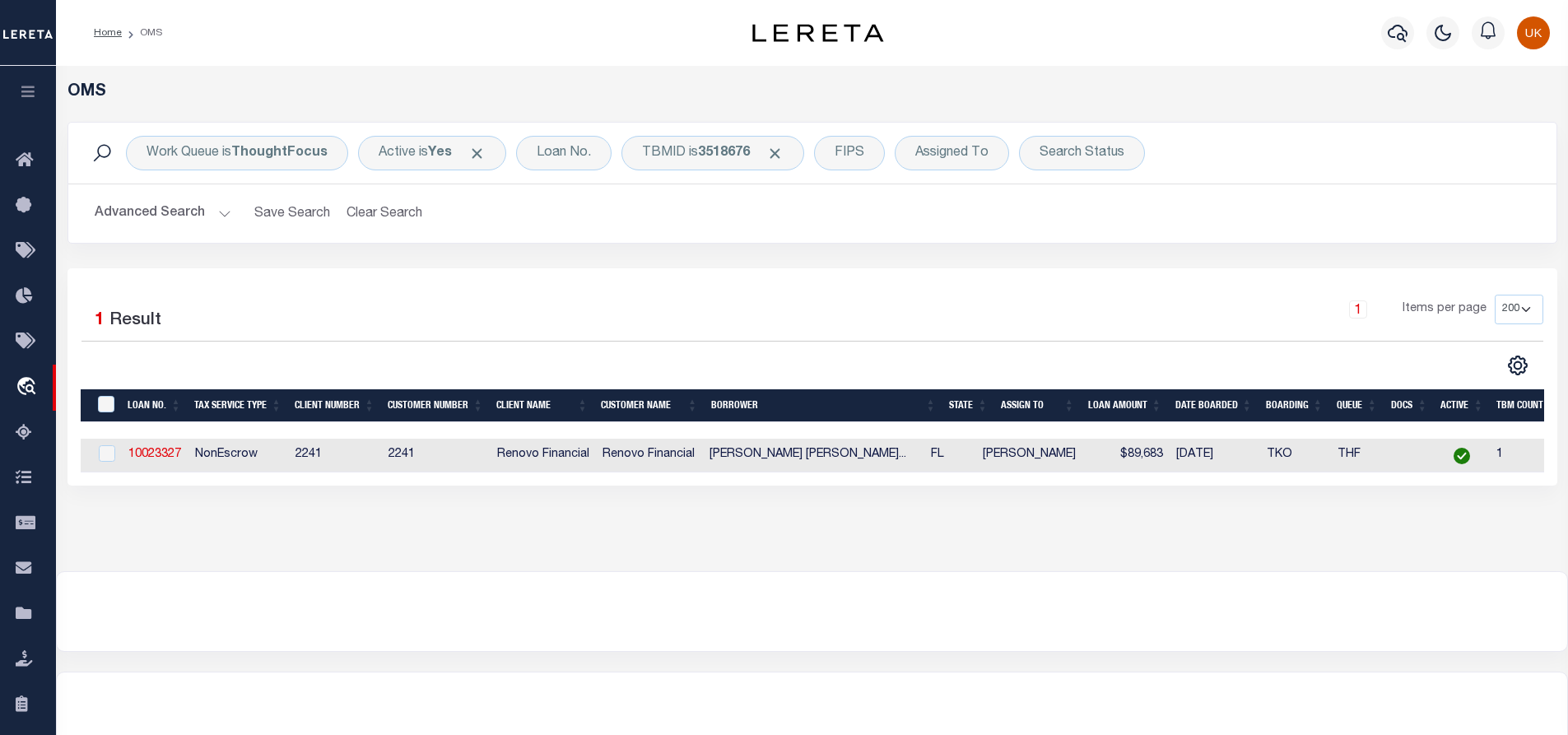
scroll to position [0, 0]
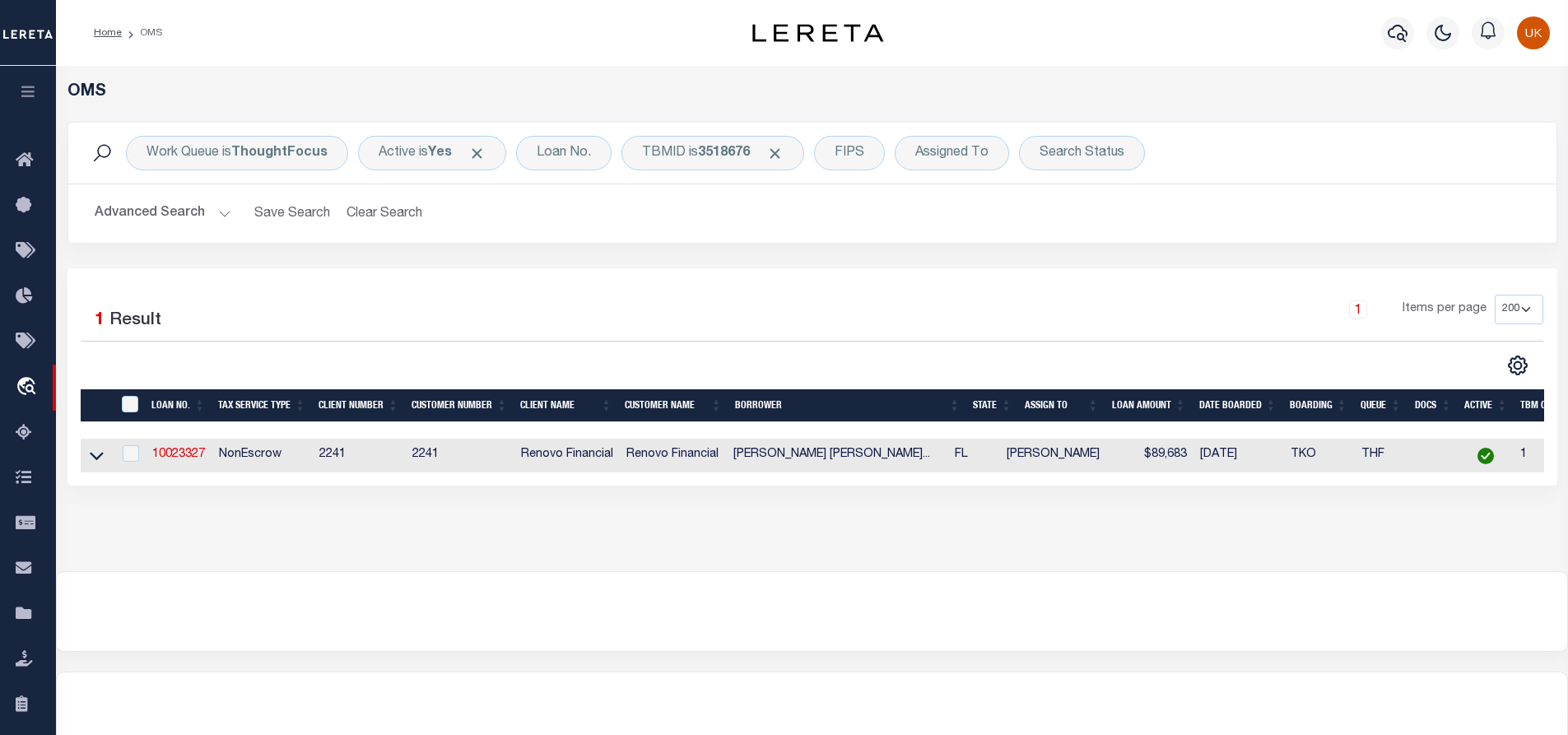
click at [256, 457] on td "NonEscrow" at bounding box center [263, 456] width 101 height 34
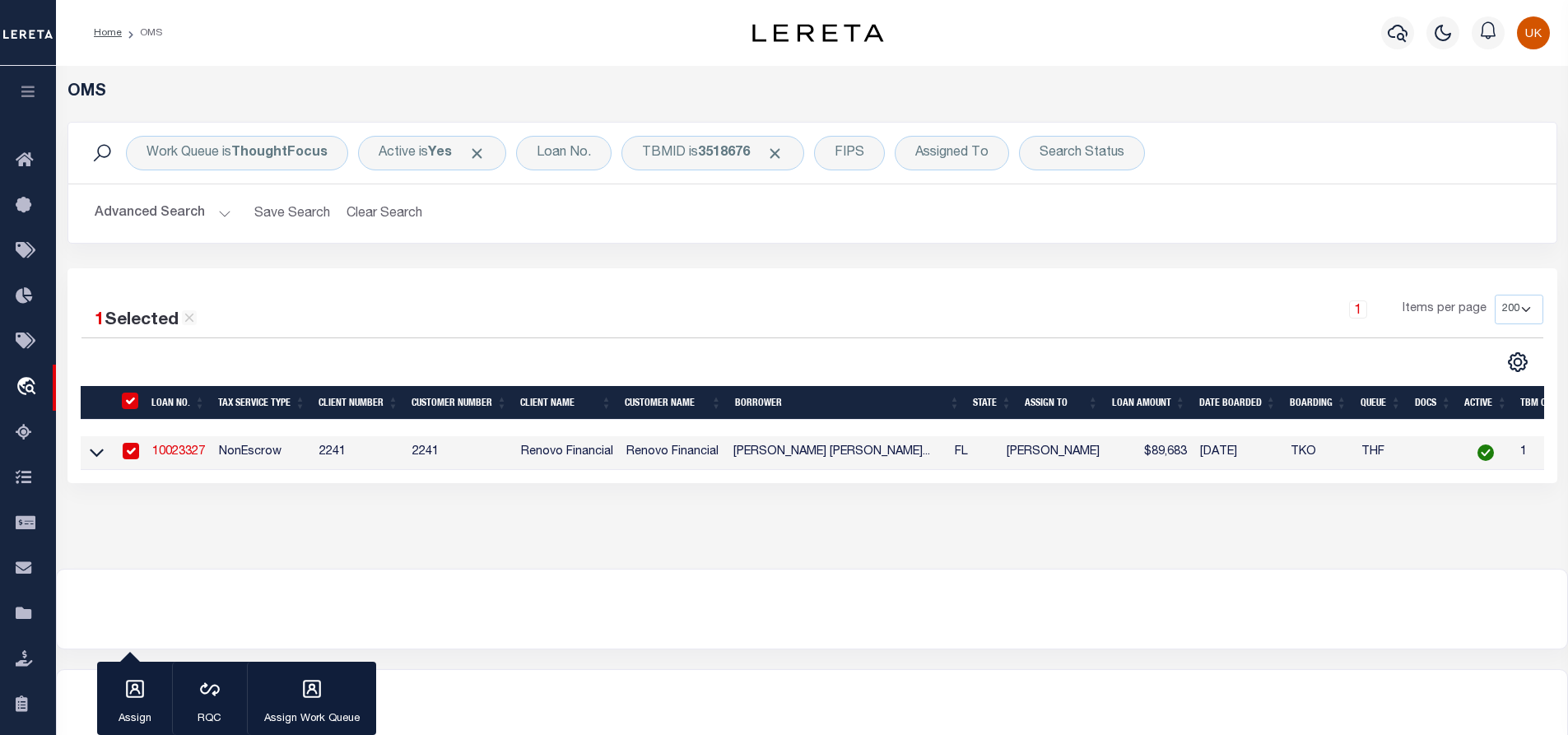
click at [194, 454] on link "10023327" at bounding box center [179, 451] width 53 height 11
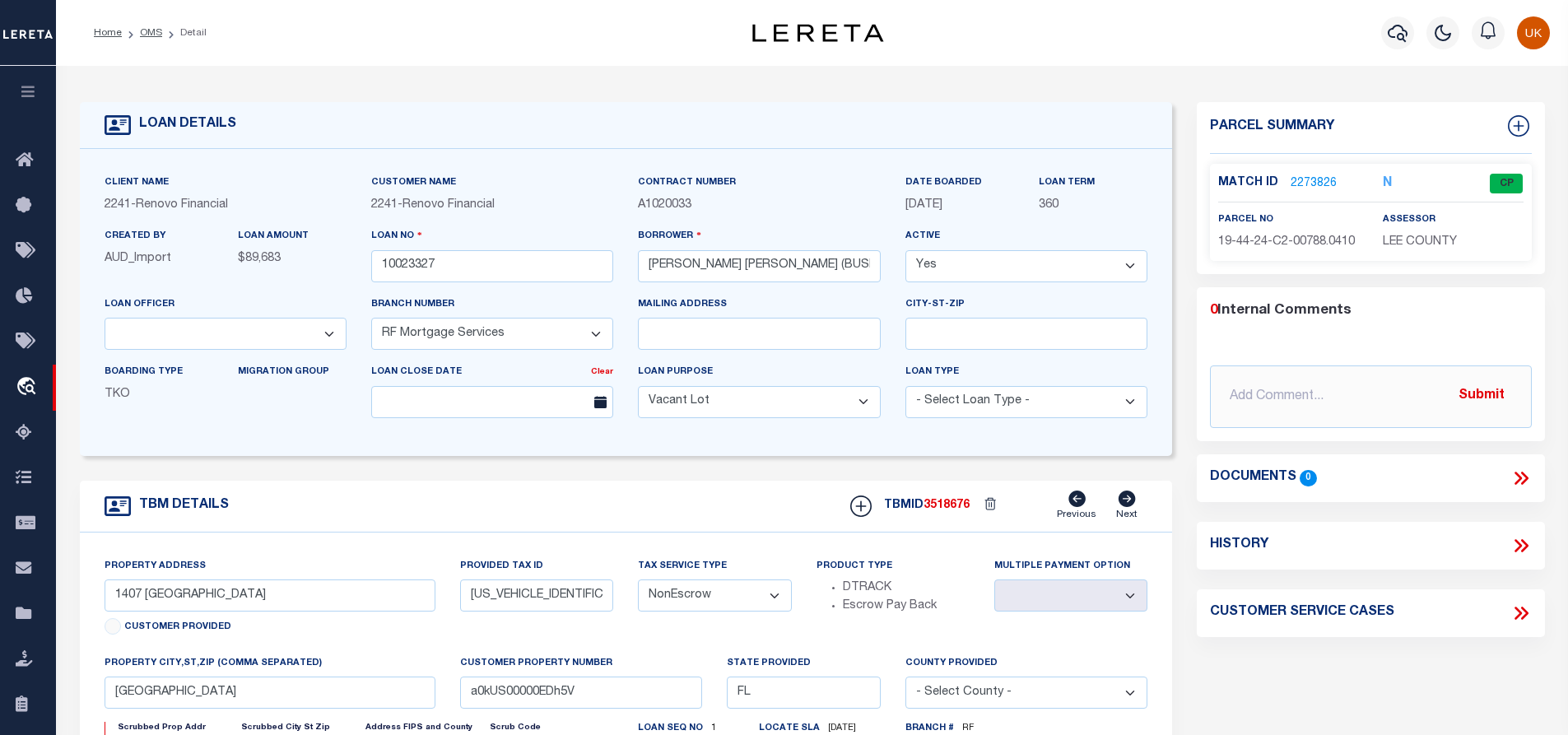
click at [1319, 176] on link "2273826" at bounding box center [1314, 184] width 46 height 17
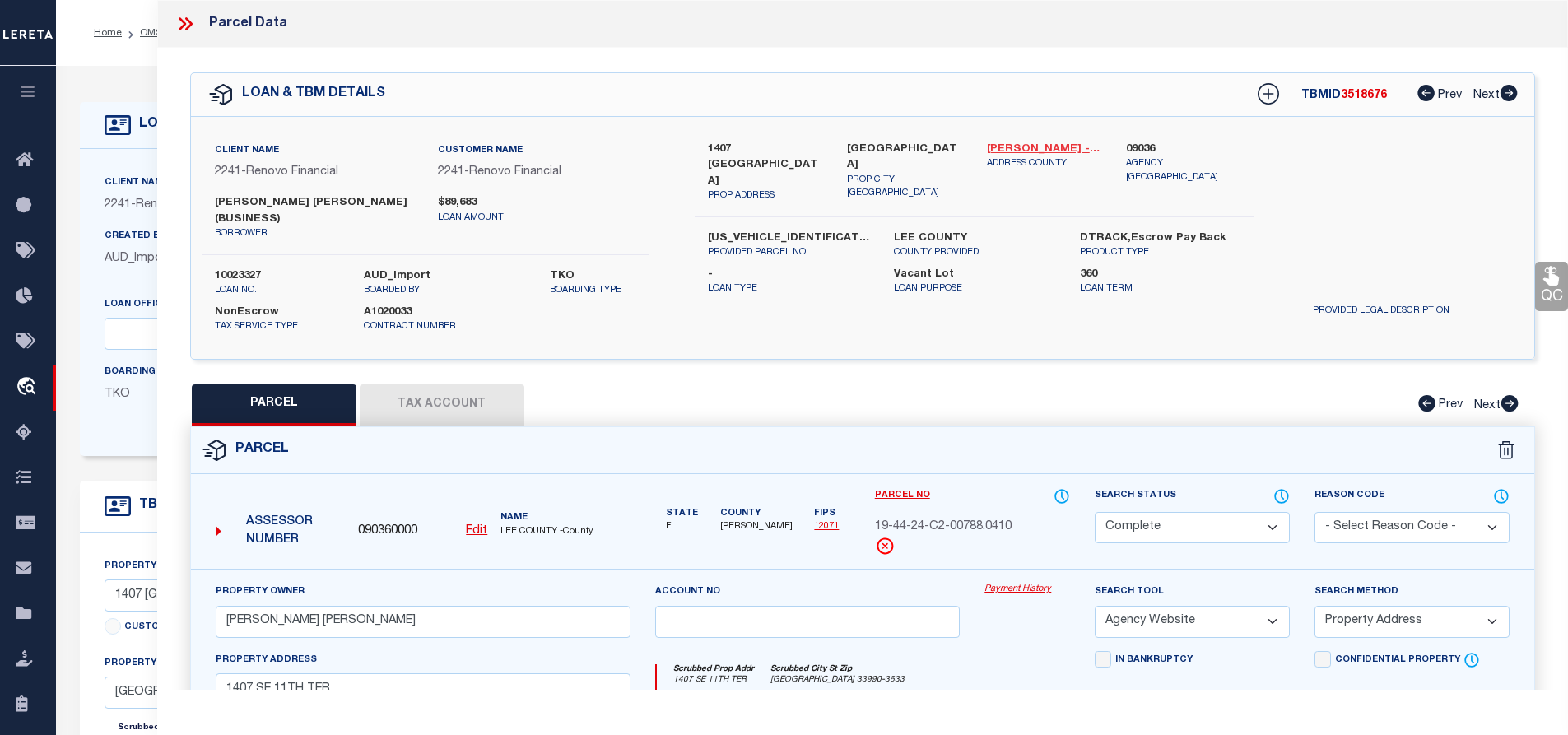
click at [1015, 151] on link "[PERSON_NAME] - 12071" at bounding box center [1045, 149] width 115 height 16
click at [446, 410] on button "Tax Account" at bounding box center [443, 404] width 165 height 41
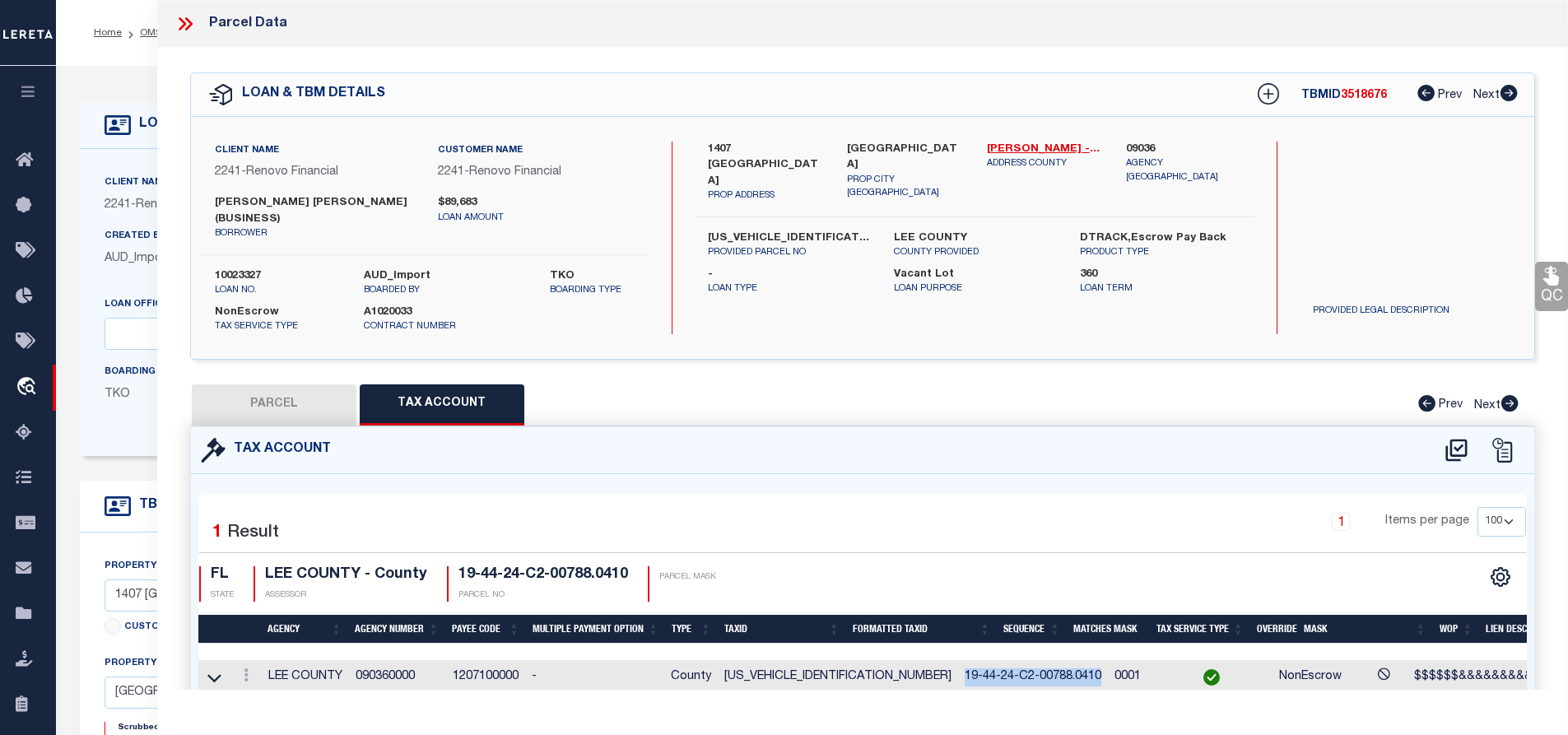
drag, startPoint x: 855, startPoint y: 679, endPoint x: 992, endPoint y: 676, distance: 137.0
click at [992, 676] on td "19-44-24-C2-00788.0410" at bounding box center [1033, 678] width 150 height 36
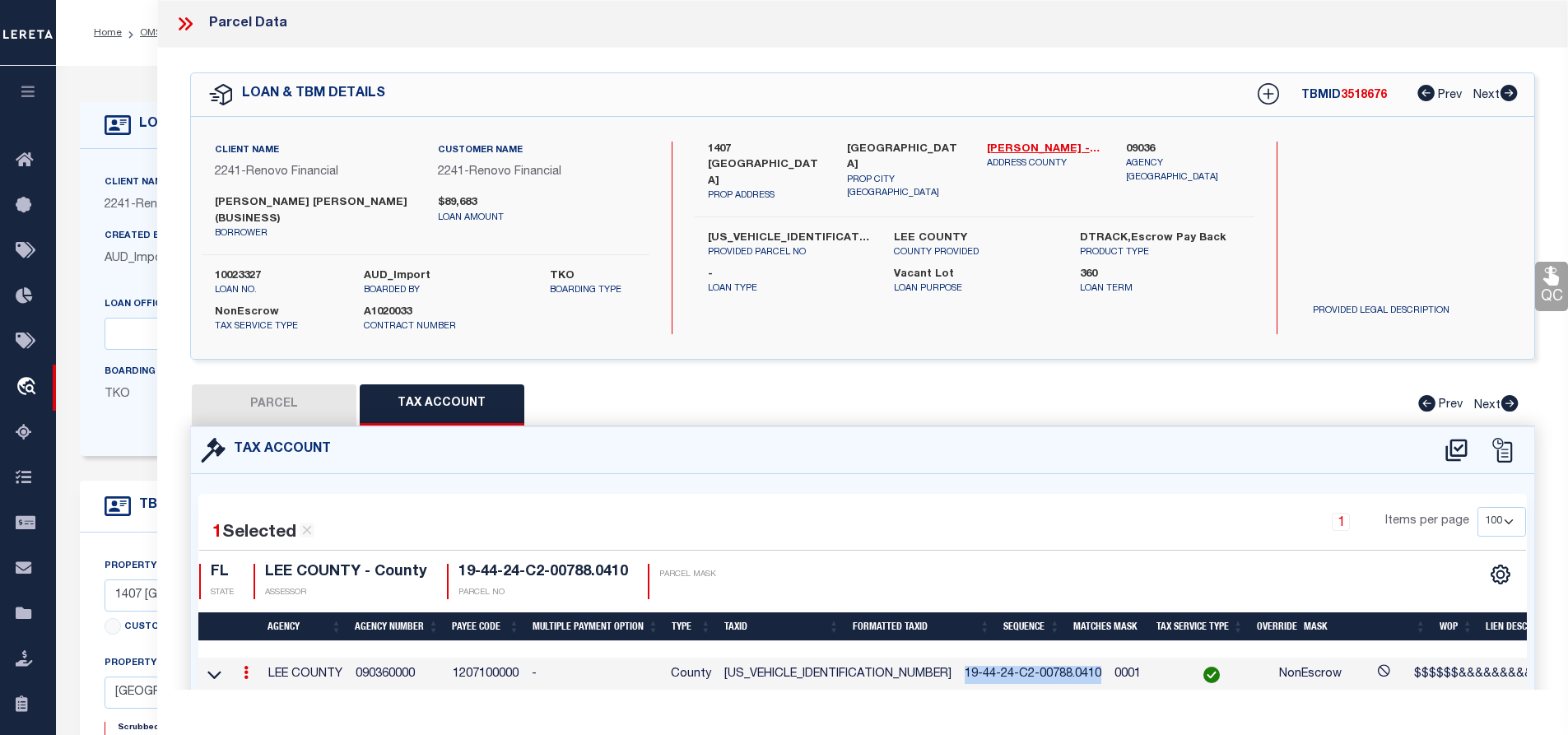
drag, startPoint x: 257, startPoint y: 420, endPoint x: 835, endPoint y: 489, distance: 582.1
click at [256, 420] on button "PARCEL" at bounding box center [274, 404] width 165 height 41
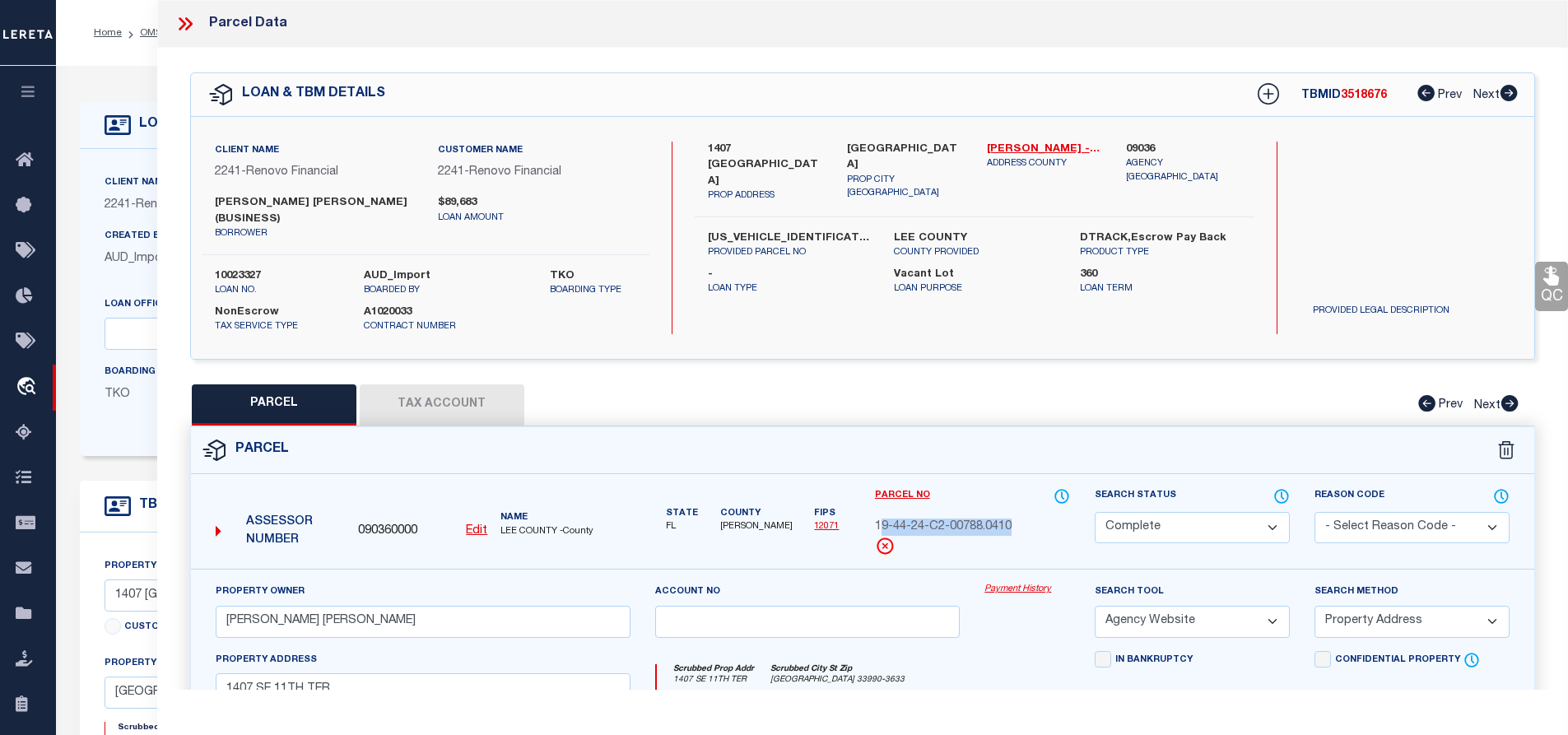
drag, startPoint x: 879, startPoint y: 524, endPoint x: 1020, endPoint y: 523, distance: 141.0
click at [1020, 523] on div "19-44-24-C2-00788.0410" at bounding box center [972, 528] width 195 height 18
copy span "9-44-24-C2-00788.0410"
drag, startPoint x: 708, startPoint y: 149, endPoint x: 804, endPoint y: 148, distance: 96.0
click at [804, 148] on label "1407 [GEOGRAPHIC_DATA]" at bounding box center [765, 166] width 115 height 49
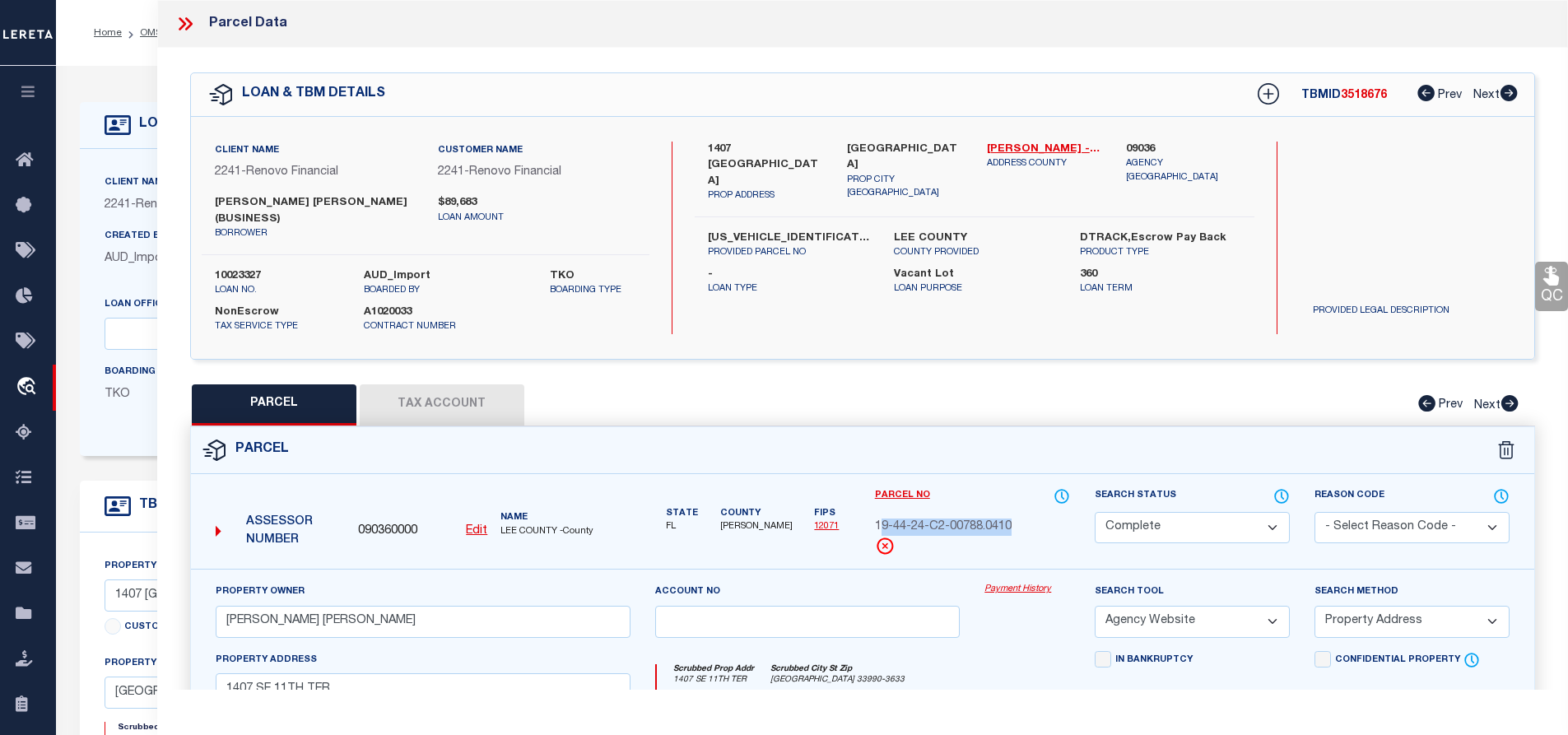
drag, startPoint x: 879, startPoint y: 525, endPoint x: 1028, endPoint y: 524, distance: 149.0
click at [1028, 524] on div "19-44-24-C2-00788.0410" at bounding box center [972, 528] width 195 height 18
click at [891, 535] on div "Parcel No 19-44-24-C2-00788.0410" at bounding box center [972, 522] width 195 height 69
drag, startPoint x: 876, startPoint y: 524, endPoint x: 1031, endPoint y: 526, distance: 155.0
click at [1031, 526] on div "19-44-24-C2-00788.0410" at bounding box center [972, 528] width 195 height 18
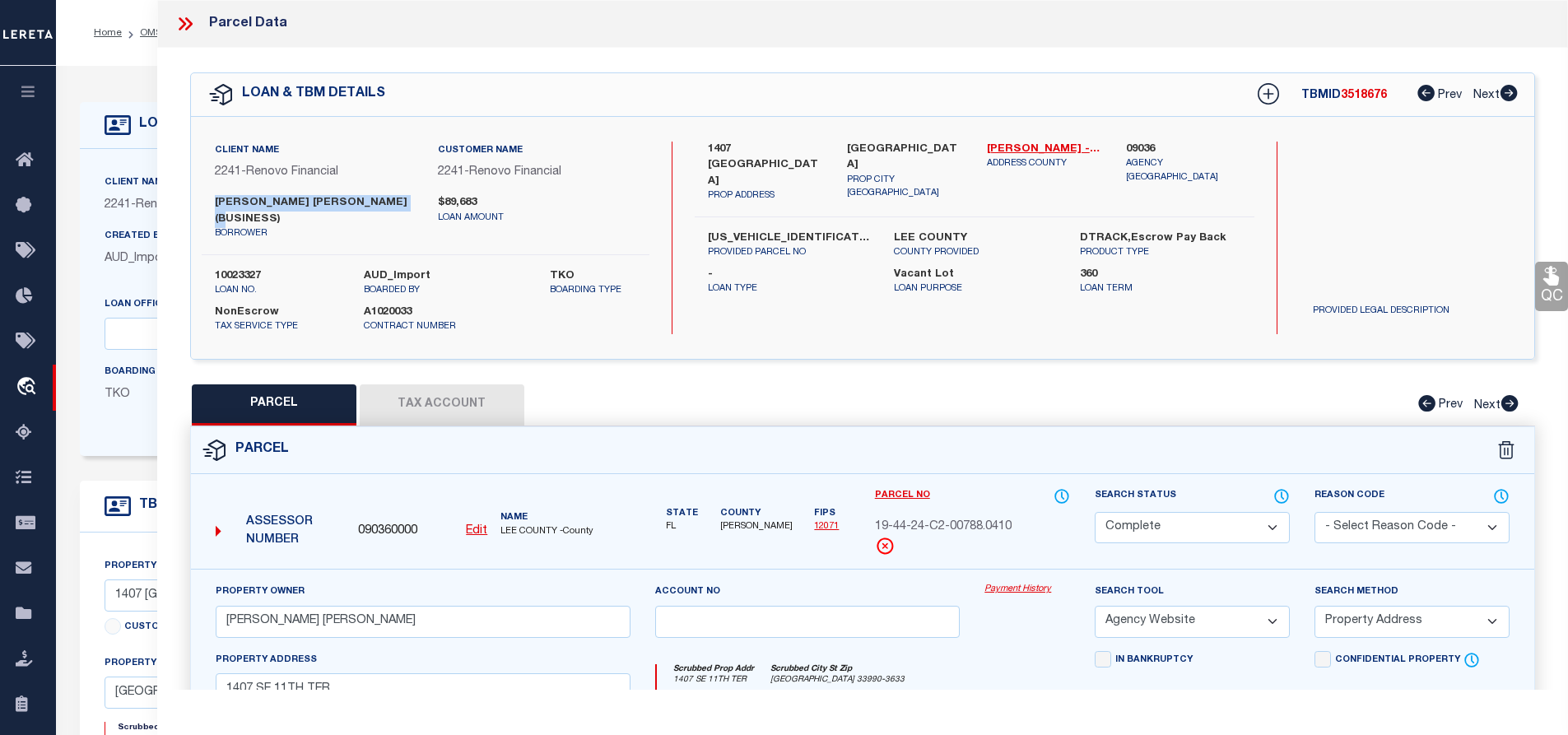
drag, startPoint x: 215, startPoint y: 199, endPoint x: 273, endPoint y: 216, distance: 60.4
click at [273, 216] on label "[PERSON_NAME] [PERSON_NAME] (BUSINESS)" at bounding box center [314, 211] width 199 height 32
click at [436, 549] on div "Assessor Number 090360000 Edit Name [GEOGRAPHIC_DATA] -County" at bounding box center [423, 525] width 428 height 63
drag, startPoint x: 878, startPoint y: 524, endPoint x: 1023, endPoint y: 524, distance: 145.0
click at [1023, 524] on div "19-44-24-C2-00788.0410" at bounding box center [972, 528] width 195 height 18
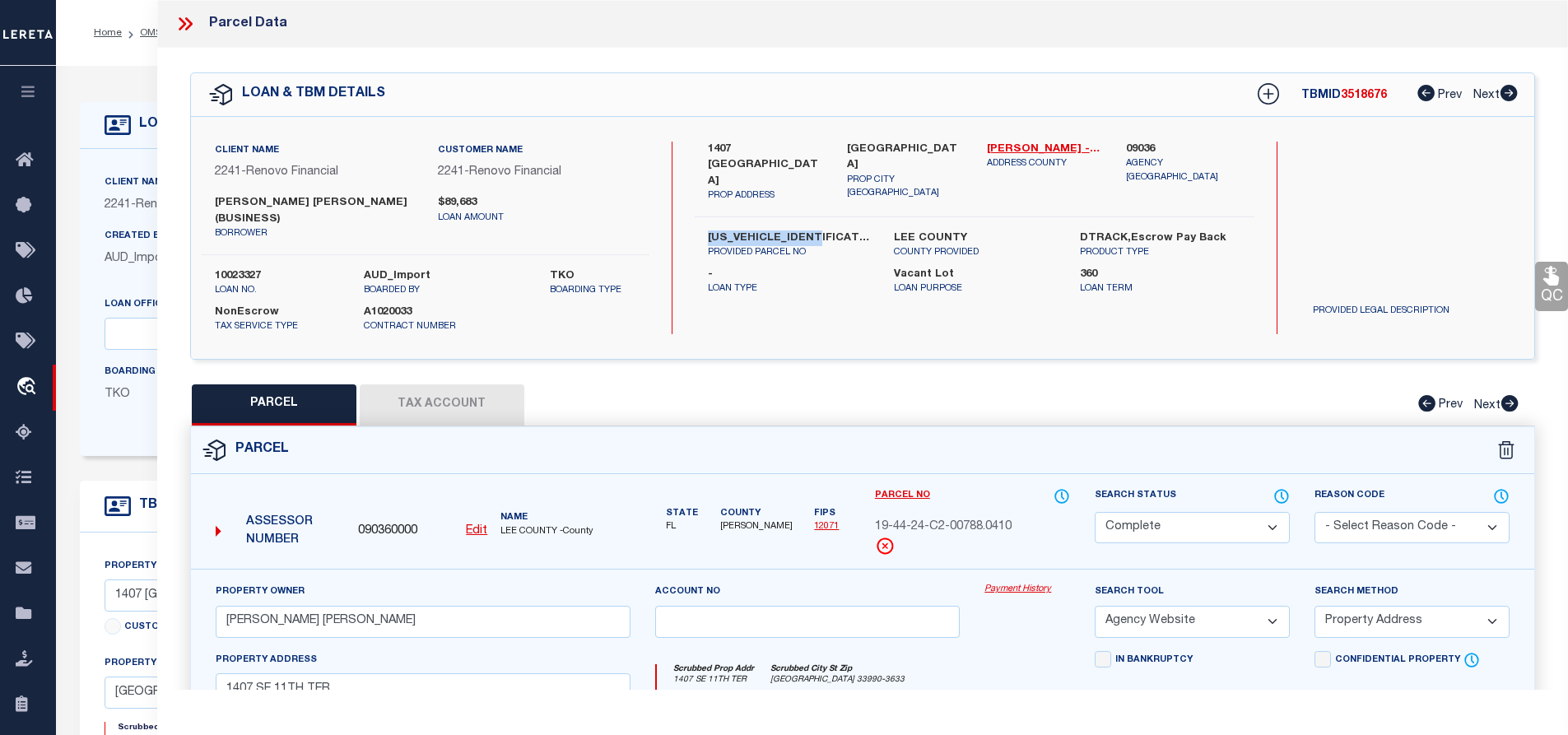
drag, startPoint x: 709, startPoint y: 218, endPoint x: 815, endPoint y: 224, distance: 106.2
click at [815, 231] on label "[US_VEHICLE_IDENTIFICATION_NUMBER]" at bounding box center [789, 239] width 161 height 16
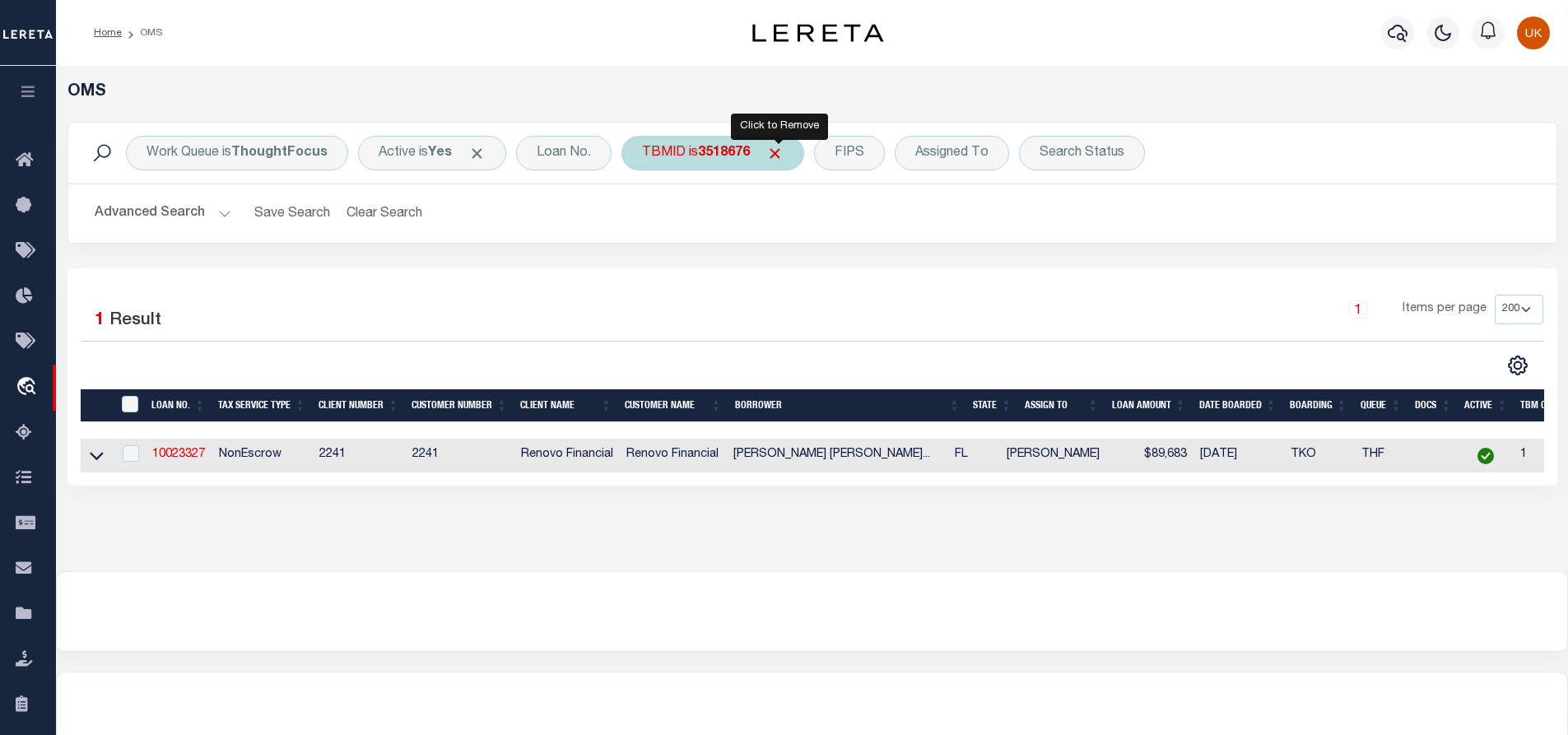
click at [777, 152] on span "Click to Remove" at bounding box center [775, 154] width 17 height 17
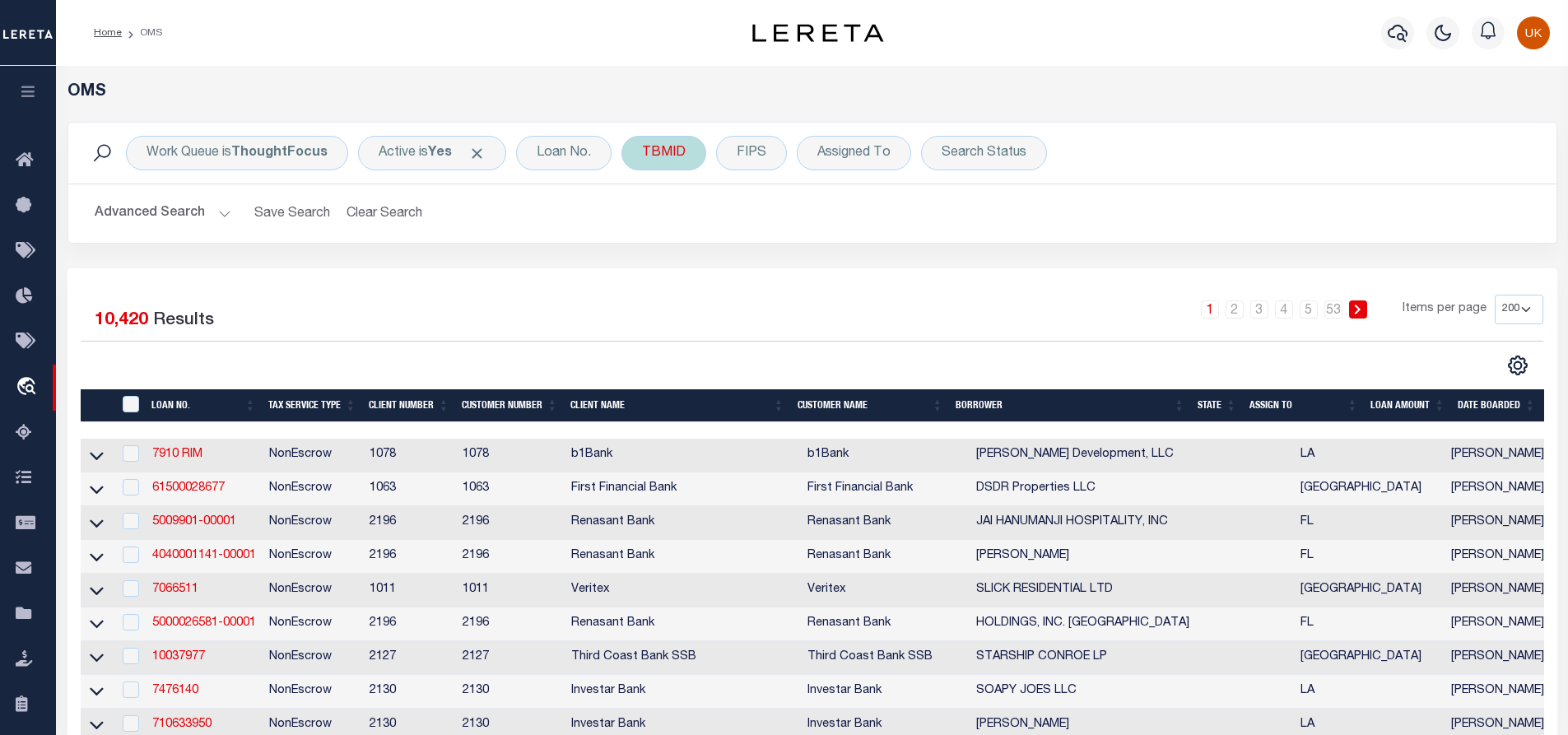
click at [665, 160] on div "TBMID" at bounding box center [664, 154] width 85 height 35
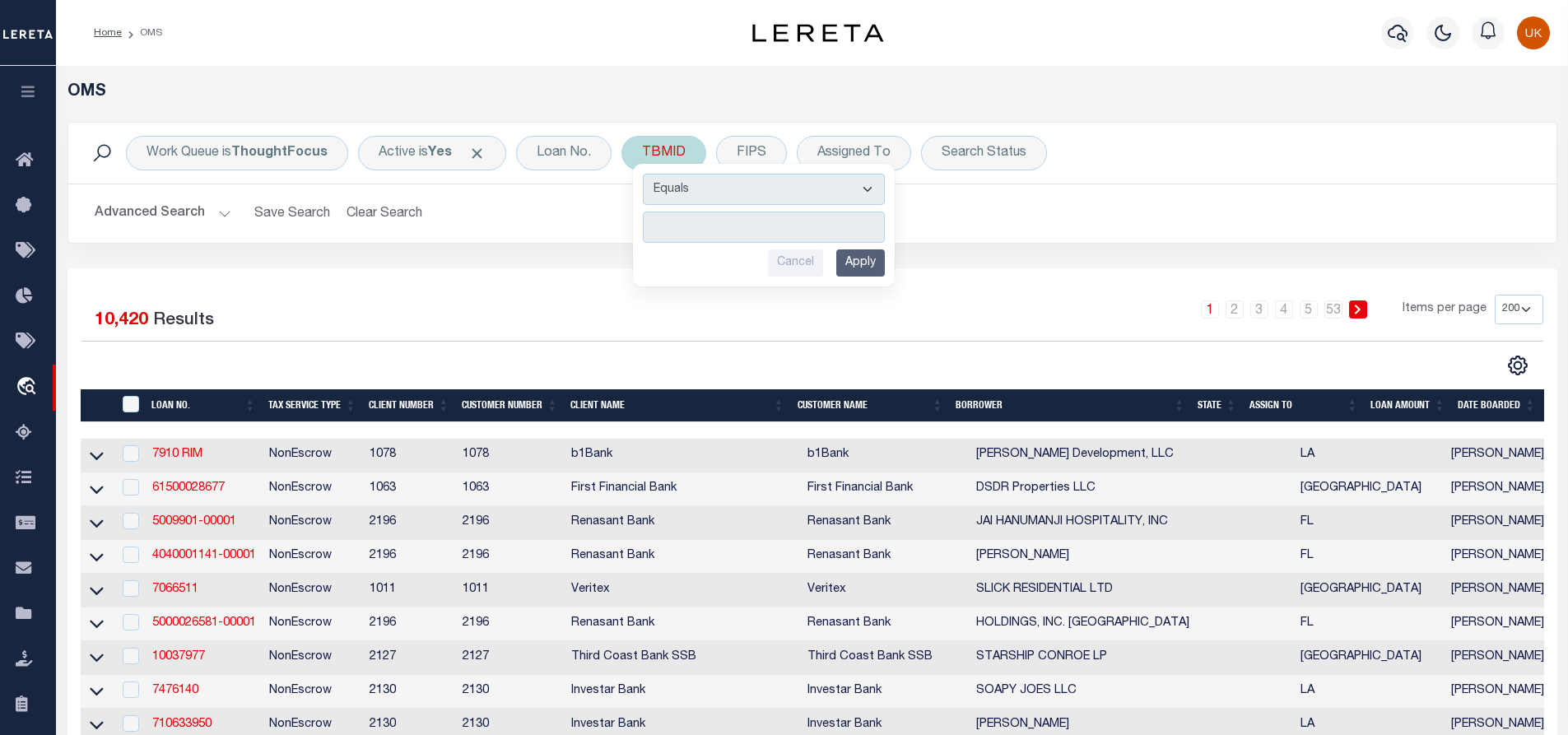
click at [683, 228] on input "number" at bounding box center [764, 227] width 242 height 31
click at [869, 266] on input "Apply" at bounding box center [861, 262] width 49 height 27
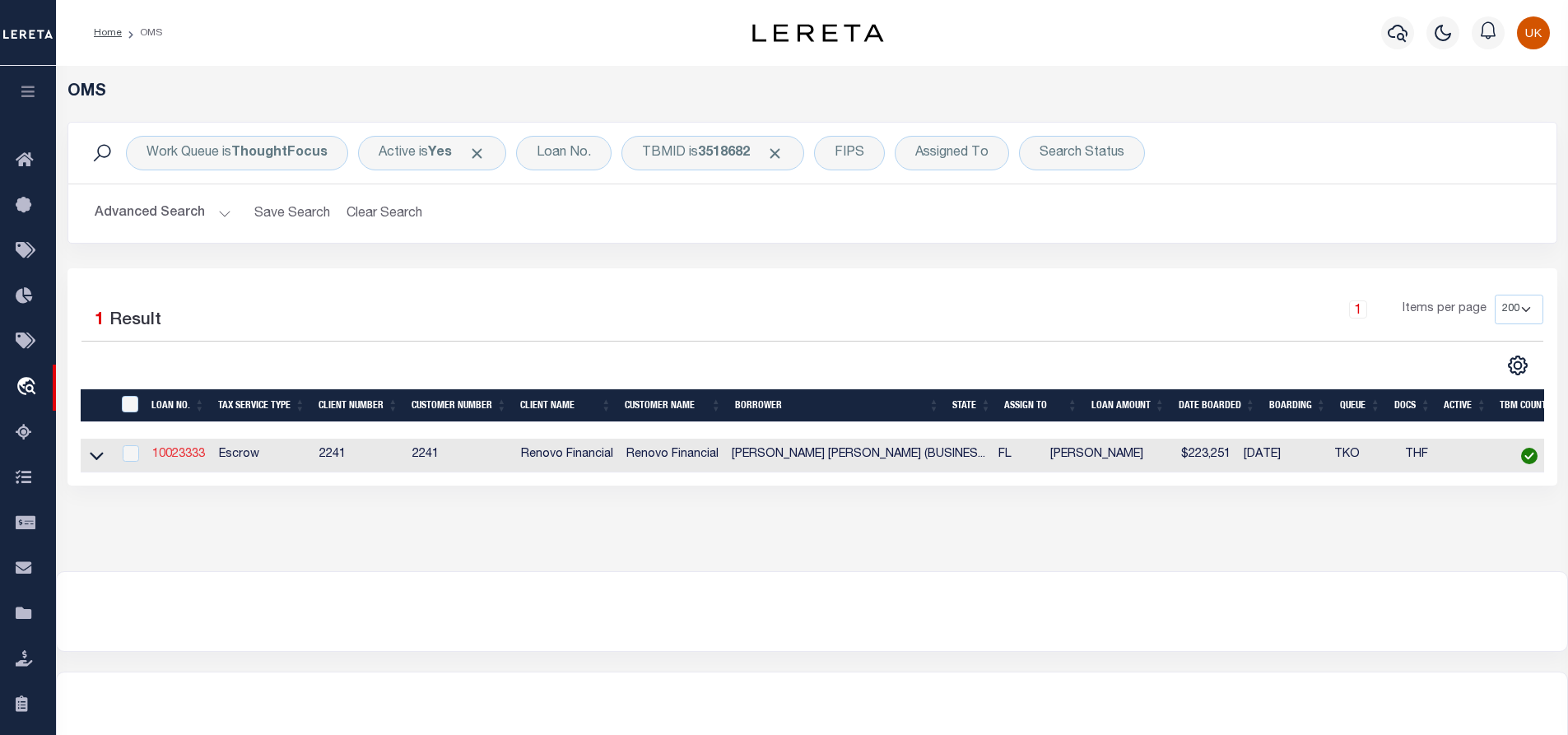
click at [174, 456] on link "10023333" at bounding box center [179, 454] width 53 height 11
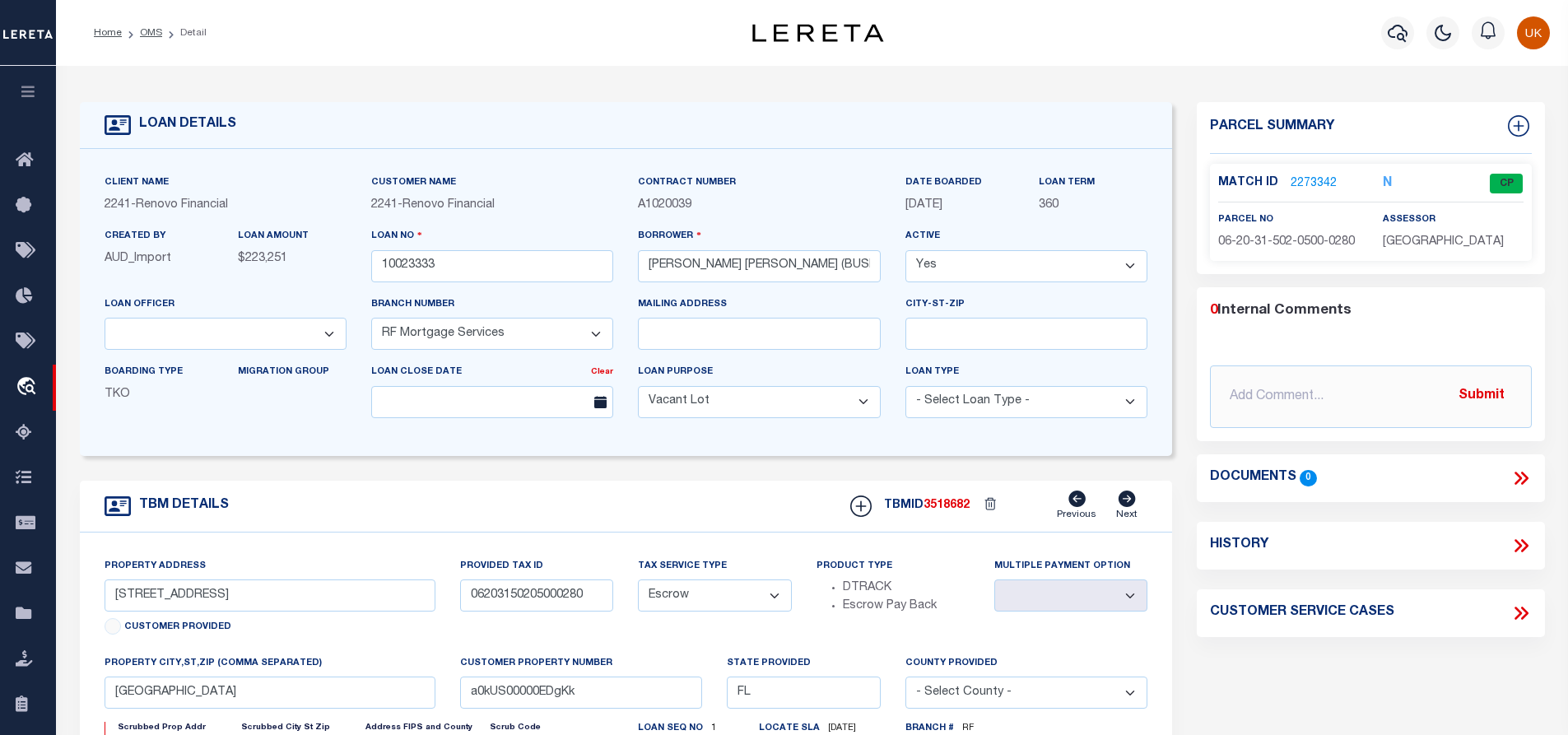
click at [1303, 178] on link "2273342" at bounding box center [1314, 184] width 46 height 17
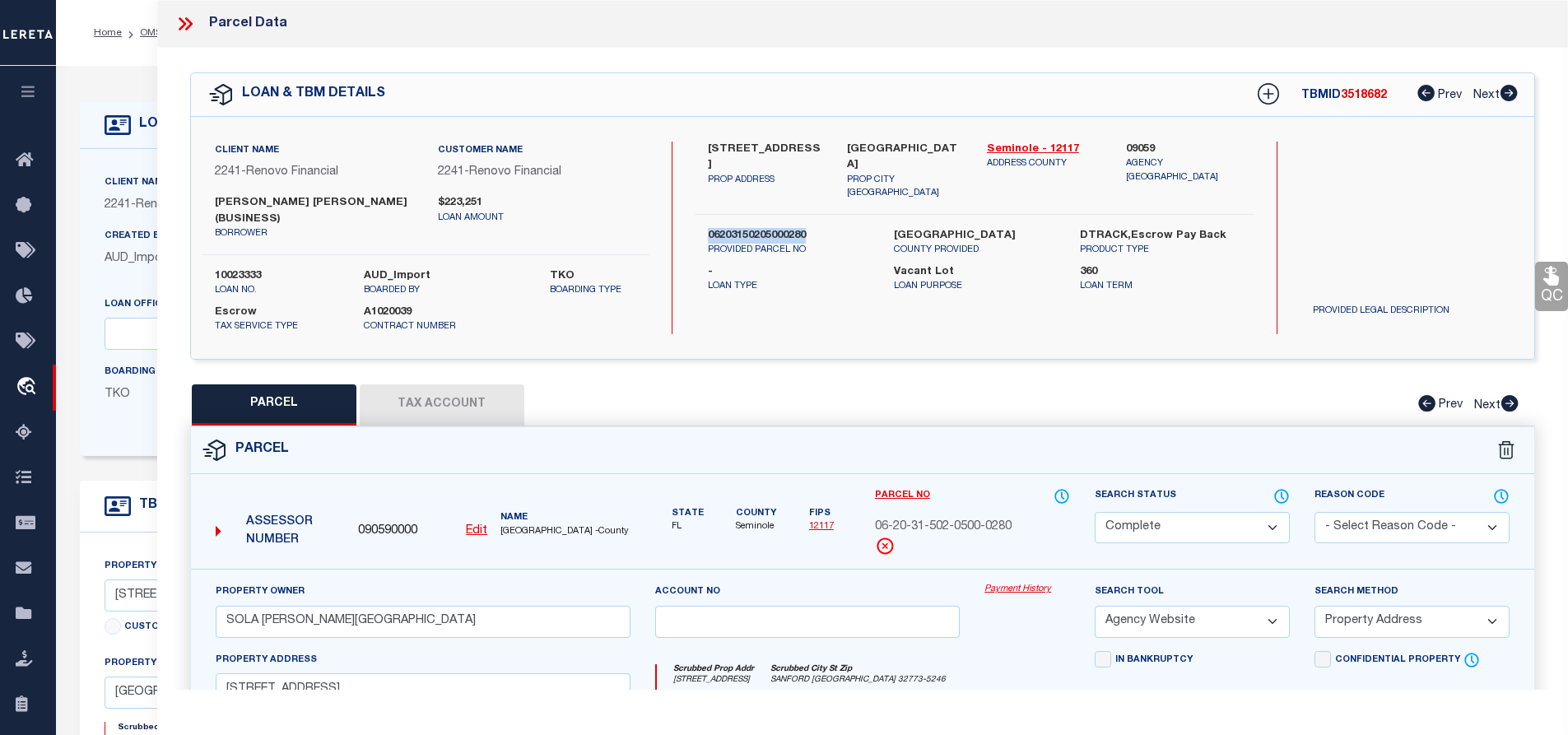
drag, startPoint x: 707, startPoint y: 205, endPoint x: 812, endPoint y: 206, distance: 105.0
click at [812, 228] on label "06203150205000280" at bounding box center [789, 236] width 161 height 16
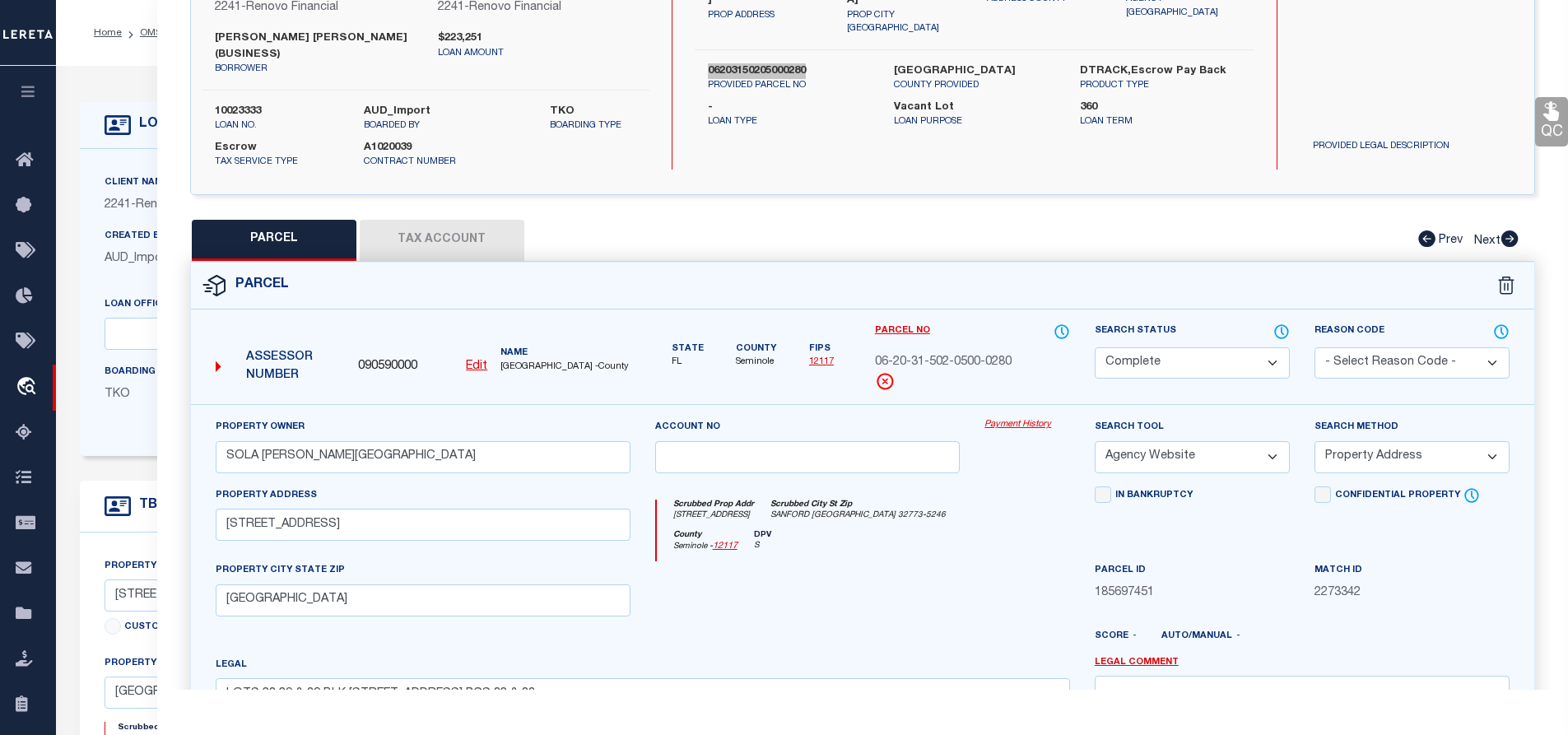
scroll to position [329, 0]
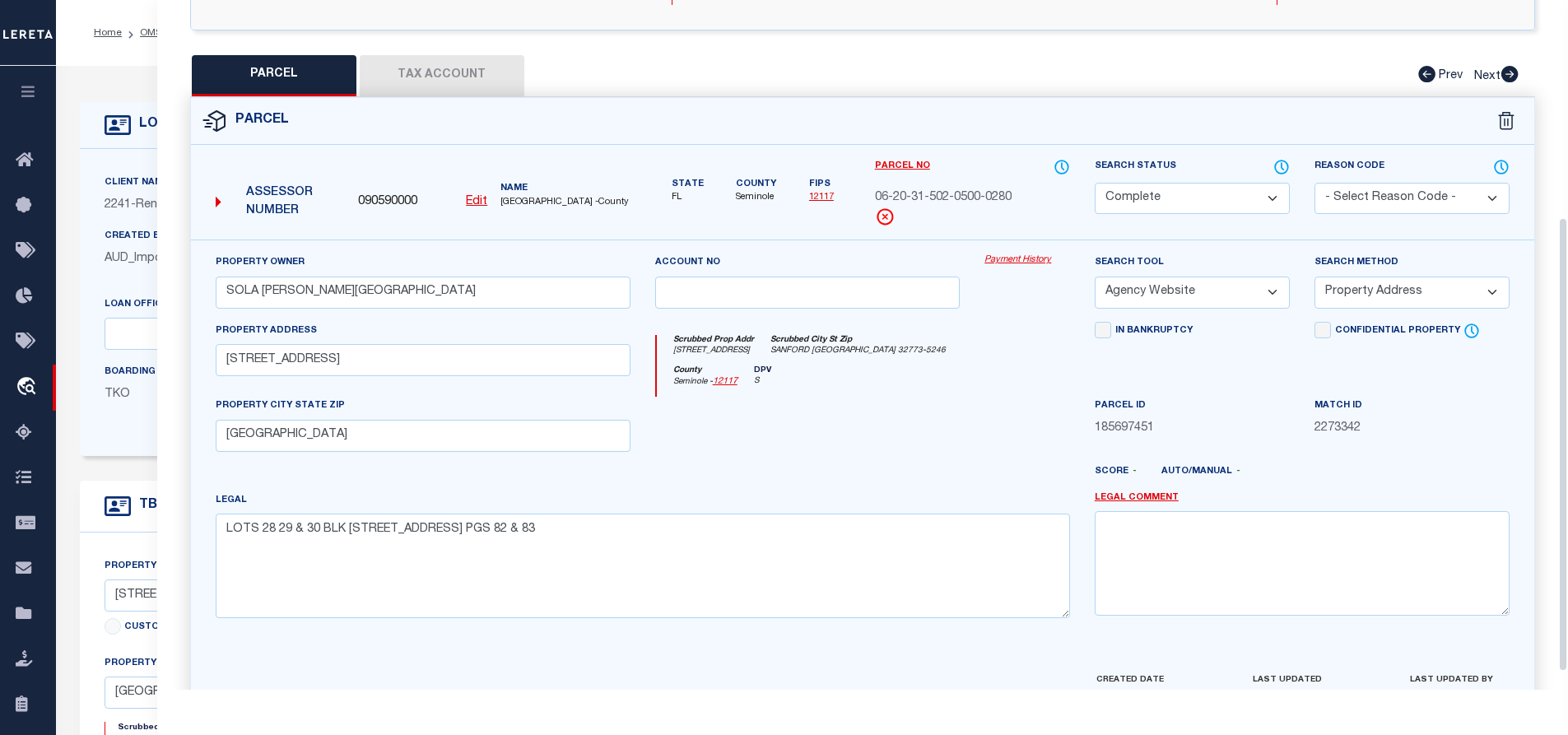
click at [1010, 673] on div at bounding box center [641, 691] width 886 height 40
drag, startPoint x: 875, startPoint y: 179, endPoint x: 1023, endPoint y: 180, distance: 148.0
click at [1023, 189] on div "06-20-31-502-0500-0280" at bounding box center [972, 198] width 195 height 18
